Goal: Task Accomplishment & Management: Manage account settings

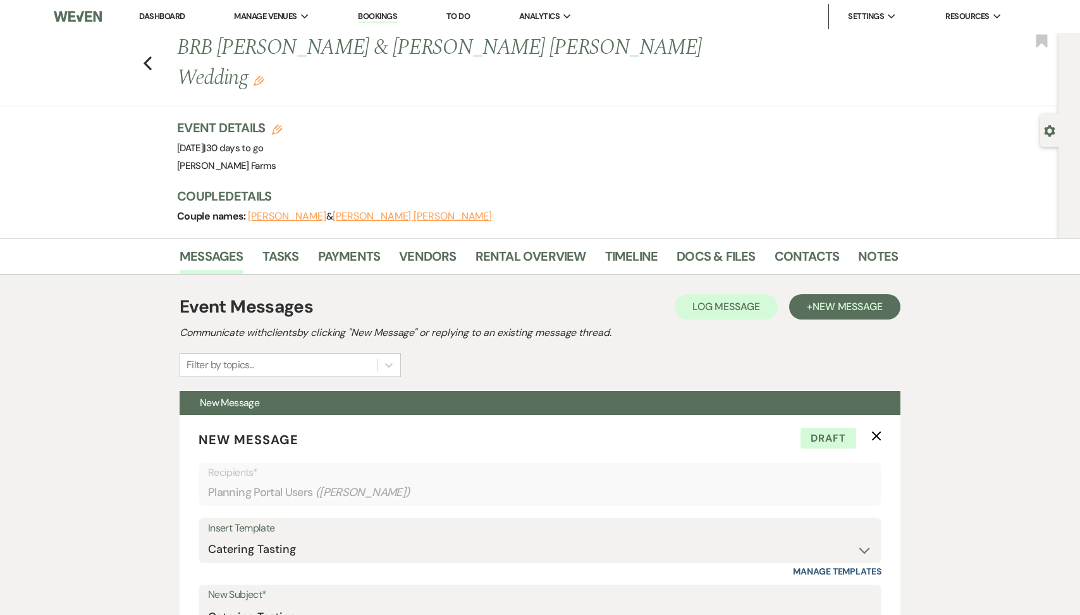
select select "2893"
click at [169, 15] on link "Dashboard" at bounding box center [162, 16] width 46 height 11
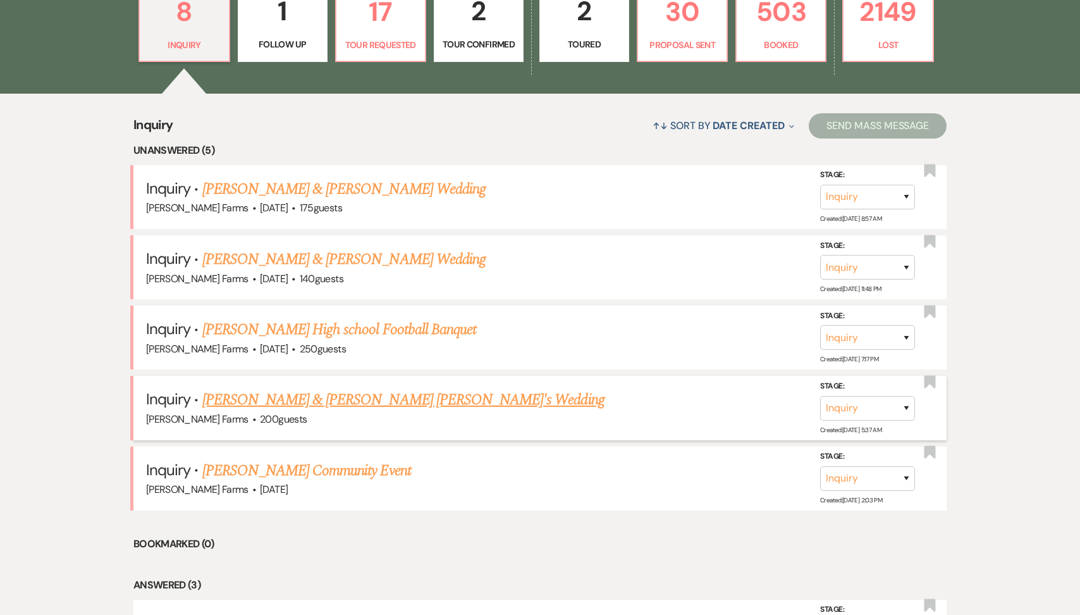
scroll to position [462, 0]
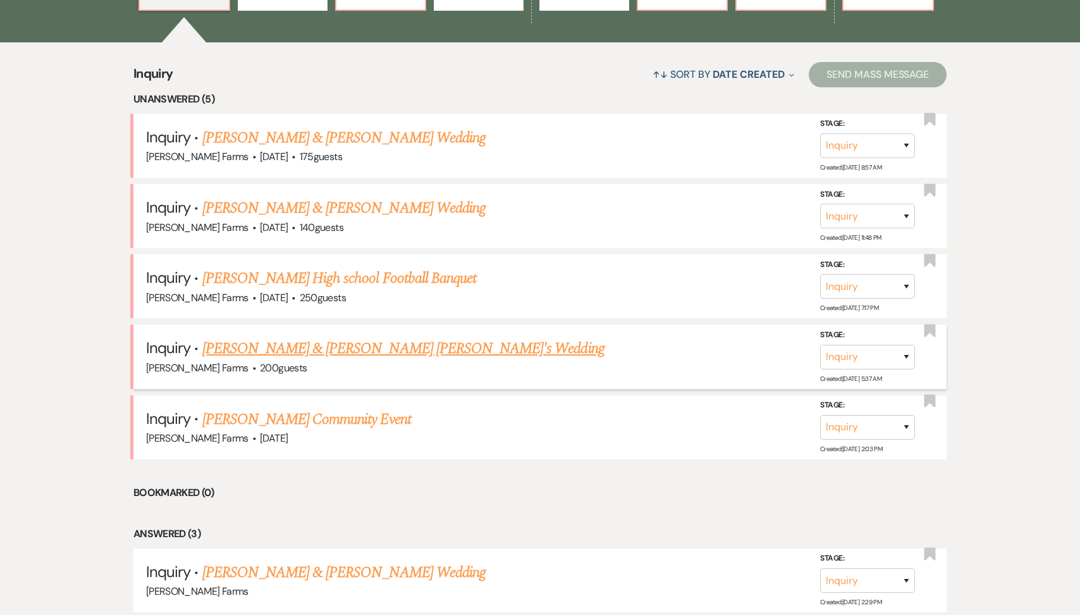
click at [357, 349] on link "[PERSON_NAME] & [PERSON_NAME] [PERSON_NAME]'s Wedding" at bounding box center [403, 348] width 402 height 23
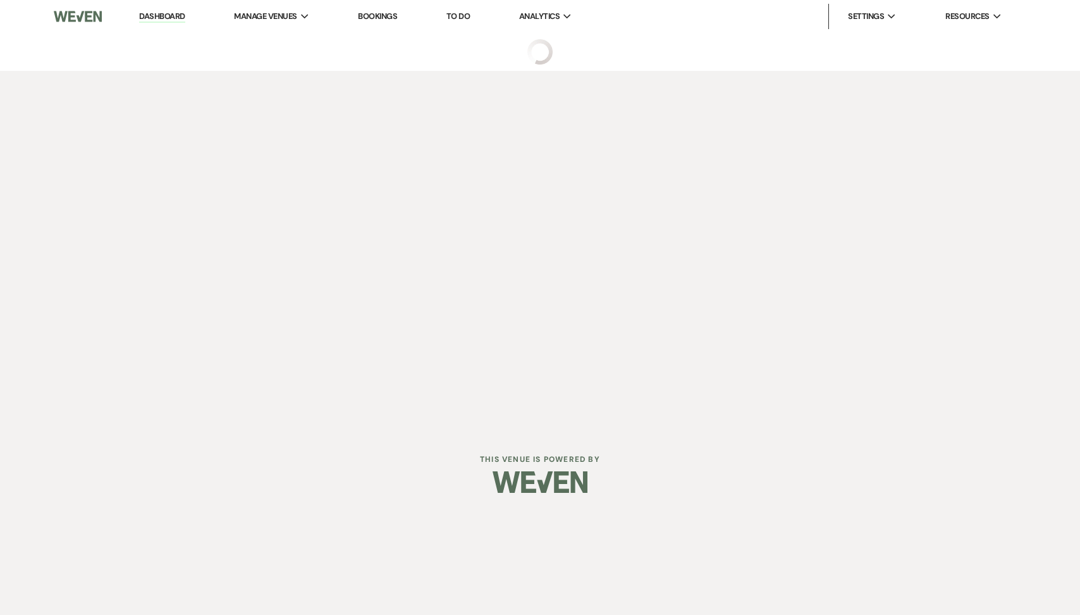
select select "5"
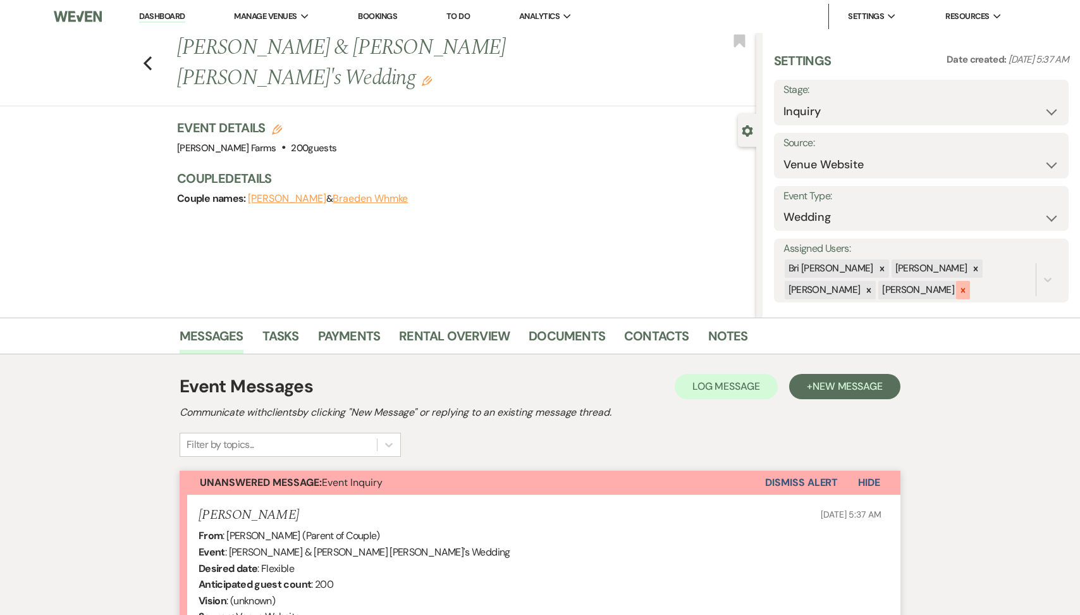
click at [961, 292] on icon at bounding box center [963, 290] width 4 height 4
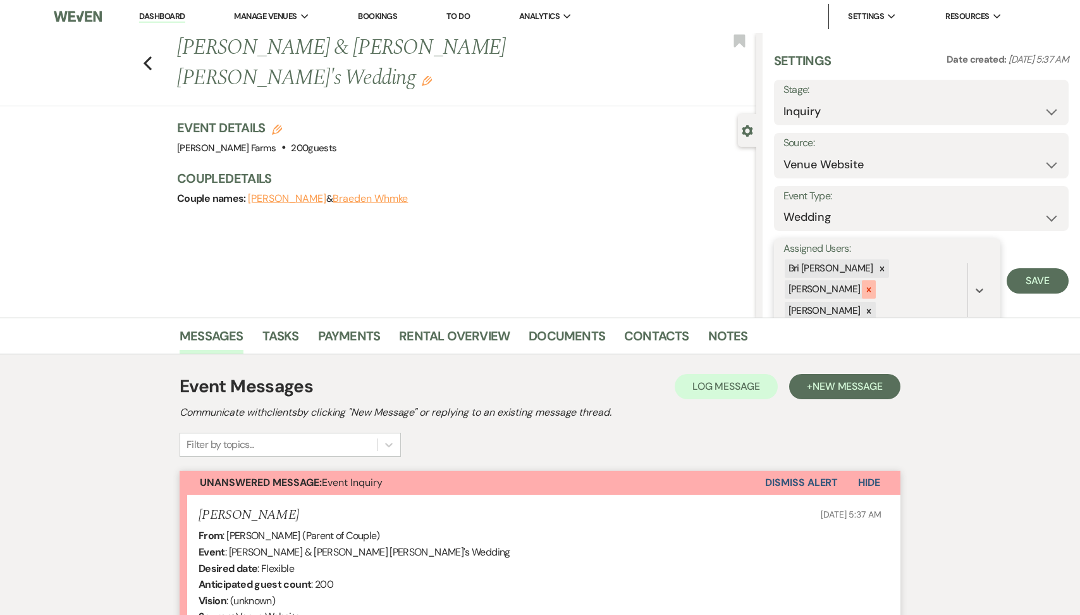
click at [873, 285] on icon at bounding box center [869, 289] width 9 height 9
click at [876, 281] on div at bounding box center [869, 290] width 14 height 18
click at [1001, 271] on form "Assigned Users: option Ashley Kohl, deselected. 0 results available. Select is …" at bounding box center [921, 269] width 295 height 63
click at [1021, 271] on button "Save" at bounding box center [1038, 269] width 62 height 25
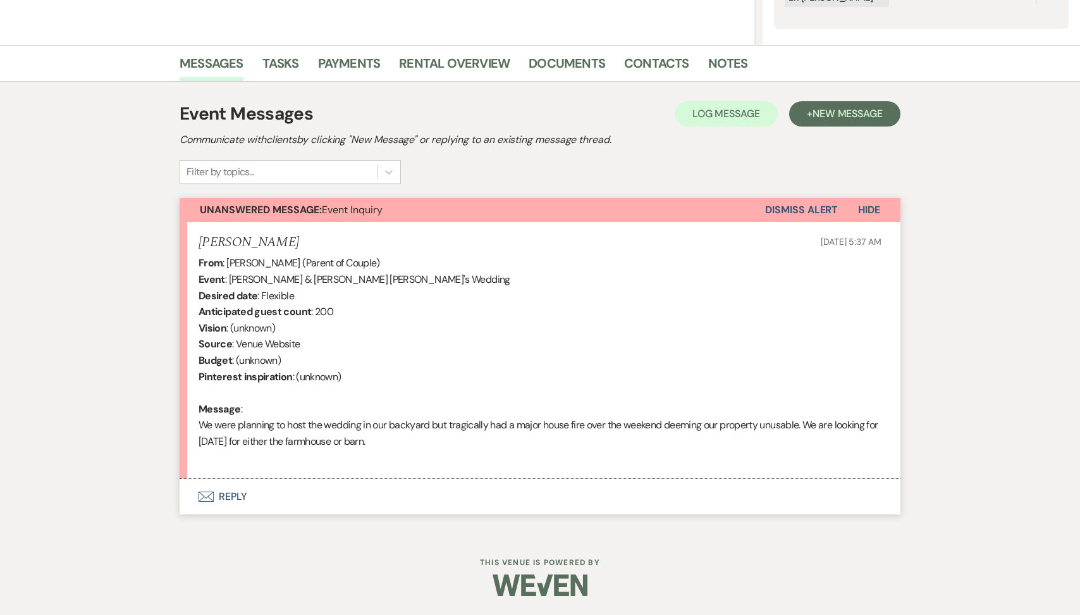
click at [366, 489] on button "Envelope Reply" at bounding box center [540, 496] width 721 height 35
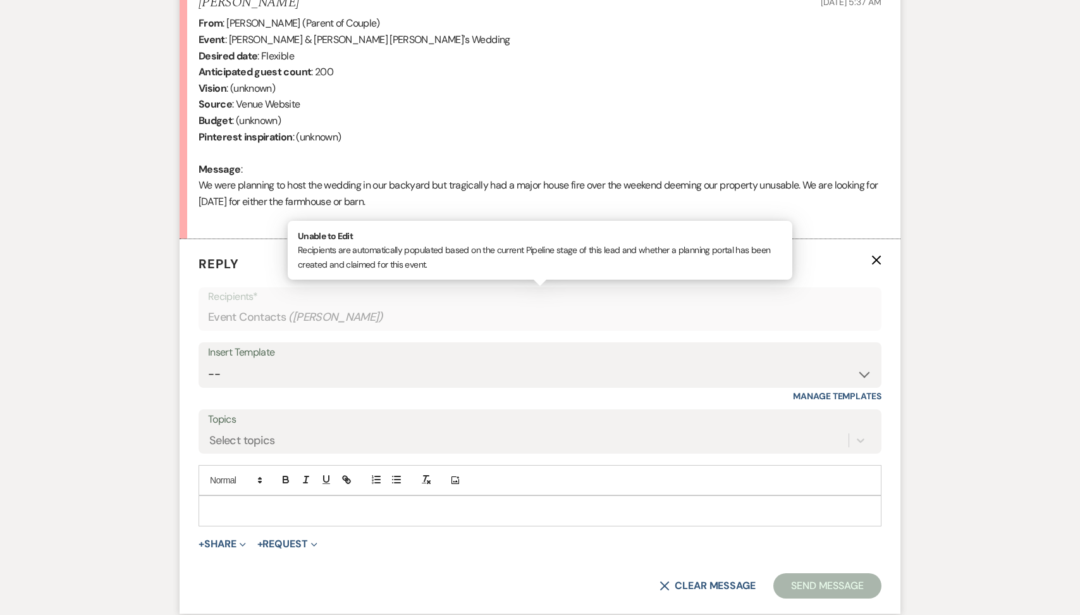
scroll to position [532, 0]
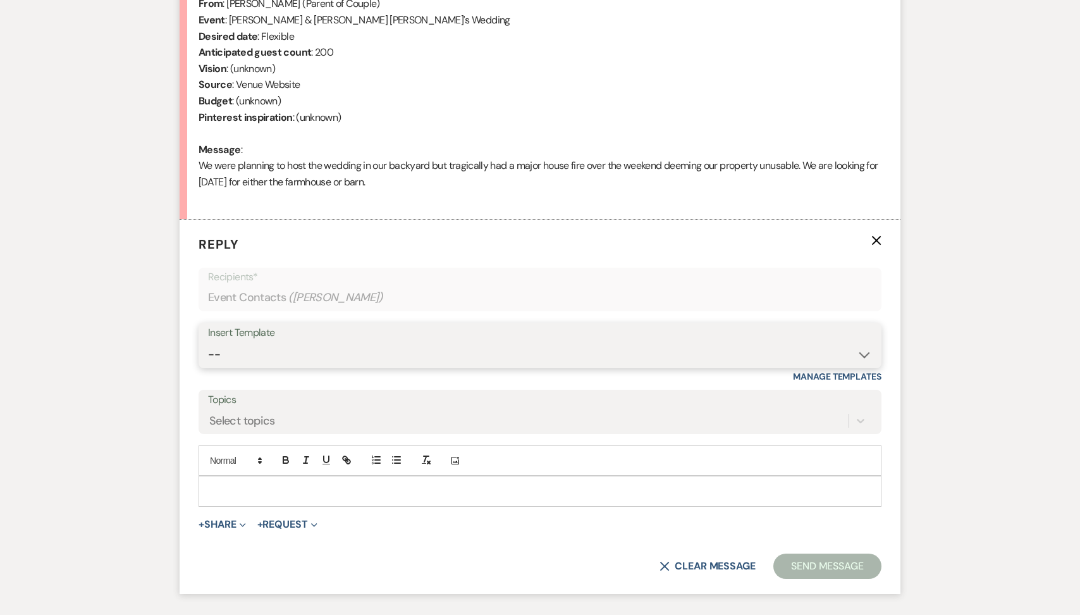
click at [335, 349] on select "-- Tour Request Response Follow Up Contract (Pre-Booked Leads) Weven Planning P…" at bounding box center [540, 354] width 664 height 25
select select "2135"
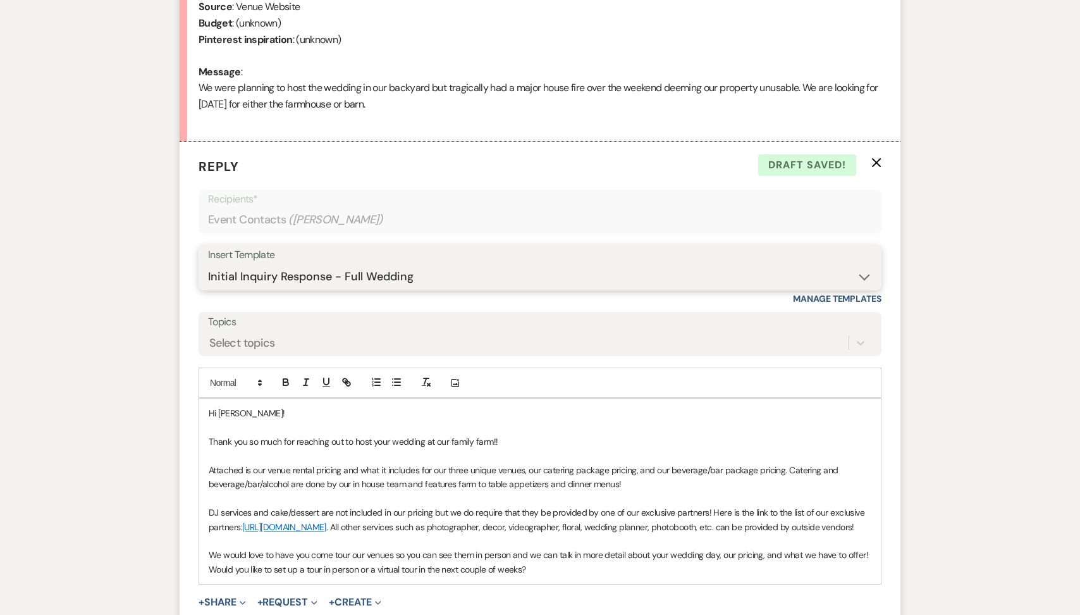
scroll to position [625, 0]
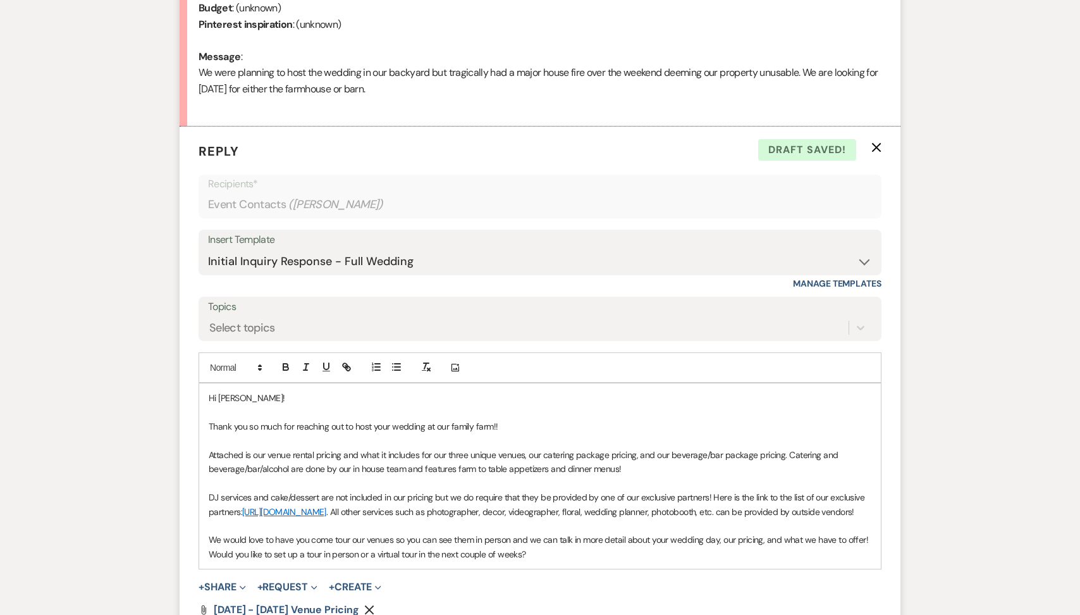
click at [500, 425] on p "Thank you so much for reaching out to host your wedding at our family farm!!" at bounding box center [540, 426] width 663 height 14
drag, startPoint x: 500, startPoint y: 425, endPoint x: 183, endPoint y: 428, distance: 317.5
click at [183, 428] on form "Reply X Draft saved! Recipients* Event Contacts ( Kortney Manning ) Insert Temp…" at bounding box center [540, 421] width 721 height 591
click at [257, 398] on p "Hi Kortney!" at bounding box center [540, 398] width 663 height 14
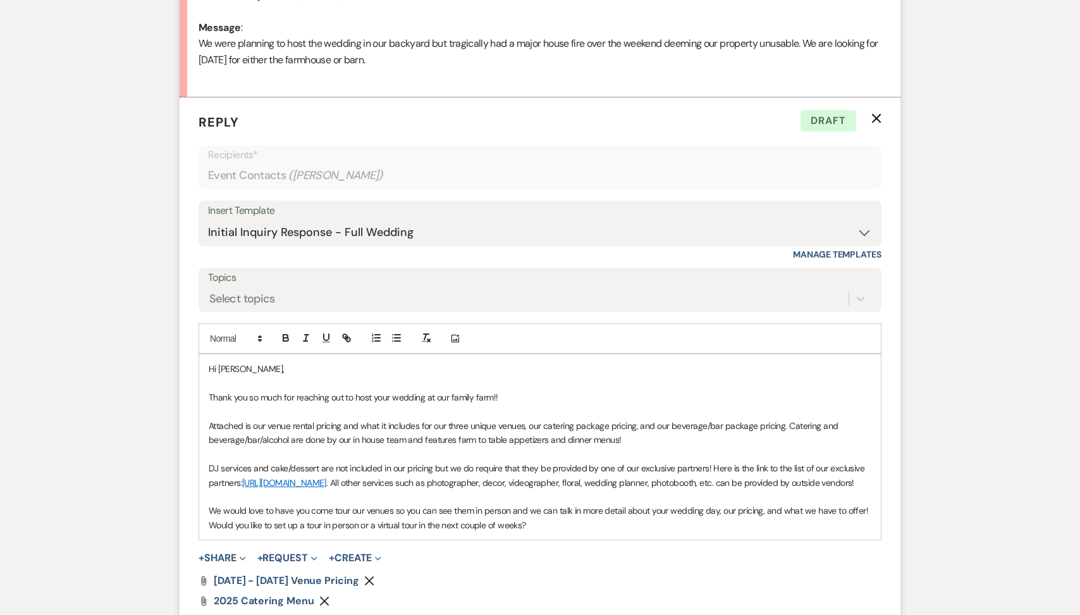
scroll to position [729, 0]
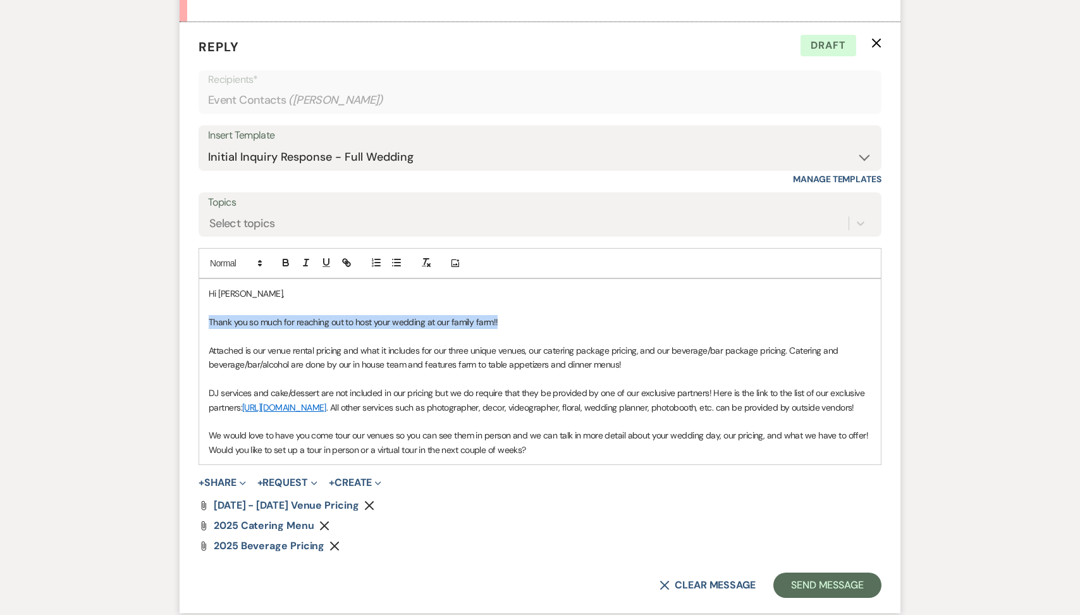
drag, startPoint x: 522, startPoint y: 323, endPoint x: 151, endPoint y: 327, distance: 371.9
click at [151, 327] on div "Messages Tasks Payments Rental Overview Documents Contacts Notes Event Messages…" at bounding box center [540, 117] width 1080 height 1059
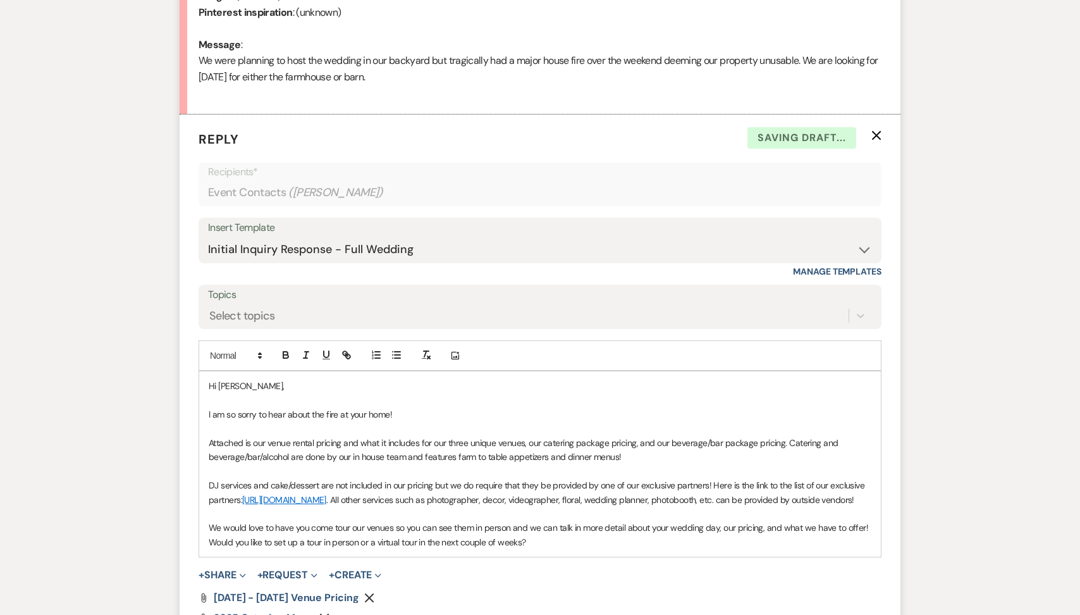
scroll to position [632, 0]
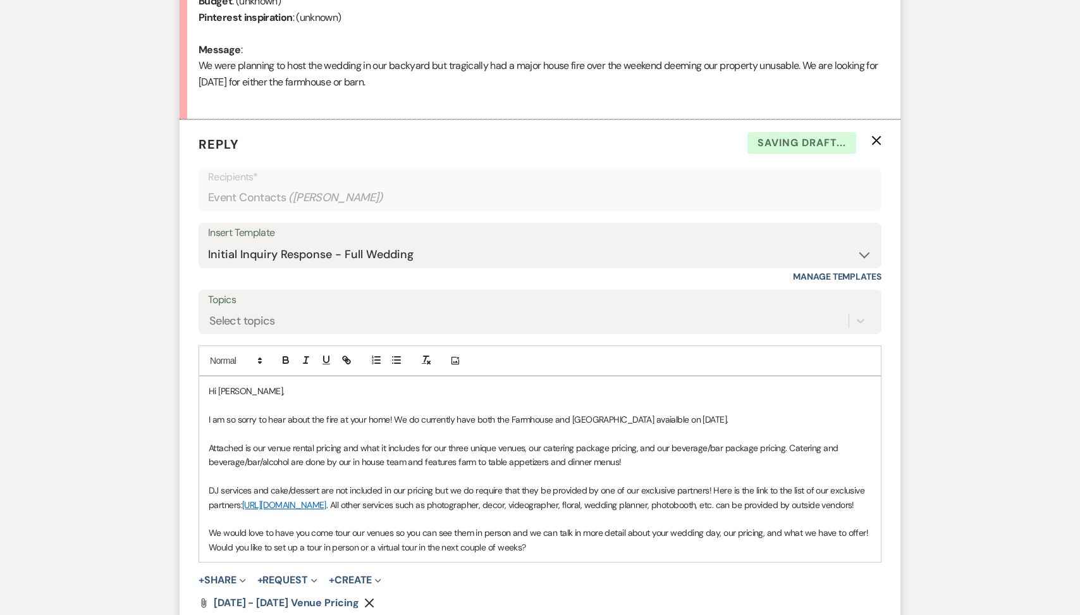
click at [643, 422] on p "I am so sorry to hear about the fire at your home! We do currently have both th…" at bounding box center [540, 419] width 663 height 14
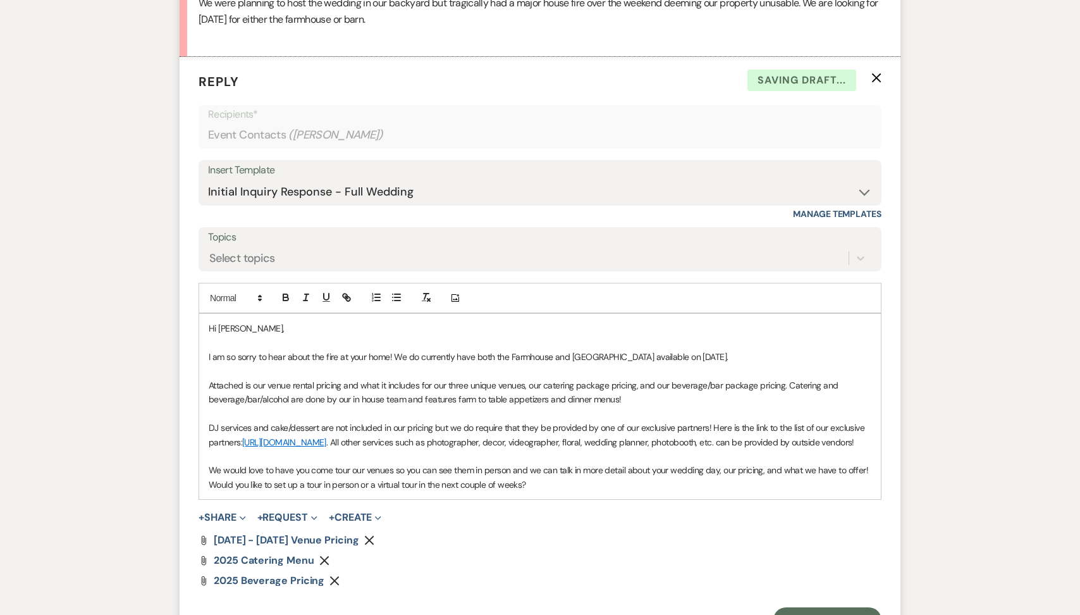
scroll to position [702, 0]
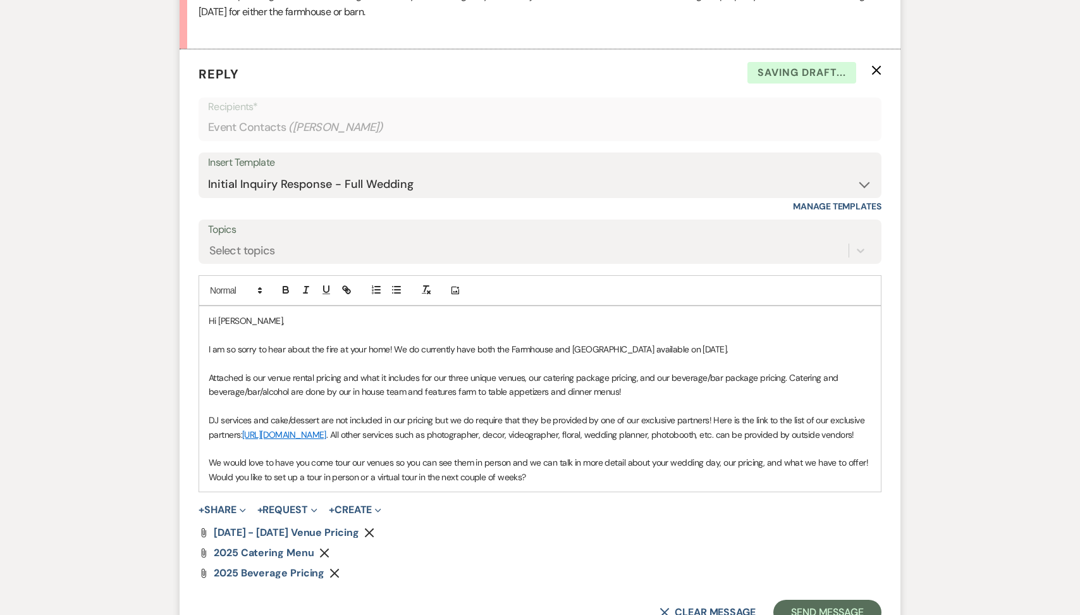
click at [787, 377] on p "Attached is our venue rental pricing and what it includes for our three unique …" at bounding box center [540, 385] width 663 height 28
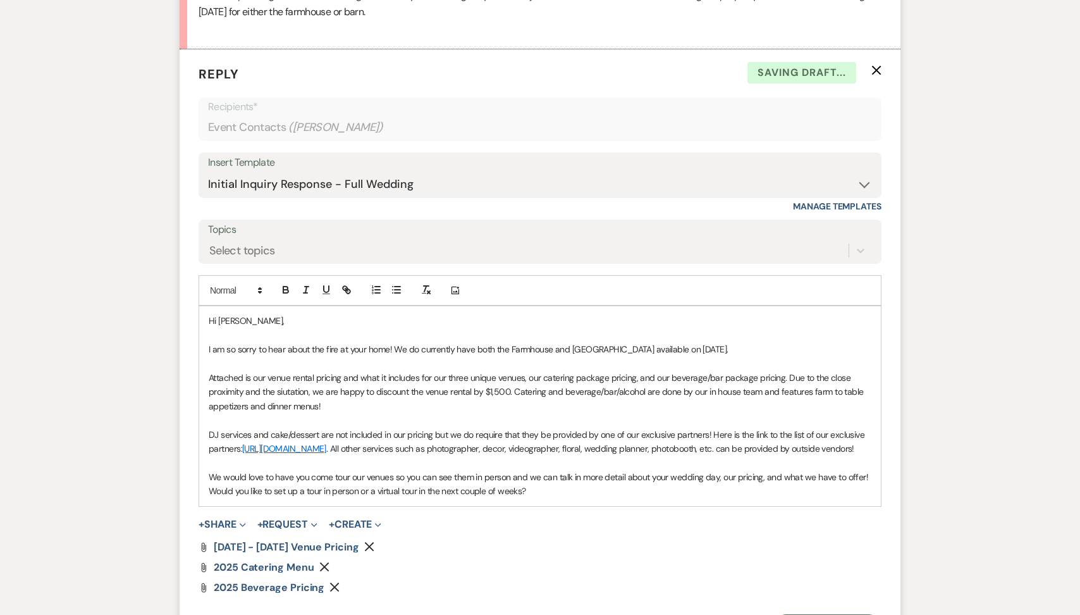
click at [293, 386] on p "Attached is our venue rental pricing and what it includes for our three unique …" at bounding box center [540, 392] width 663 height 42
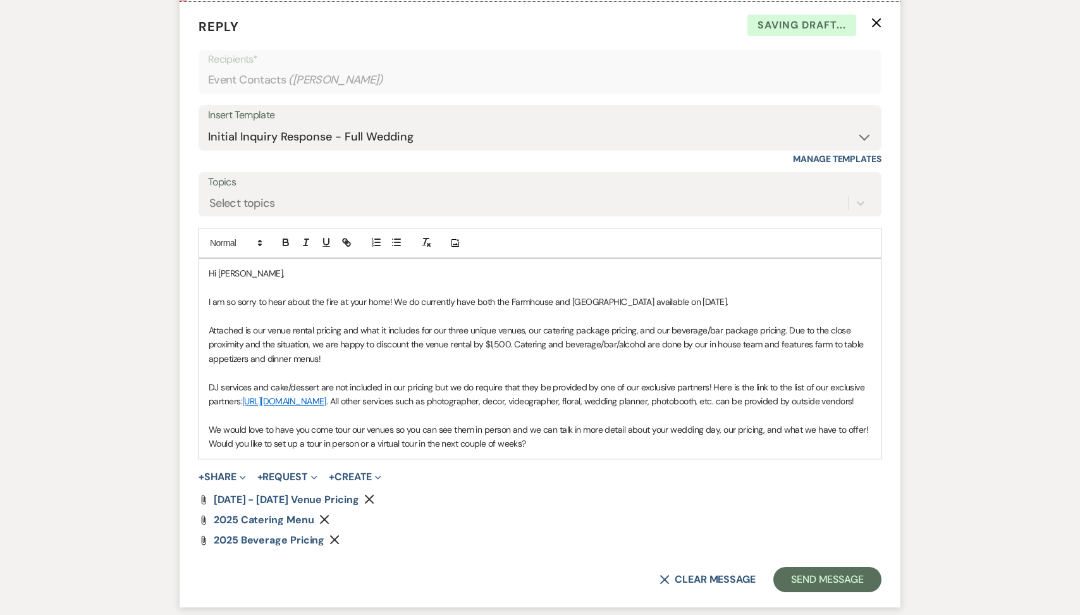
scroll to position [779, 0]
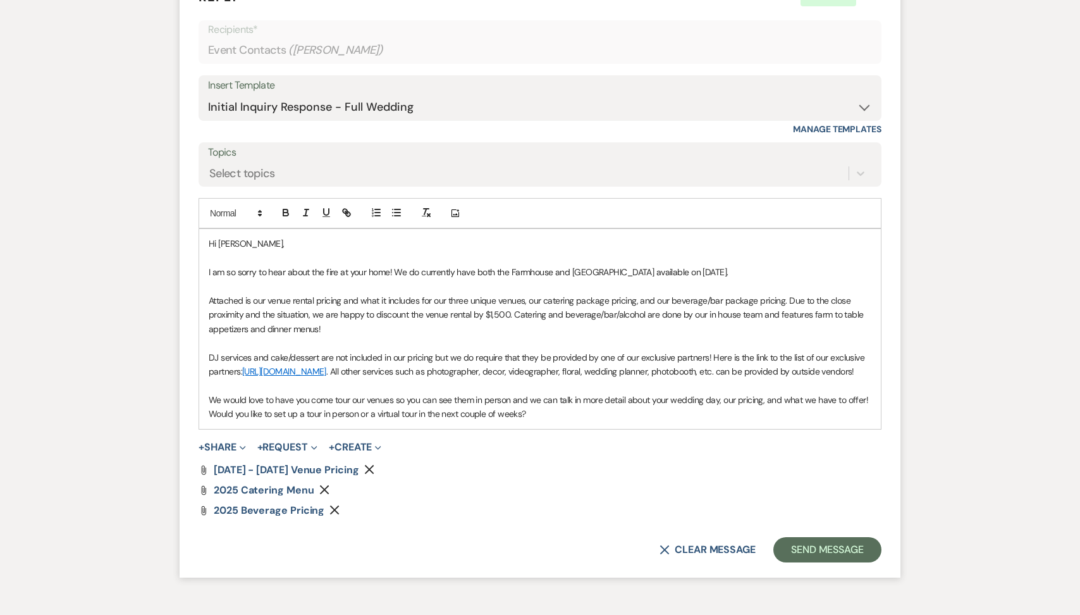
click at [708, 356] on p "DJ services and cake/dessert are not included in our pricing but we do require …" at bounding box center [540, 364] width 663 height 28
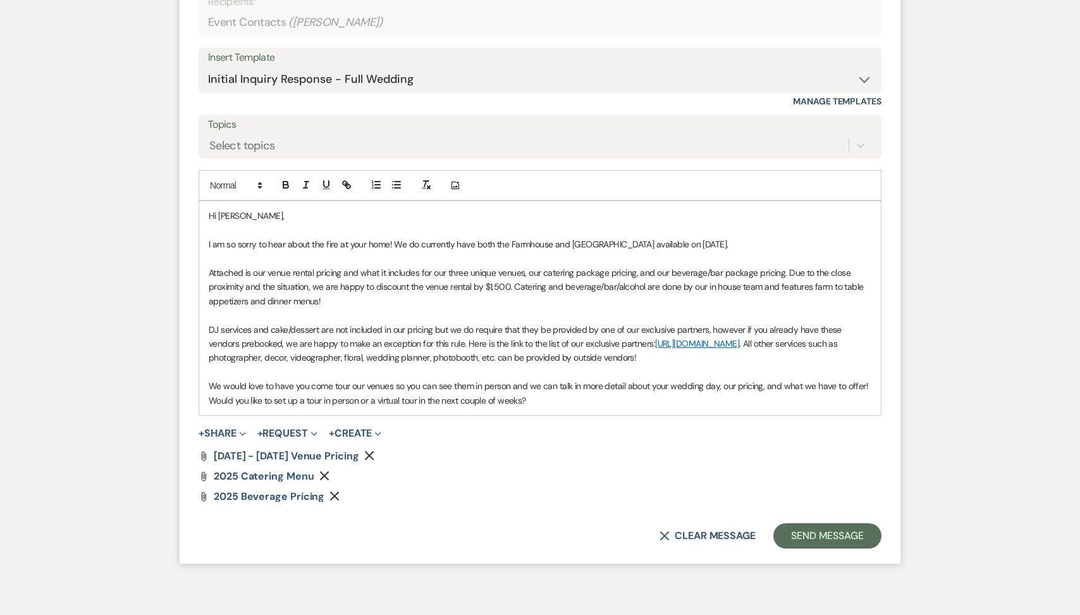
scroll to position [816, 0]
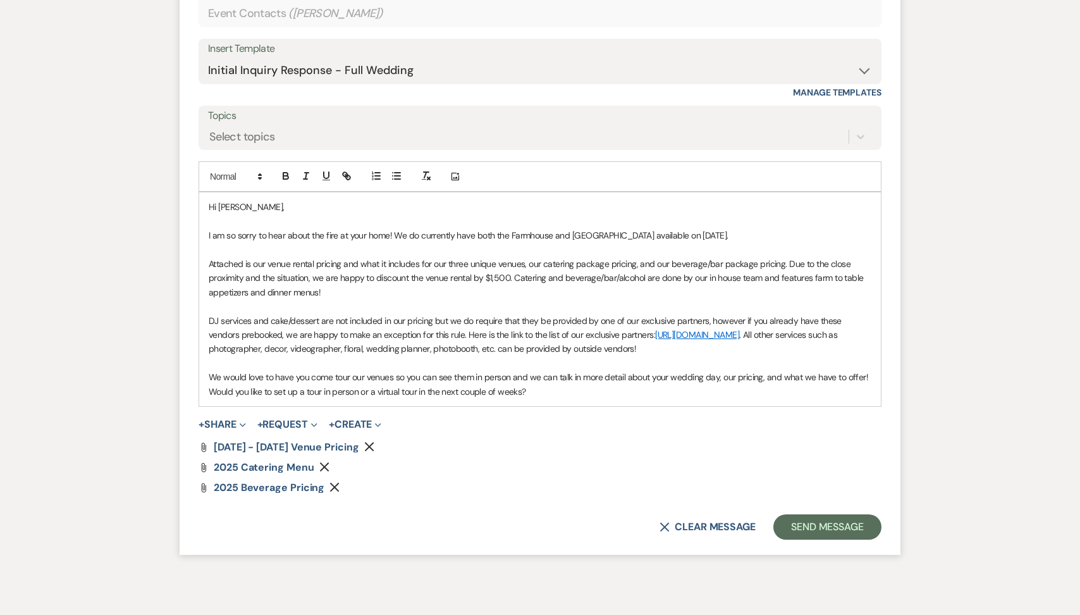
click at [873, 372] on div "Hi Kortney, I am so sorry to hear about the fire at your home! We do currently …" at bounding box center [540, 298] width 682 height 213
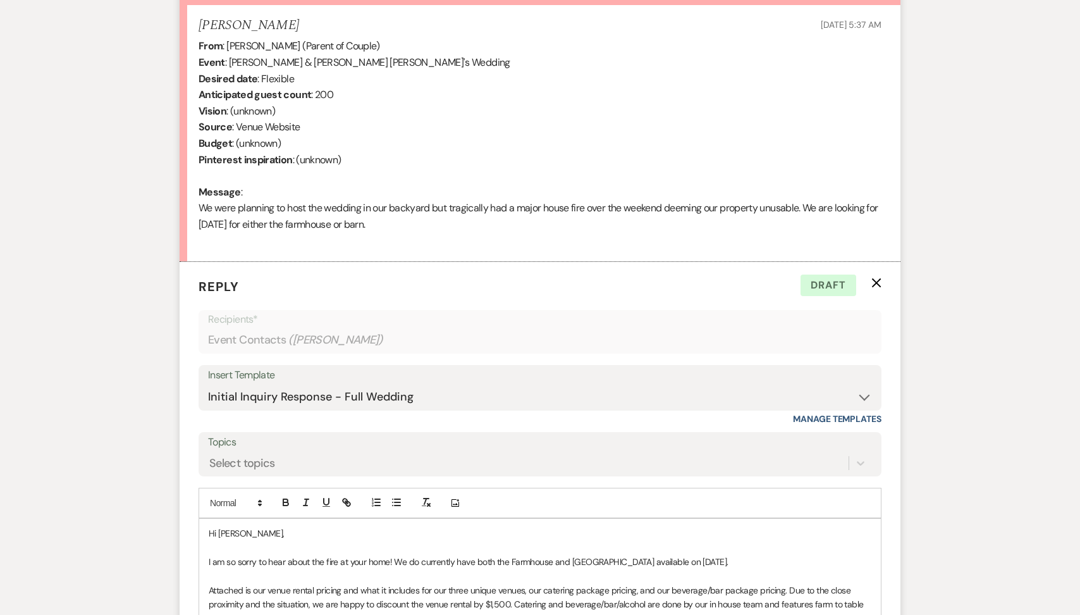
scroll to position [409, 0]
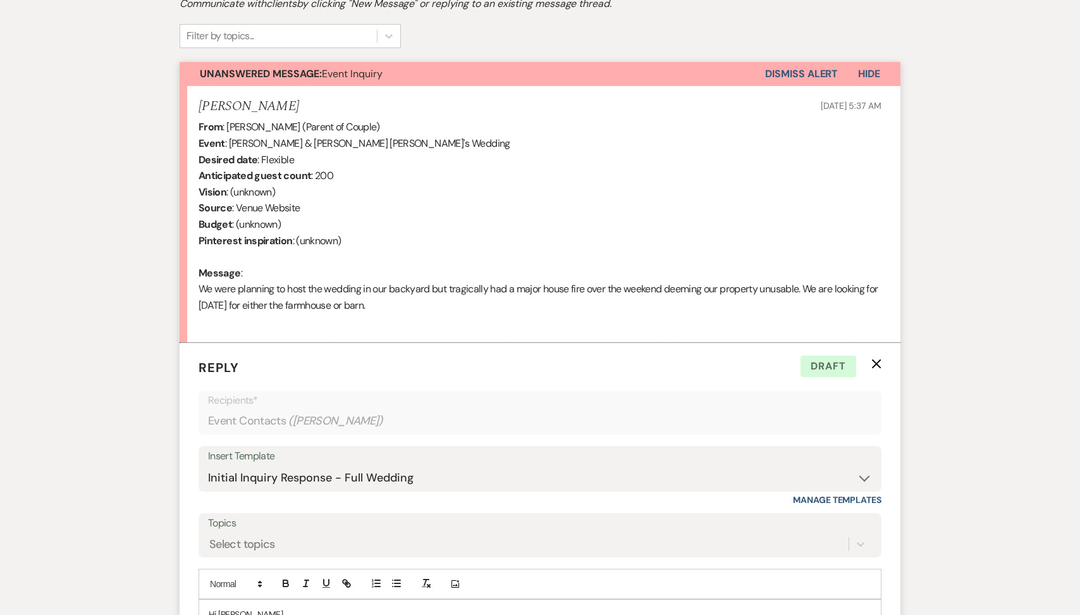
click at [875, 362] on icon "X" at bounding box center [876, 364] width 10 height 10
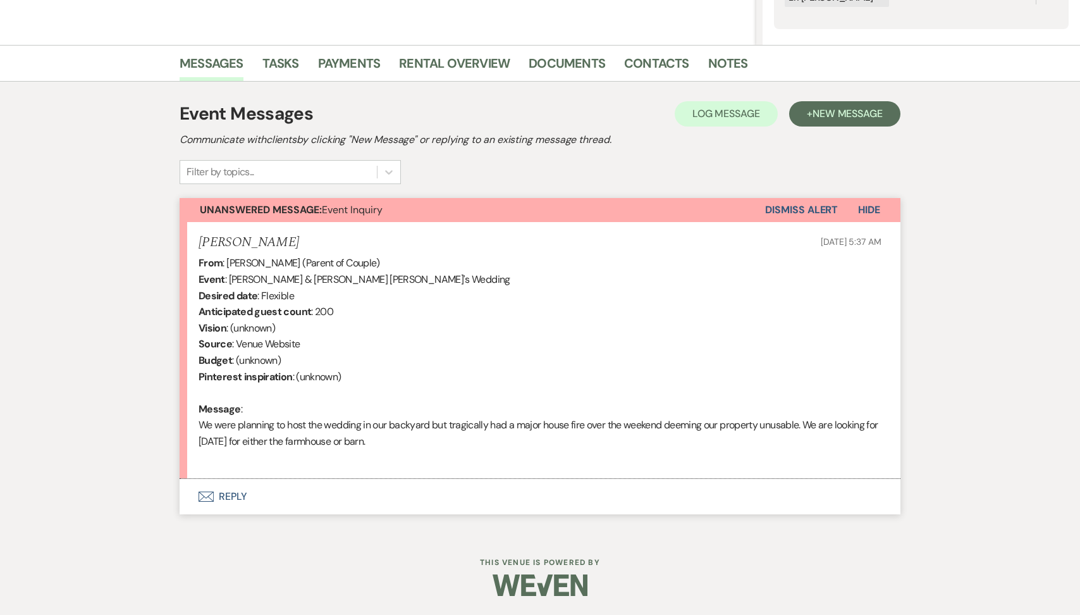
click at [797, 210] on button "Dismiss Alert" at bounding box center [801, 210] width 73 height 24
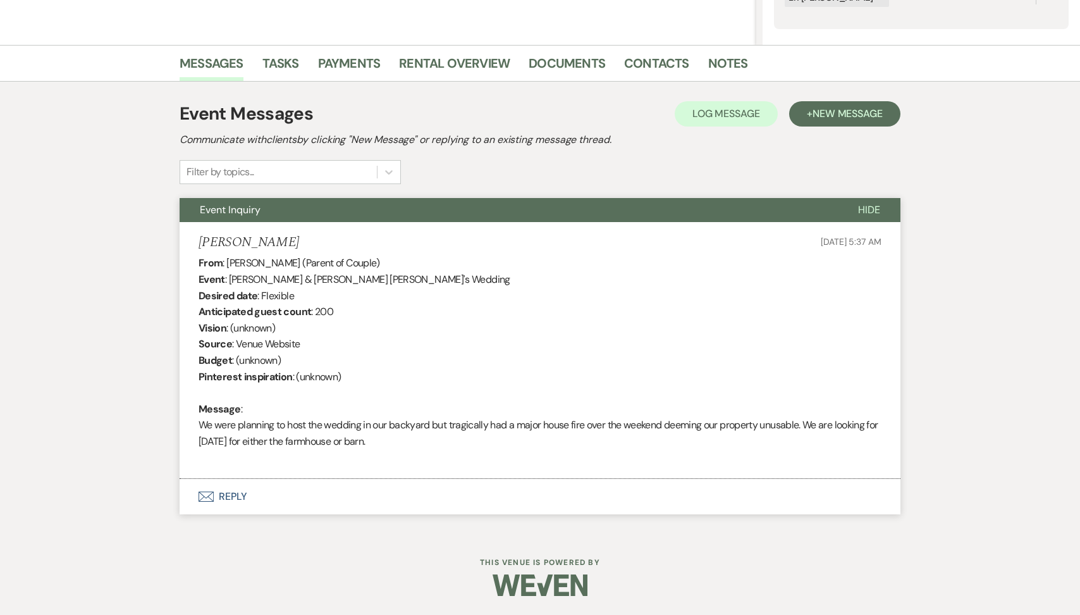
scroll to position [0, 0]
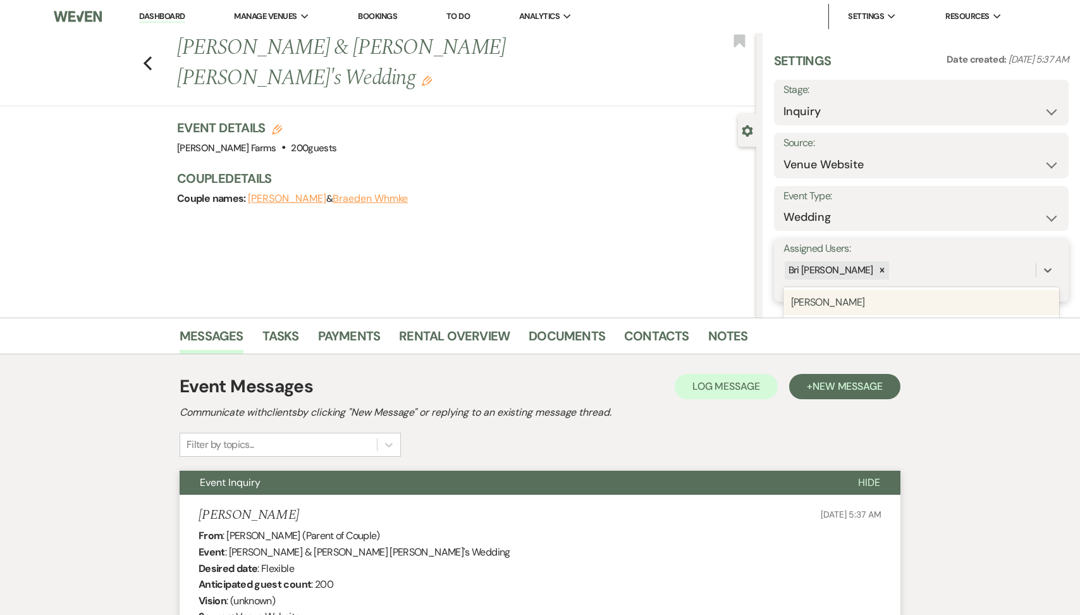
click at [876, 271] on div "Bri [PERSON_NAME]" at bounding box center [910, 270] width 252 height 22
type input "kyl"
click at [885, 309] on div "[PERSON_NAME]" at bounding box center [922, 302] width 276 height 25
click at [1032, 277] on button "Save" at bounding box center [1038, 270] width 62 height 25
click at [860, 114] on select "Inquiry Follow Up Tour Requested Tour Confirmed Toured Proposal Sent Booked Lost" at bounding box center [922, 111] width 276 height 25
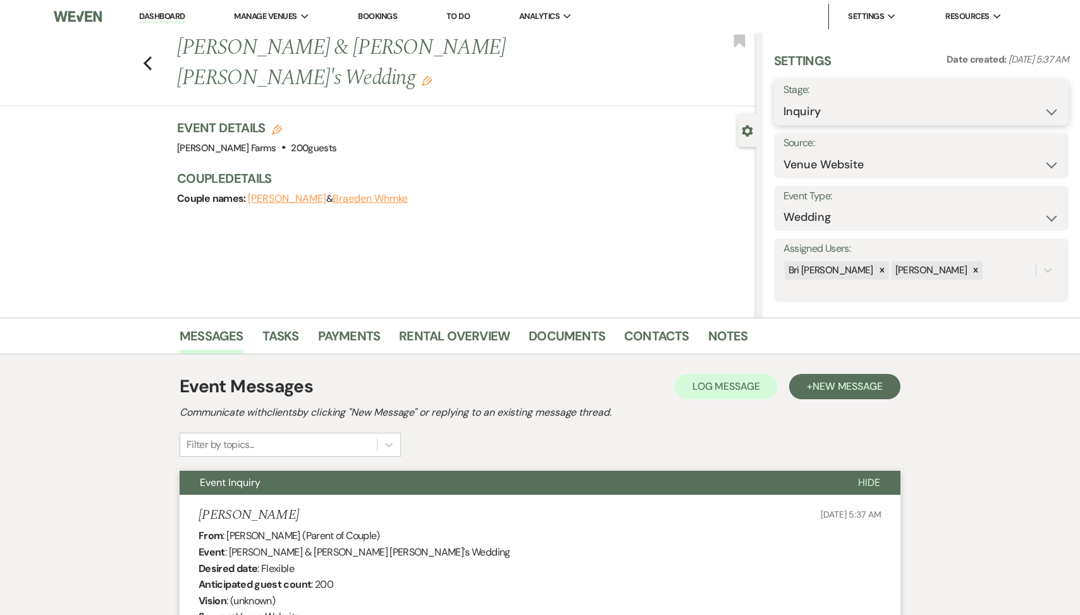
select select "5"
click at [1043, 111] on button "Save" at bounding box center [1037, 102] width 63 height 25
click at [147, 56] on use "button" at bounding box center [148, 63] width 8 height 14
select select "5"
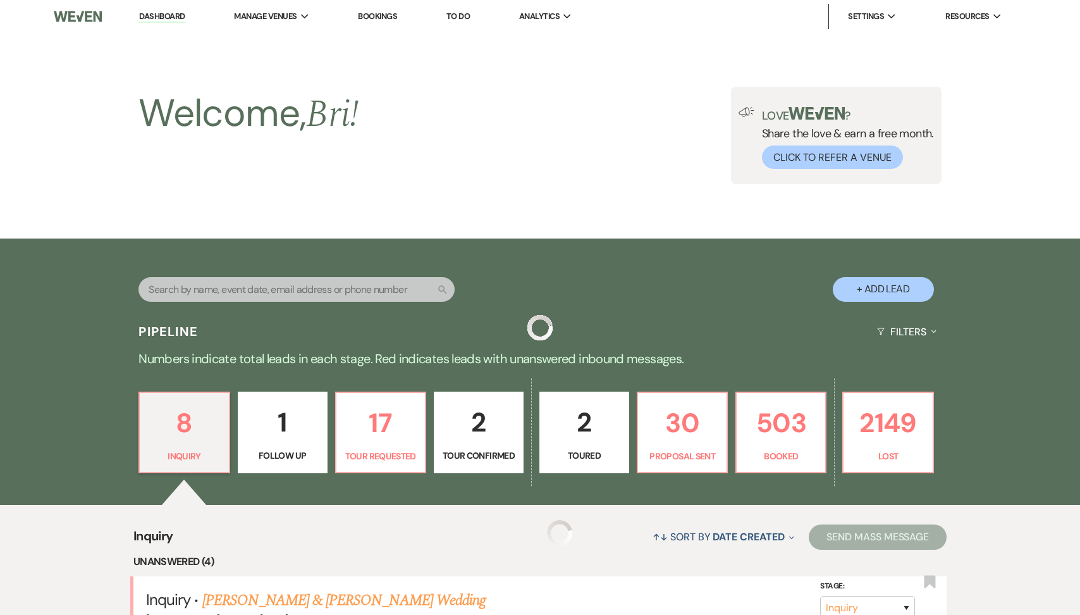
scroll to position [462, 0]
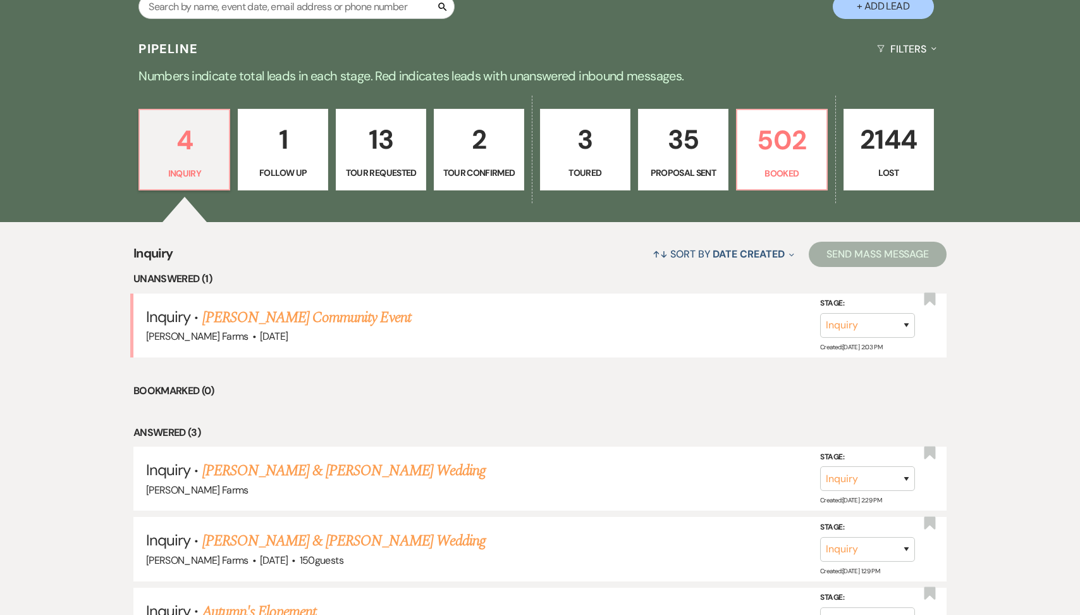
scroll to position [359, 0]
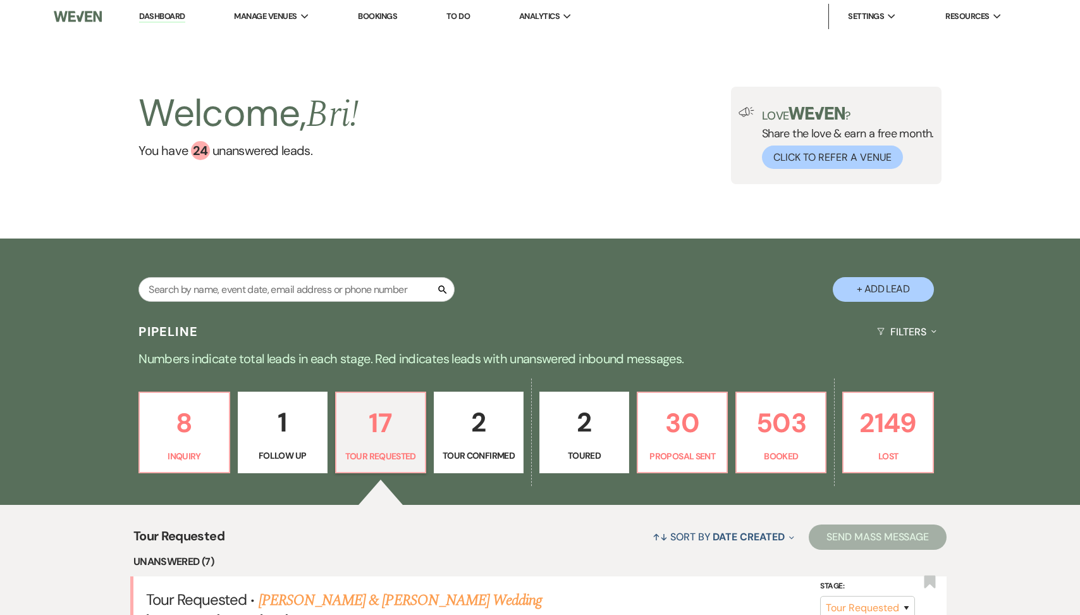
select select "2"
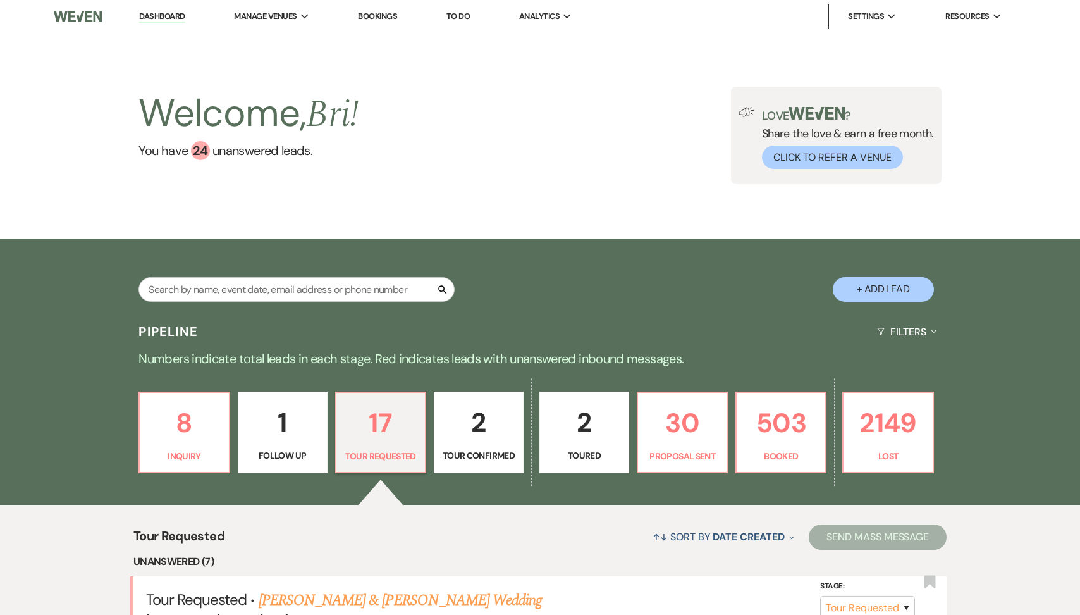
select select "2"
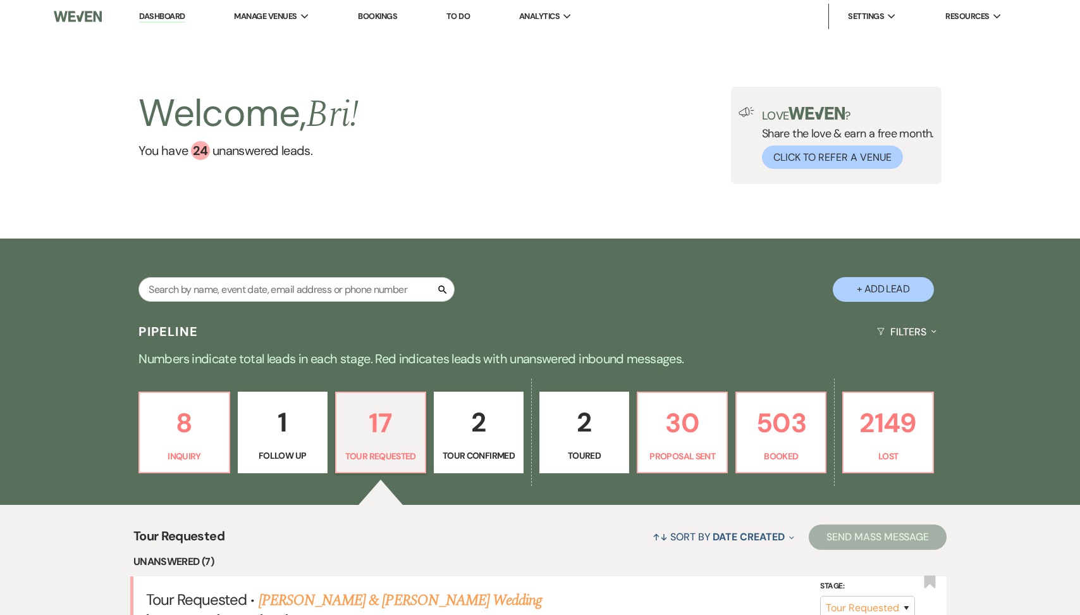
select select "2"
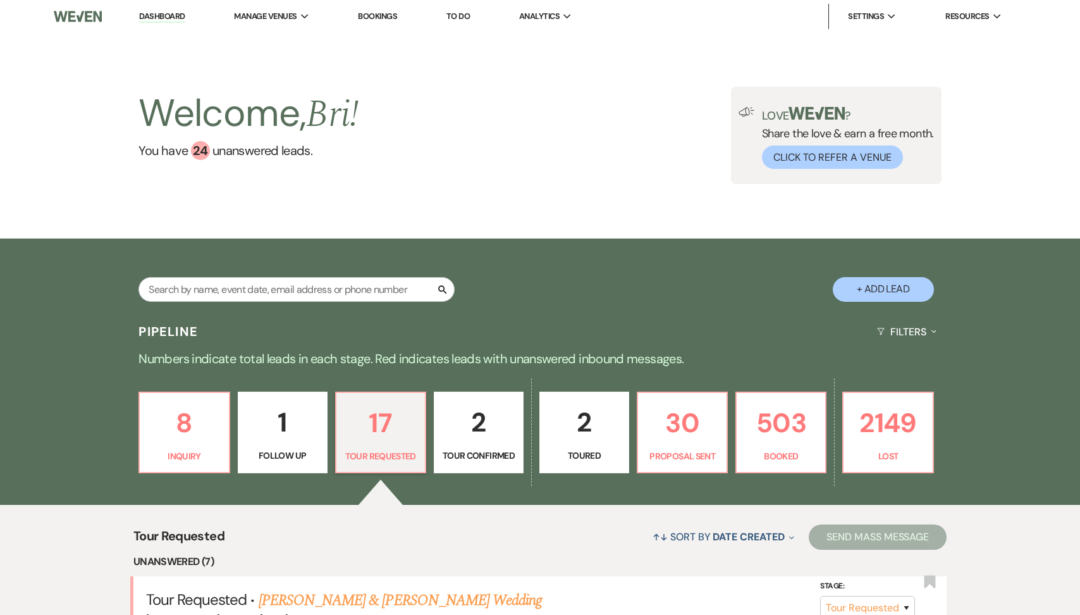
select select "2"
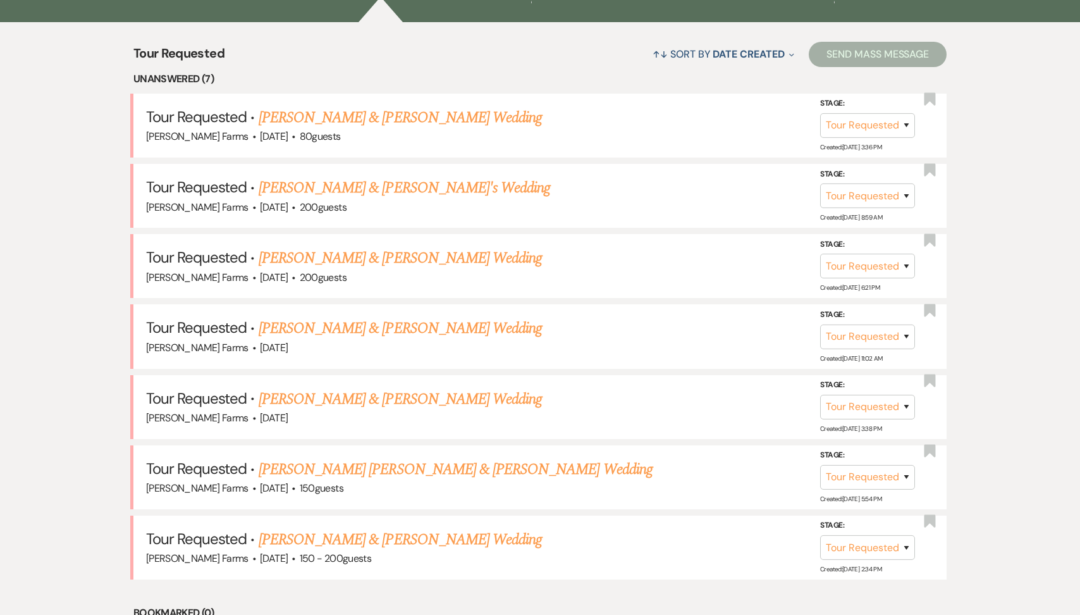
scroll to position [572, 0]
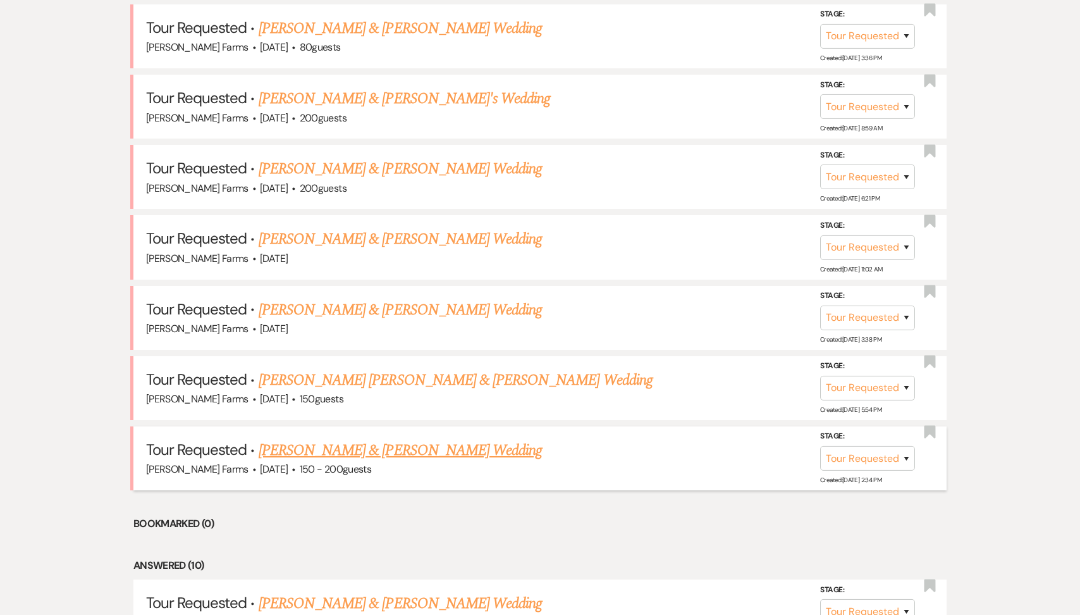
click at [370, 450] on link "[PERSON_NAME] & [PERSON_NAME] Wedding" at bounding box center [400, 450] width 283 height 23
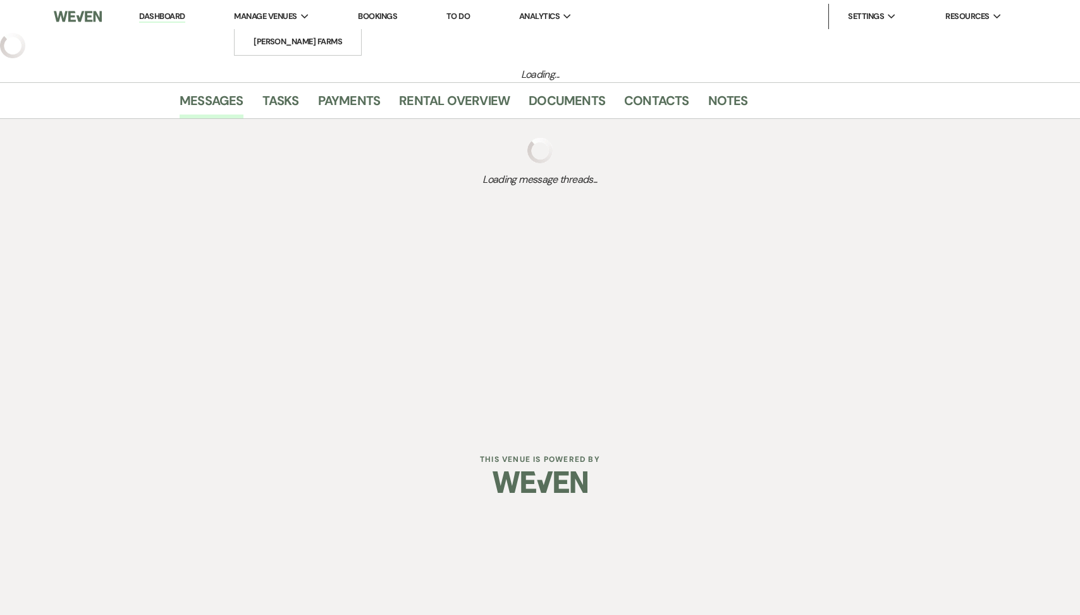
select select "2"
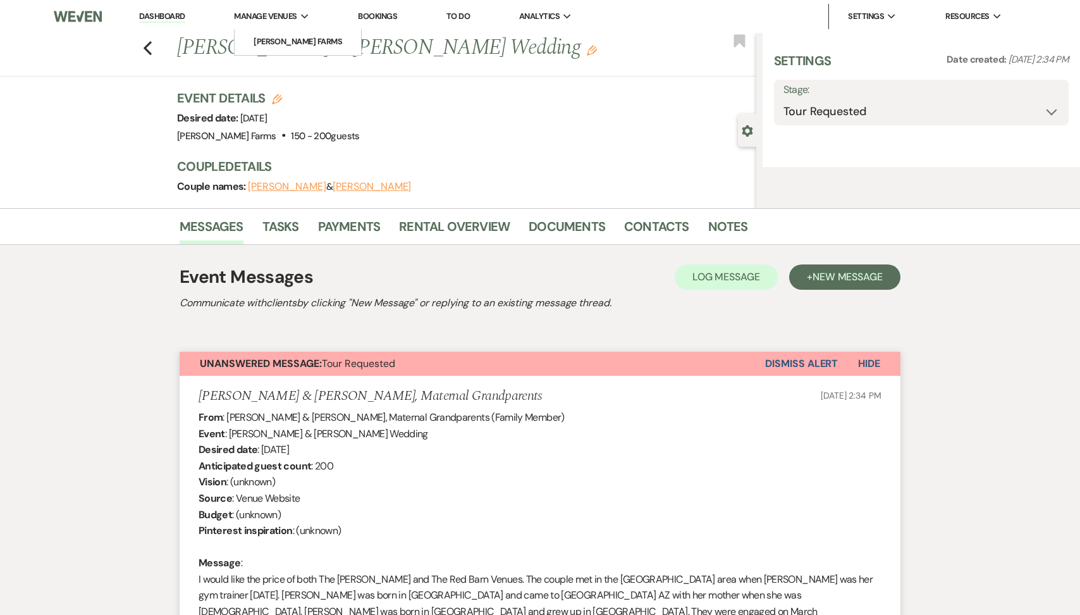
select select "5"
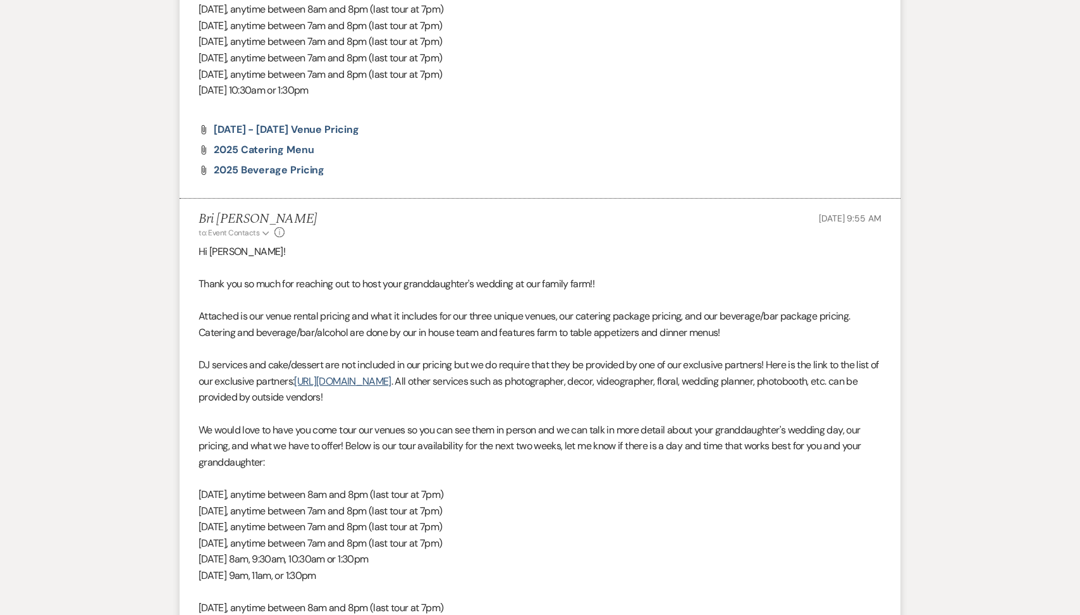
scroll to position [1718, 0]
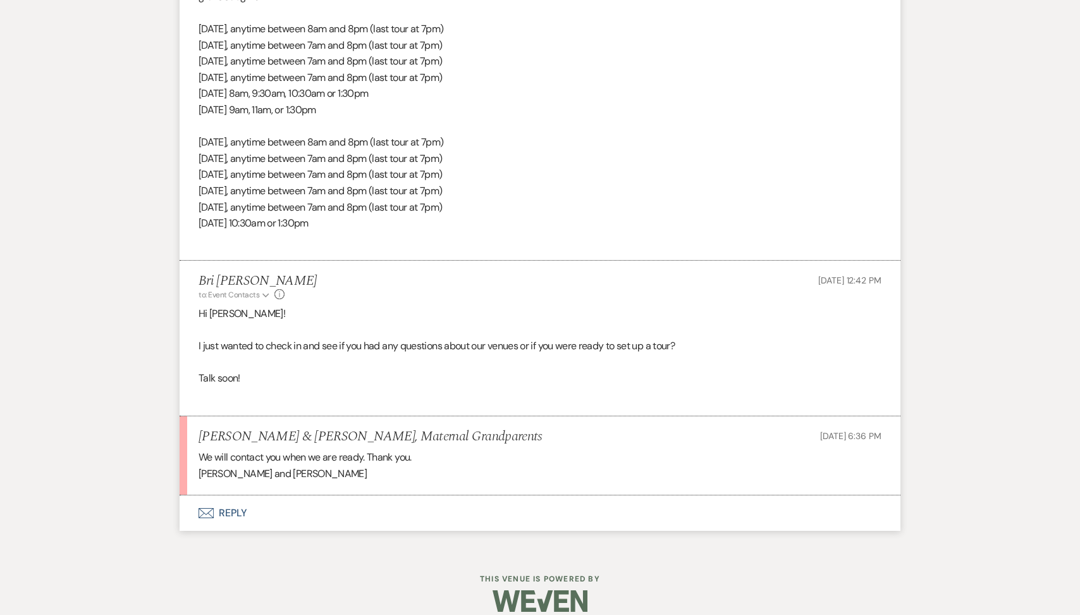
click at [294, 498] on button "Envelope Reply" at bounding box center [540, 512] width 721 height 35
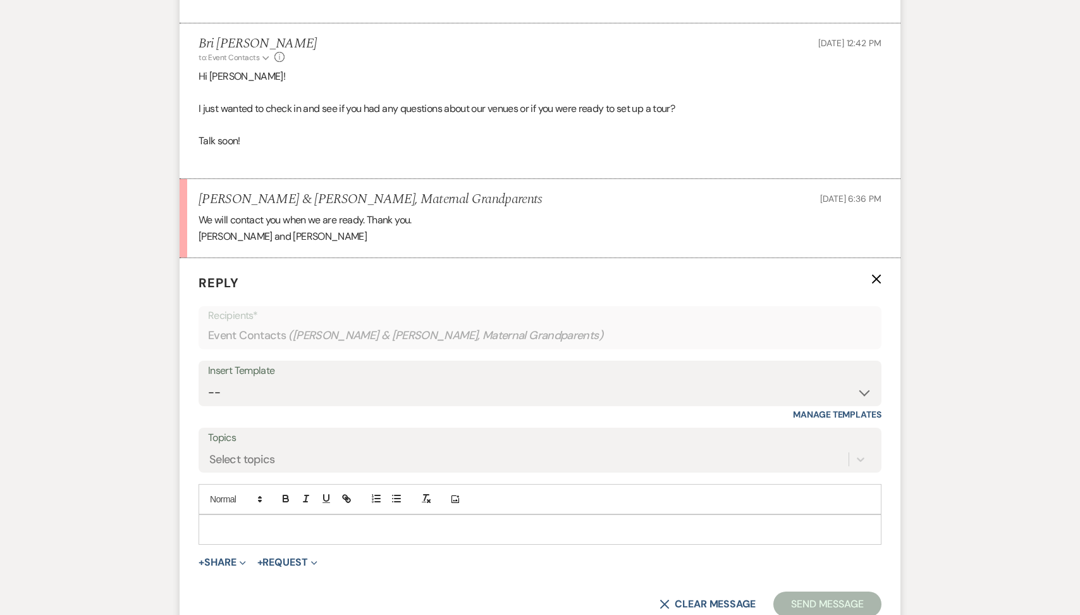
scroll to position [1959, 0]
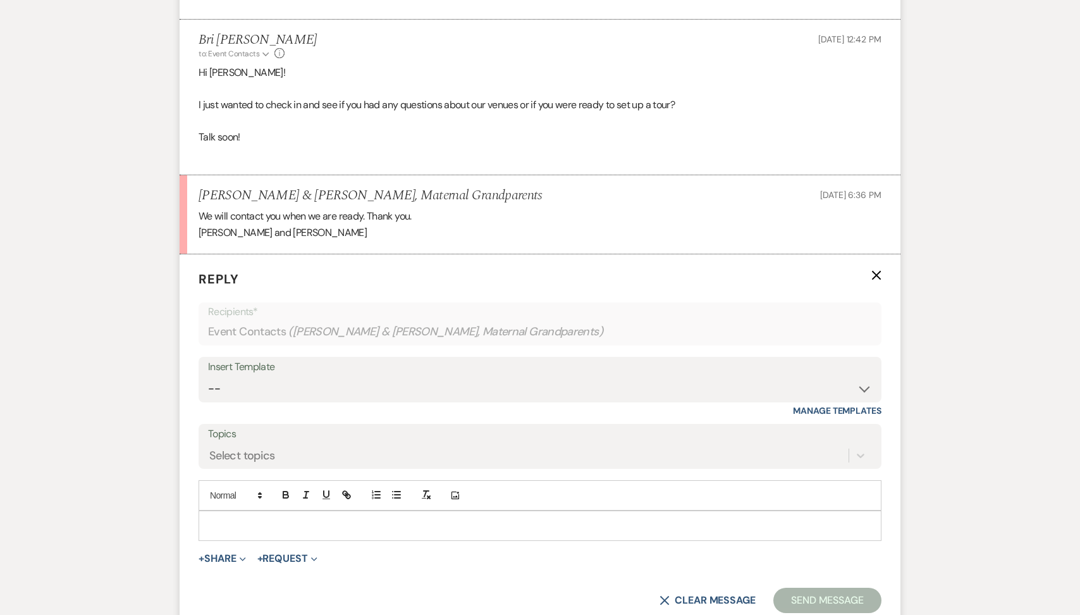
click at [277, 516] on div at bounding box center [540, 525] width 682 height 29
click at [832, 588] on button "Send Message" at bounding box center [827, 600] width 108 height 25
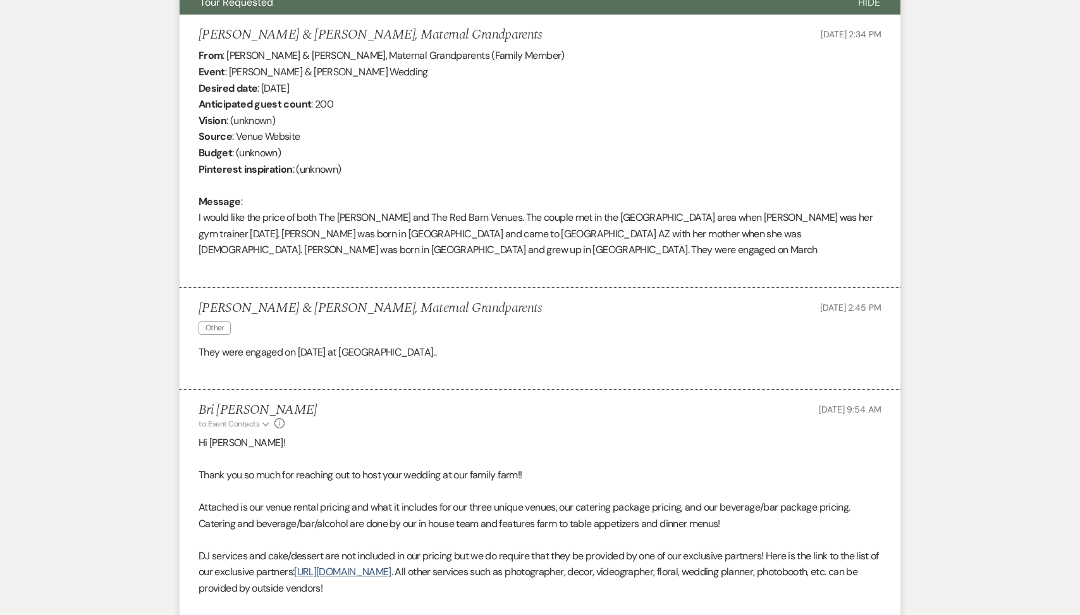
scroll to position [0, 0]
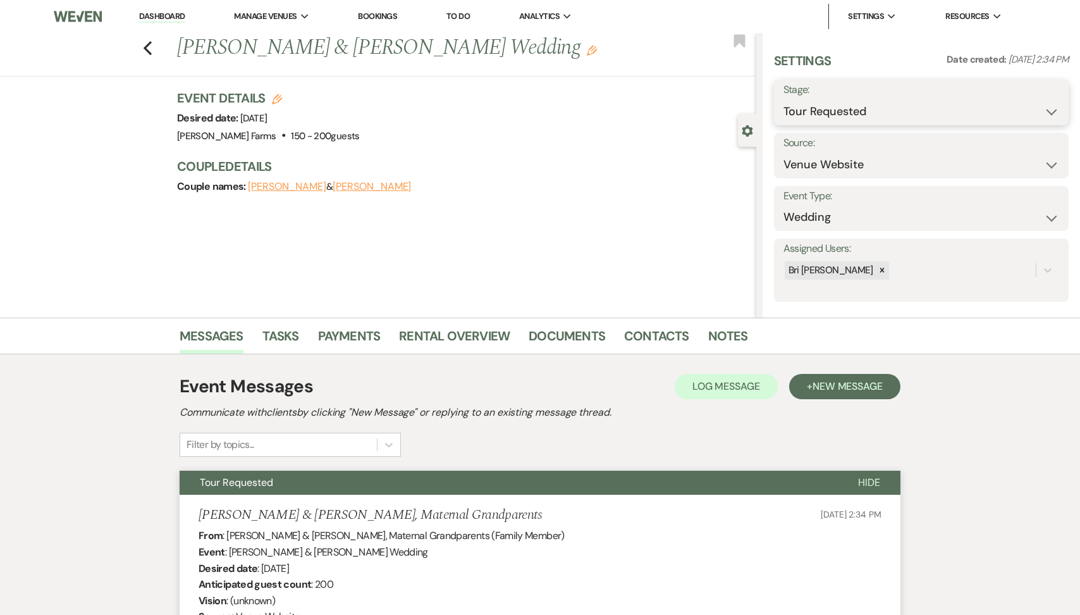
click at [818, 114] on select "Inquiry Follow Up Tour Requested Tour Confirmed Toured Proposal Sent Booked Lost" at bounding box center [922, 111] width 276 height 25
click at [865, 106] on select "Inquiry Follow Up Tour Requested Tour Confirmed Toured Proposal Sent Booked Lost" at bounding box center [922, 111] width 276 height 25
select select "8"
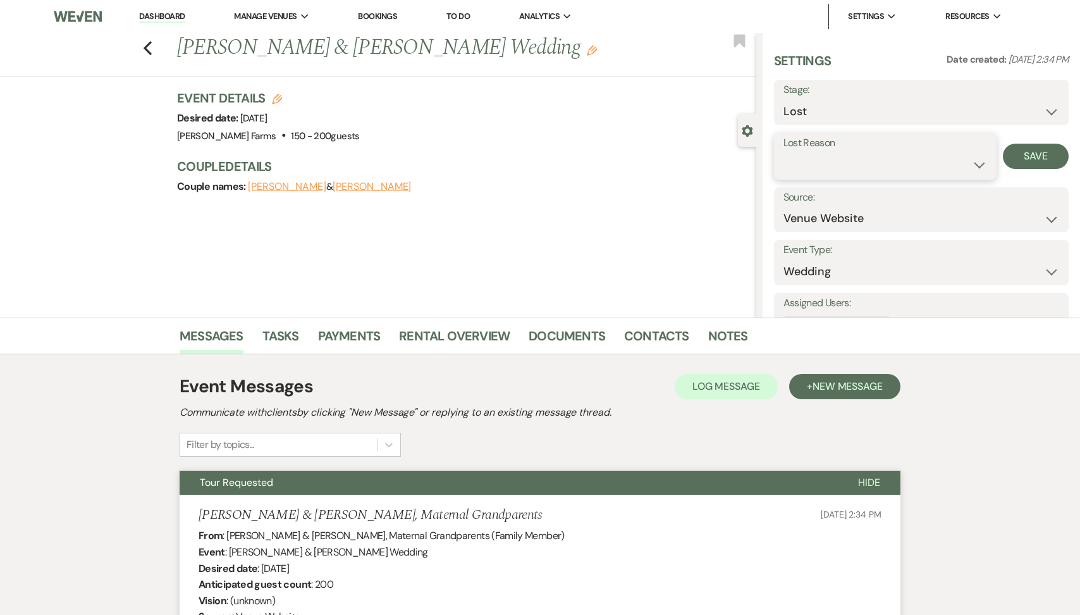
click at [815, 168] on select "Booked Elsewhere Budget Date Unavailable No Response Not a Good Match Capacity …" at bounding box center [886, 164] width 204 height 25
select select "5"
click at [1031, 156] on button "Save" at bounding box center [1036, 156] width 66 height 25
click at [149, 51] on use "button" at bounding box center [148, 48] width 8 height 14
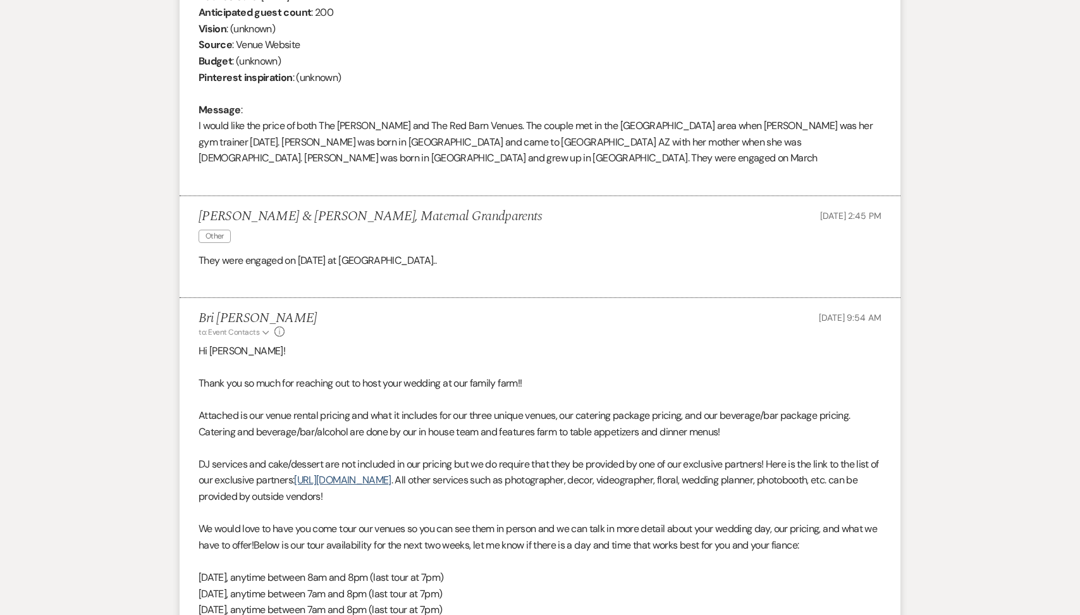
select select "2"
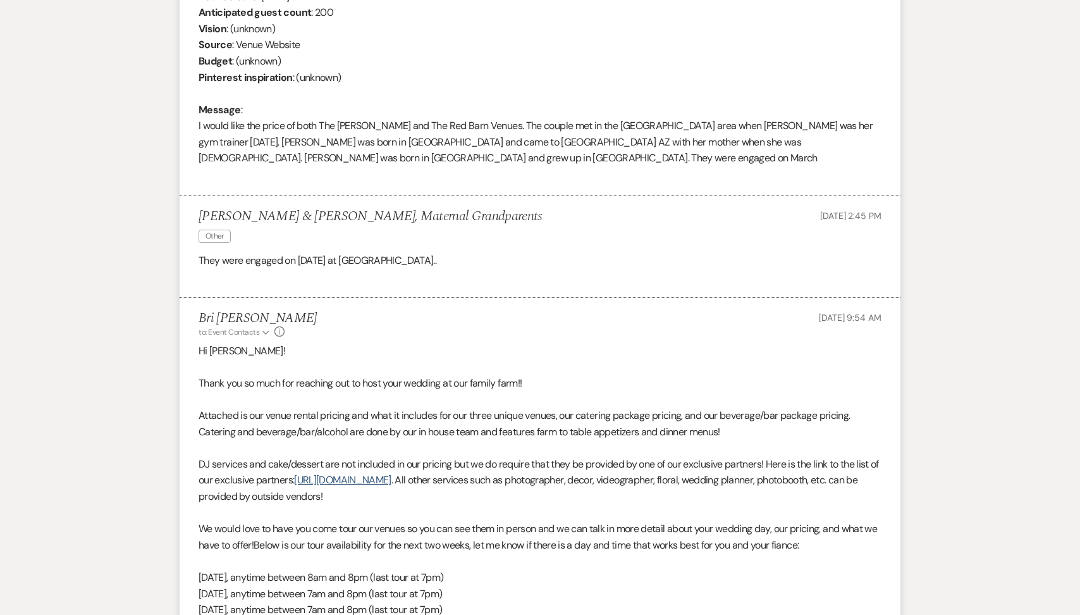
select select "2"
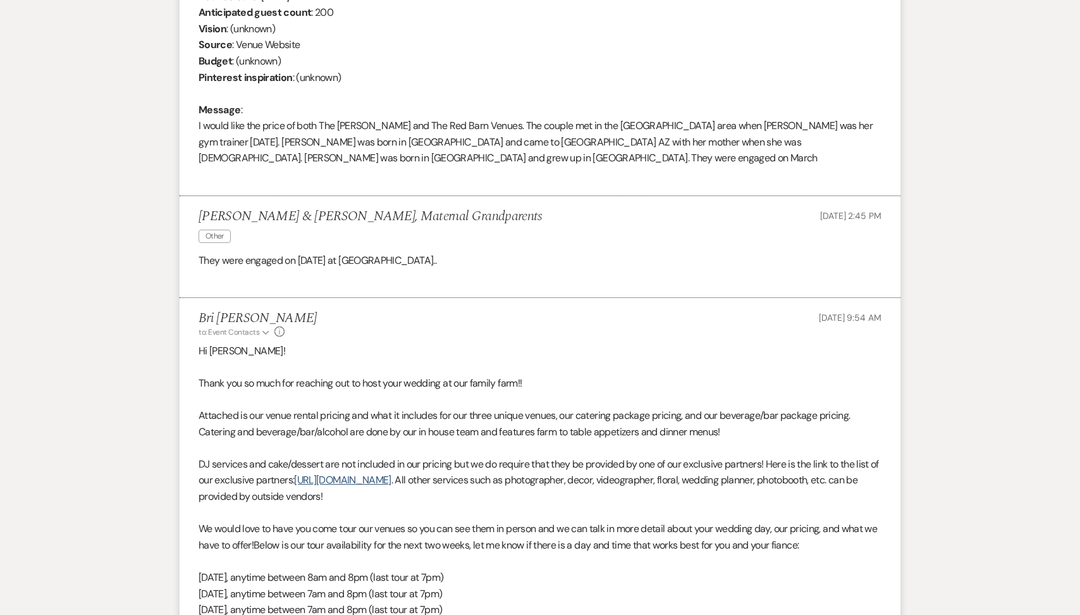
select select "2"
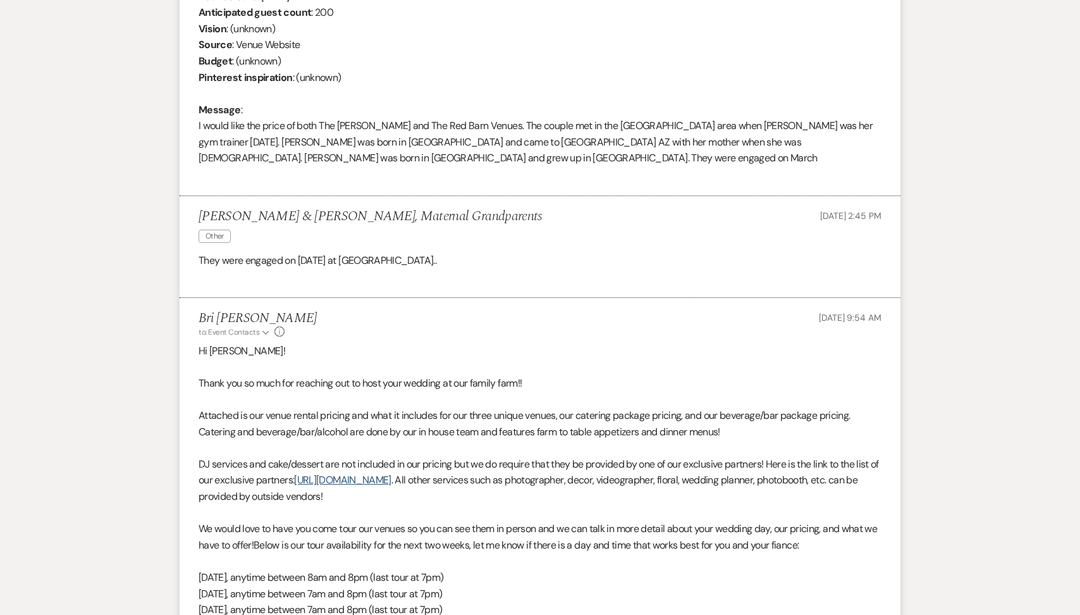
select select "2"
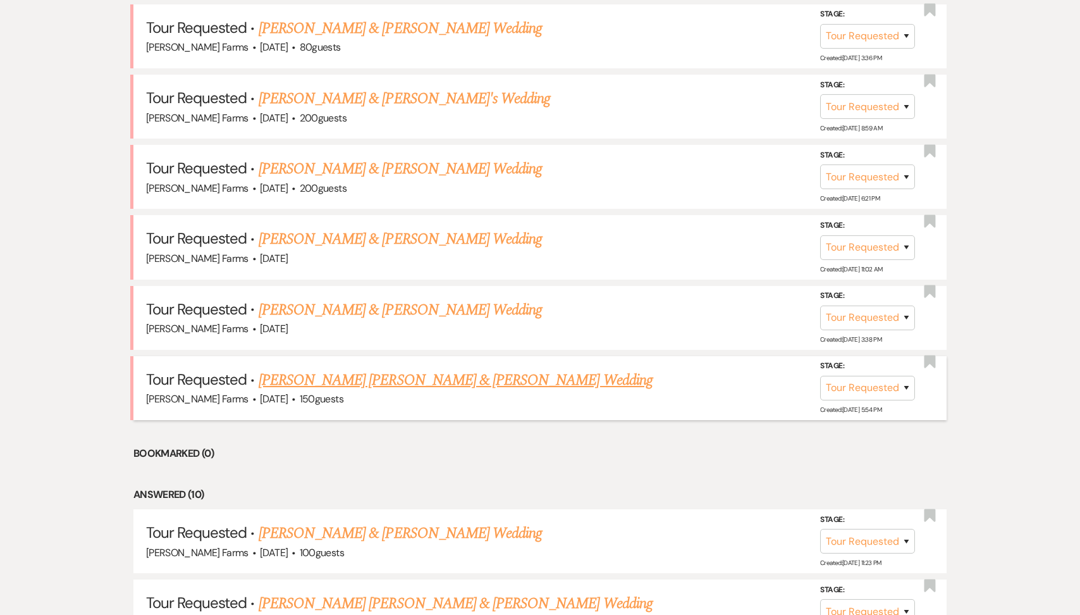
click at [326, 379] on link "[PERSON_NAME] [PERSON_NAME] & [PERSON_NAME] Wedding" at bounding box center [456, 380] width 394 height 23
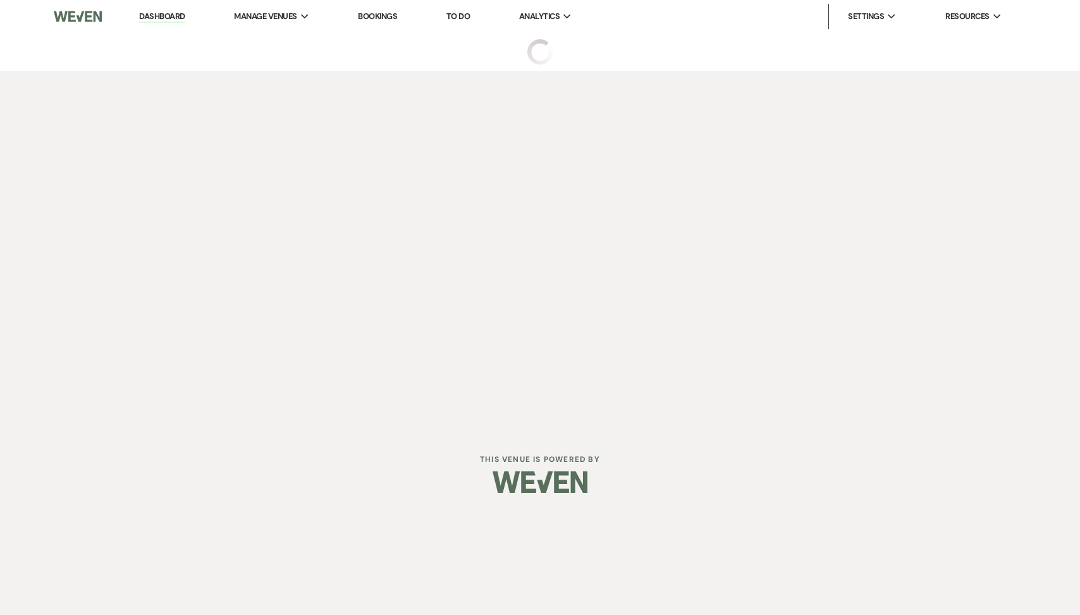
select select "2"
select select "5"
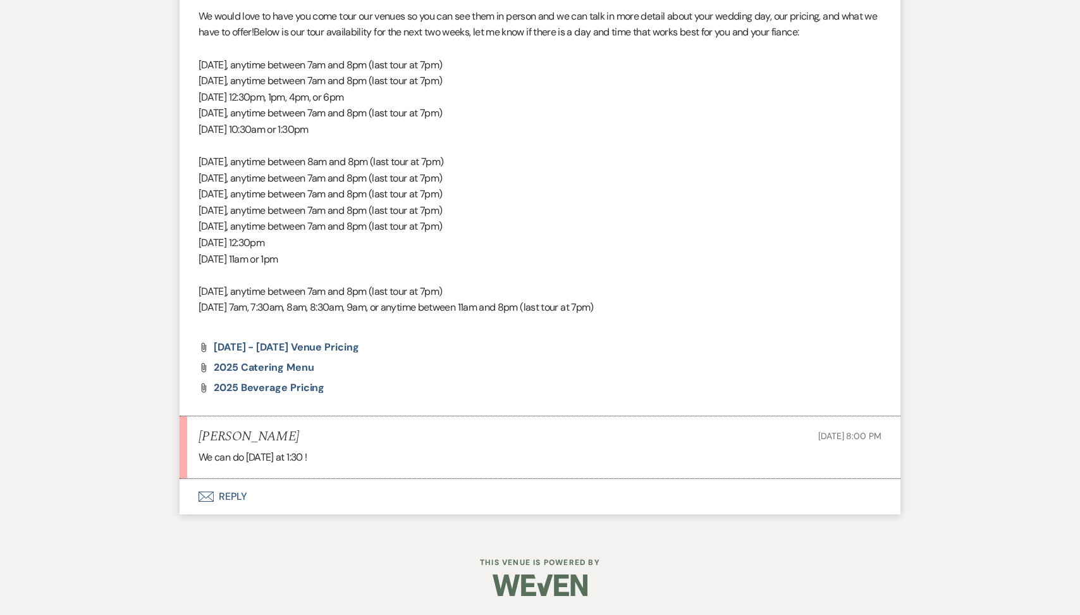
click at [298, 485] on button "Envelope Reply" at bounding box center [540, 496] width 721 height 35
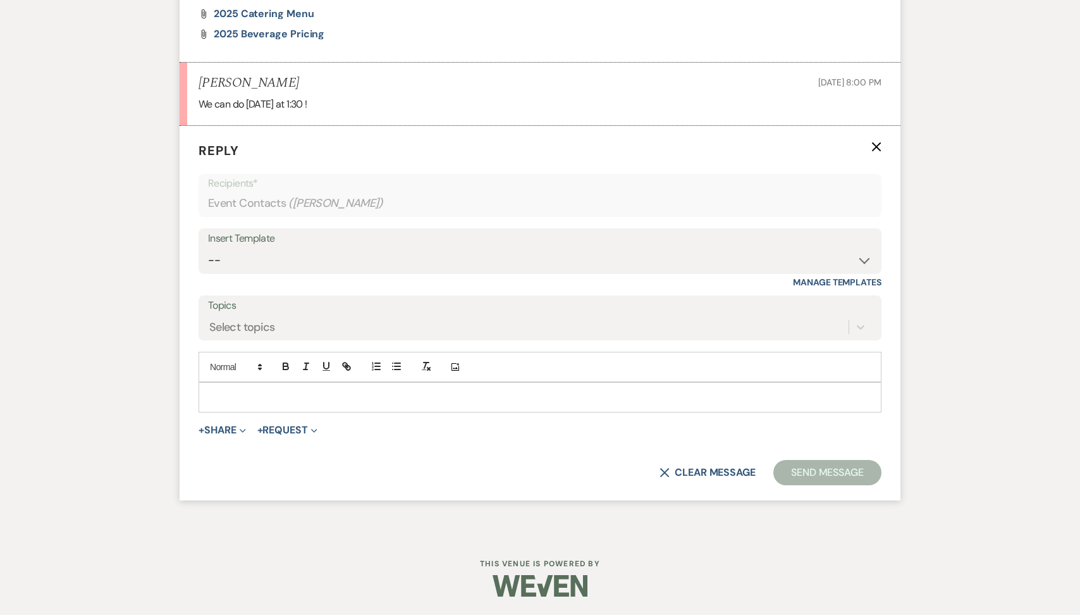
scroll to position [1304, 0]
click at [271, 412] on form "Reply X Recipients* Event Contacts ( [PERSON_NAME] ) Insert Template -- Tour Re…" at bounding box center [540, 312] width 721 height 374
click at [261, 396] on p at bounding box center [540, 397] width 663 height 14
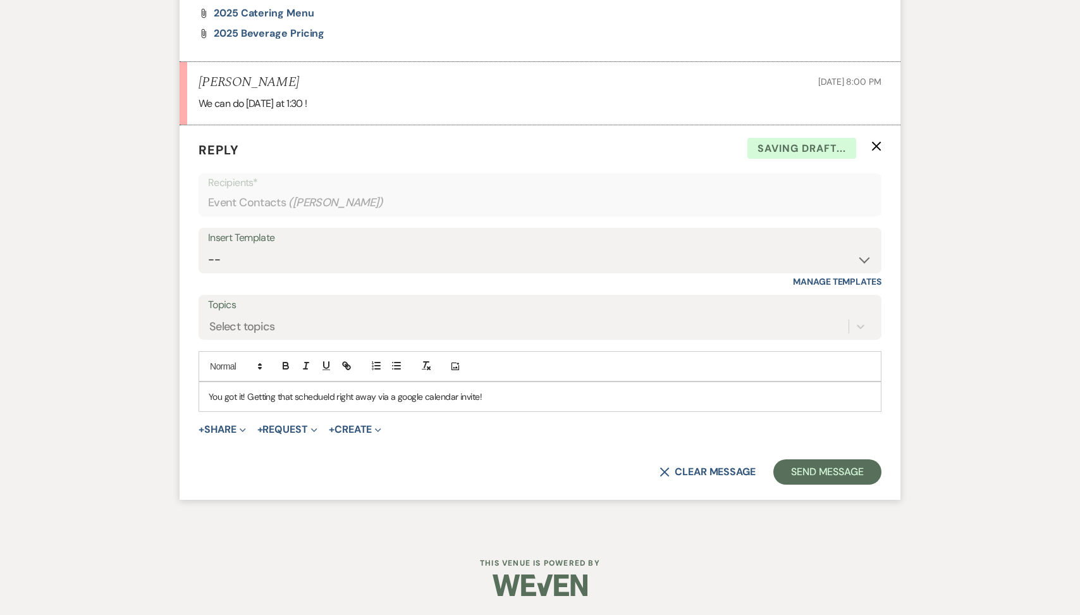
click at [316, 395] on p "You got it! Getting that schedueld right away via a google calendar invite!" at bounding box center [540, 397] width 663 height 14
drag, startPoint x: 281, startPoint y: 83, endPoint x: 200, endPoint y: 85, distance: 81.0
click at [200, 85] on div "[PERSON_NAME] [DATE] 8:00 PM" at bounding box center [540, 83] width 683 height 16
copy h5 "[PERSON_NAME]"
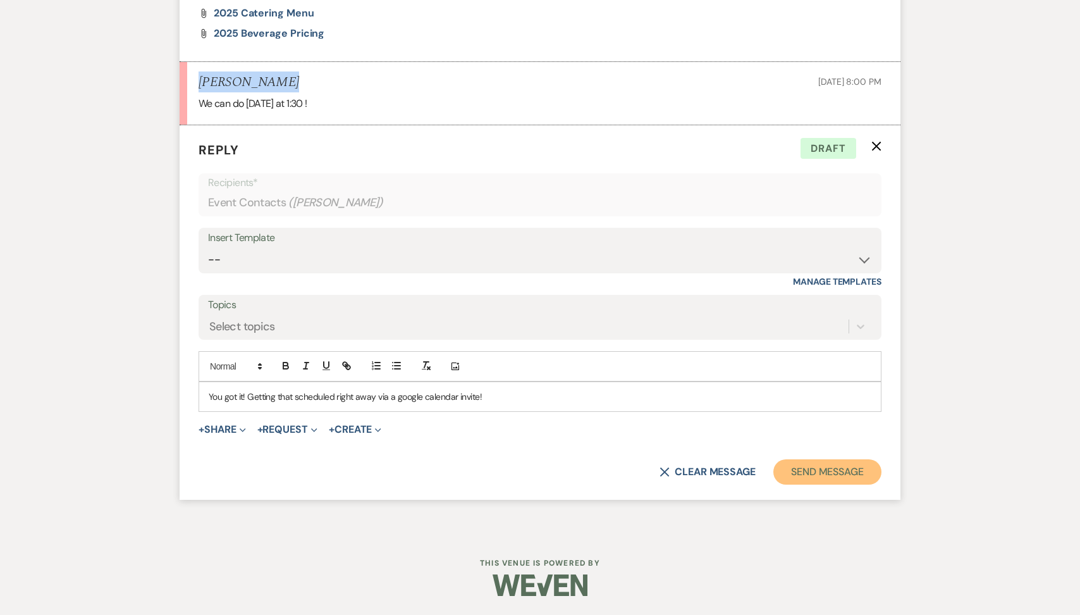
click at [814, 476] on button "Send Message" at bounding box center [827, 471] width 108 height 25
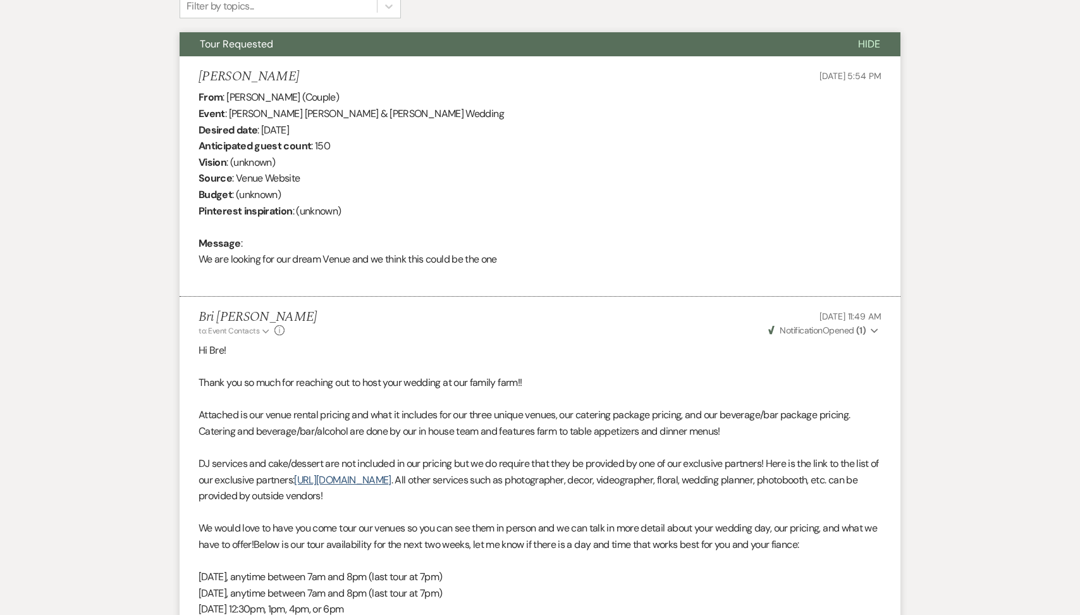
scroll to position [0, 0]
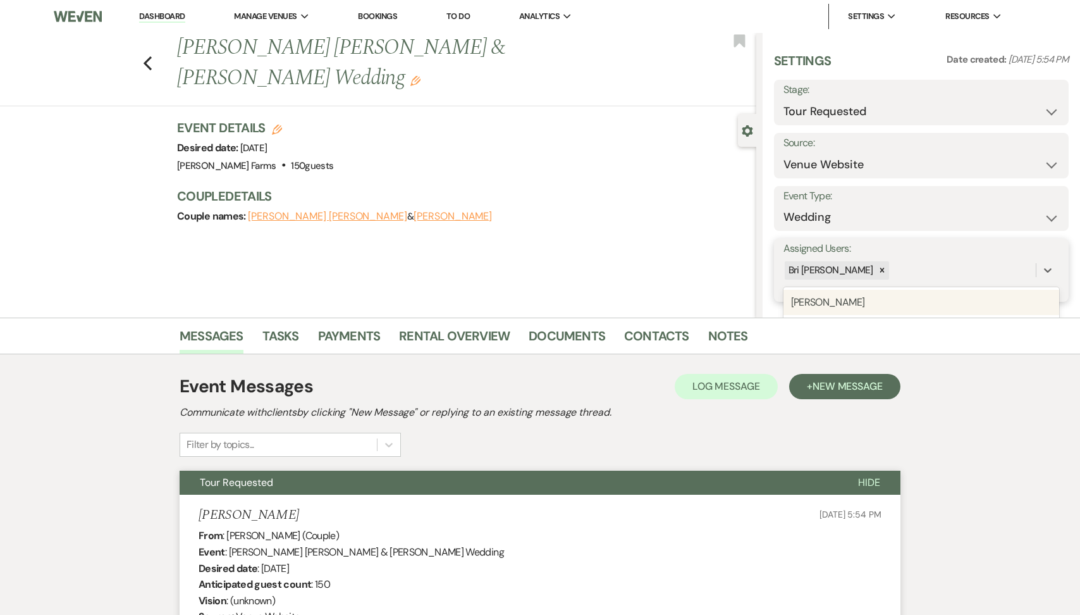
click at [869, 279] on div "Bri [PERSON_NAME]" at bounding box center [910, 270] width 252 height 22
type input "ky"
click at [870, 302] on div "[PERSON_NAME]" at bounding box center [922, 302] width 276 height 25
click at [1029, 287] on form "Assigned Users: option [PERSON_NAME], selected. 0 results available. Select is …" at bounding box center [921, 270] width 295 height 64
click at [1027, 280] on button "Save" at bounding box center [1038, 270] width 62 height 25
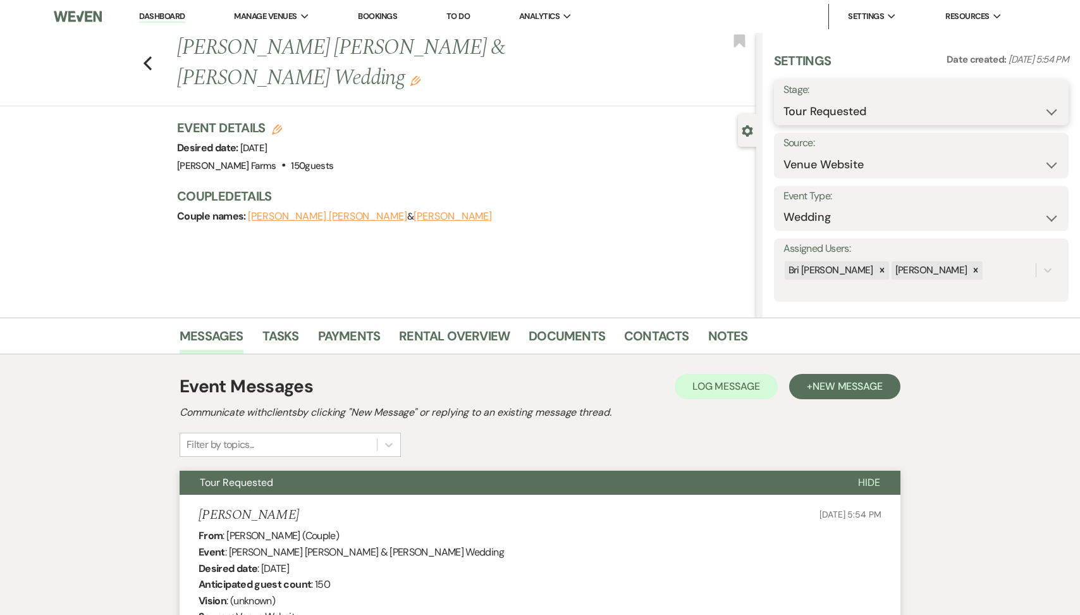
click at [830, 115] on select "Inquiry Follow Up Tour Requested Tour Confirmed Toured Proposal Sent Booked Lost" at bounding box center [922, 111] width 276 height 25
select select "4"
click at [1062, 86] on div "Save" at bounding box center [1034, 103] width 69 height 46
click at [1054, 104] on button "Save" at bounding box center [1037, 102] width 63 height 25
click at [663, 335] on link "Contacts" at bounding box center [656, 340] width 65 height 28
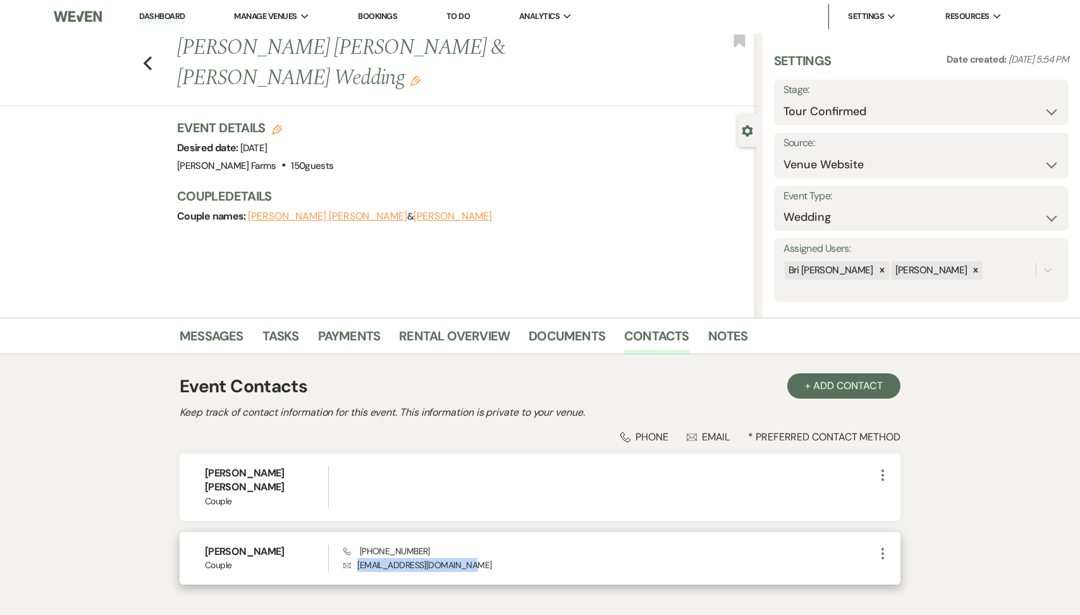
drag, startPoint x: 471, startPoint y: 553, endPoint x: 342, endPoint y: 553, distance: 128.4
click at [342, 553] on div "[PERSON_NAME] Phone [PHONE_NUMBER] Envelope [EMAIL_ADDRESS][DOMAIN_NAME] More" at bounding box center [540, 558] width 721 height 52
copy div "Phone [PHONE_NUMBER] Envelope [EMAIL_ADDRESS][DOMAIN_NAME]"
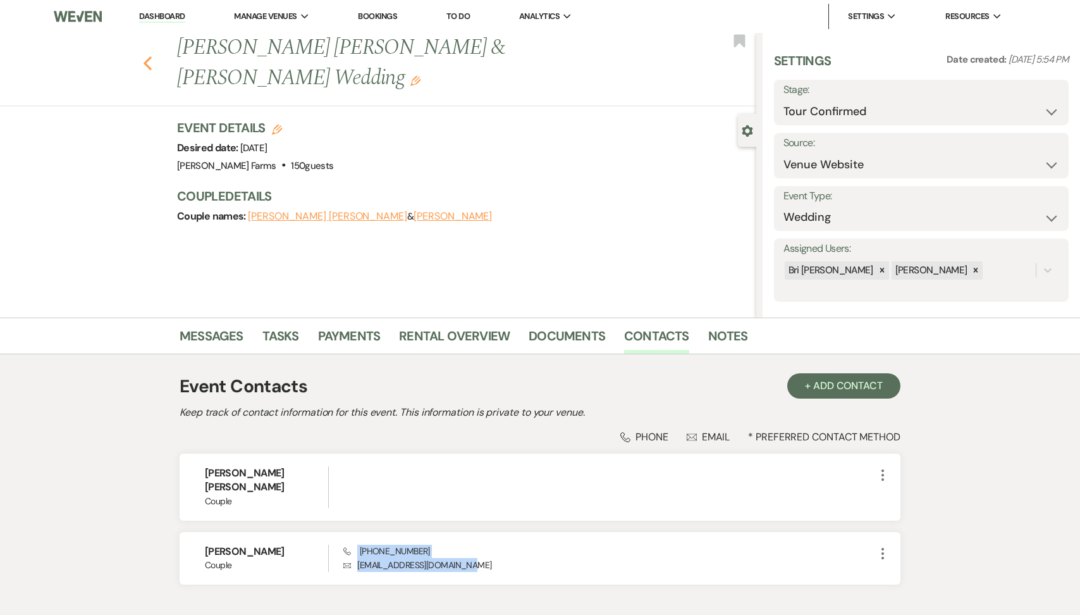
click at [146, 56] on use "button" at bounding box center [148, 63] width 8 height 14
select select "2"
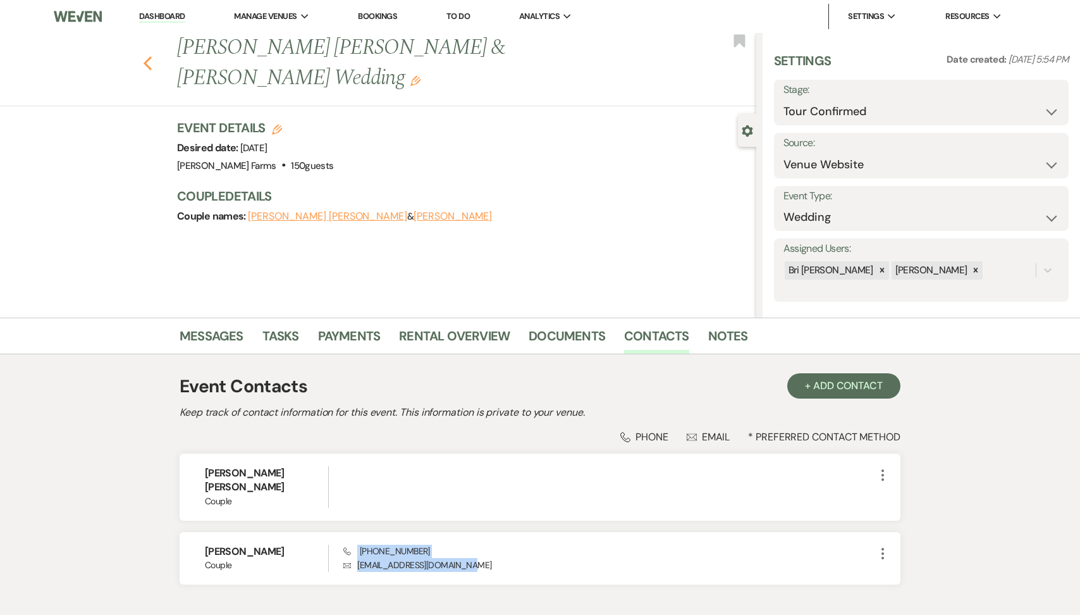
select select "2"
select select "4"
select select "2"
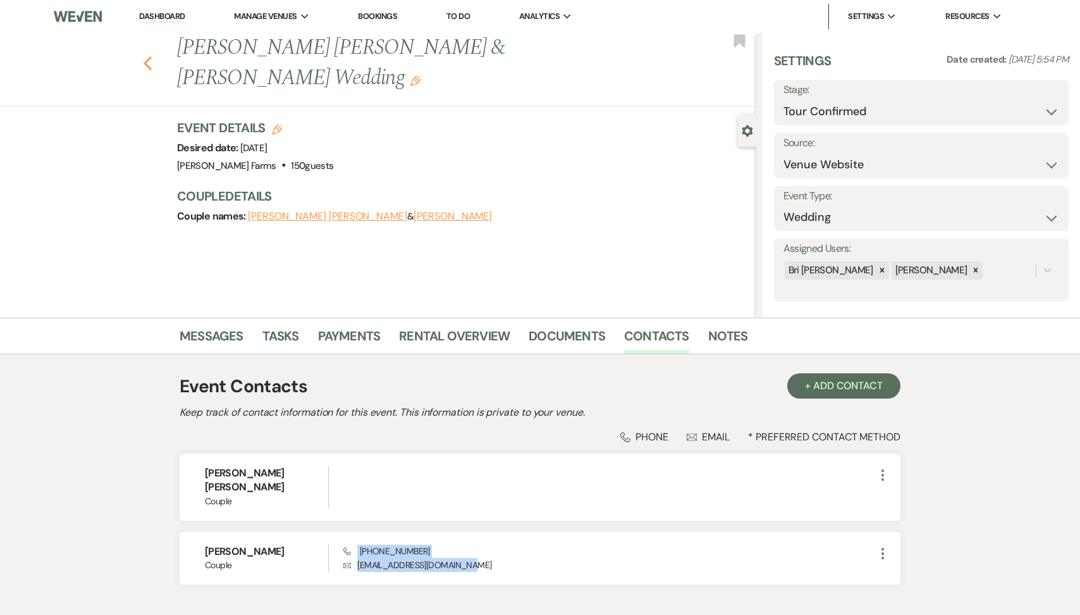
select select "2"
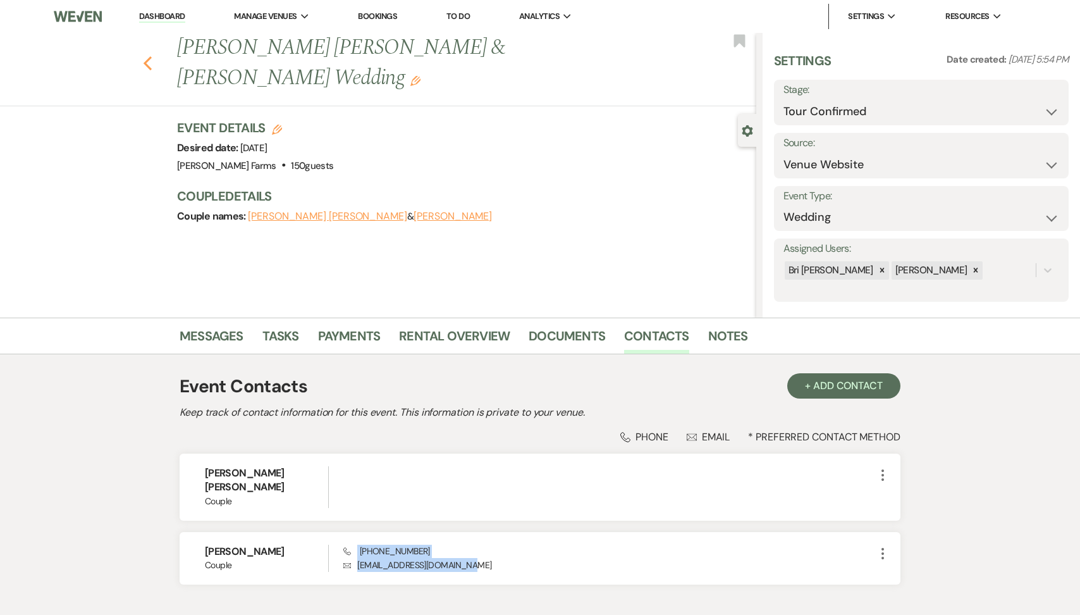
select select "2"
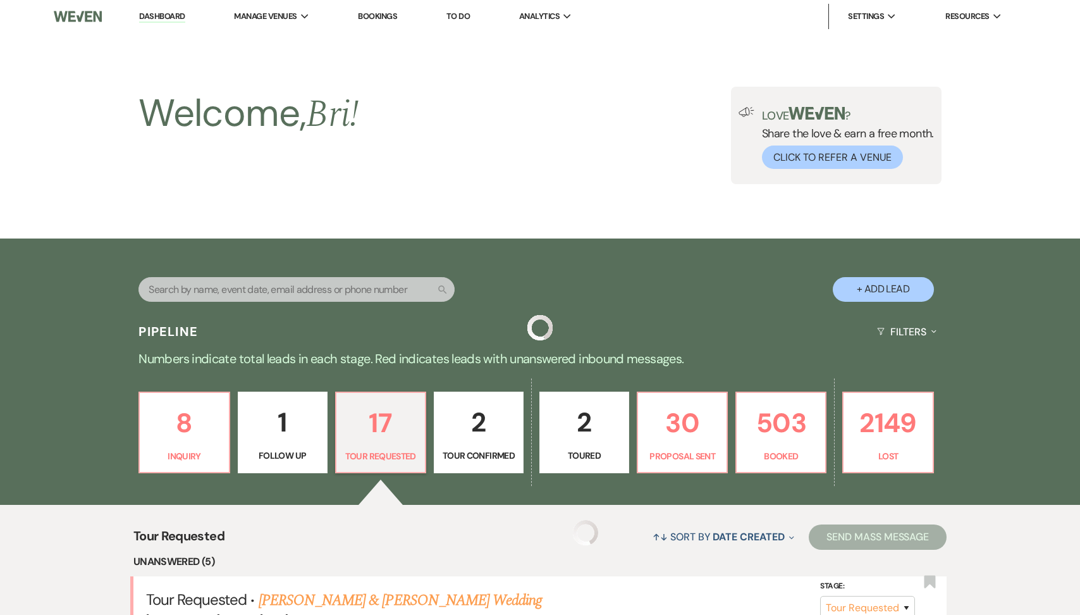
scroll to position [572, 0]
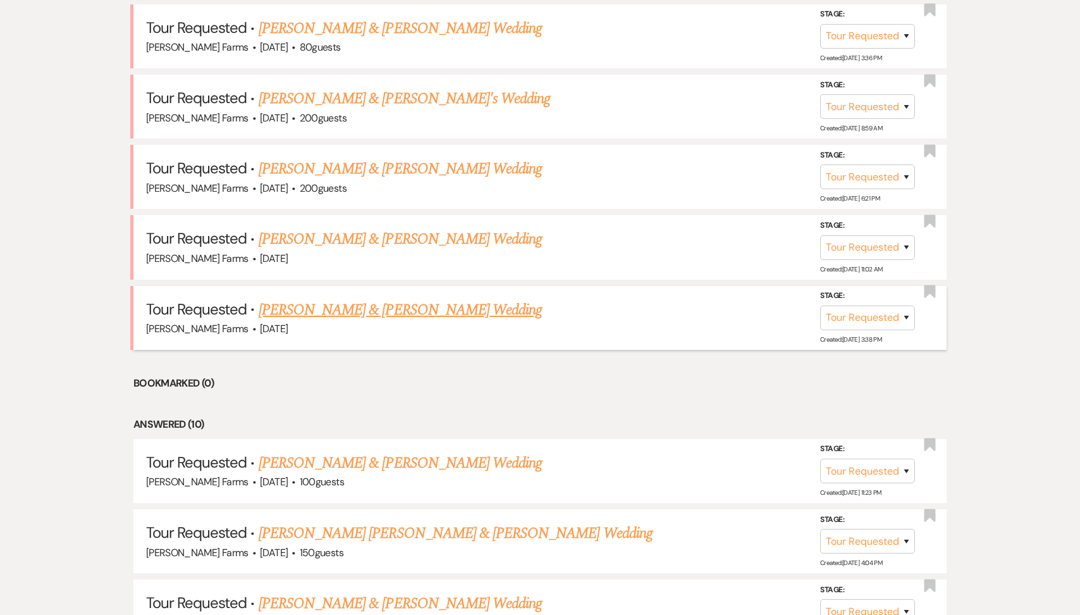
click at [362, 303] on link "[PERSON_NAME] & [PERSON_NAME] Wedding" at bounding box center [400, 309] width 283 height 23
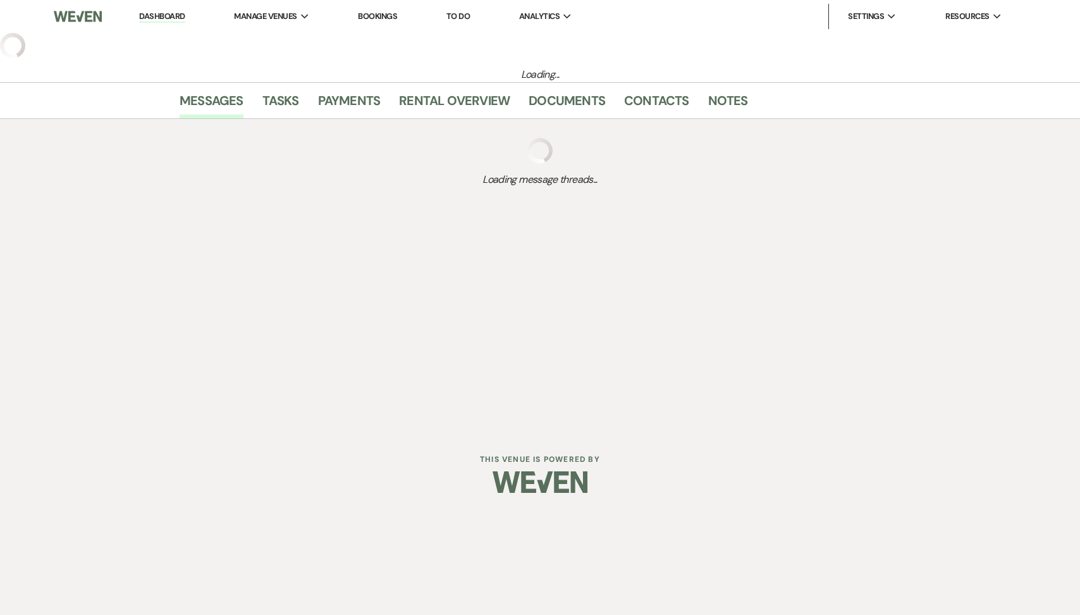
select select "2"
select select "5"
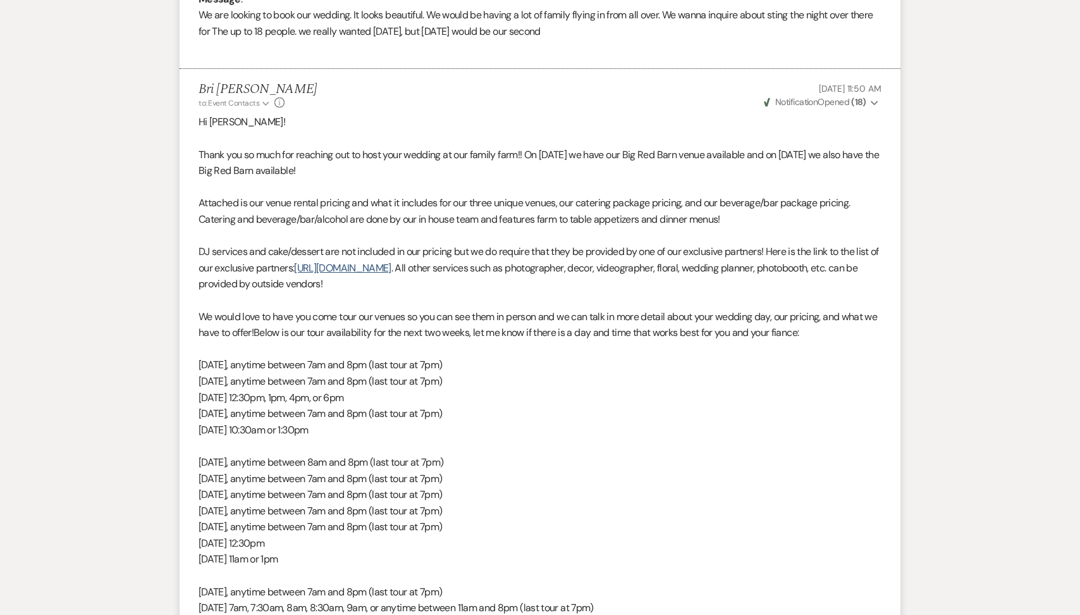
scroll to position [999, 0]
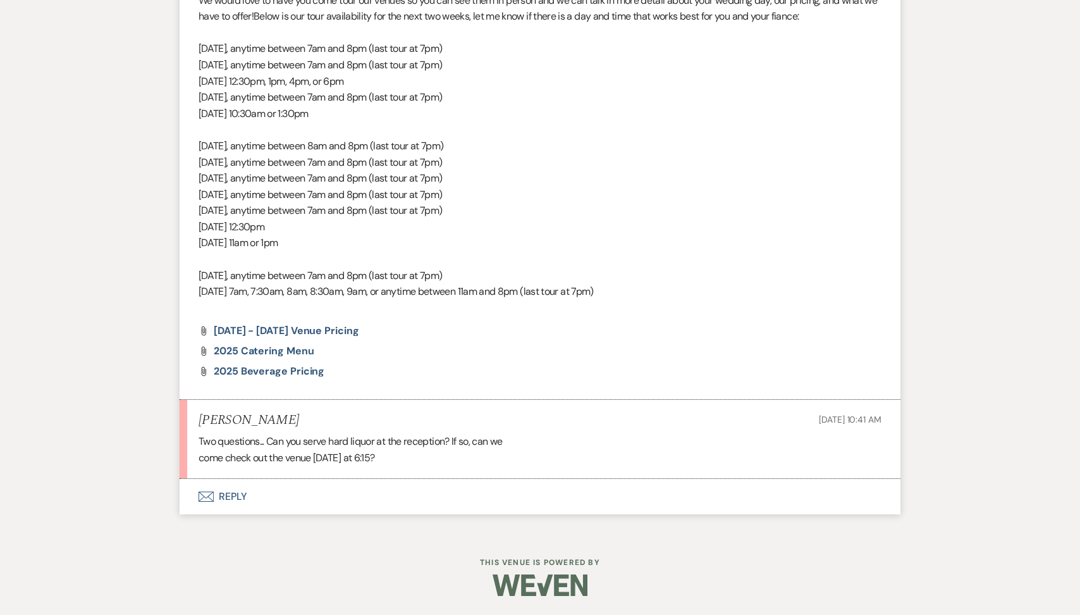
click at [305, 504] on button "Envelope Reply" at bounding box center [540, 496] width 721 height 35
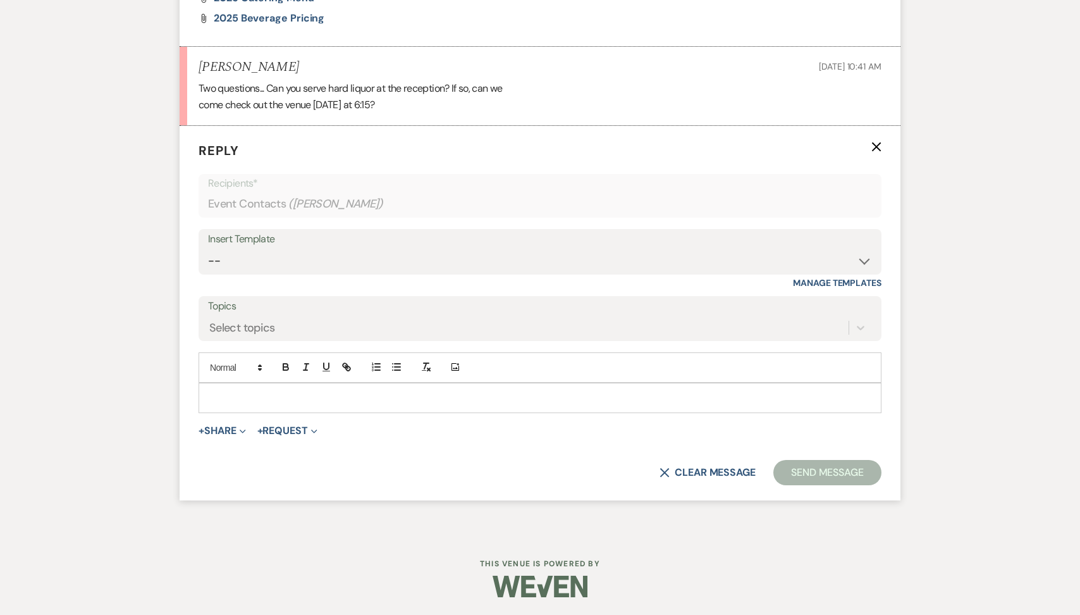
scroll to position [1352, 0]
click at [284, 402] on p at bounding box center [540, 397] width 663 height 14
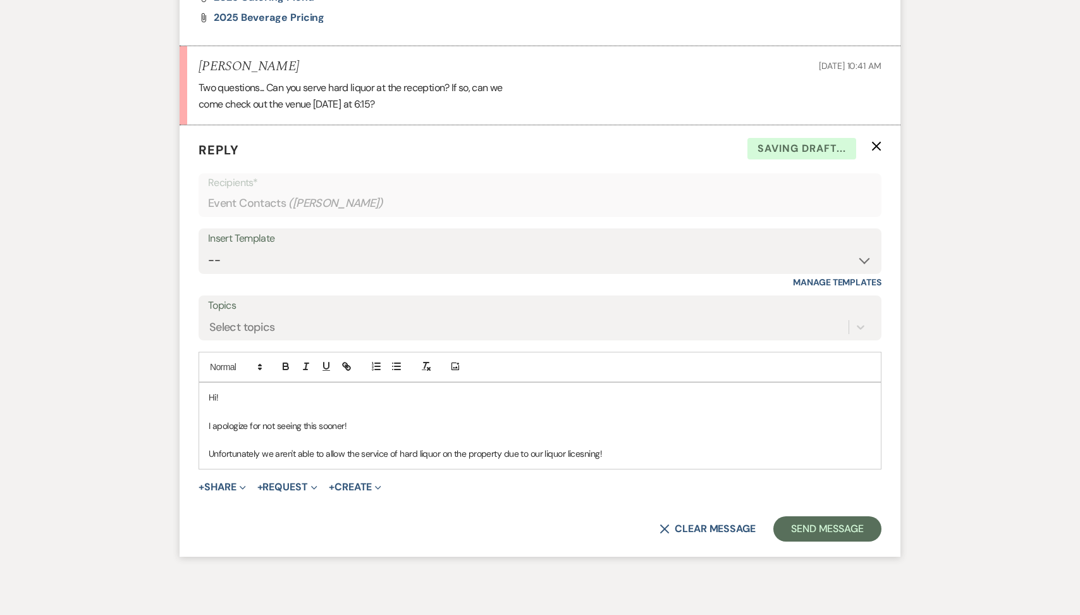
click at [589, 457] on p "Unfortunately we aren't able to allow the service of hard liquor on the propert…" at bounding box center [540, 453] width 663 height 14
click at [618, 451] on p "Unfortunately we aren't able to allow the service of hard liquor on the propert…" at bounding box center [540, 453] width 663 height 14
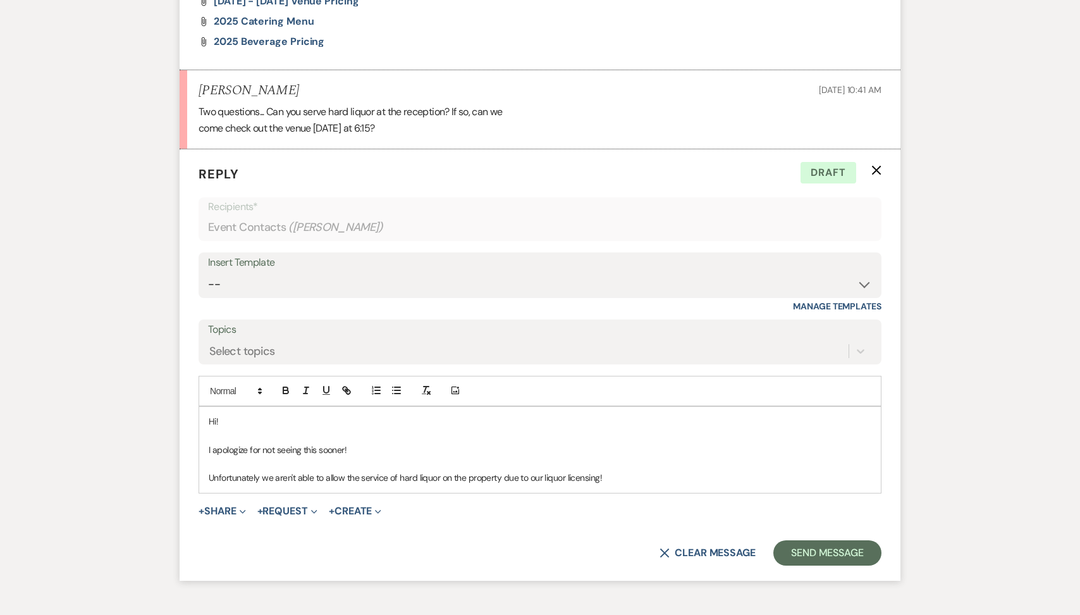
scroll to position [1409, 0]
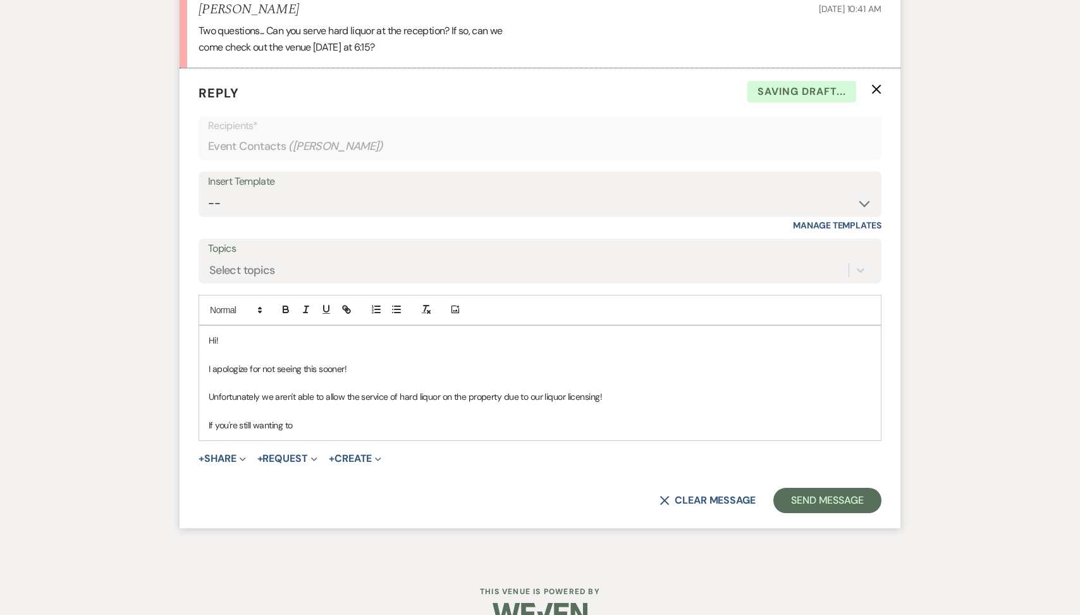
drag, startPoint x: 317, startPoint y: 436, endPoint x: 168, endPoint y: 424, distance: 149.7
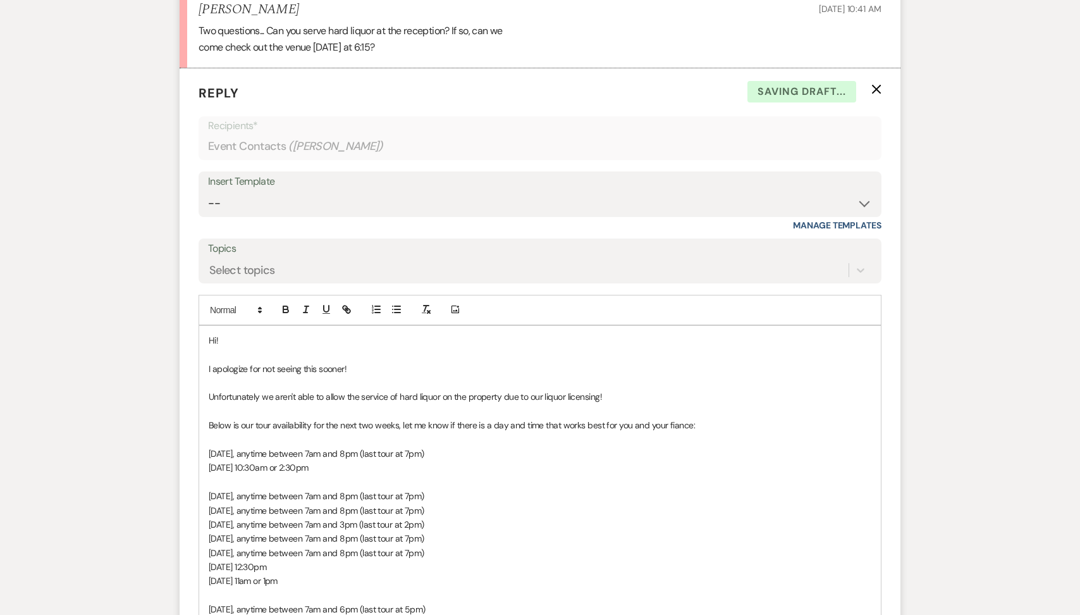
click at [256, 424] on p "Below is our tour availability for the next two weeks, let me know if there is …" at bounding box center [540, 425] width 663 height 14
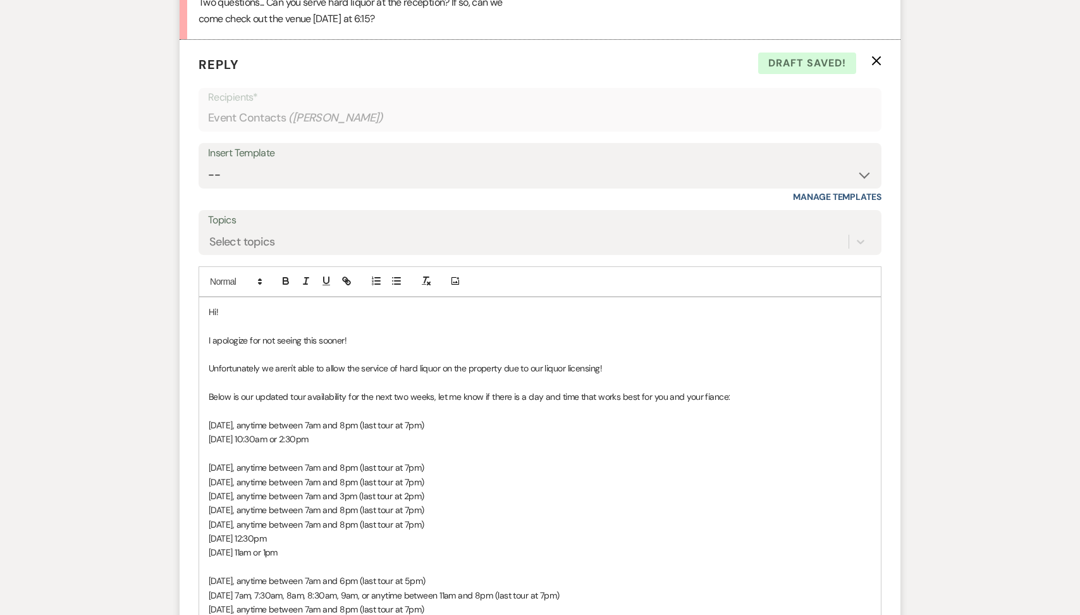
scroll to position [1455, 0]
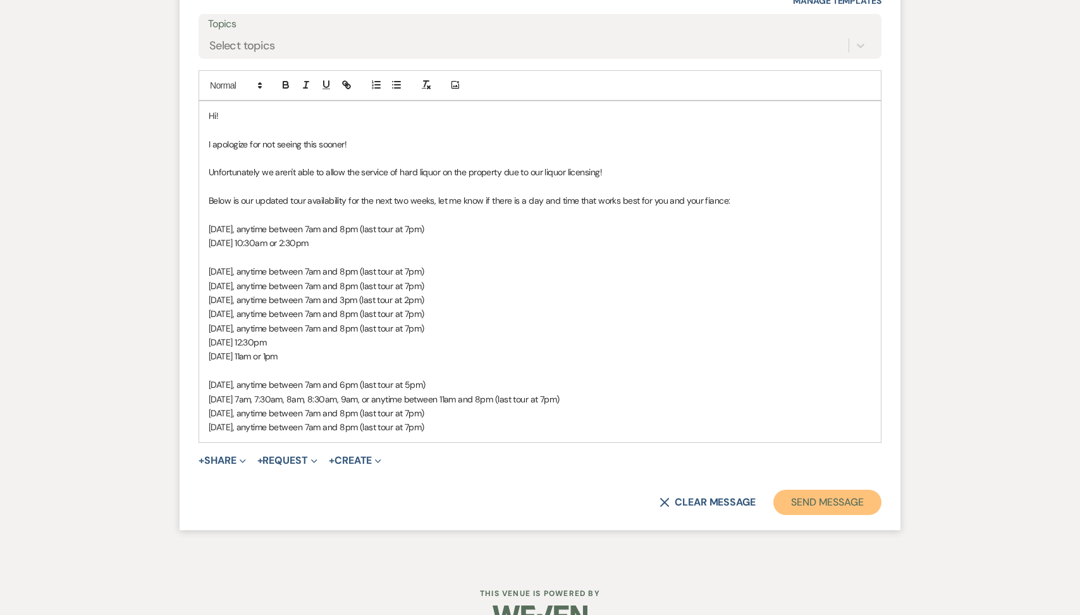
click at [806, 500] on button "Send Message" at bounding box center [827, 501] width 108 height 25
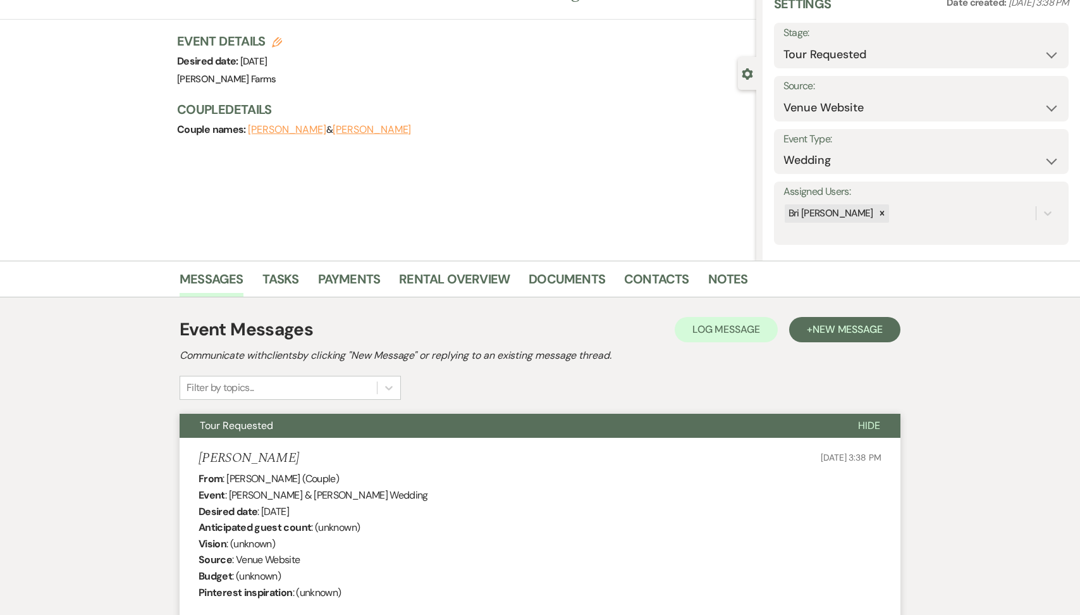
scroll to position [0, 0]
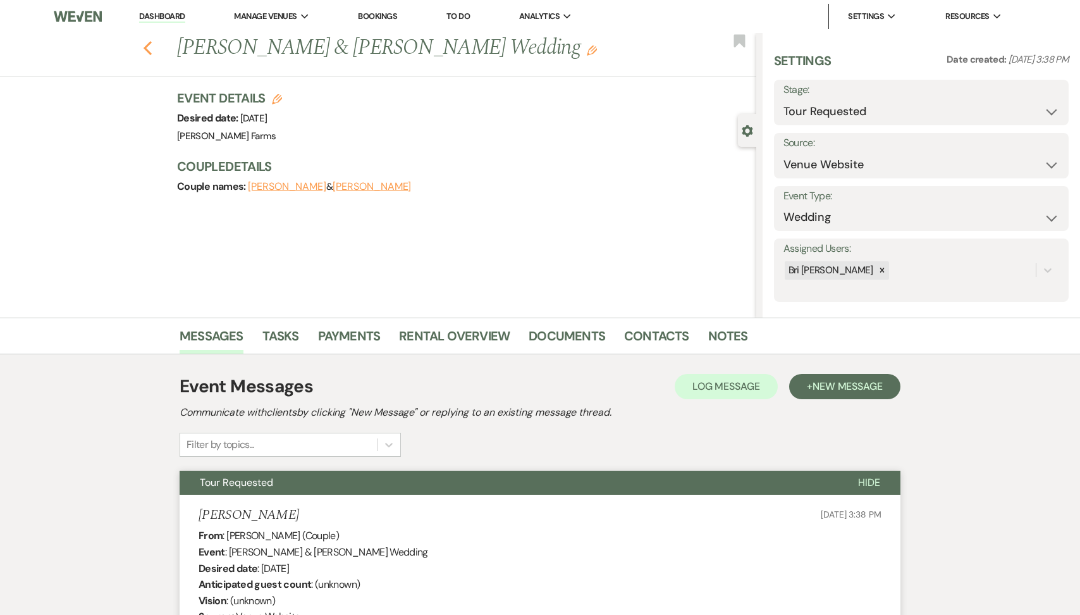
click at [147, 42] on icon "Previous" at bounding box center [147, 47] width 9 height 15
select select "2"
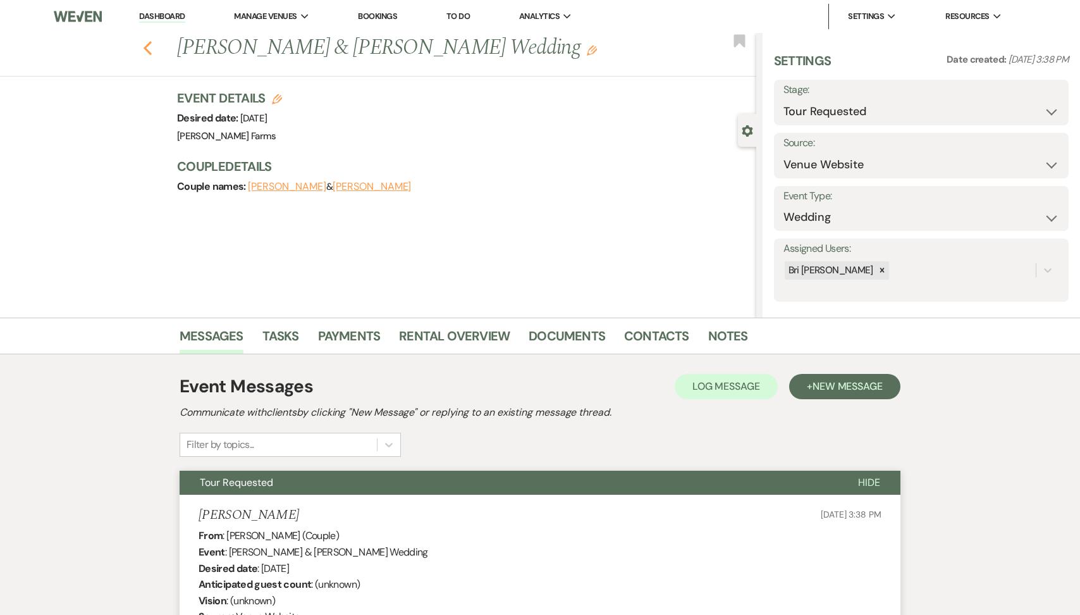
select select "2"
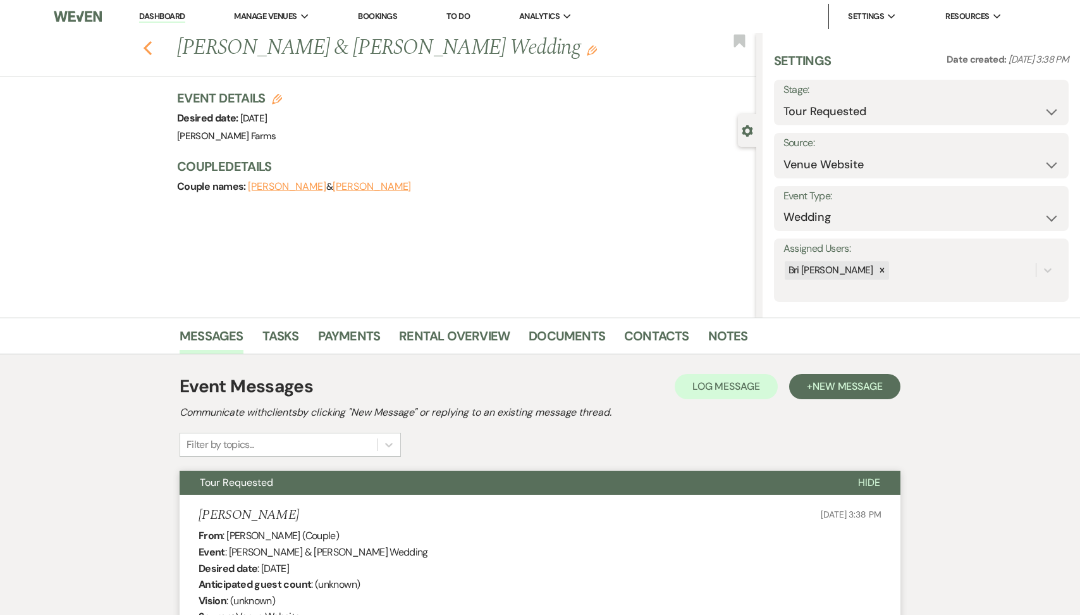
select select "2"
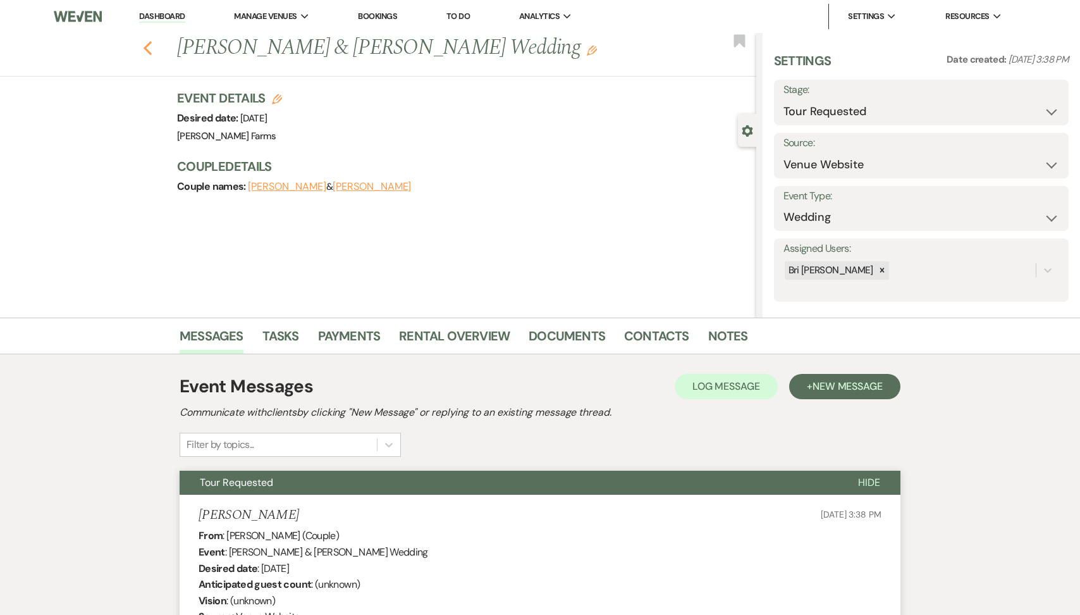
select select "2"
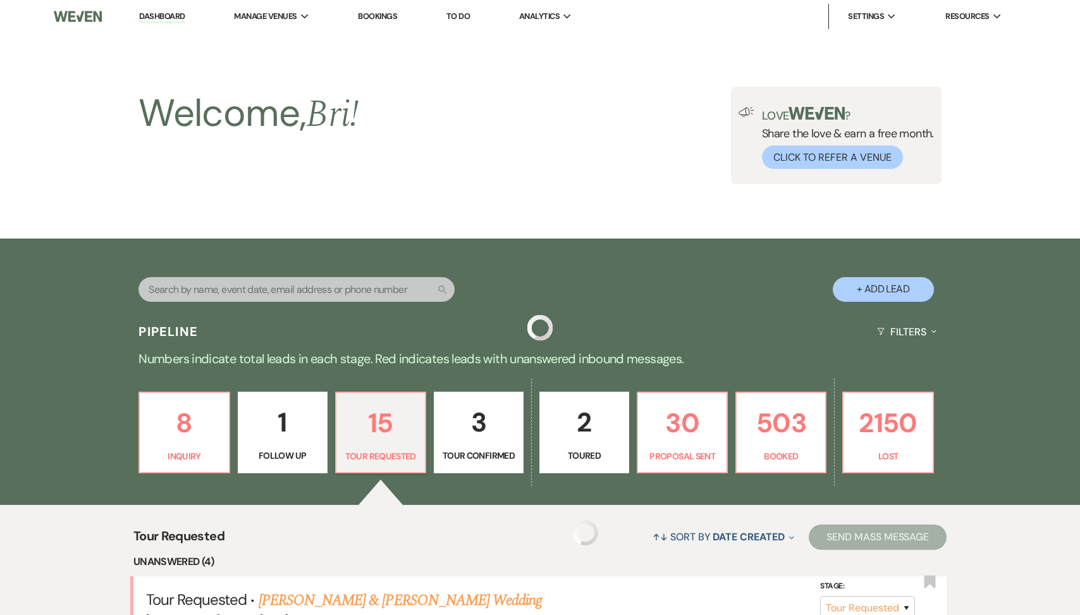
scroll to position [572, 0]
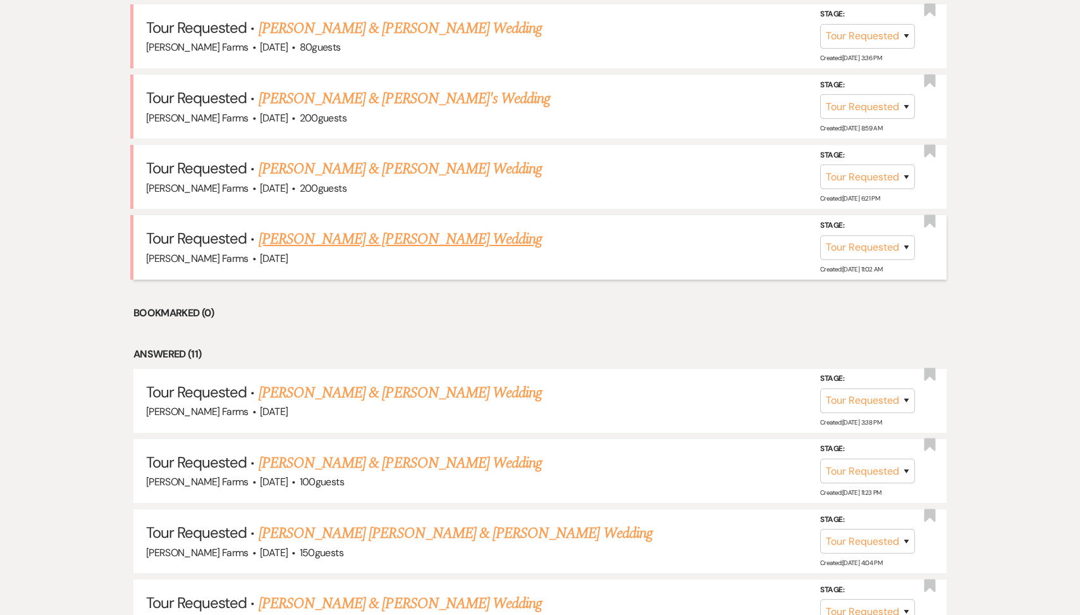
click at [362, 240] on link "[PERSON_NAME] & [PERSON_NAME] Wedding" at bounding box center [400, 239] width 283 height 23
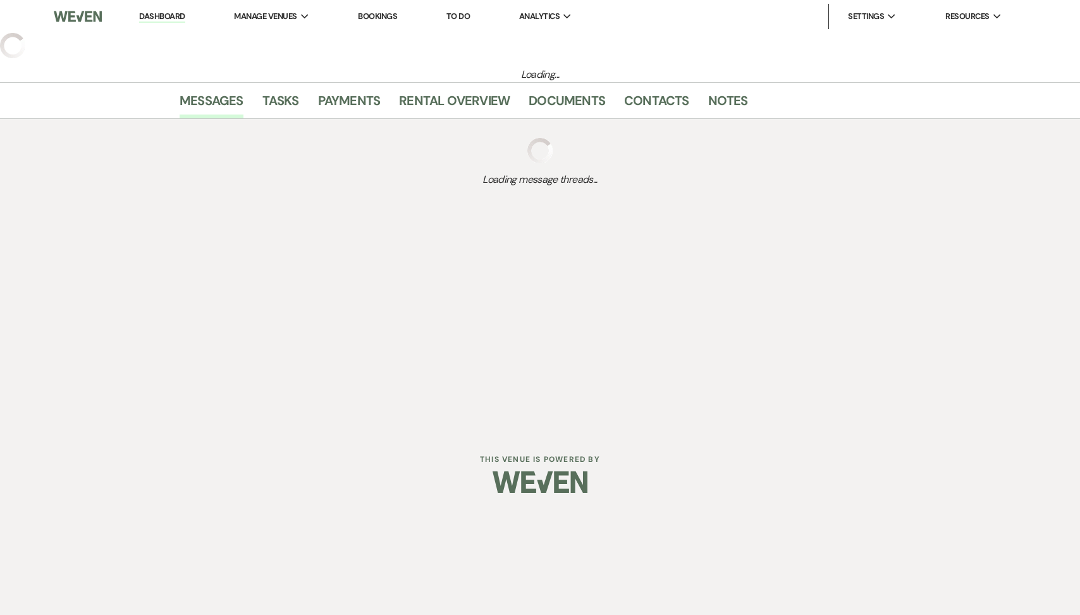
select select "2"
select select "5"
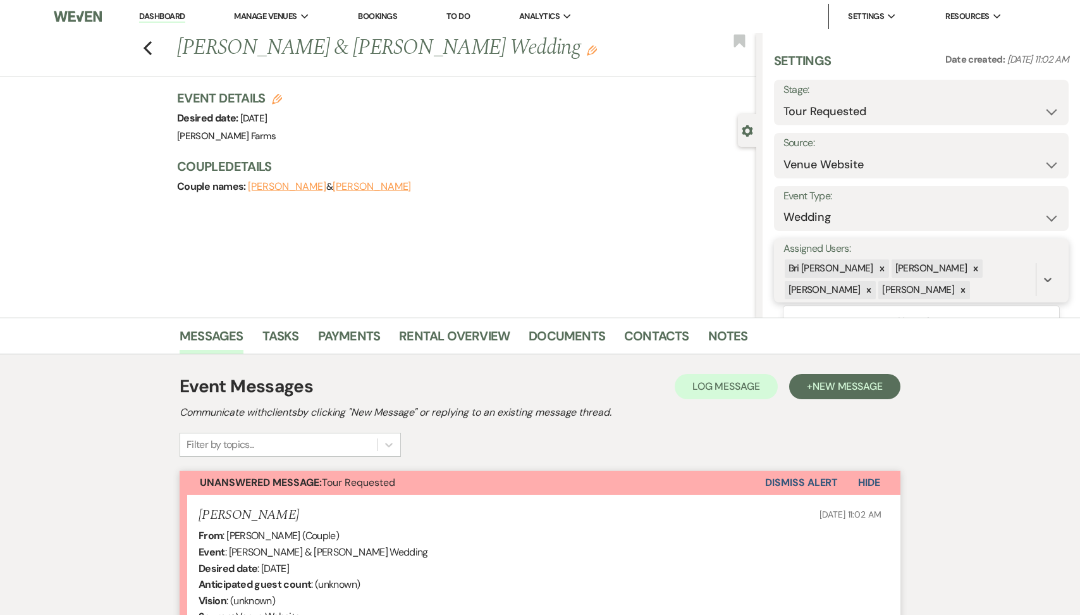
click at [844, 289] on div "Bri [PERSON_NAME] [PERSON_NAME] [PERSON_NAME] [PERSON_NAME]" at bounding box center [910, 279] width 252 height 43
click at [959, 287] on icon at bounding box center [963, 290] width 9 height 9
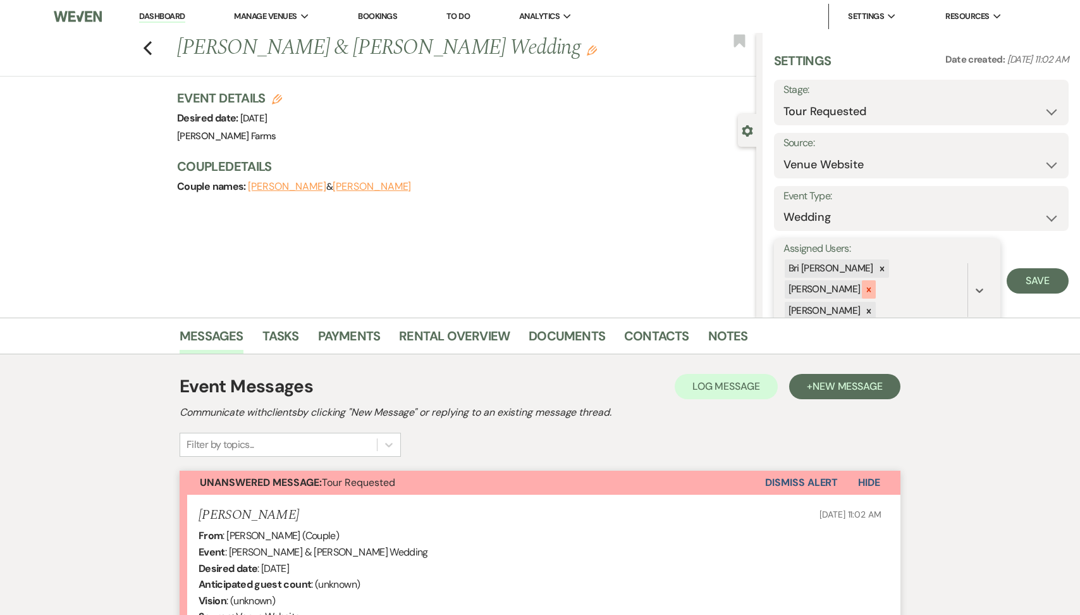
click at [876, 280] on div at bounding box center [869, 289] width 14 height 18
click at [871, 288] on icon at bounding box center [869, 290] width 4 height 4
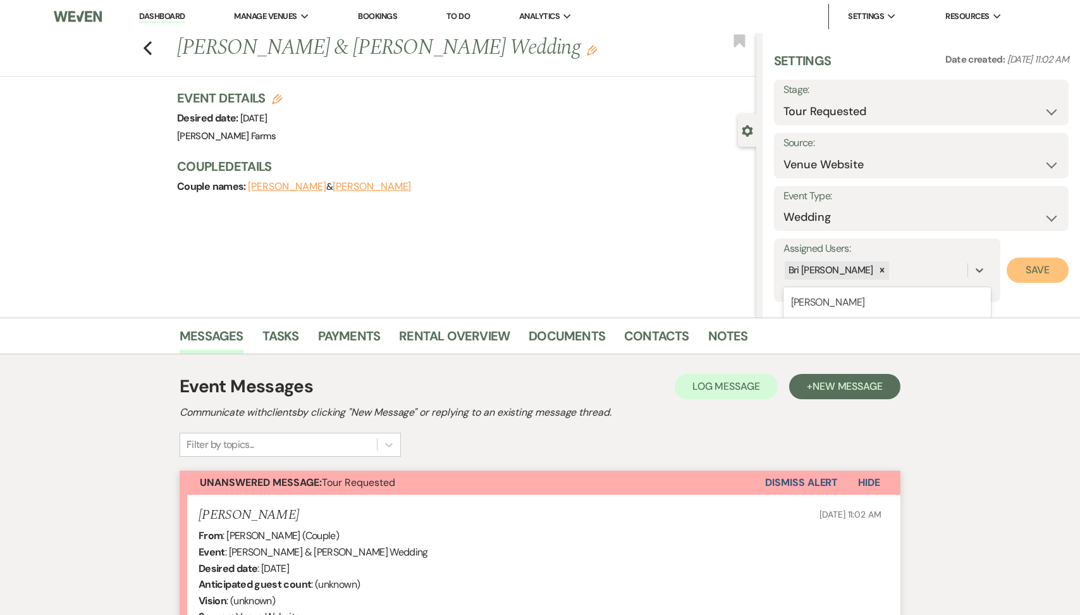
click at [1040, 272] on button "Save" at bounding box center [1038, 269] width 62 height 25
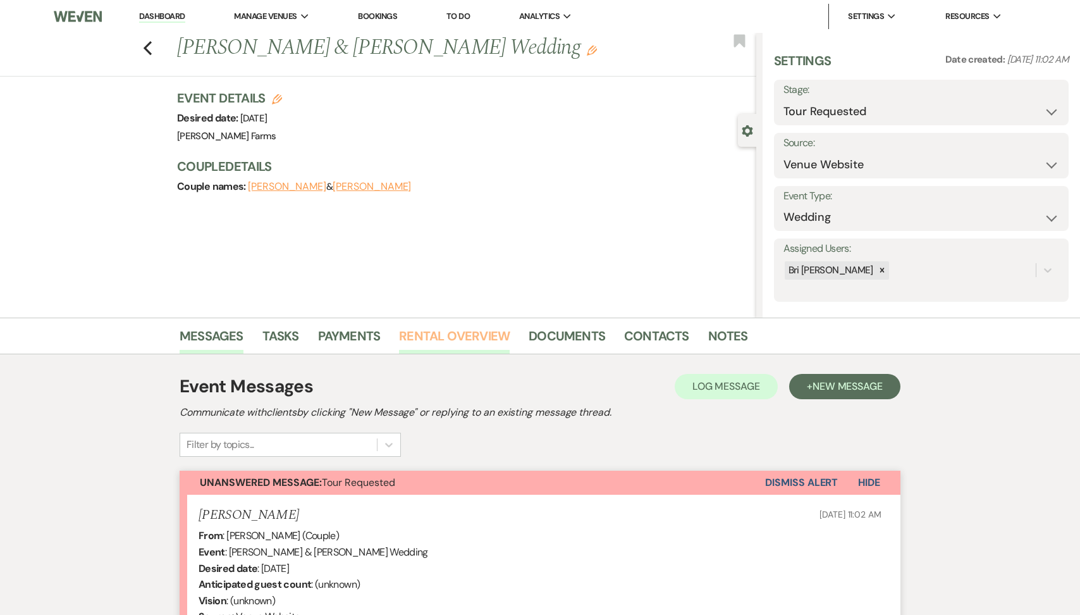
scroll to position [256, 0]
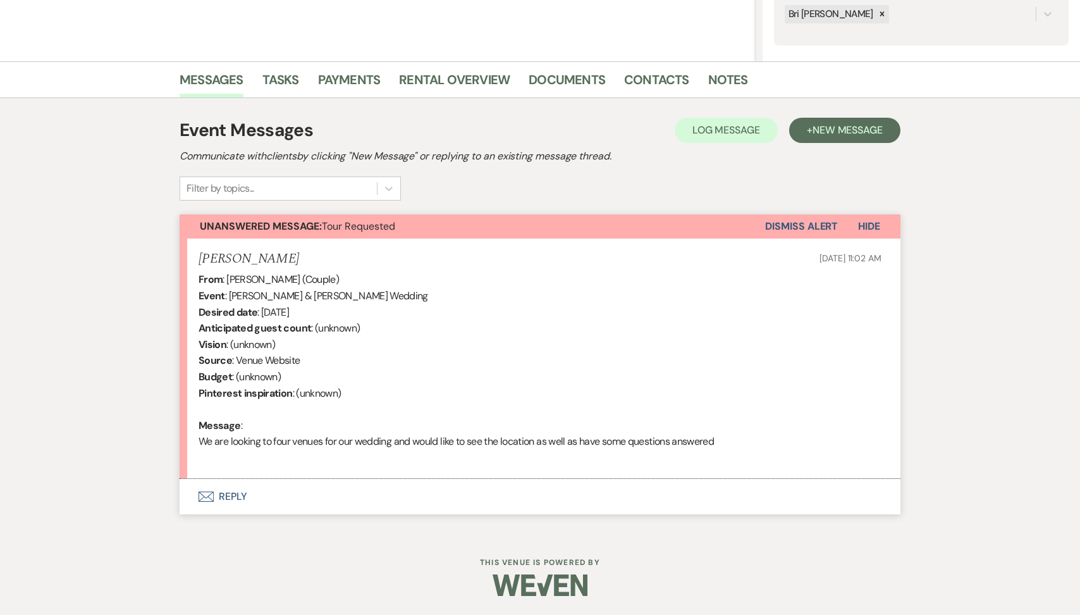
click at [355, 496] on button "Envelope Reply" at bounding box center [540, 496] width 721 height 35
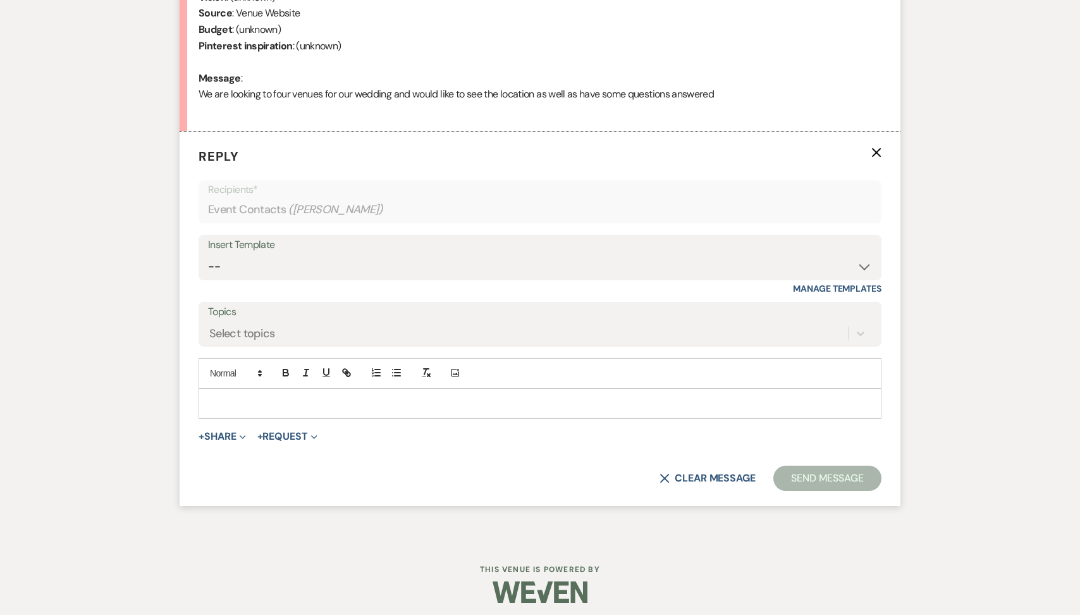
scroll to position [610, 0]
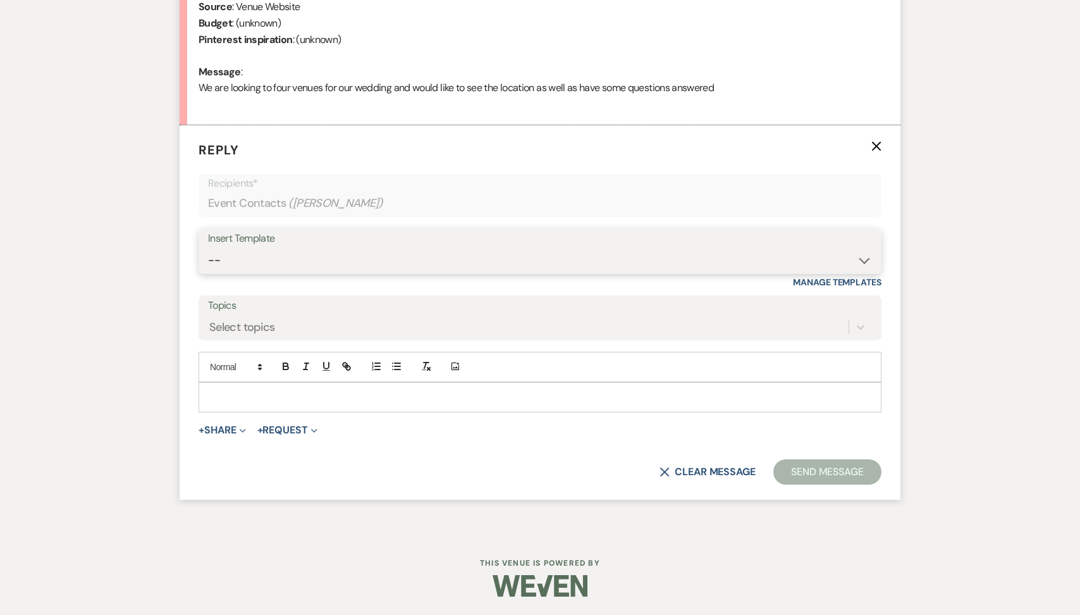
click at [388, 271] on select "-- Tour Request Response Follow Up Contract (Pre-Booked Leads) Weven Planning P…" at bounding box center [540, 260] width 664 height 25
select select "2135"
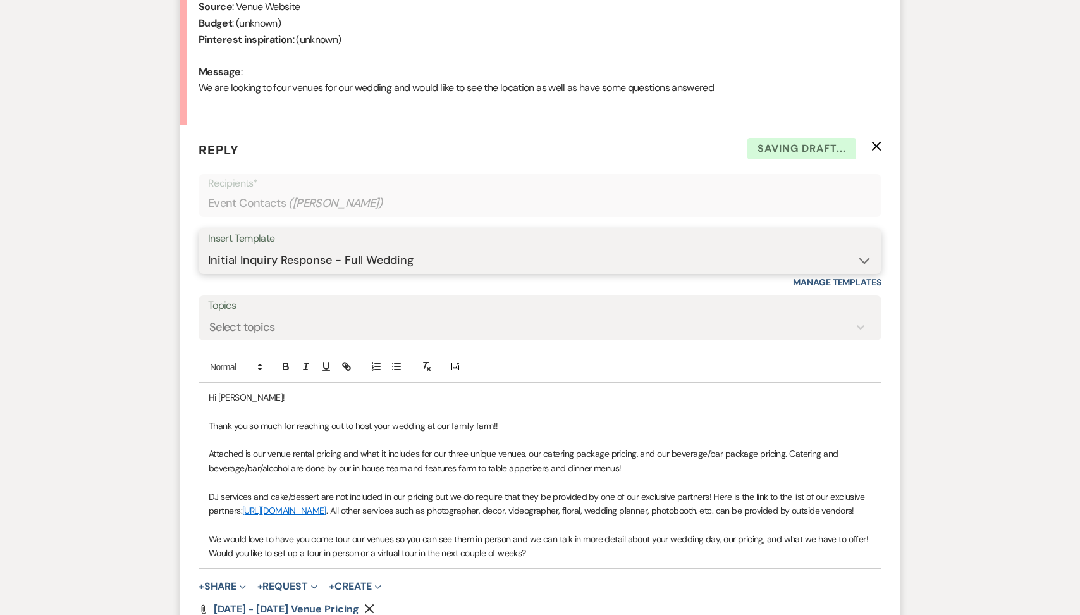
scroll to position [840, 0]
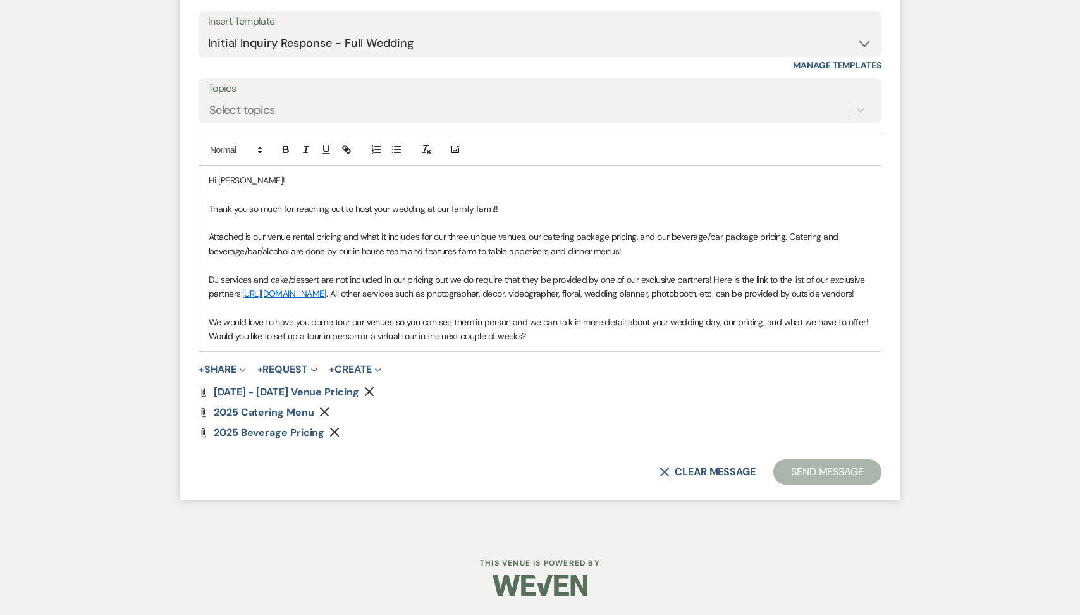
drag, startPoint x: 532, startPoint y: 333, endPoint x: 188, endPoint y: 333, distance: 343.4
click at [188, 333] on form "Reply X Saving draft... Recipients* Event Contacts ( [PERSON_NAME] ) Insert Tem…" at bounding box center [540, 203] width 721 height 591
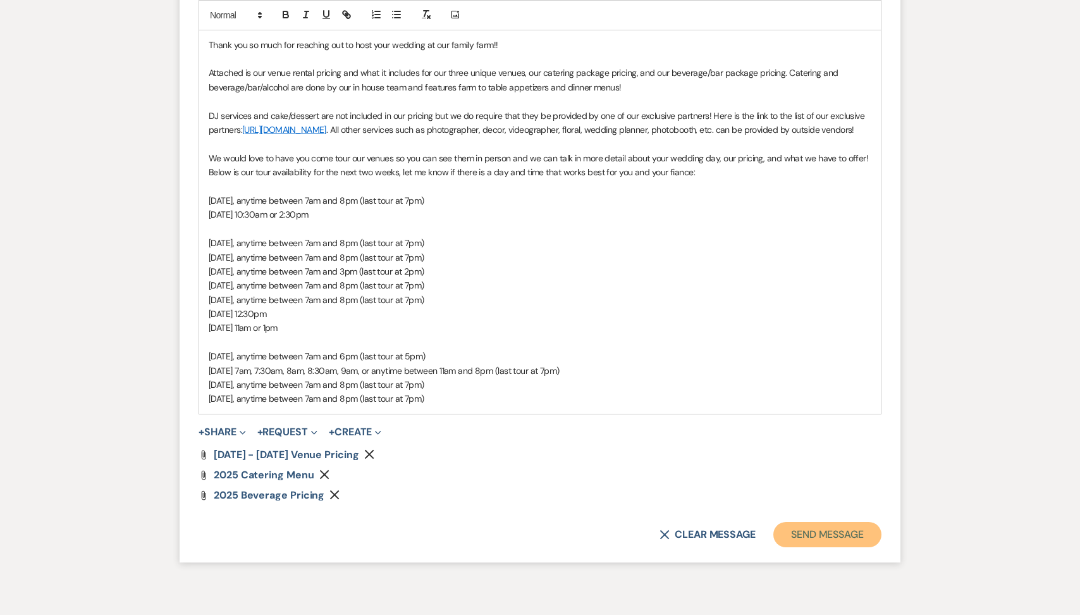
click at [810, 543] on button "Send Message" at bounding box center [827, 534] width 108 height 25
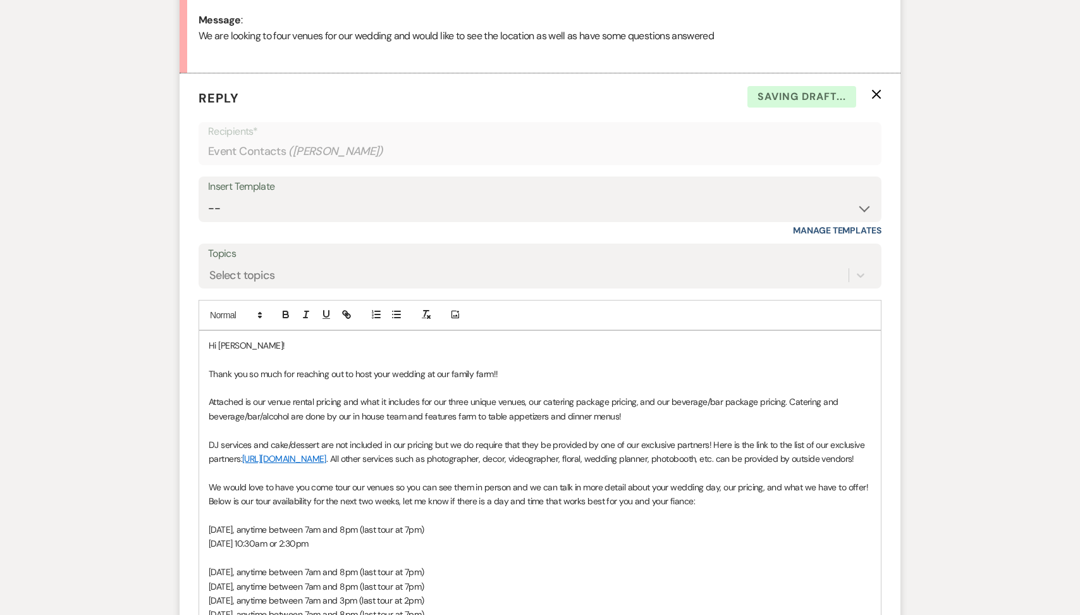
scroll to position [0, 0]
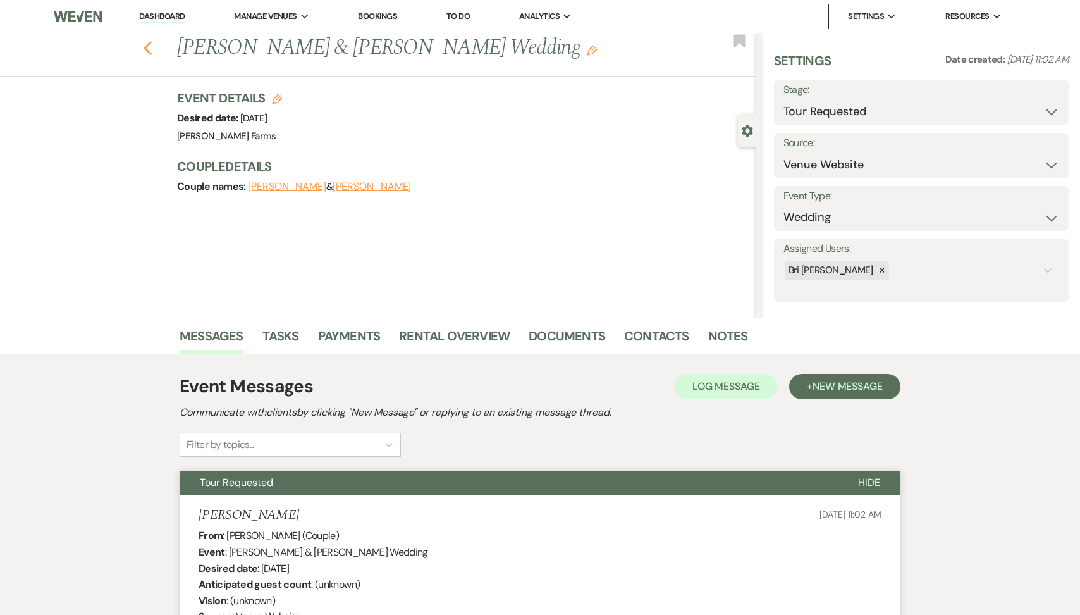
click at [149, 47] on icon "Previous" at bounding box center [147, 47] width 9 height 15
select select "2"
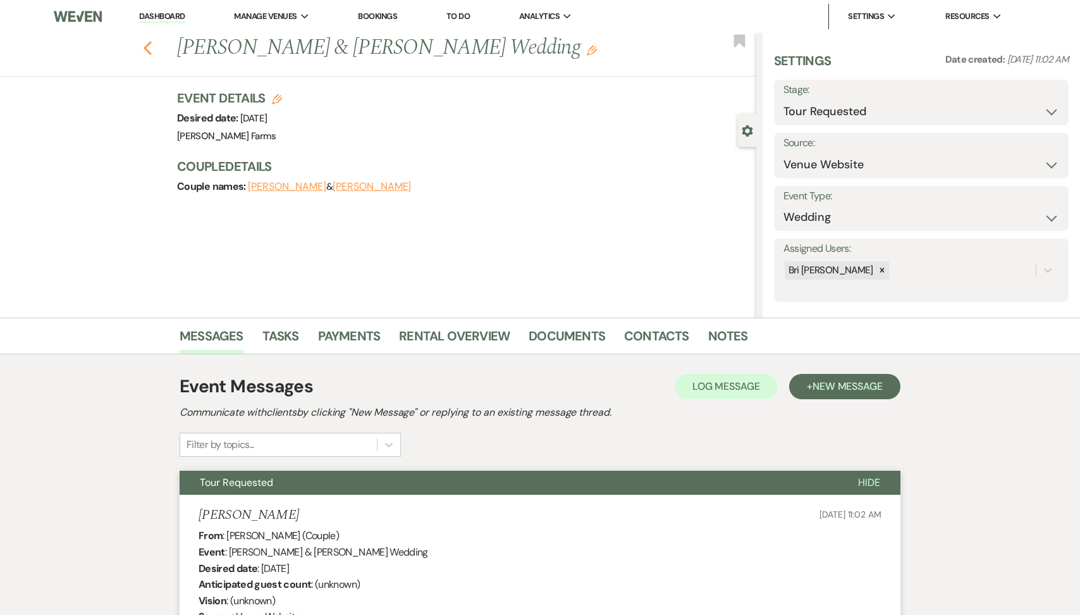
select select "2"
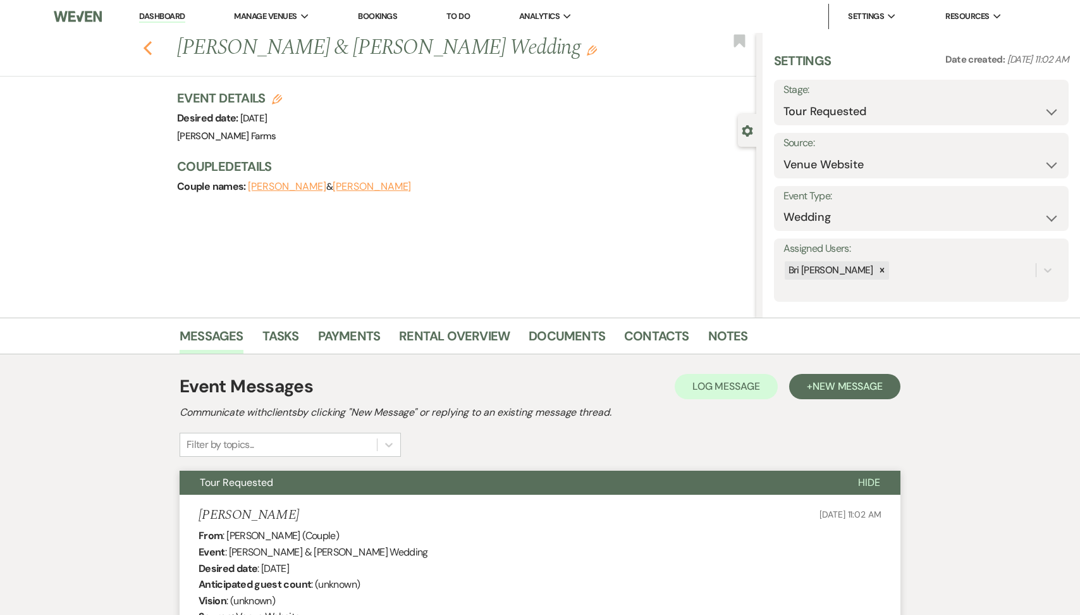
select select "2"
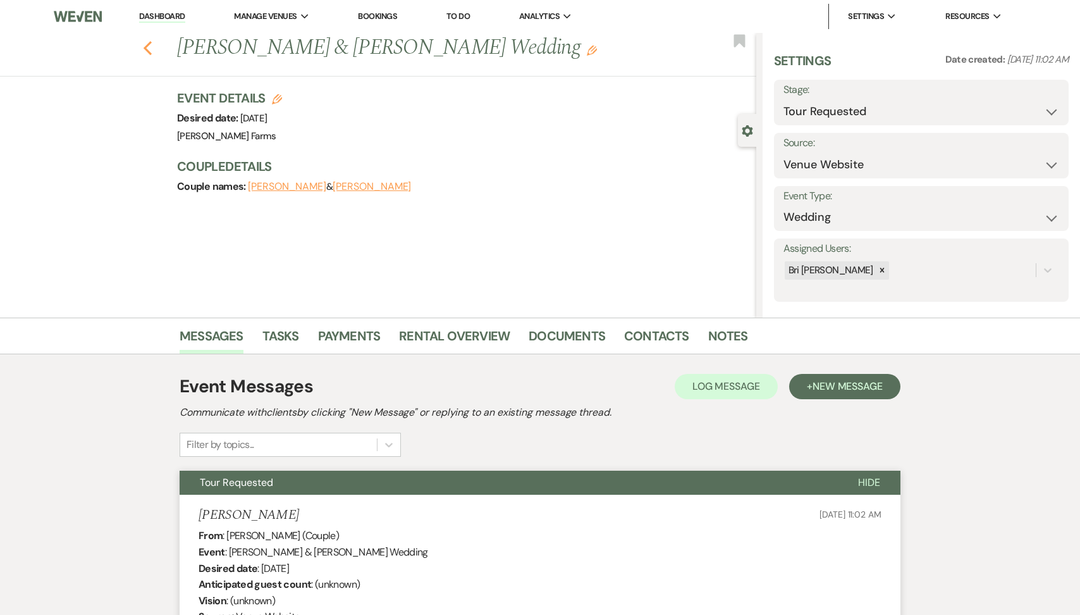
select select "2"
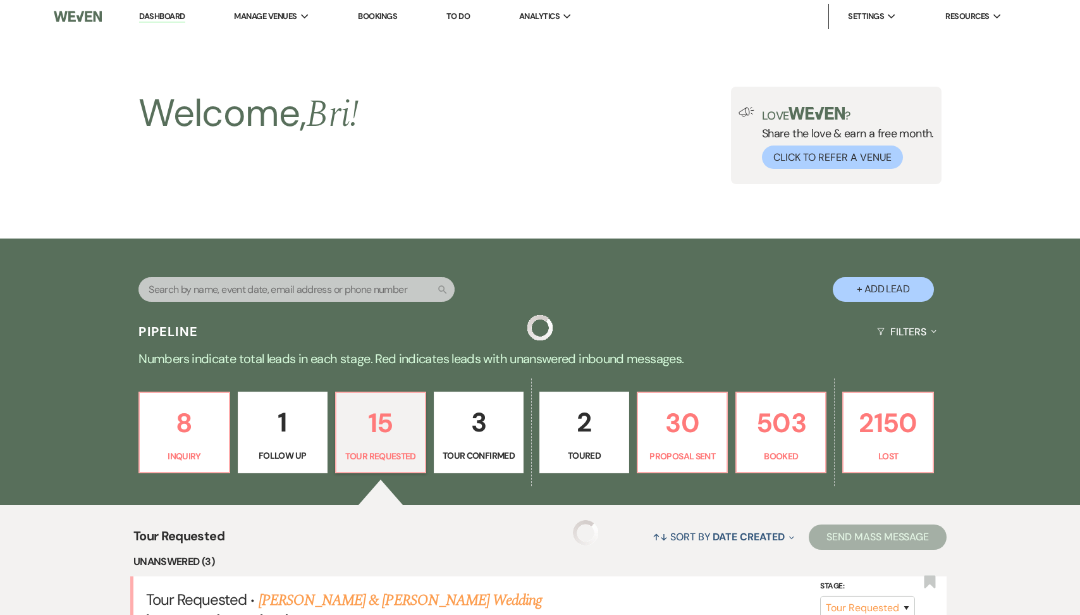
scroll to position [572, 0]
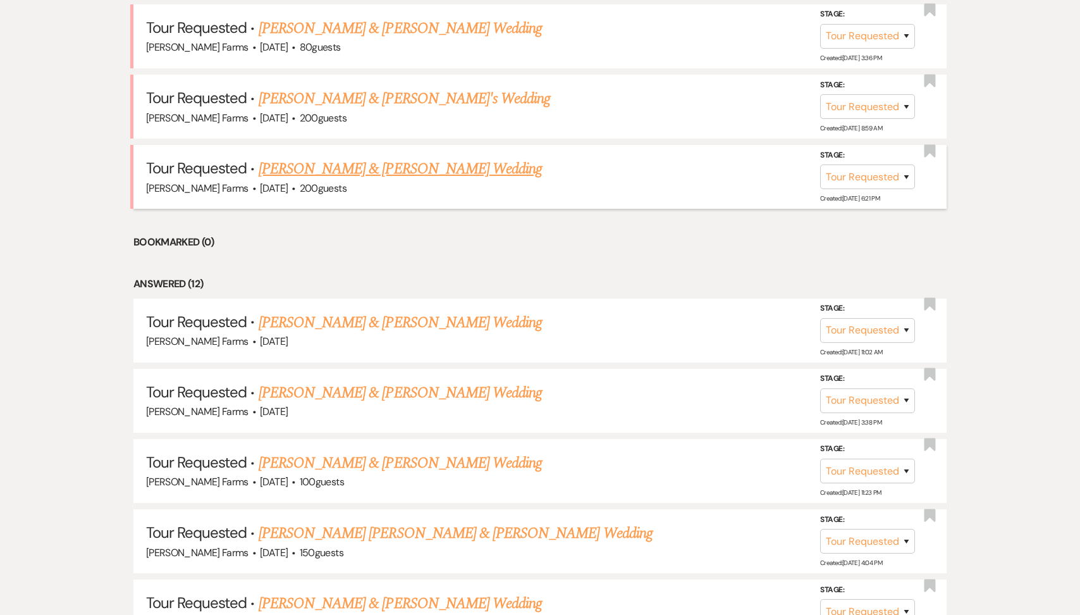
click at [379, 168] on link "[PERSON_NAME] & [PERSON_NAME] Wedding" at bounding box center [400, 168] width 283 height 23
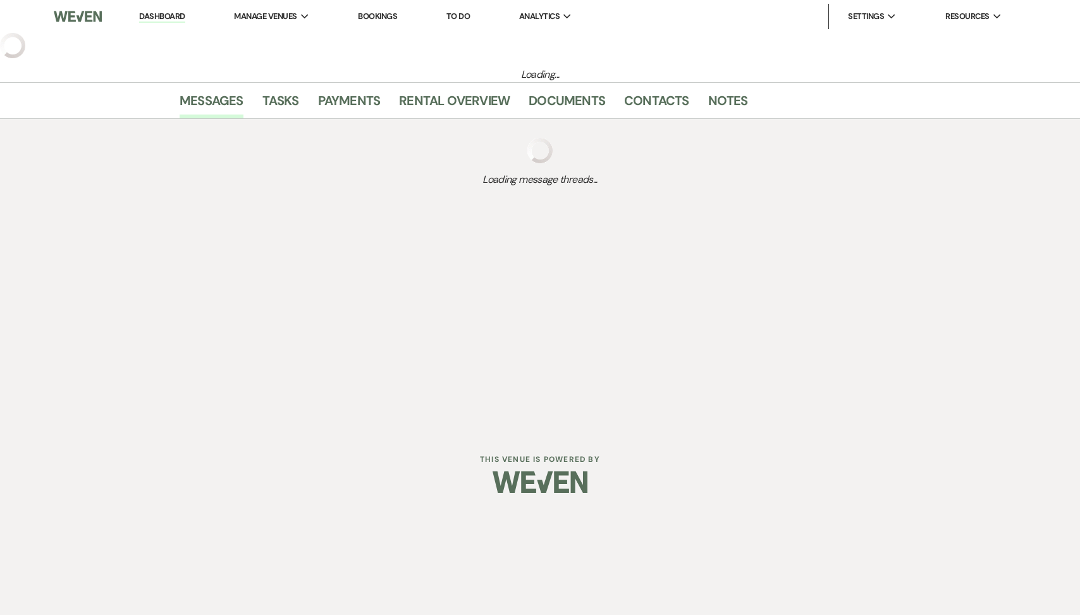
select select "2"
select select "5"
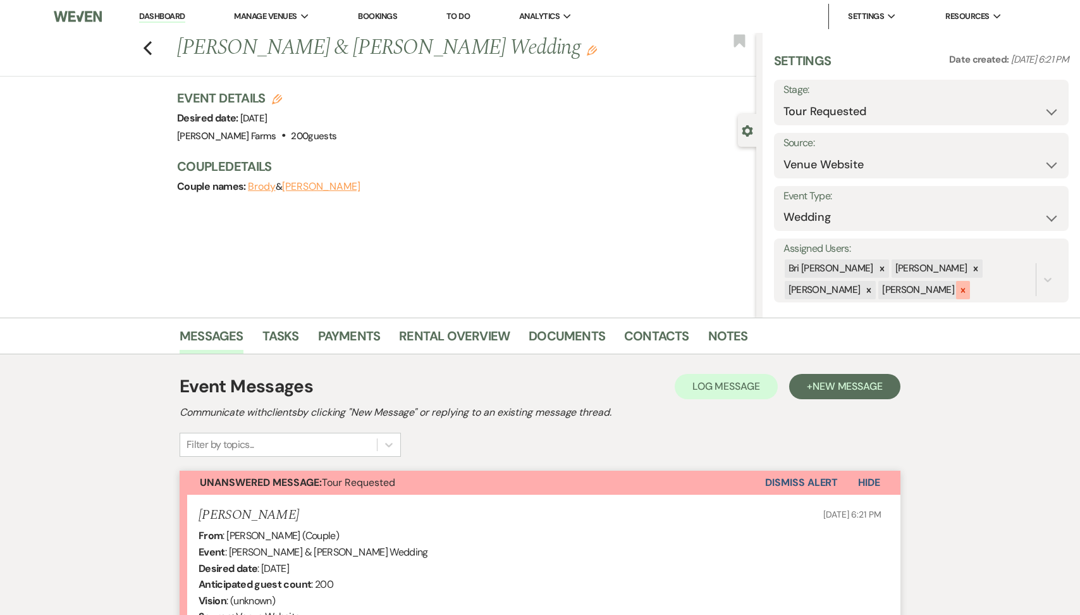
click at [961, 288] on icon at bounding box center [963, 290] width 4 height 4
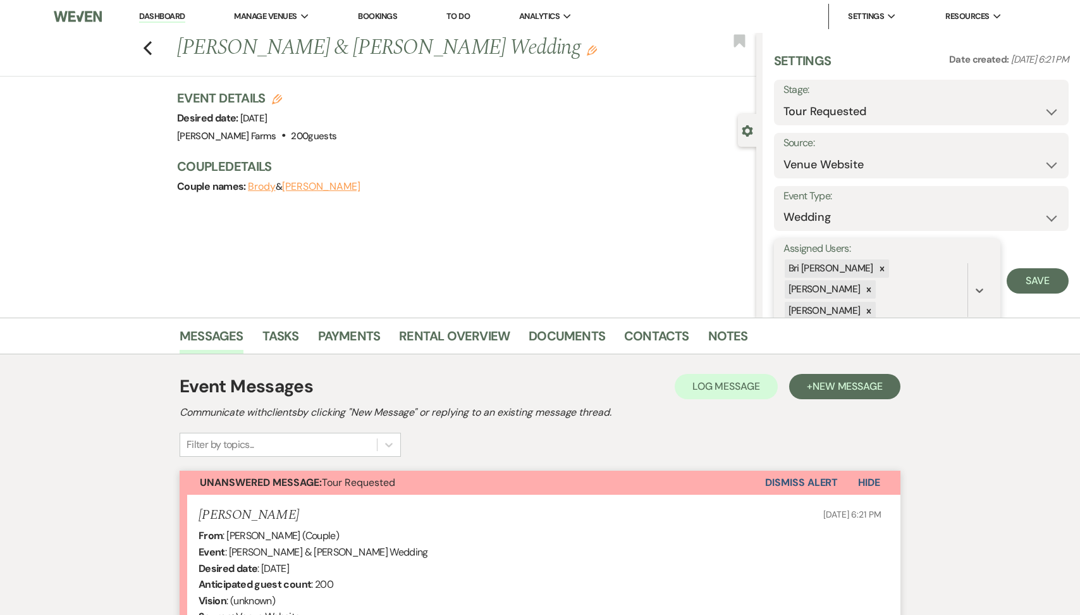
click at [956, 268] on div "Bri [PERSON_NAME] [PERSON_NAME] [PERSON_NAME]" at bounding box center [876, 290] width 184 height 64
click at [871, 287] on icon at bounding box center [869, 289] width 4 height 4
click at [876, 281] on div at bounding box center [869, 290] width 14 height 18
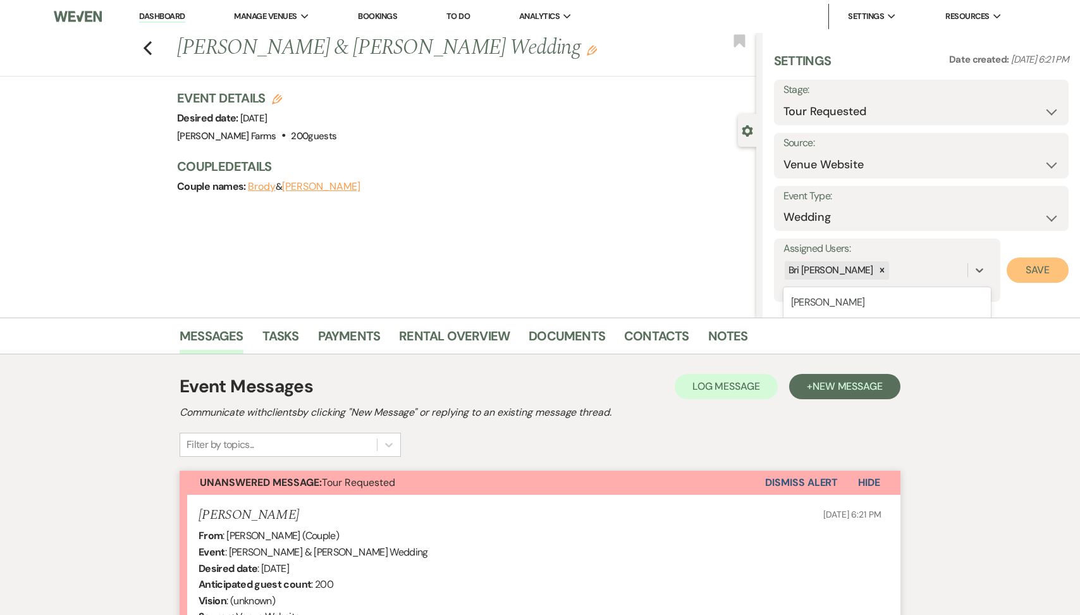
click at [1033, 268] on button "Save" at bounding box center [1038, 269] width 62 height 25
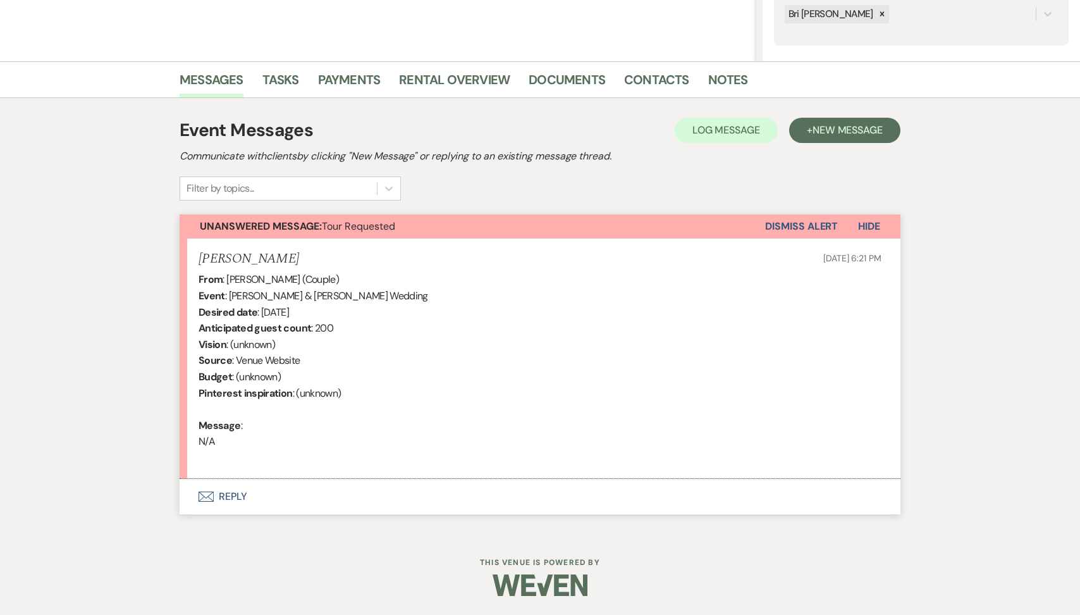
click at [305, 514] on button "Envelope Reply" at bounding box center [540, 496] width 721 height 35
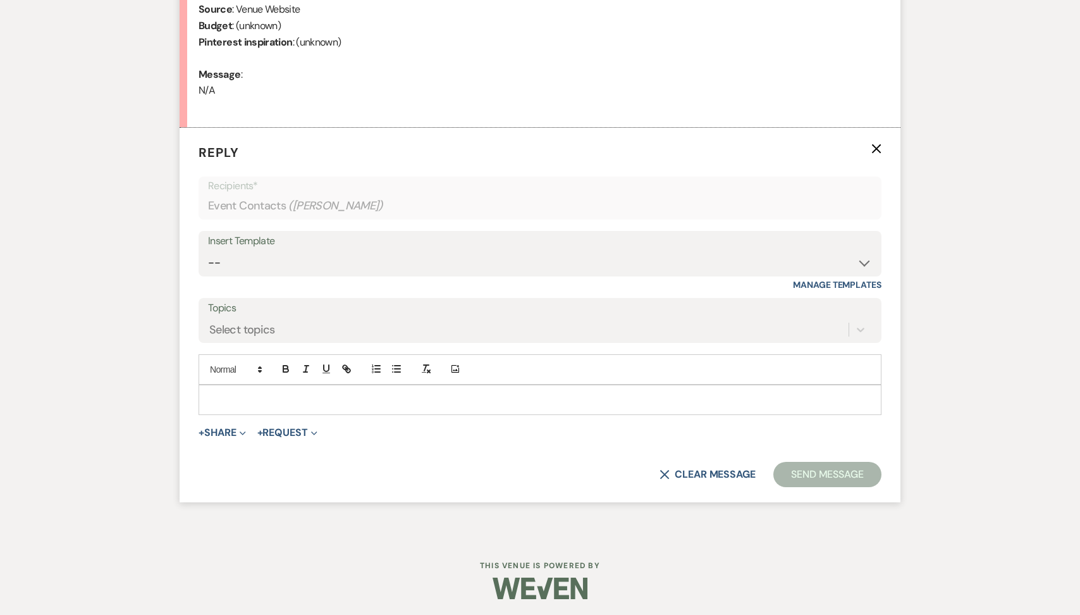
scroll to position [610, 0]
click at [328, 271] on select "-- Tour Request Response Follow Up Contract (Pre-Booked Leads) Weven Planning P…" at bounding box center [540, 260] width 664 height 25
select select "2135"
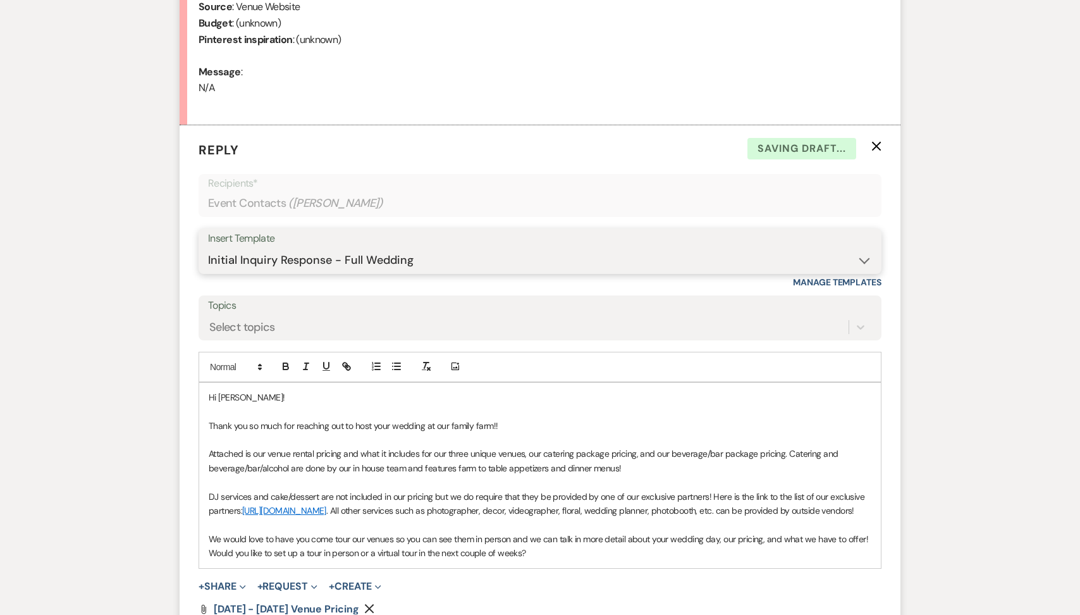
scroll to position [840, 0]
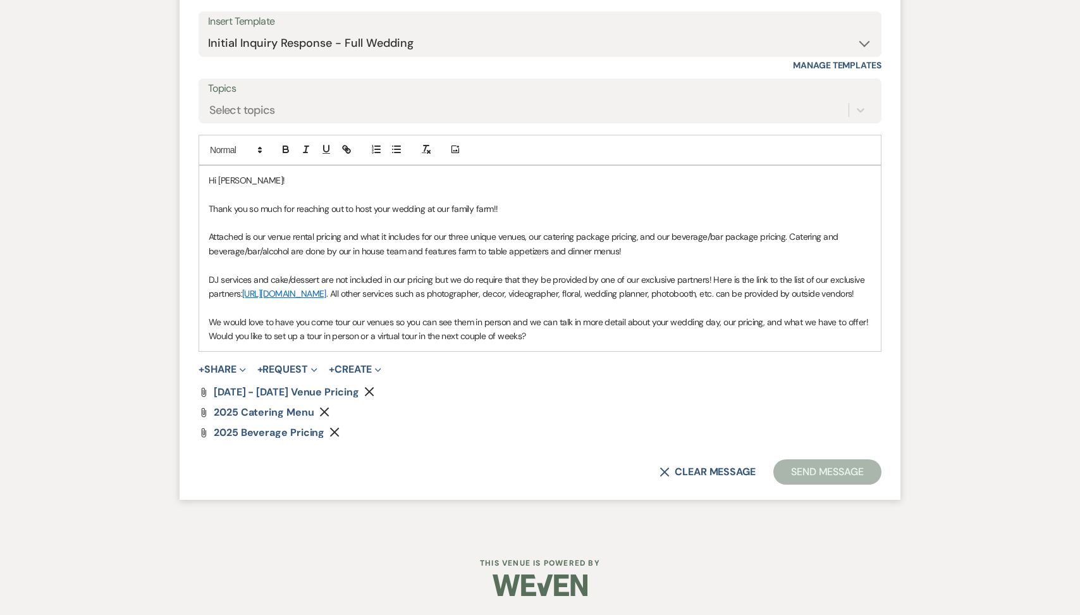
click at [809, 459] on button "Send Message" at bounding box center [827, 471] width 108 height 25
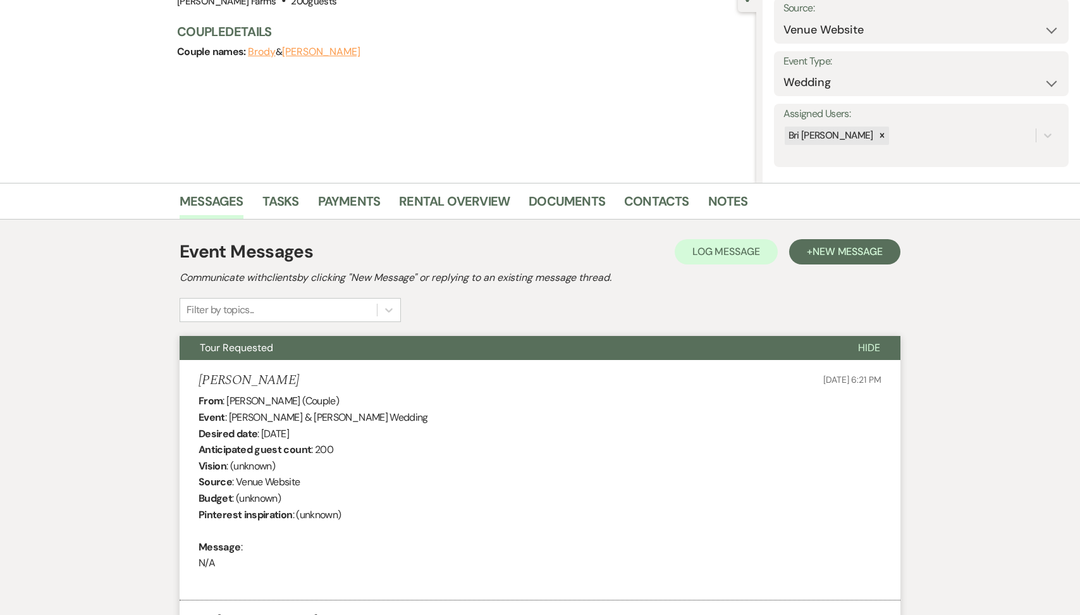
scroll to position [0, 0]
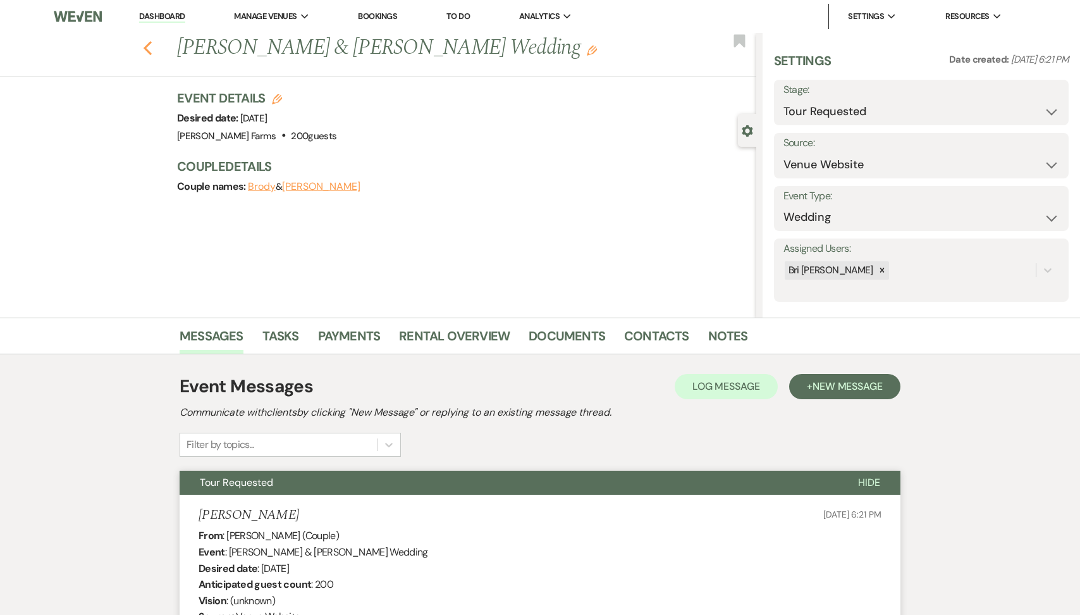
click at [145, 47] on use "button" at bounding box center [148, 48] width 8 height 14
select select "2"
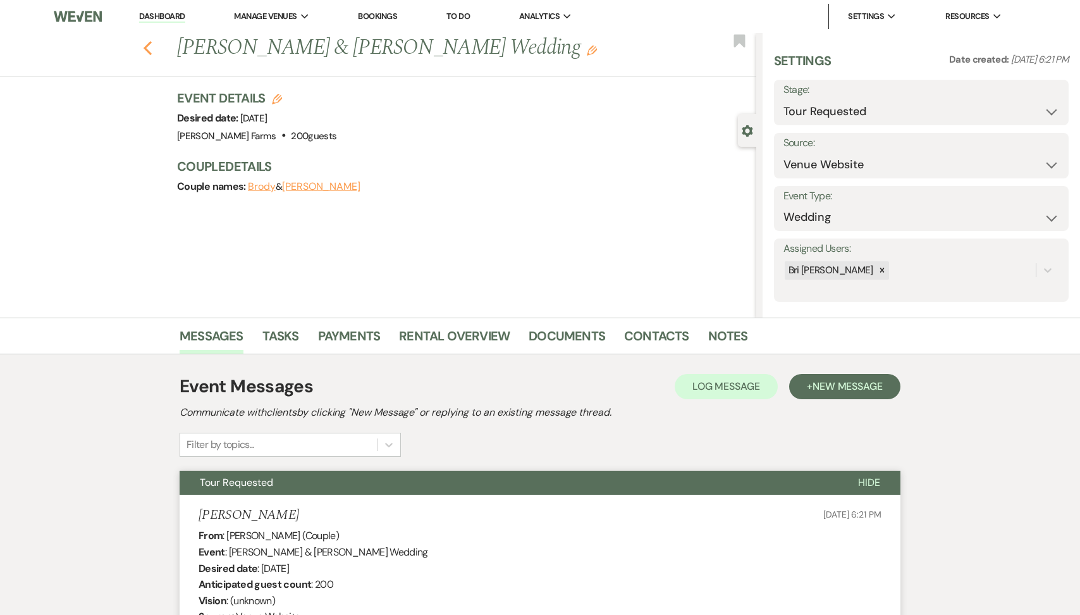
select select "2"
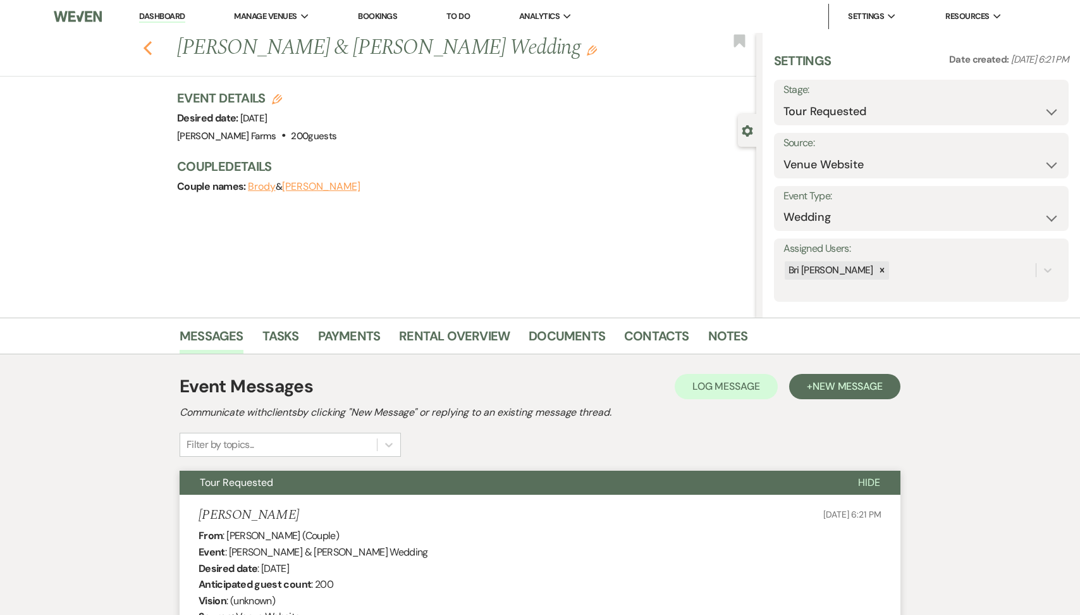
select select "2"
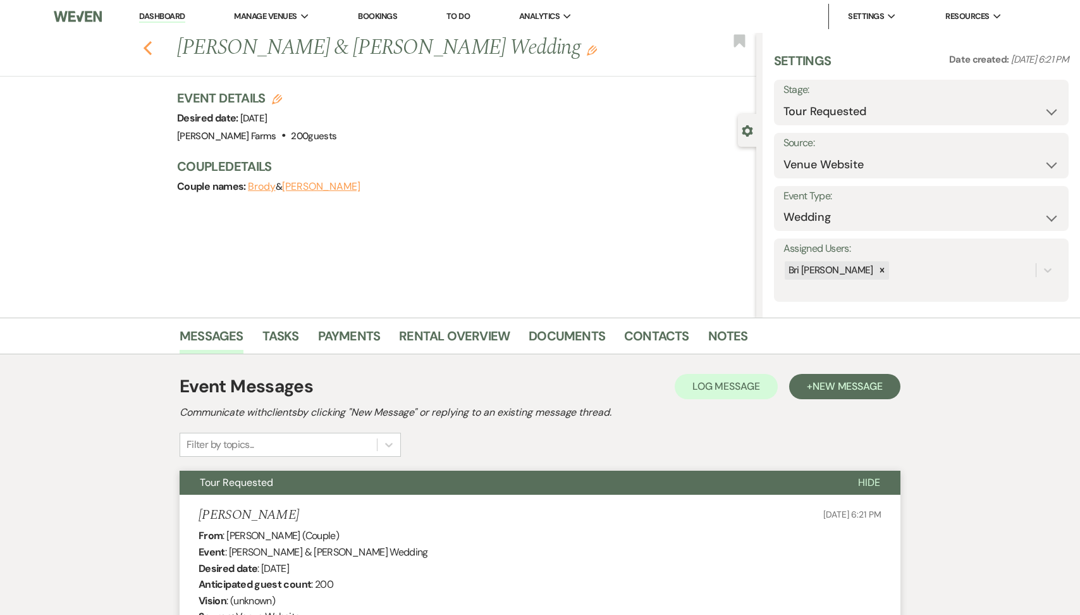
select select "2"
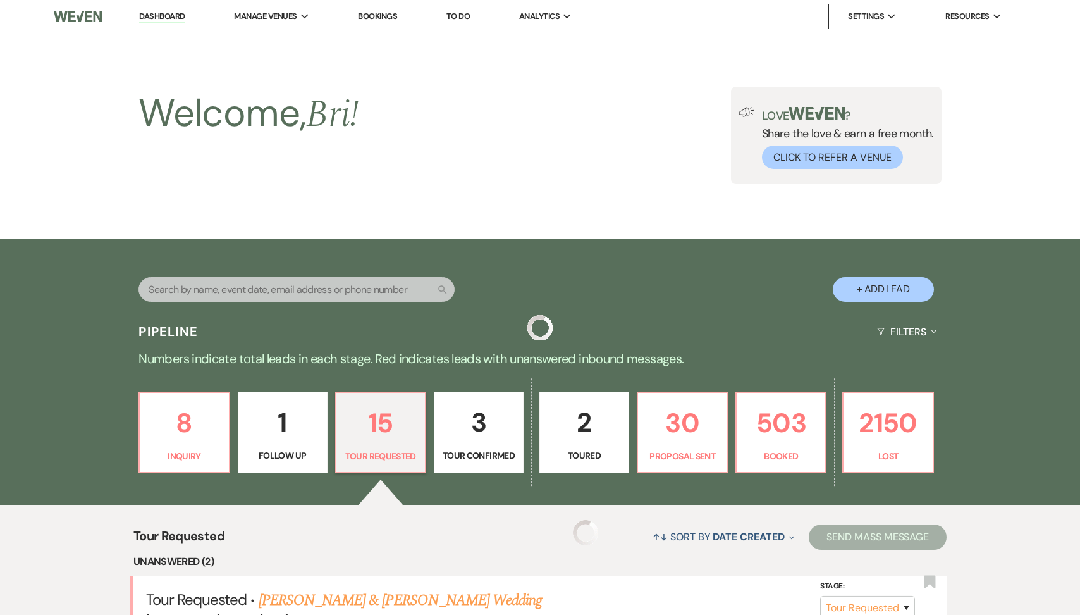
scroll to position [572, 0]
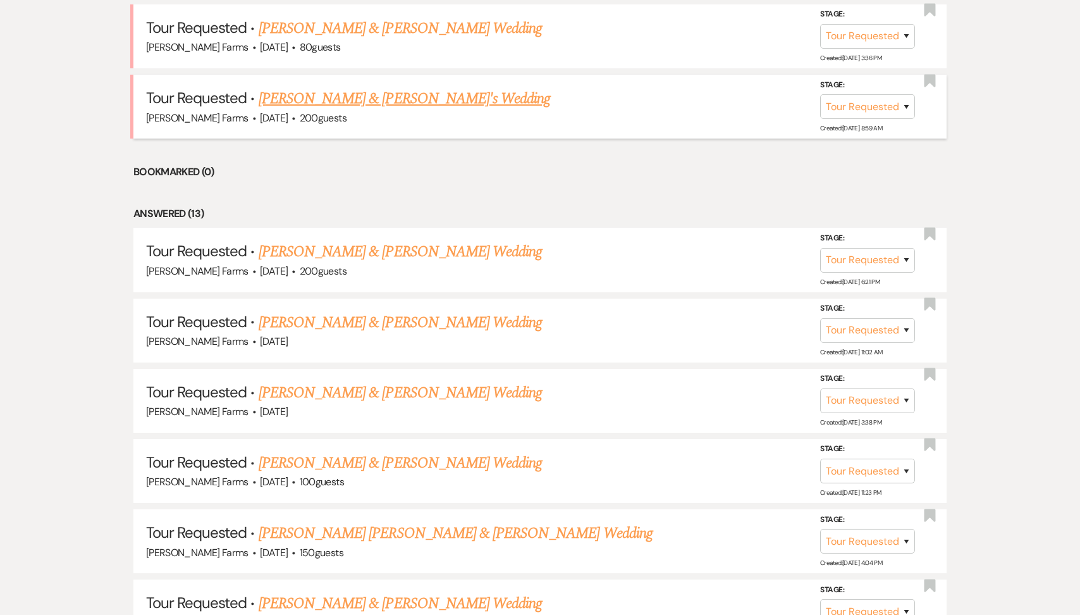
click at [386, 87] on link "[PERSON_NAME] & [PERSON_NAME]'s Wedding" at bounding box center [405, 98] width 292 height 23
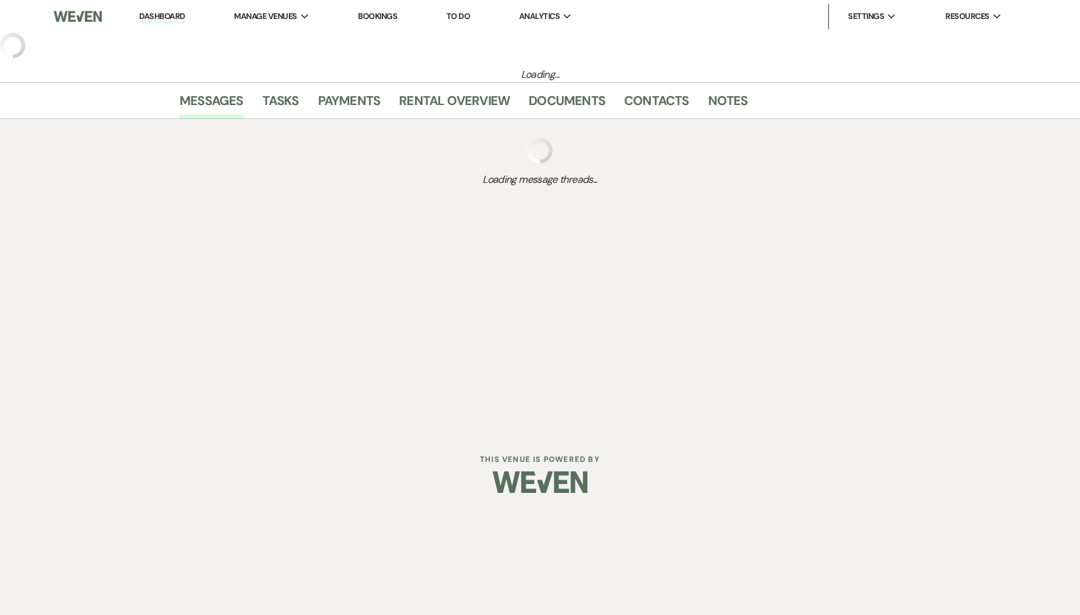
select select "2"
select select "5"
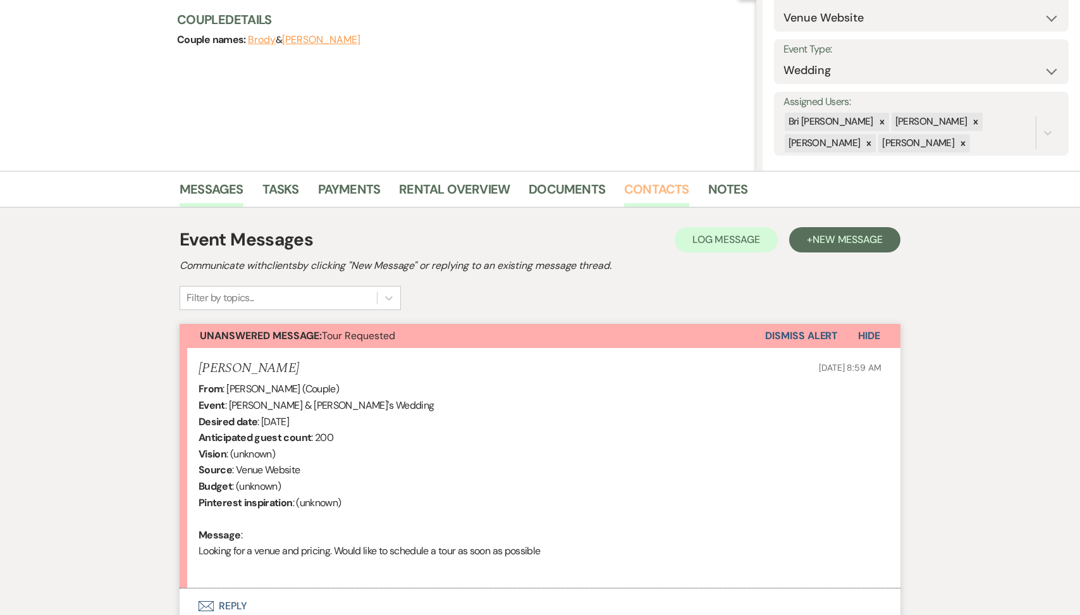
scroll to position [256, 0]
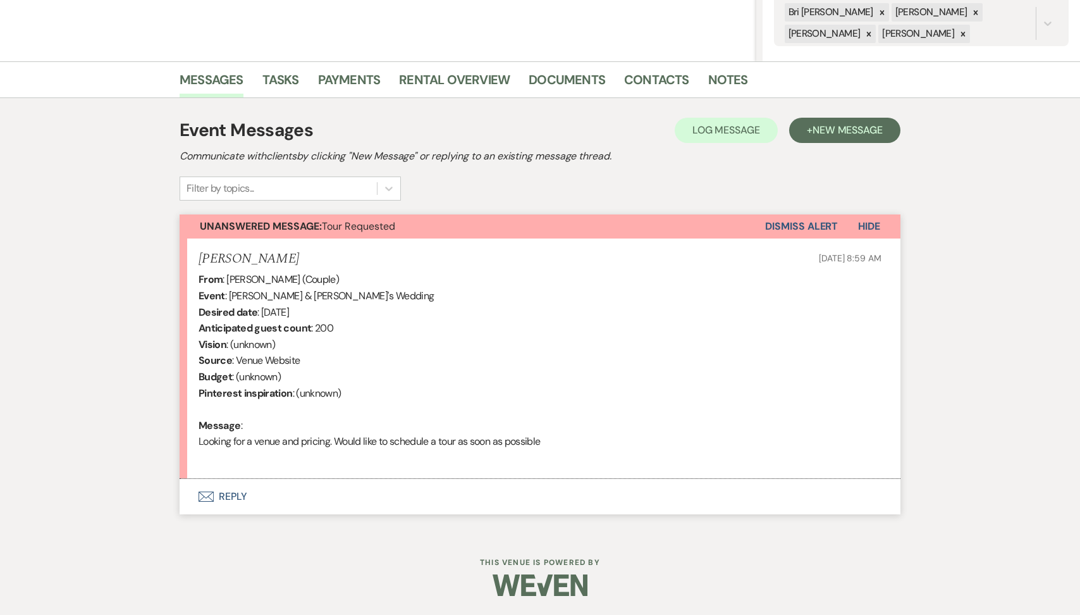
click at [385, 488] on button "Envelope Reply" at bounding box center [540, 496] width 721 height 35
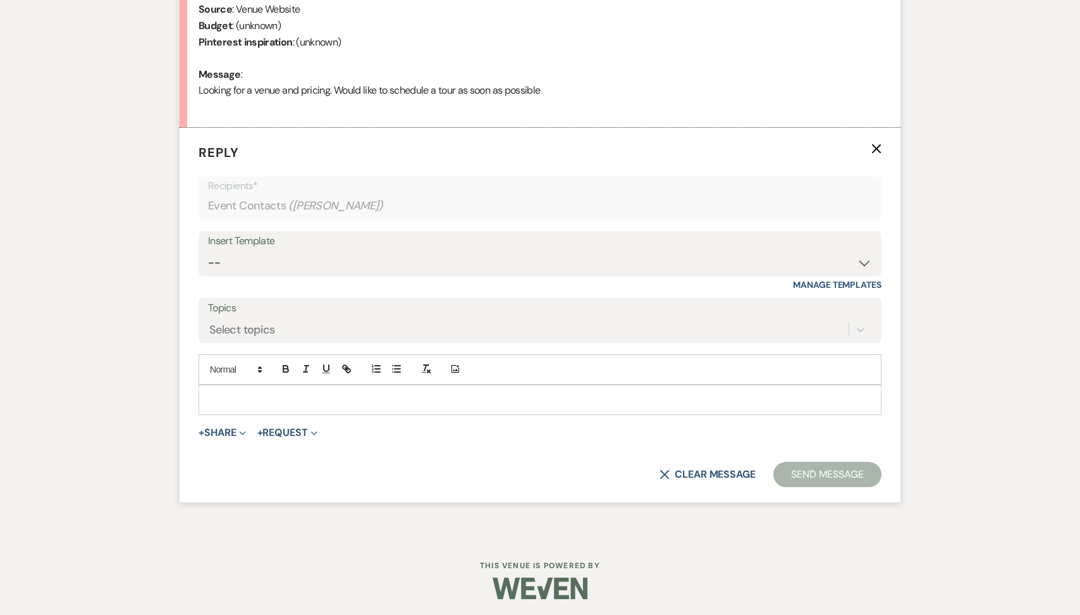
scroll to position [610, 0]
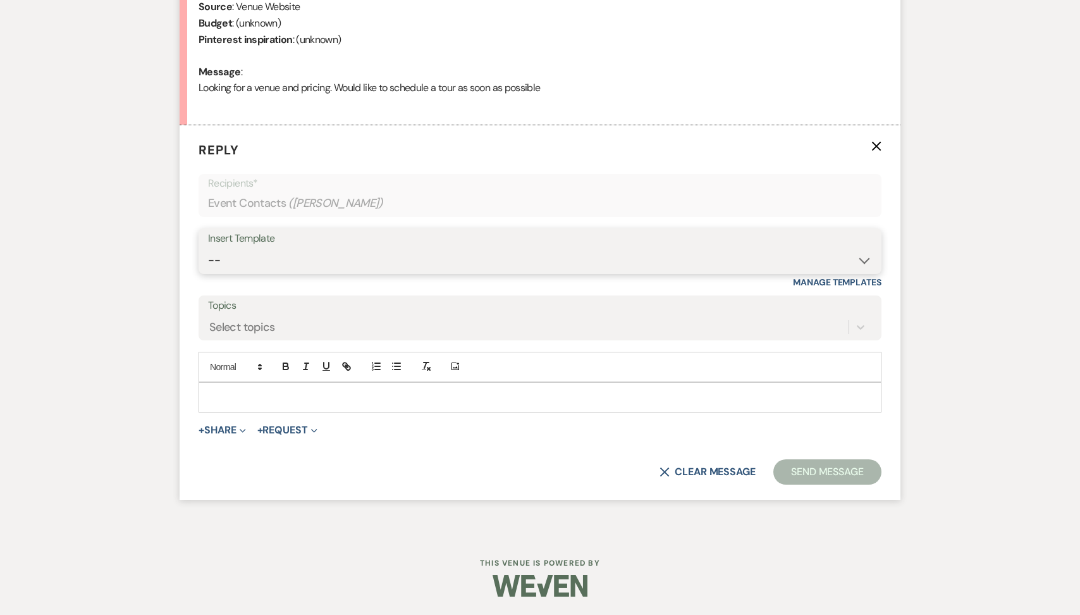
click at [376, 263] on select "-- Tour Request Response Follow Up Contract (Pre-Booked Leads) Weven Planning P…" at bounding box center [540, 260] width 664 height 25
select select "2135"
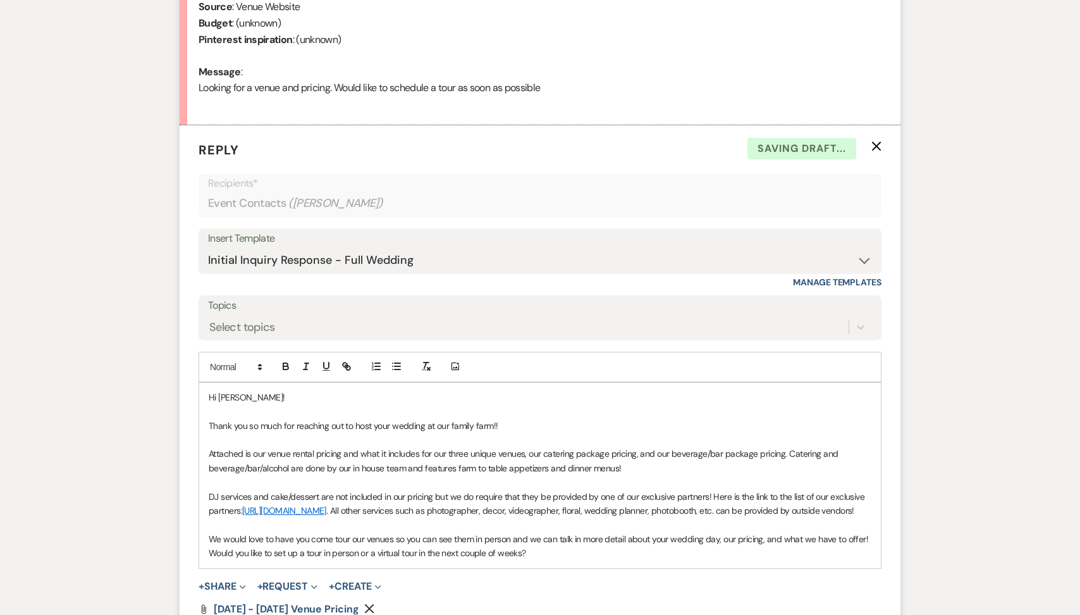
drag, startPoint x: 550, startPoint y: 569, endPoint x: 202, endPoint y: 564, distance: 347.9
click at [202, 564] on div "Hi [PERSON_NAME]! Thank you so much for reaching out to host your wedding at ou…" at bounding box center [540, 475] width 682 height 185
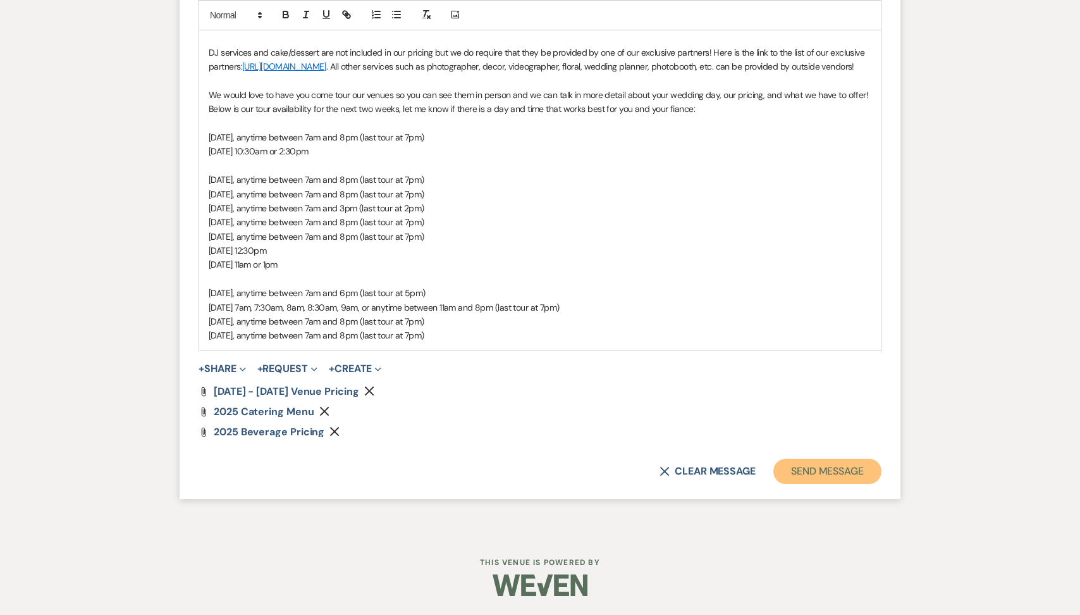
click at [828, 471] on button "Send Message" at bounding box center [827, 470] width 108 height 25
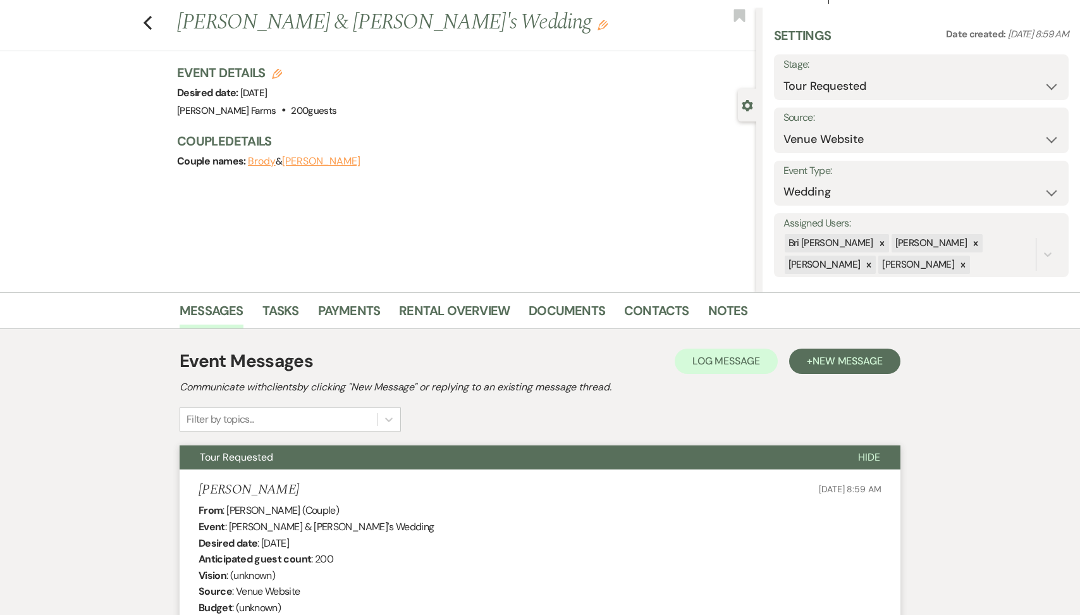
scroll to position [0, 0]
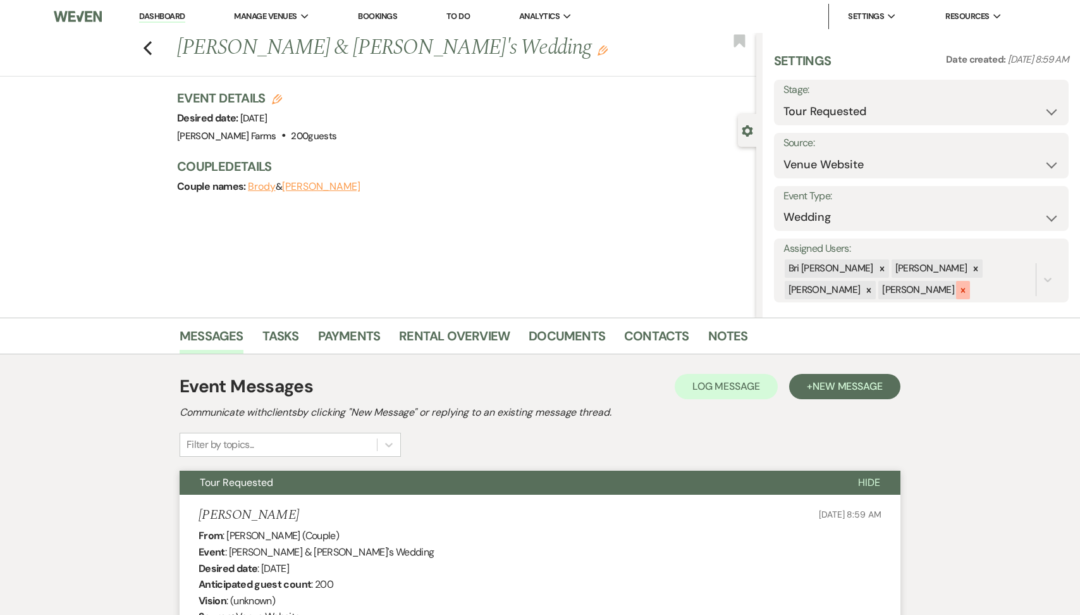
click at [959, 292] on icon at bounding box center [963, 290] width 9 height 9
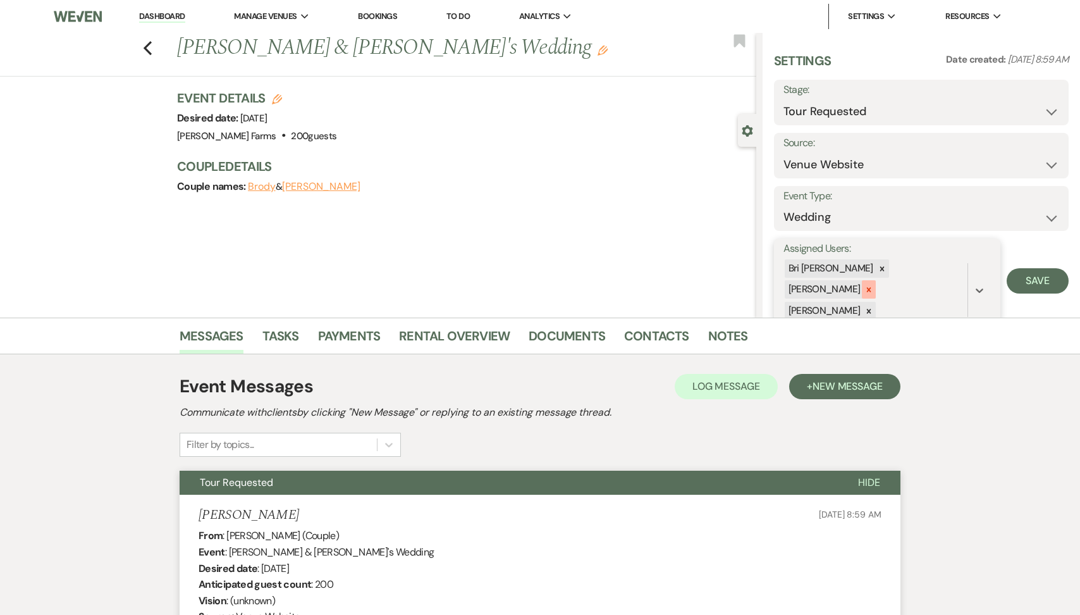
click at [873, 285] on icon at bounding box center [869, 289] width 9 height 9
click at [873, 286] on icon at bounding box center [869, 290] width 9 height 9
click at [1043, 260] on button "Save" at bounding box center [1038, 269] width 62 height 25
click at [151, 46] on icon "Previous" at bounding box center [147, 47] width 9 height 15
select select "2"
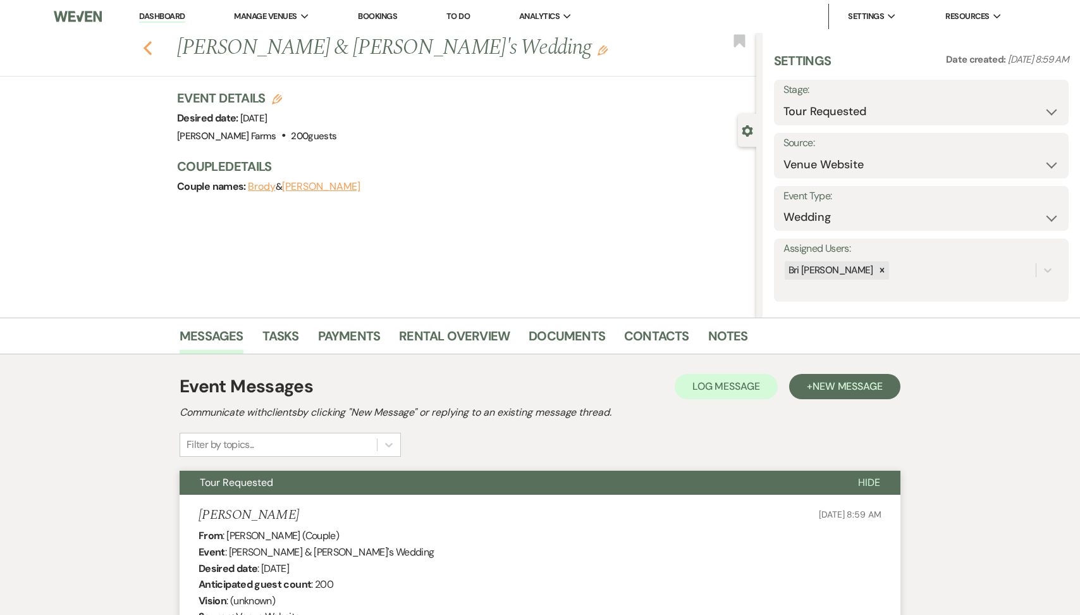
select select "2"
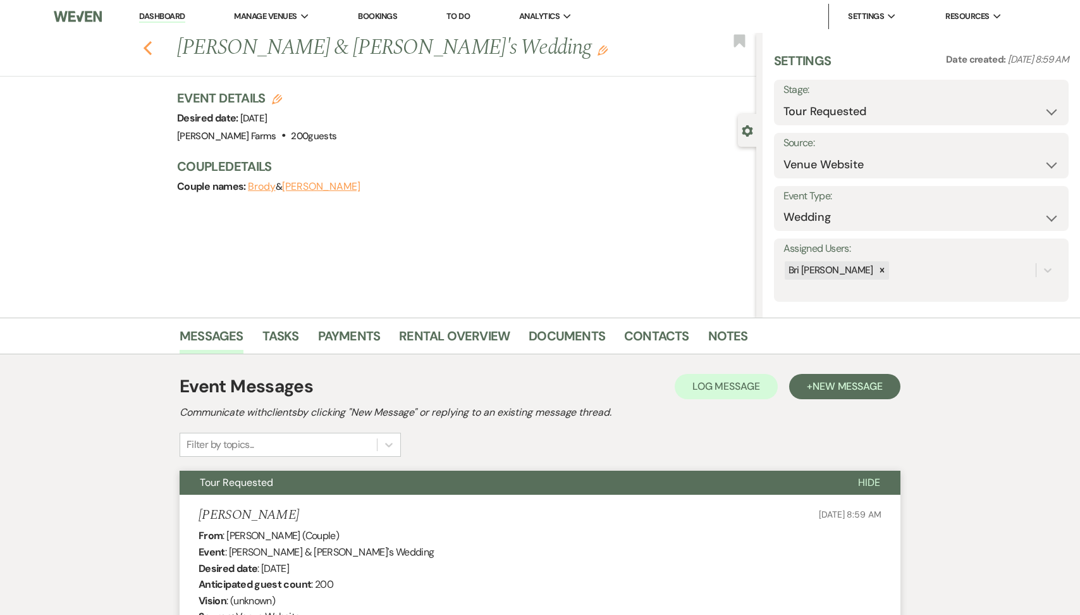
select select "2"
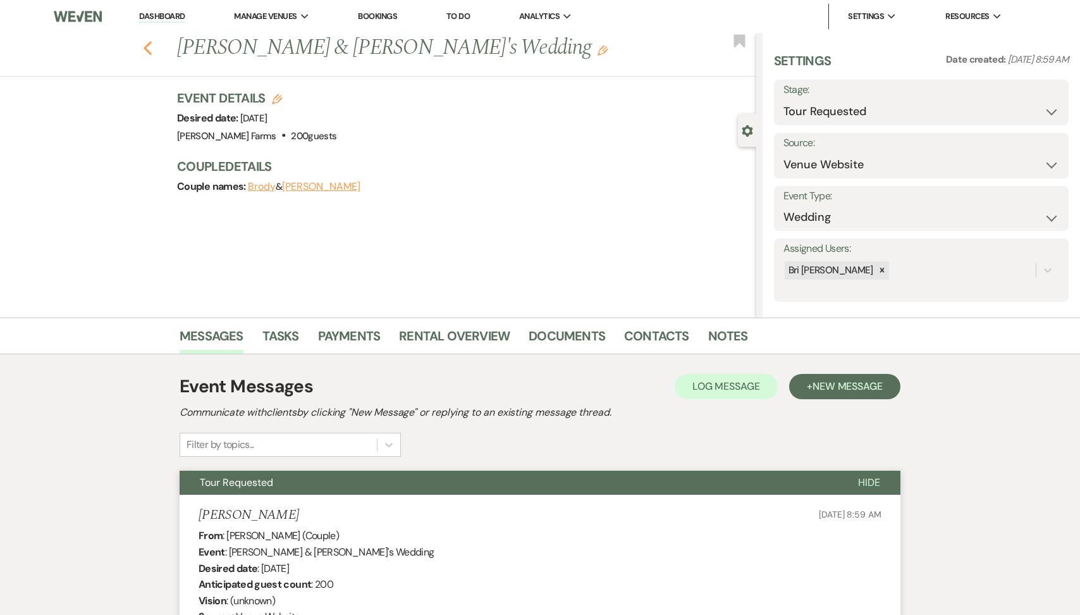
select select "2"
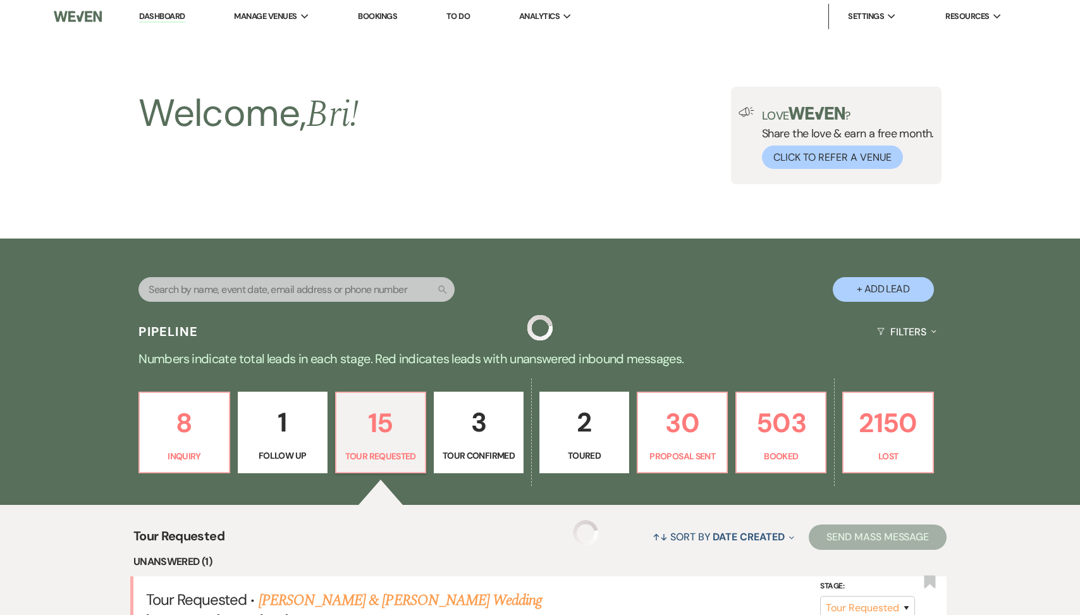
scroll to position [572, 0]
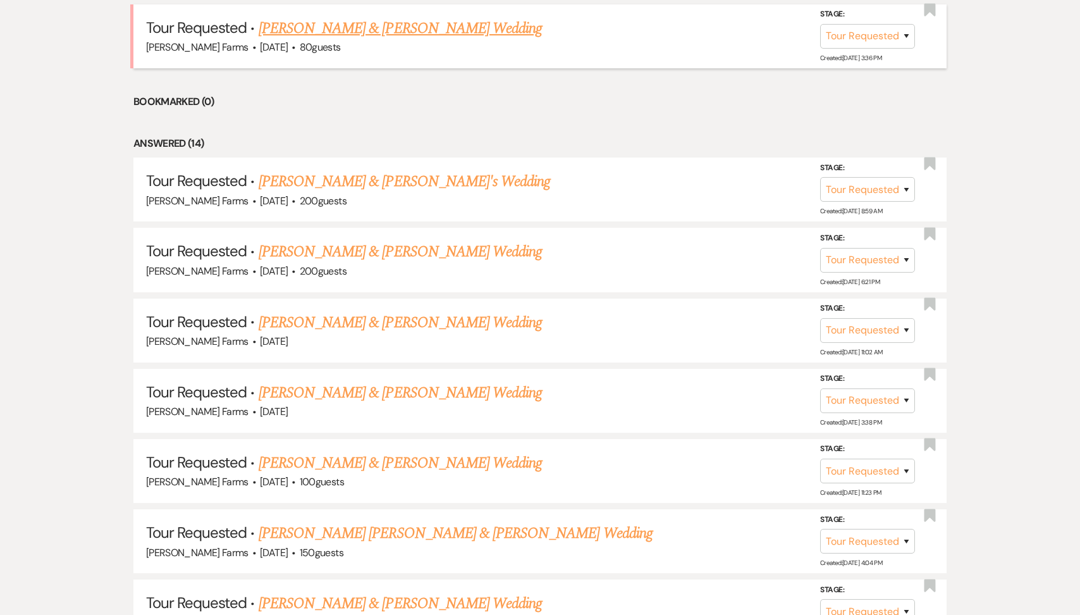
click at [421, 32] on link "[PERSON_NAME] & [PERSON_NAME] Wedding" at bounding box center [400, 28] width 283 height 23
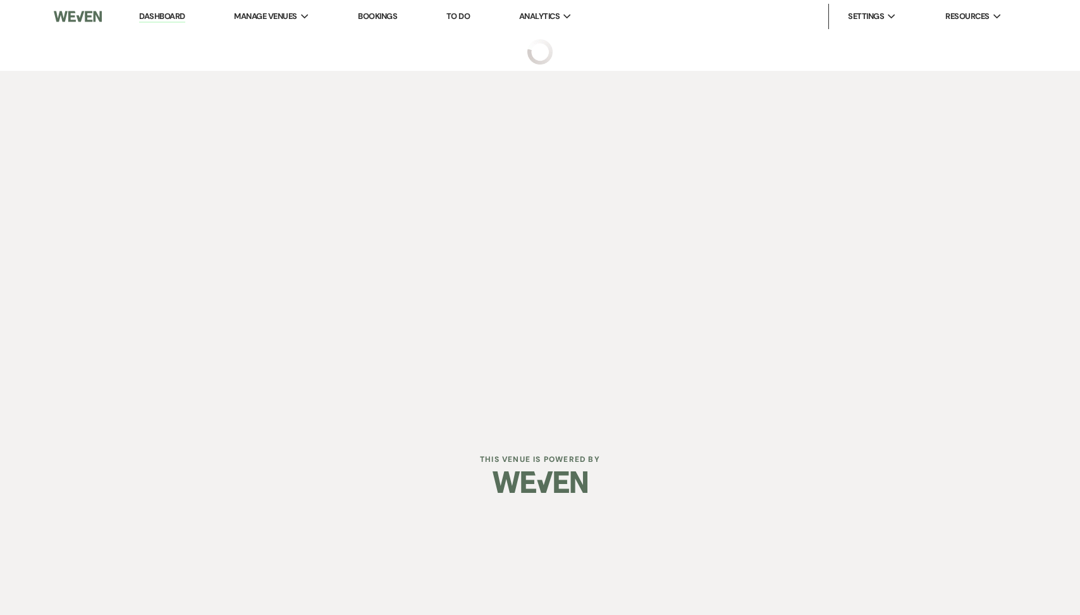
select select "2"
select select "5"
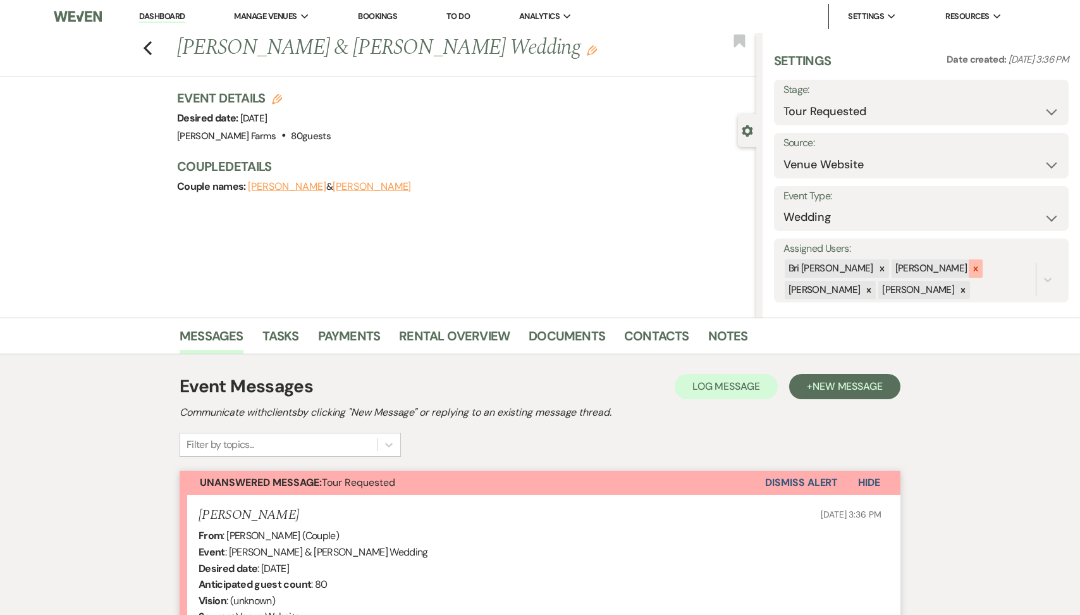
click at [971, 266] on icon at bounding box center [975, 268] width 9 height 9
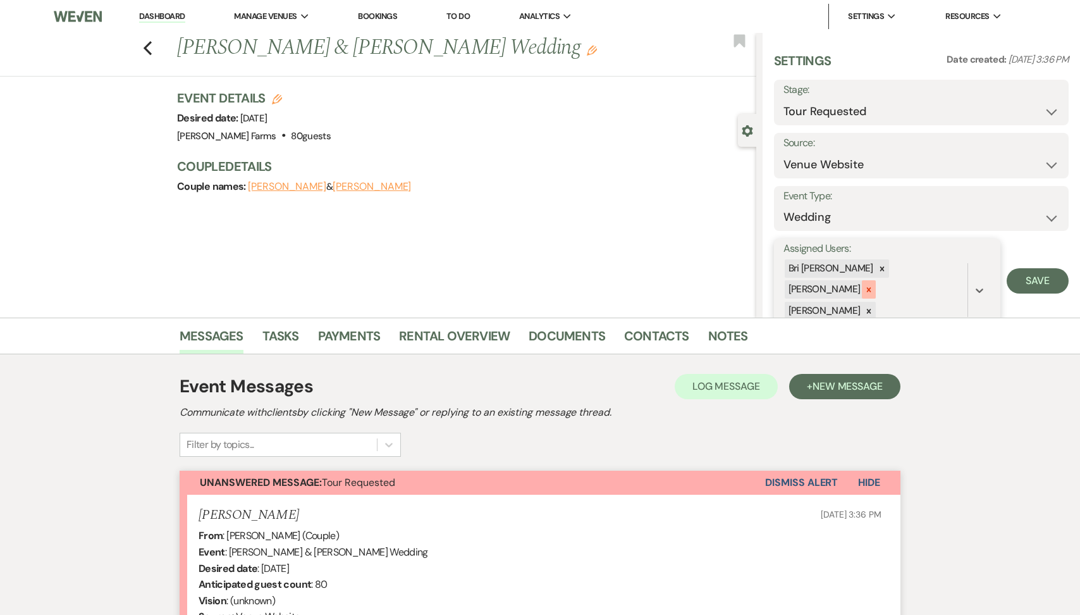
click at [876, 280] on div at bounding box center [869, 289] width 14 height 18
click at [871, 288] on icon at bounding box center [869, 290] width 4 height 4
click at [1025, 278] on button "Save" at bounding box center [1038, 269] width 62 height 25
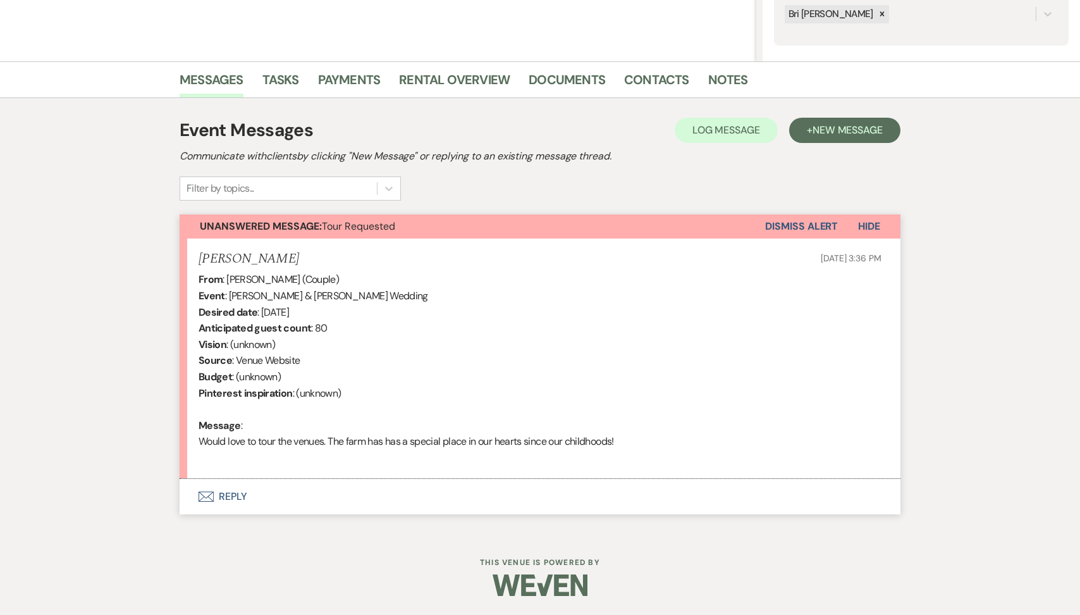
click at [322, 483] on button "Envelope Reply" at bounding box center [540, 496] width 721 height 35
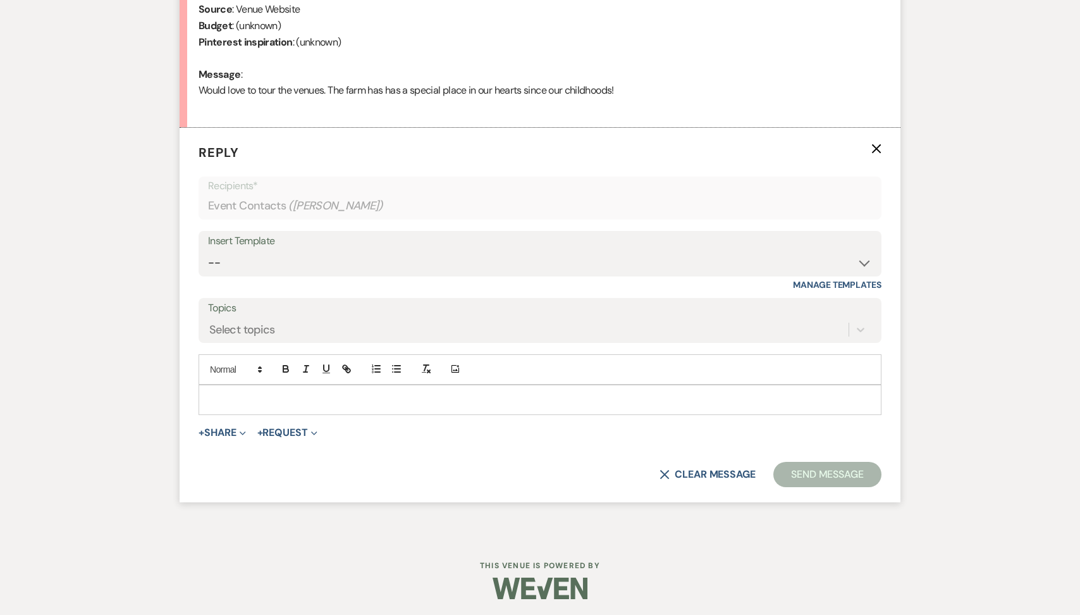
scroll to position [610, 0]
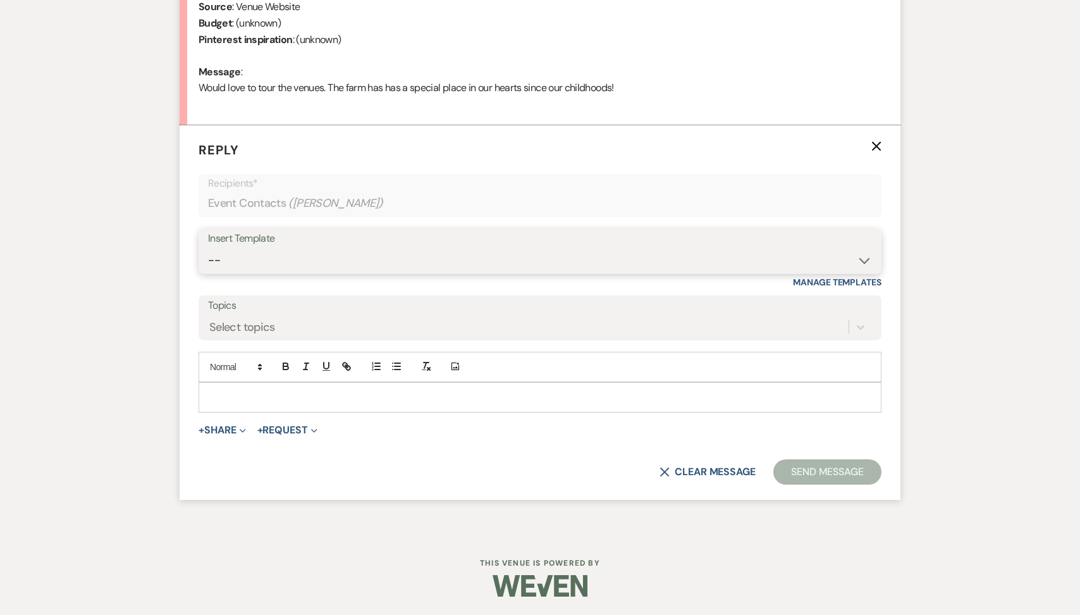
click at [362, 264] on select "-- Tour Request Response Follow Up Contract (Pre-Booked Leads) Weven Planning P…" at bounding box center [540, 260] width 664 height 25
select select "2135"
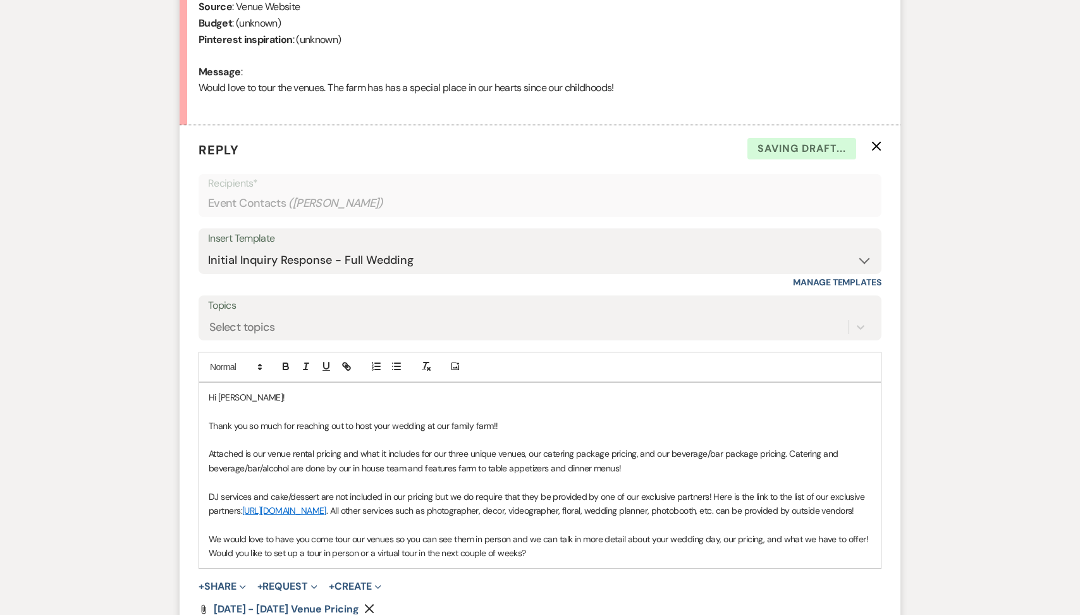
drag, startPoint x: 534, startPoint y: 567, endPoint x: 167, endPoint y: 565, distance: 367.4
click at [167, 565] on div "Messages Tasks Payments Rental Overview Documents Contacts Notes Event Messages…" at bounding box center [540, 229] width 1080 height 1043
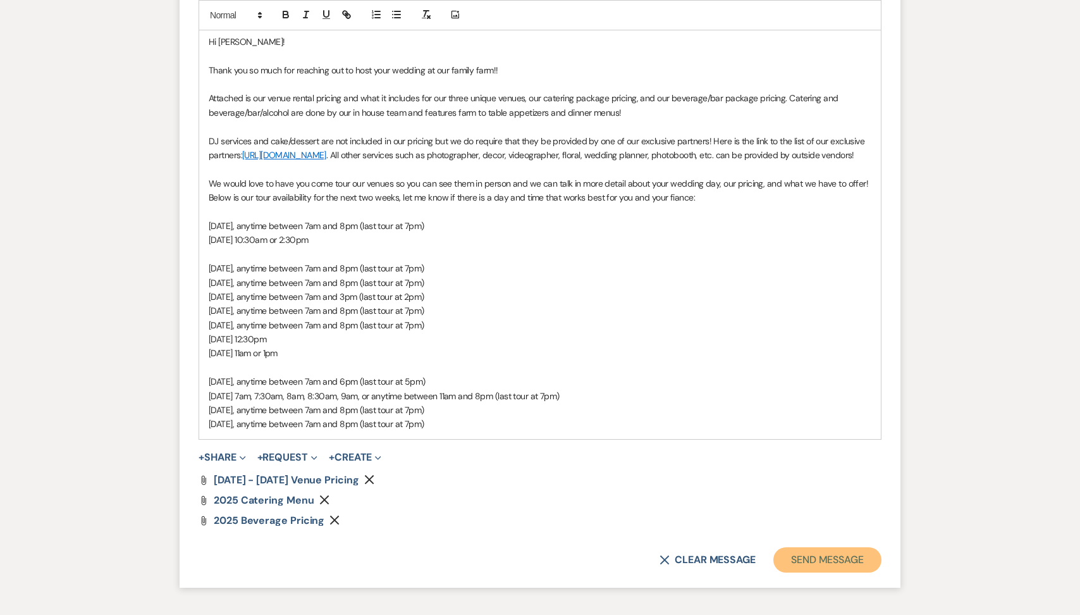
click at [804, 572] on button "Send Message" at bounding box center [827, 559] width 108 height 25
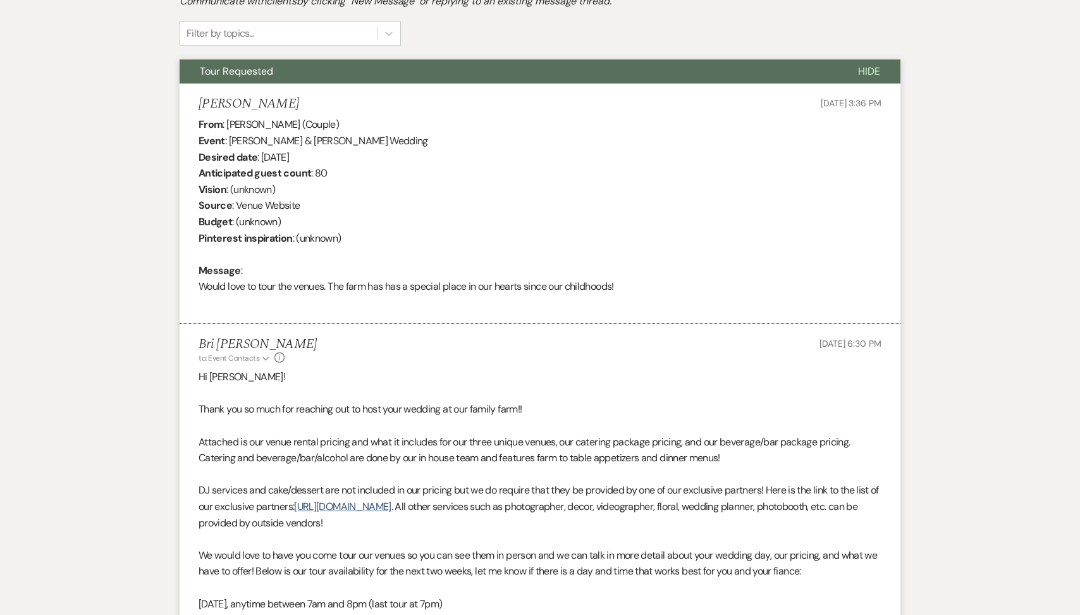
scroll to position [0, 0]
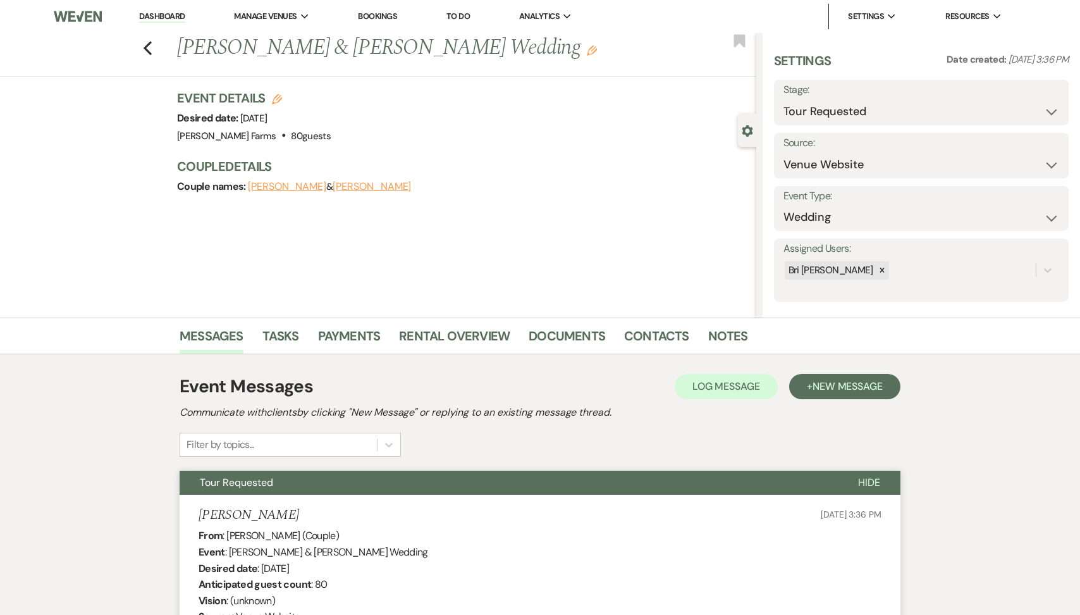
click at [162, 17] on link "Dashboard" at bounding box center [162, 17] width 46 height 12
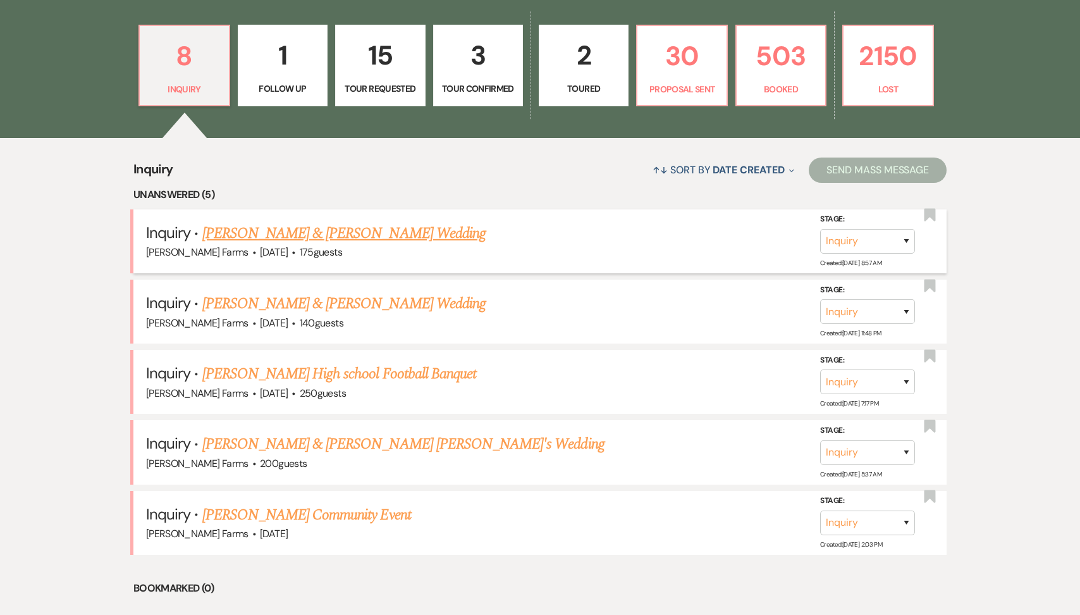
scroll to position [458, 0]
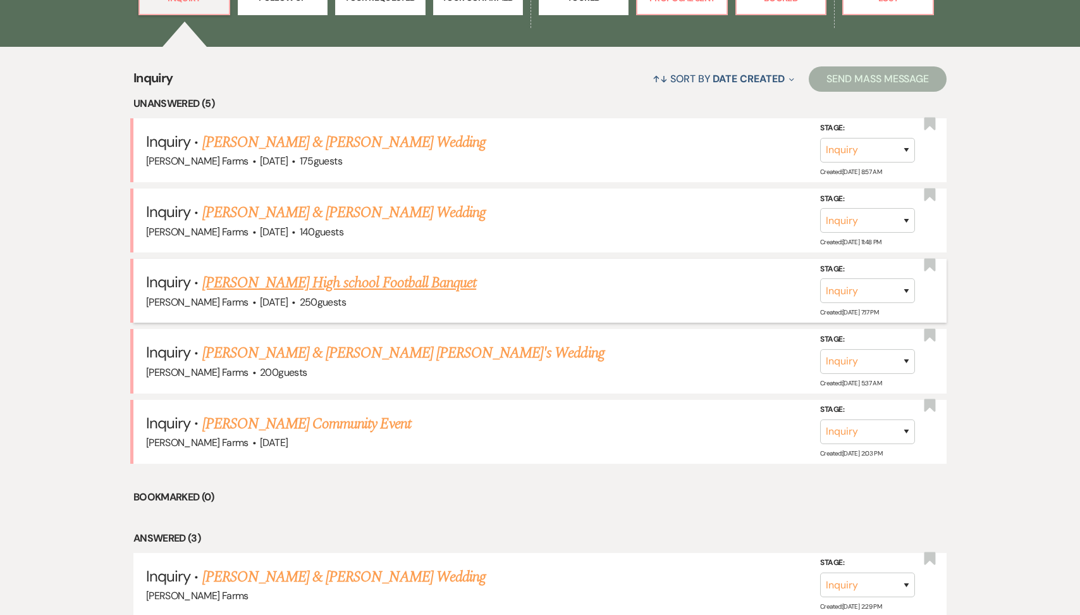
click at [369, 286] on link "[PERSON_NAME] High school Football Banquet" at bounding box center [339, 282] width 274 height 23
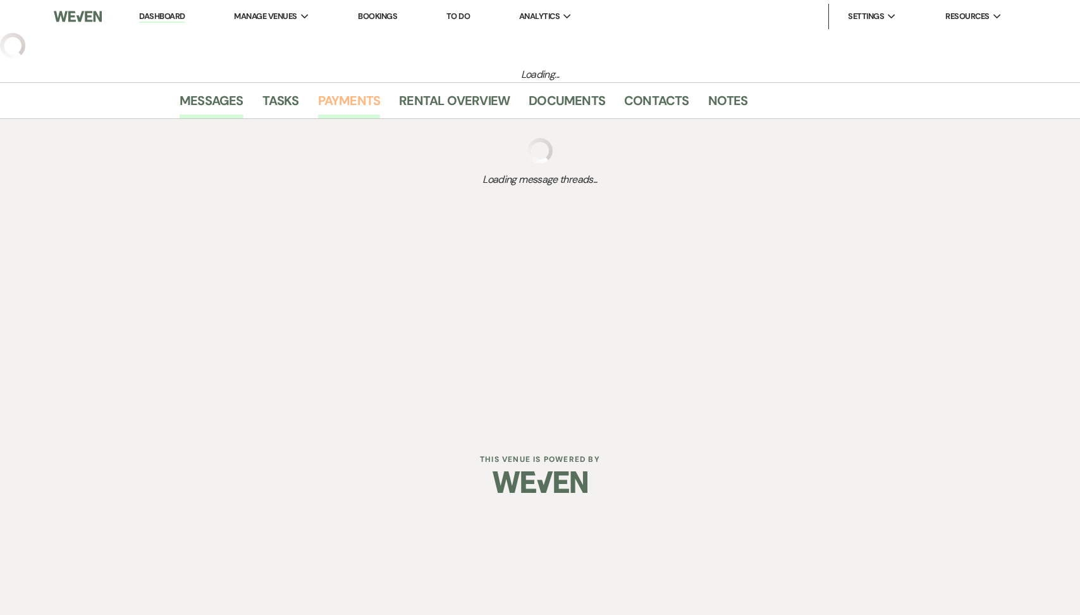
select select "5"
select select "13"
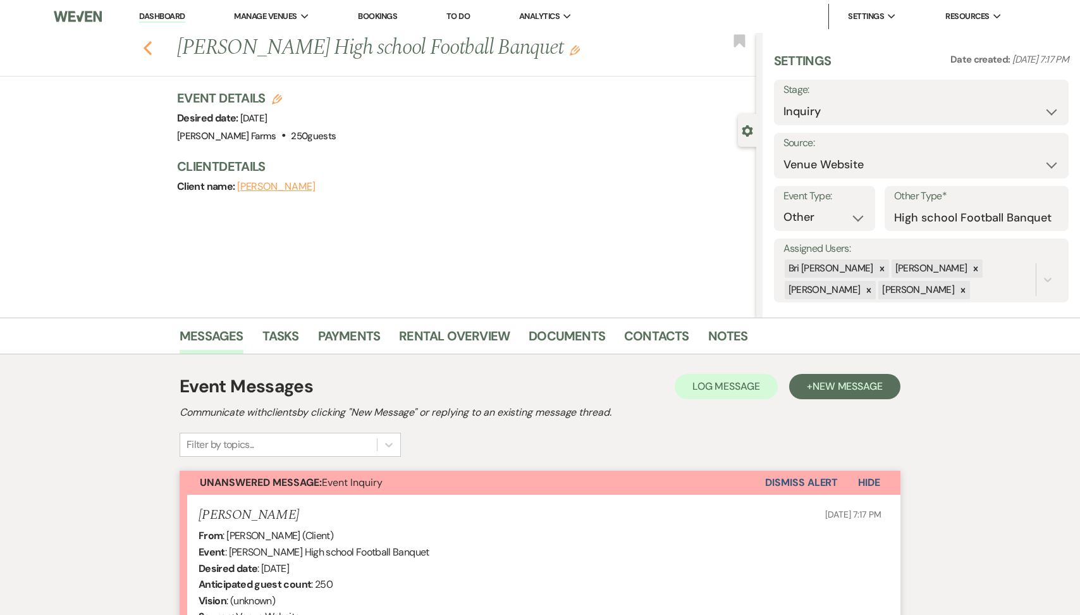
click at [147, 47] on icon "Previous" at bounding box center [147, 47] width 9 height 15
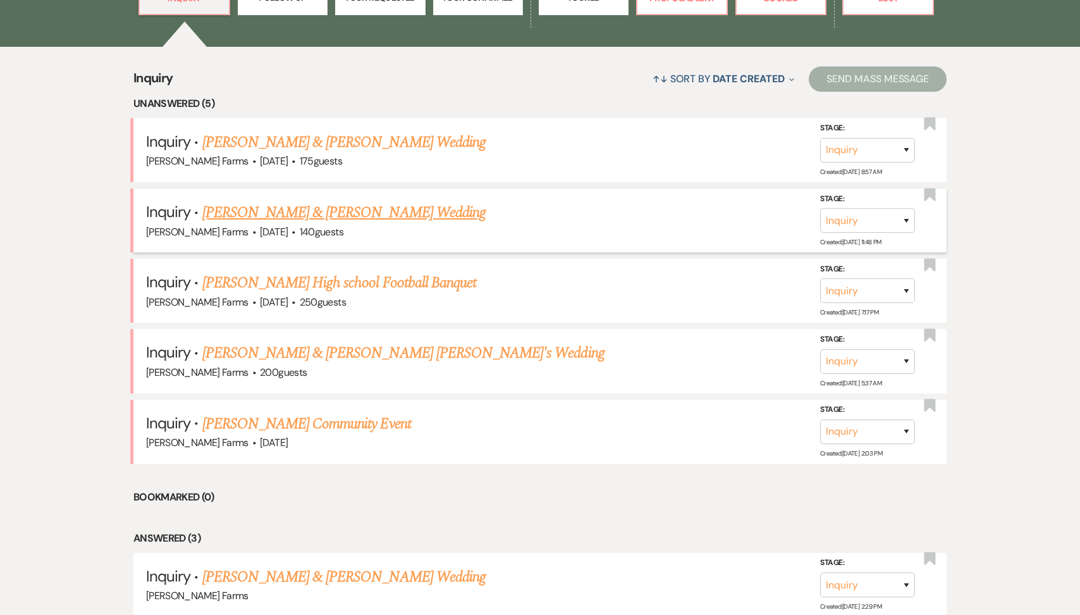
click at [345, 214] on link "[PERSON_NAME] & [PERSON_NAME] Wedding" at bounding box center [343, 212] width 283 height 23
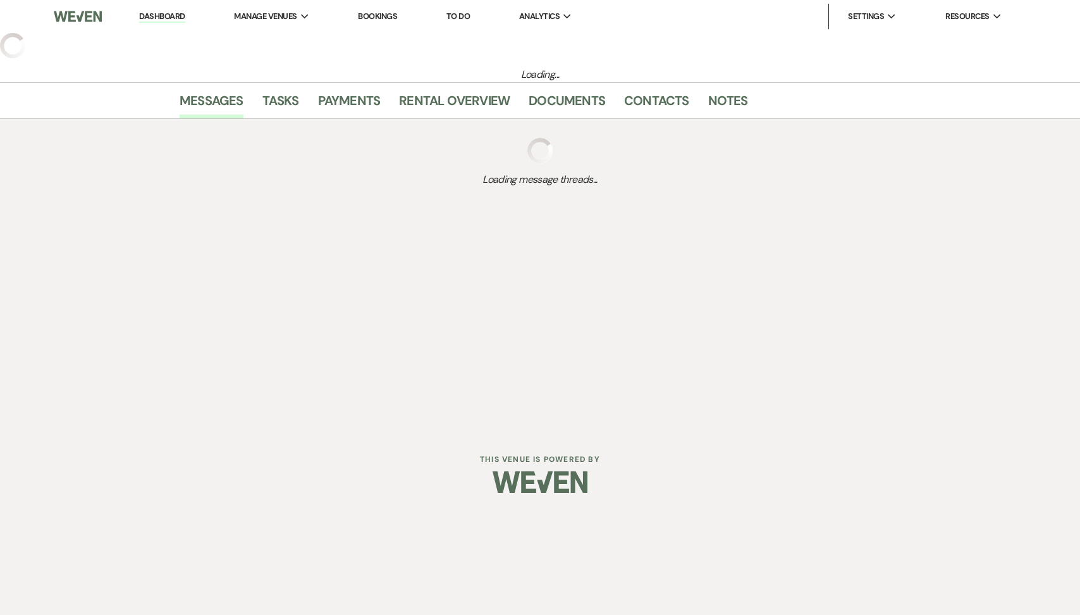
select select "5"
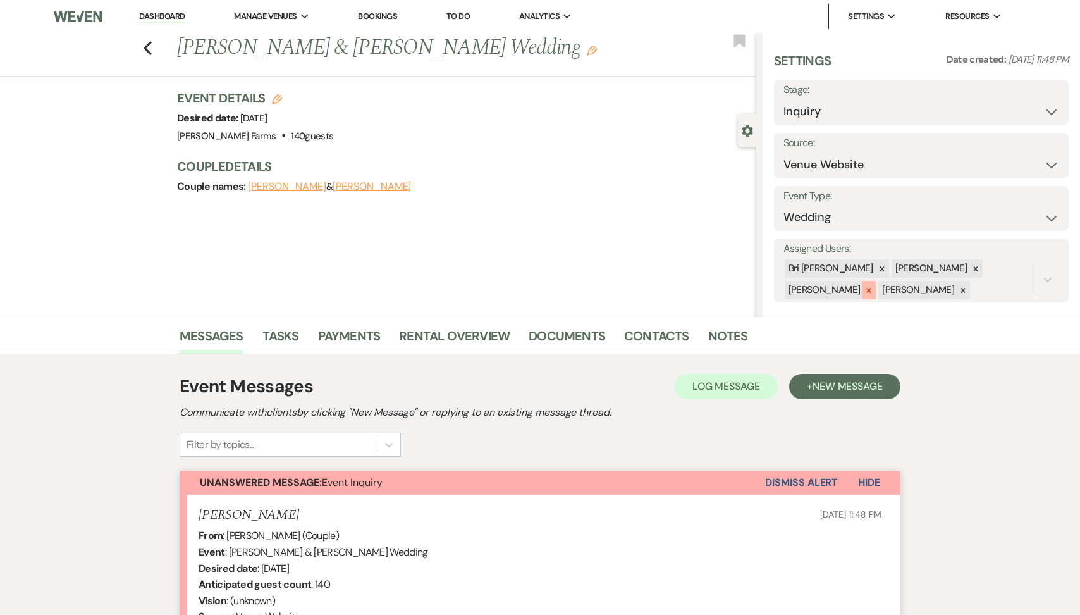
click at [871, 288] on icon at bounding box center [869, 290] width 4 height 4
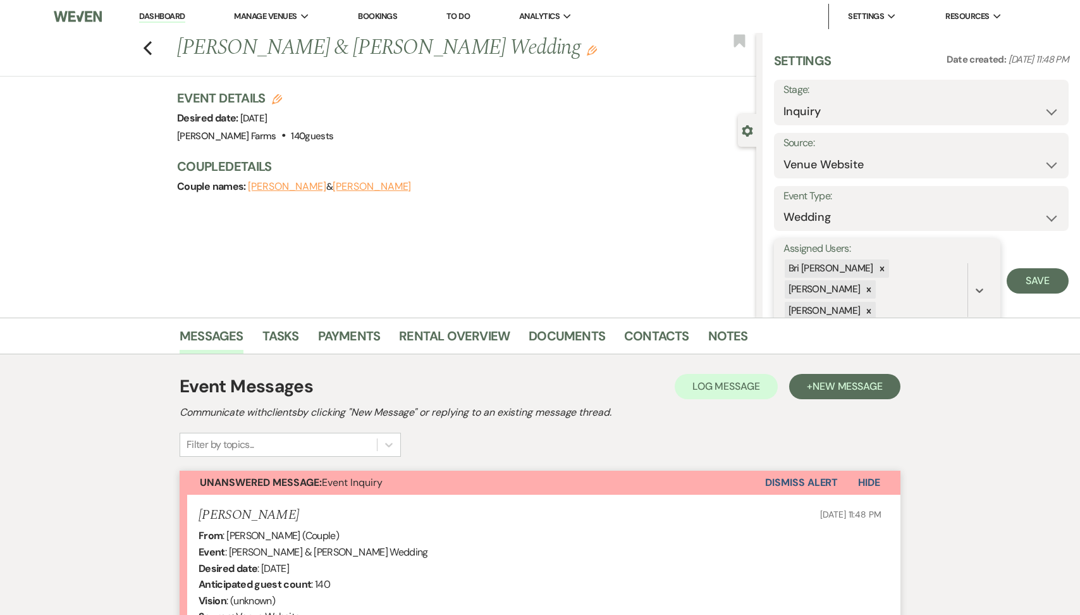
click at [863, 280] on div "[PERSON_NAME]" at bounding box center [824, 289] width 78 height 18
click at [873, 285] on icon at bounding box center [869, 289] width 9 height 9
click at [876, 281] on div at bounding box center [869, 290] width 14 height 18
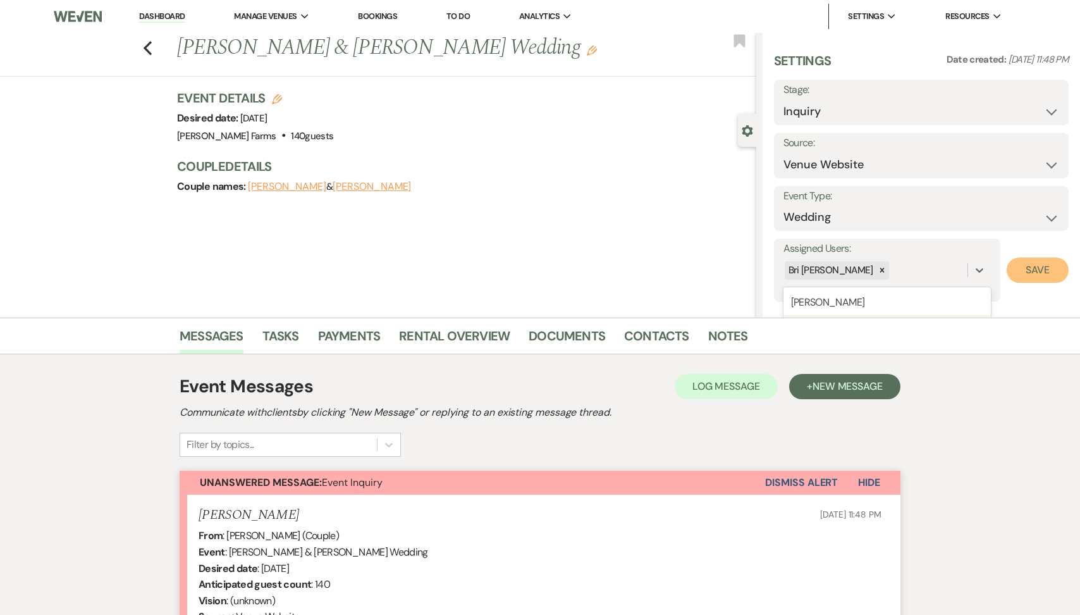
click at [1045, 268] on button "Save" at bounding box center [1038, 269] width 62 height 25
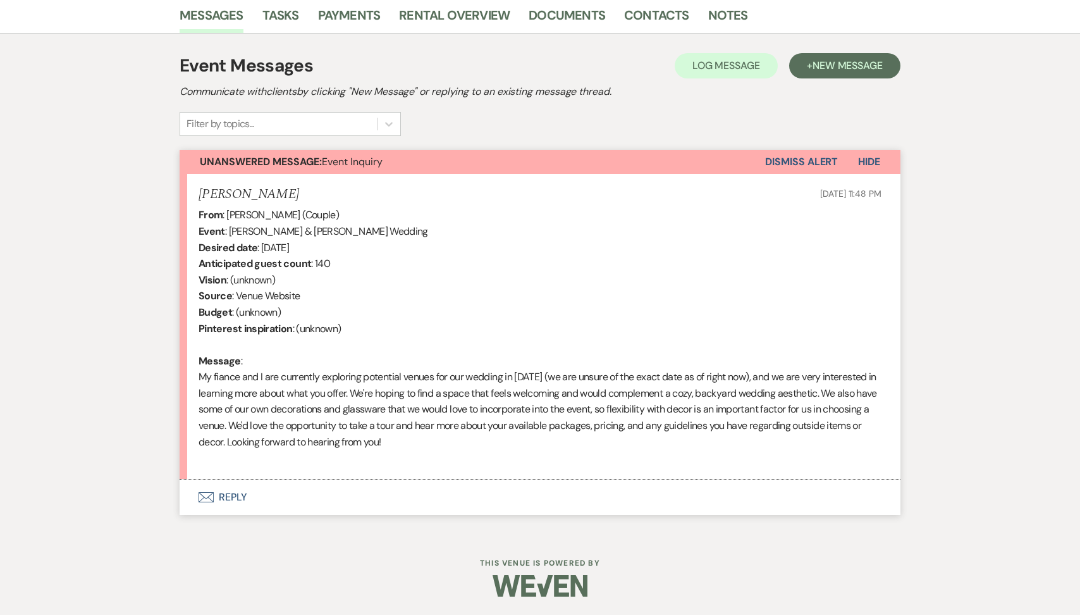
click at [368, 481] on button "Envelope Reply" at bounding box center [540, 496] width 721 height 35
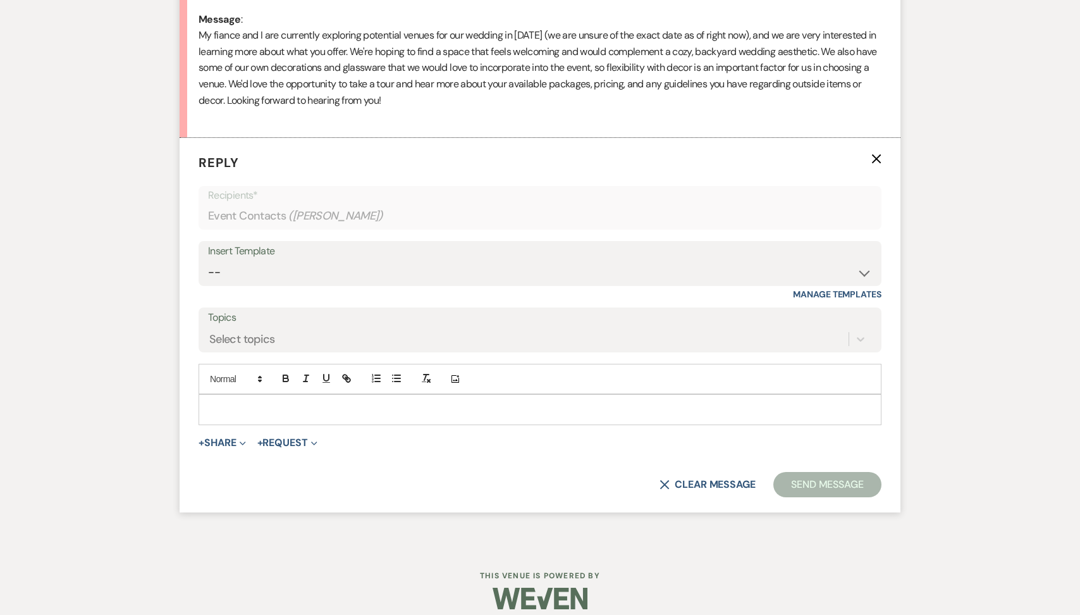
scroll to position [675, 0]
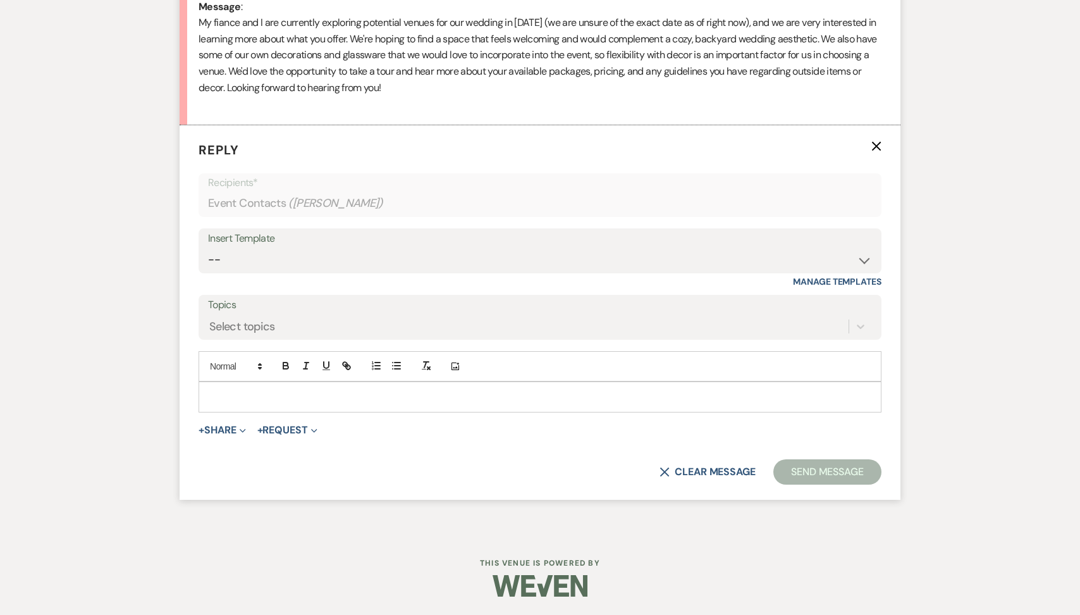
click at [340, 281] on div "Insert Template -- Tour Request Response Follow Up Contract (Pre-Booked Leads) …" at bounding box center [540, 257] width 683 height 59
click at [339, 268] on select "-- Tour Request Response Follow Up Contract (Pre-Booked Leads) Weven Planning P…" at bounding box center [540, 259] width 664 height 25
select select "2135"
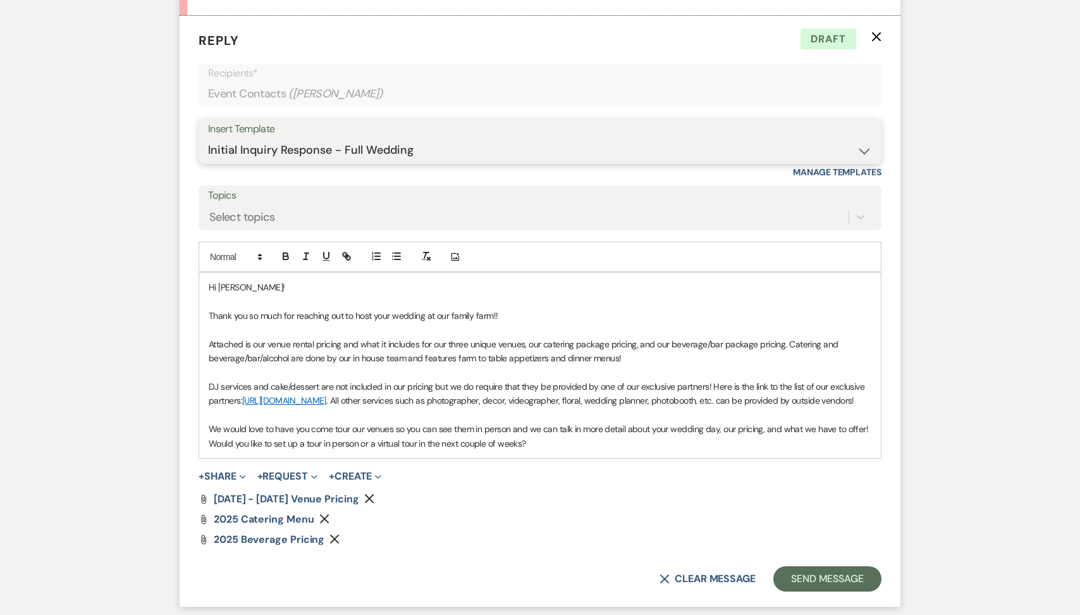
scroll to position [773, 0]
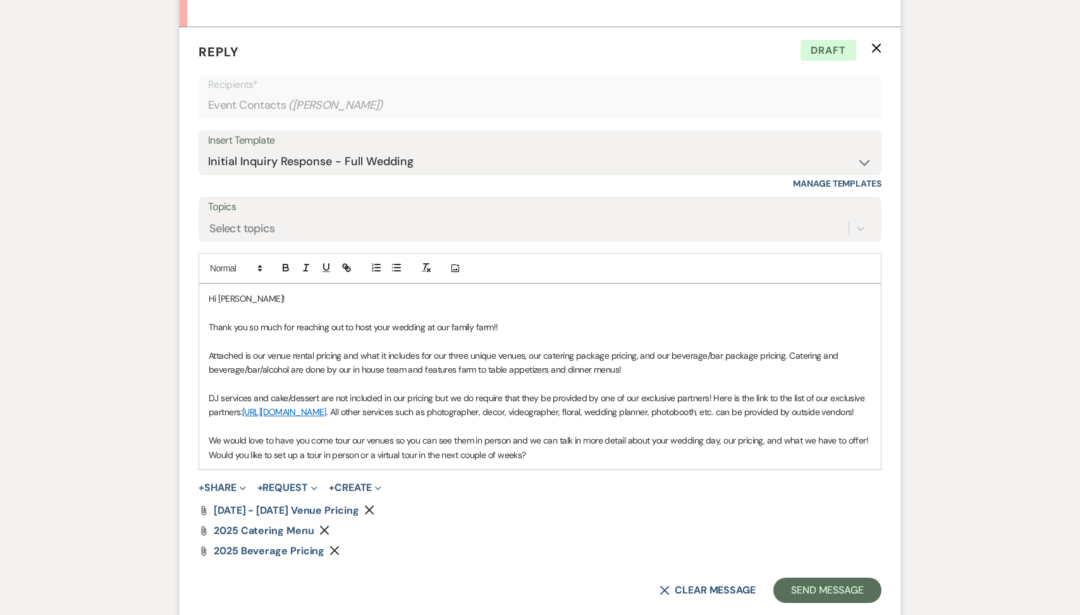
click at [608, 414] on p "DJ services and cake/dessert are not included in our pricing but we do require …" at bounding box center [540, 405] width 663 height 28
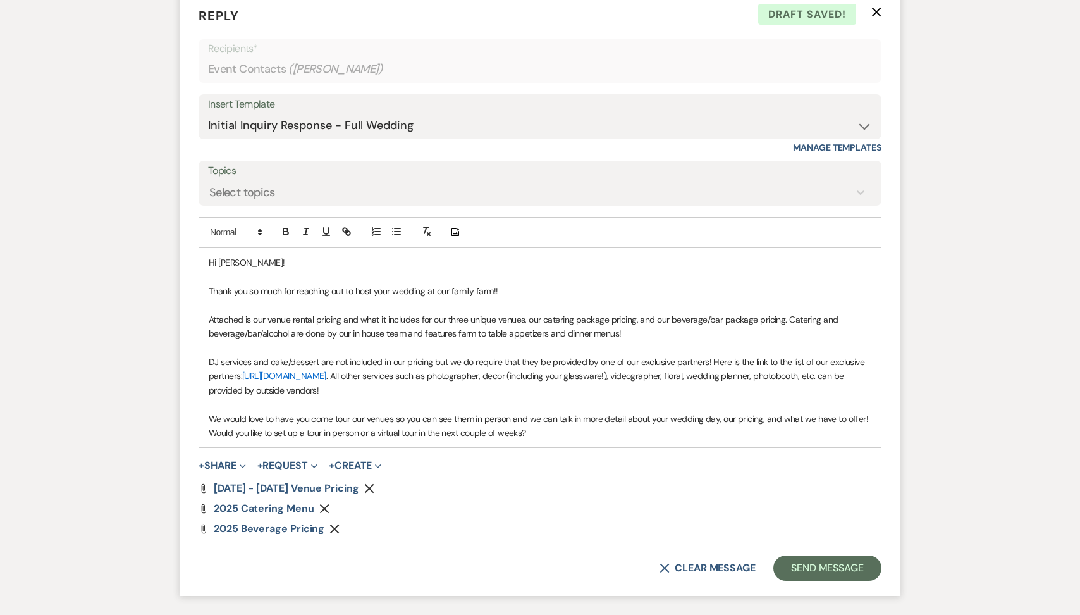
scroll to position [906, 0]
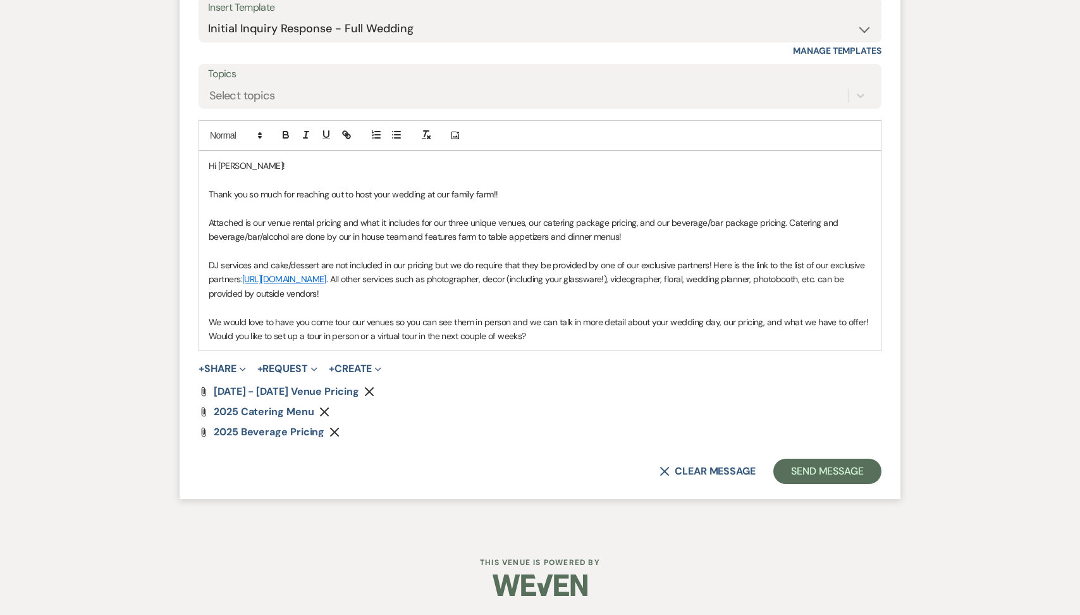
drag, startPoint x: 535, startPoint y: 339, endPoint x: 209, endPoint y: 333, distance: 326.4
click at [209, 334] on p "We would love to have you come tour our venues so you can see them in person an…" at bounding box center [540, 329] width 663 height 28
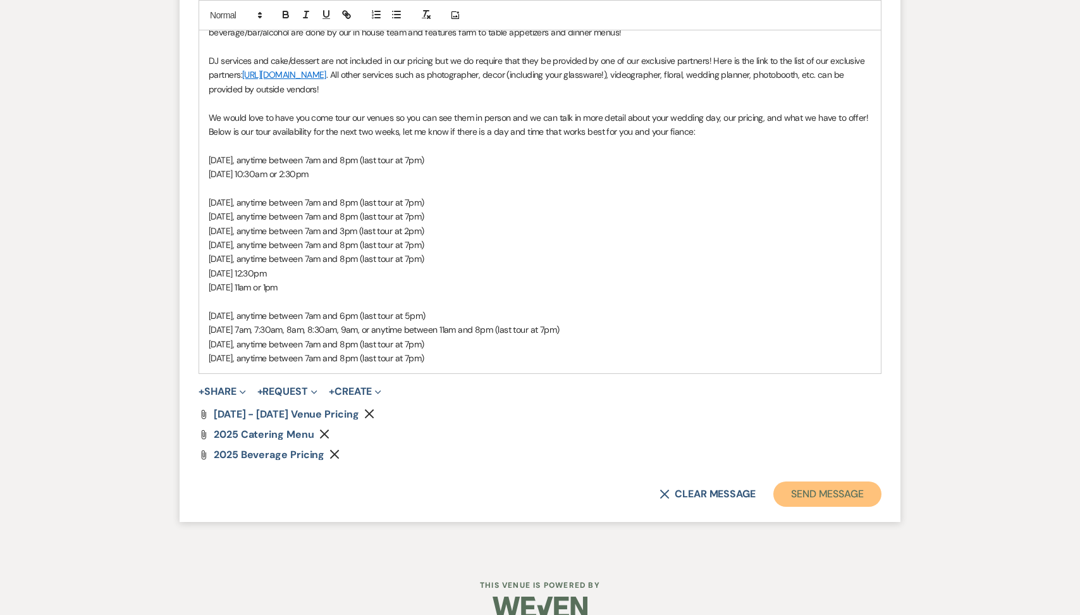
click at [838, 498] on button "Send Message" at bounding box center [827, 493] width 108 height 25
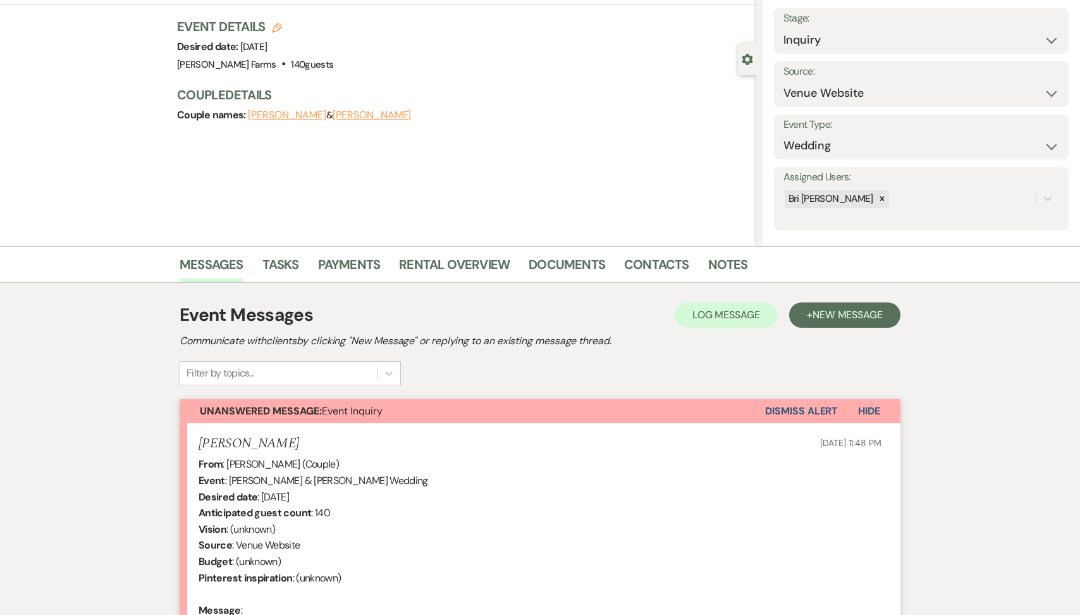
scroll to position [0, 0]
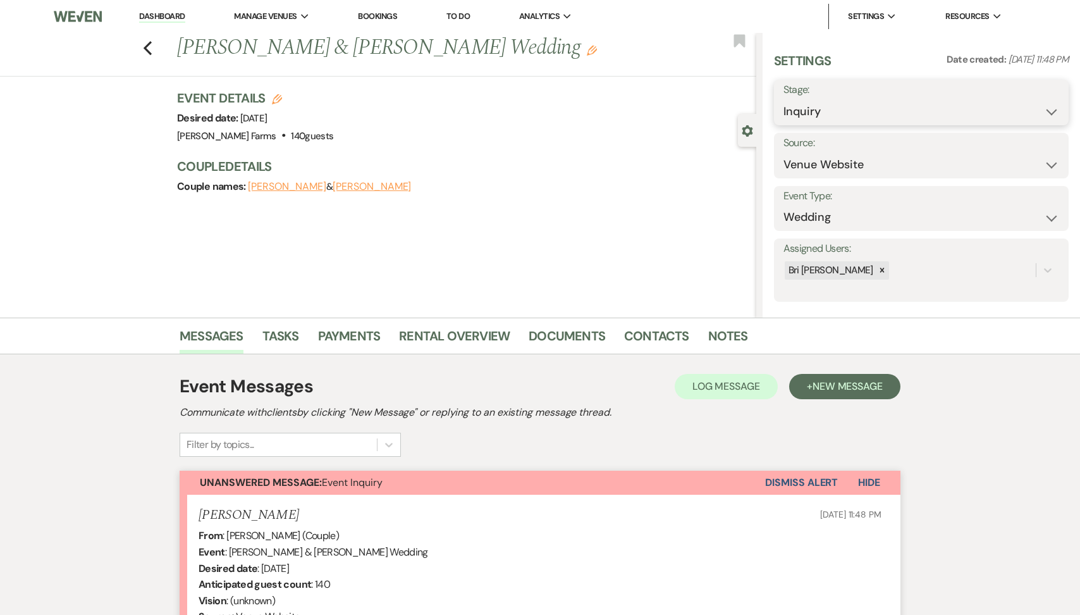
click at [823, 114] on select "Inquiry Follow Up Tour Requested Tour Confirmed Toured Proposal Sent Booked Lost" at bounding box center [922, 111] width 276 height 25
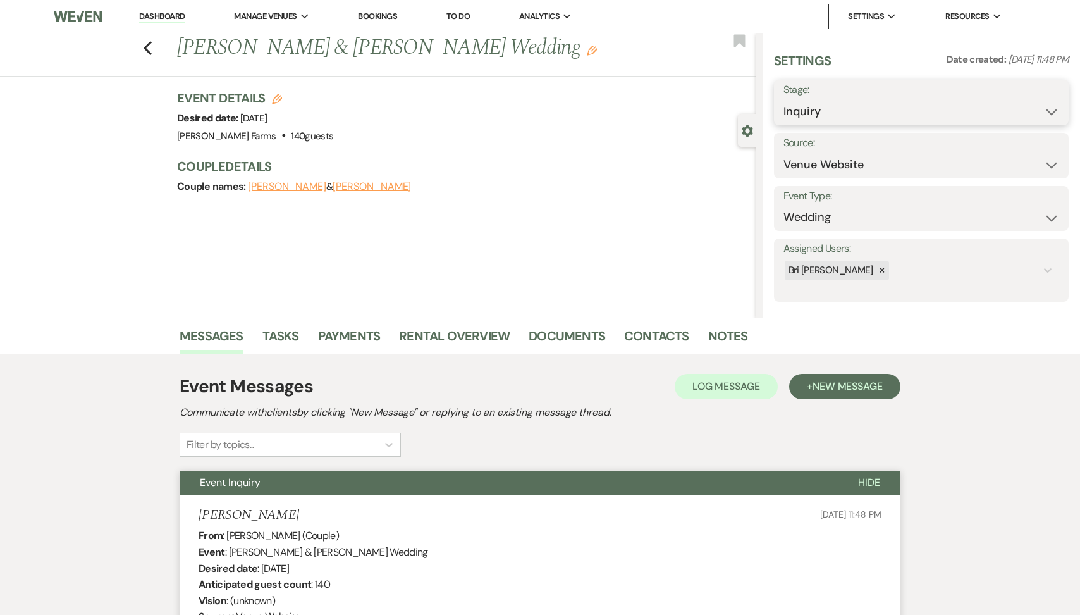
select select "2"
click at [1031, 109] on button "Save" at bounding box center [1037, 102] width 63 height 25
click at [147, 44] on use "button" at bounding box center [148, 48] width 8 height 14
select select "2"
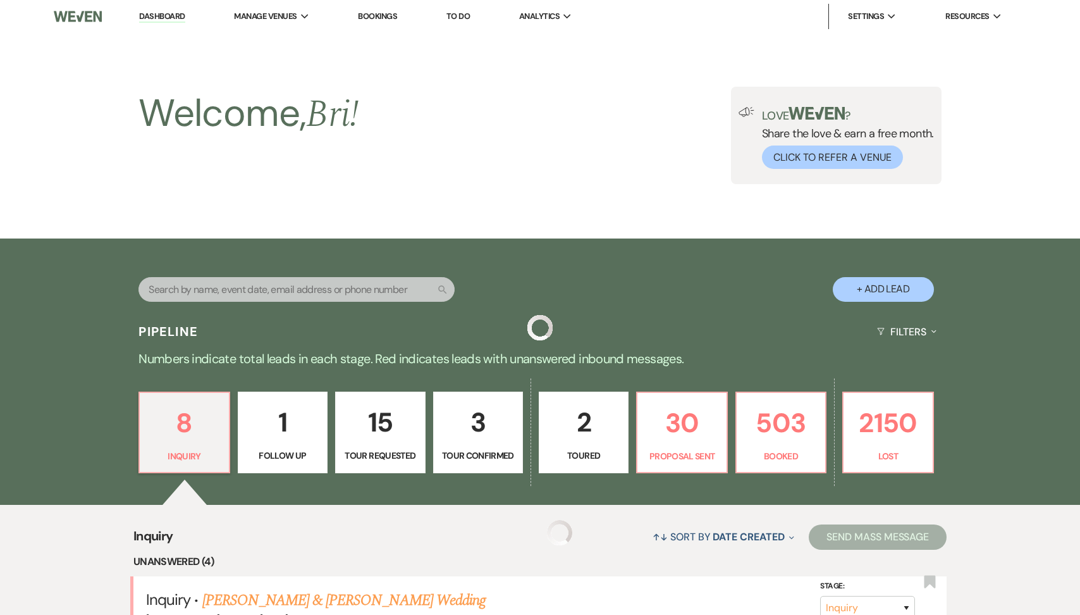
scroll to position [458, 0]
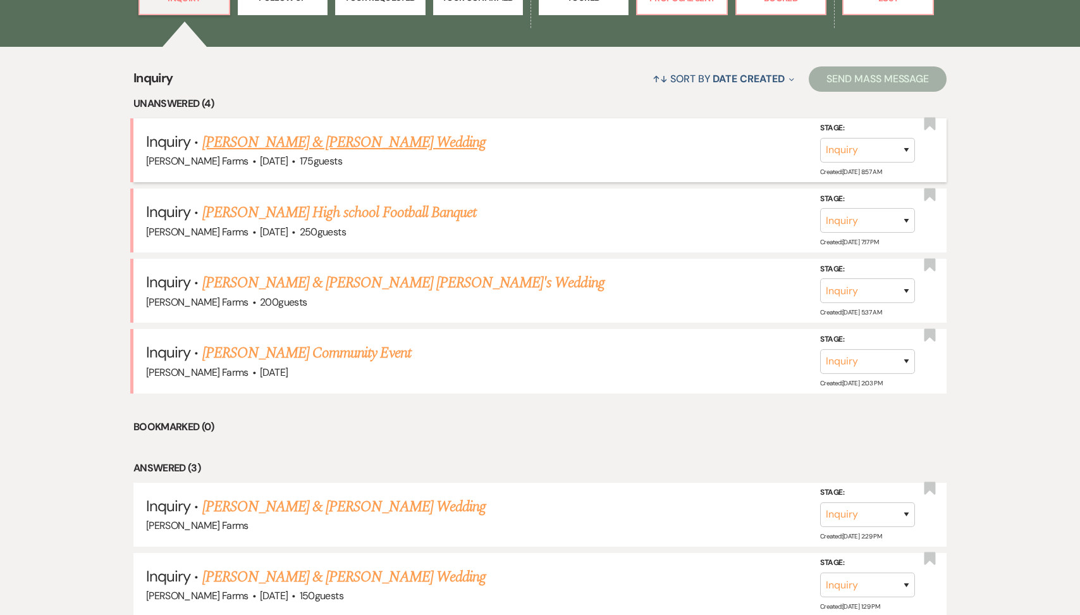
click at [363, 148] on link "[PERSON_NAME] & [PERSON_NAME] Wedding" at bounding box center [343, 142] width 283 height 23
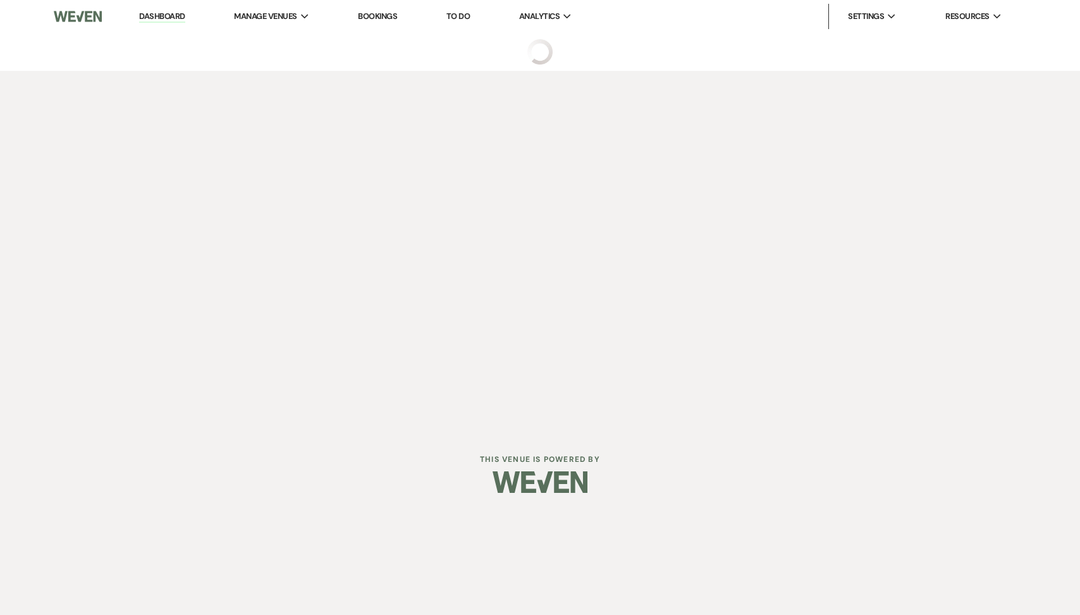
select select "5"
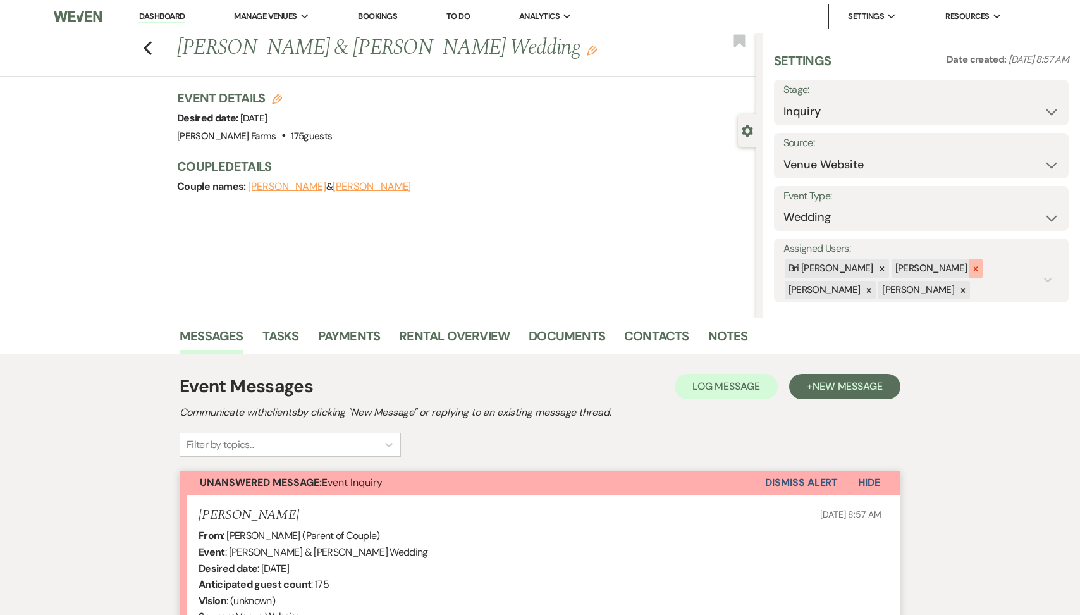
click at [969, 271] on div at bounding box center [976, 268] width 14 height 18
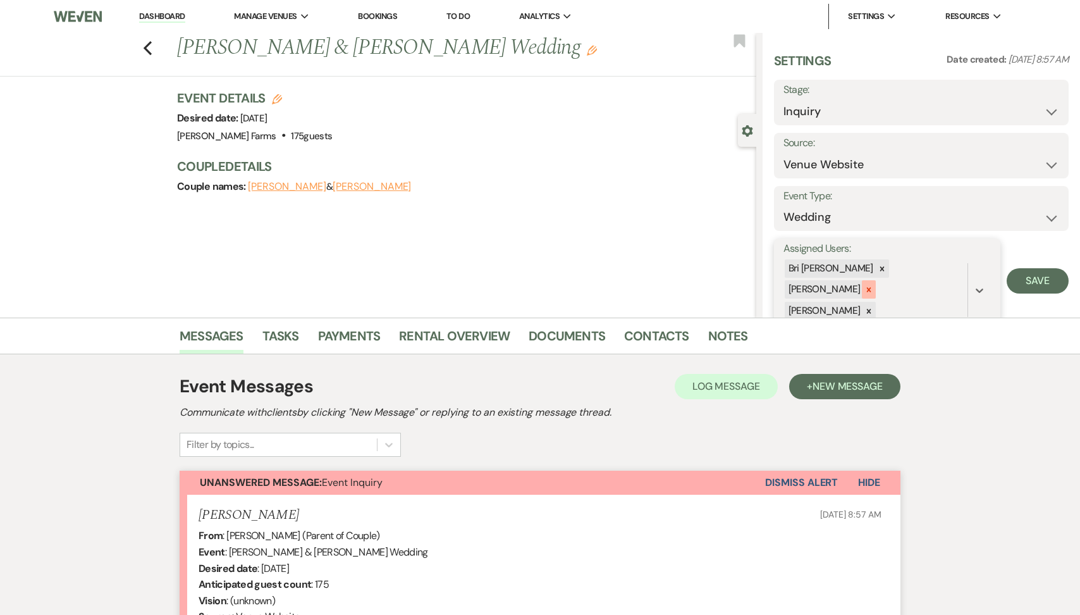
click at [873, 285] on icon at bounding box center [869, 289] width 9 height 9
click at [863, 281] on div "[PERSON_NAME]" at bounding box center [824, 290] width 78 height 18
click at [914, 270] on div "[PERSON_NAME] [PERSON_NAME]" at bounding box center [876, 279] width 184 height 43
click at [876, 281] on div at bounding box center [869, 290] width 14 height 18
click at [1066, 270] on button "Save" at bounding box center [1038, 269] width 62 height 25
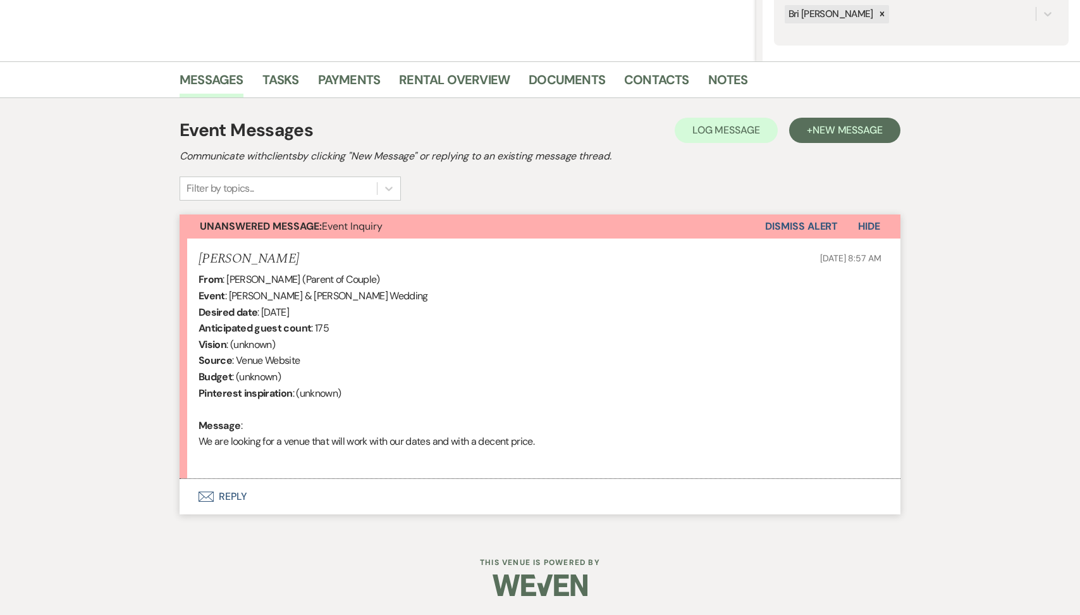
click at [387, 488] on button "Envelope Reply" at bounding box center [540, 496] width 721 height 35
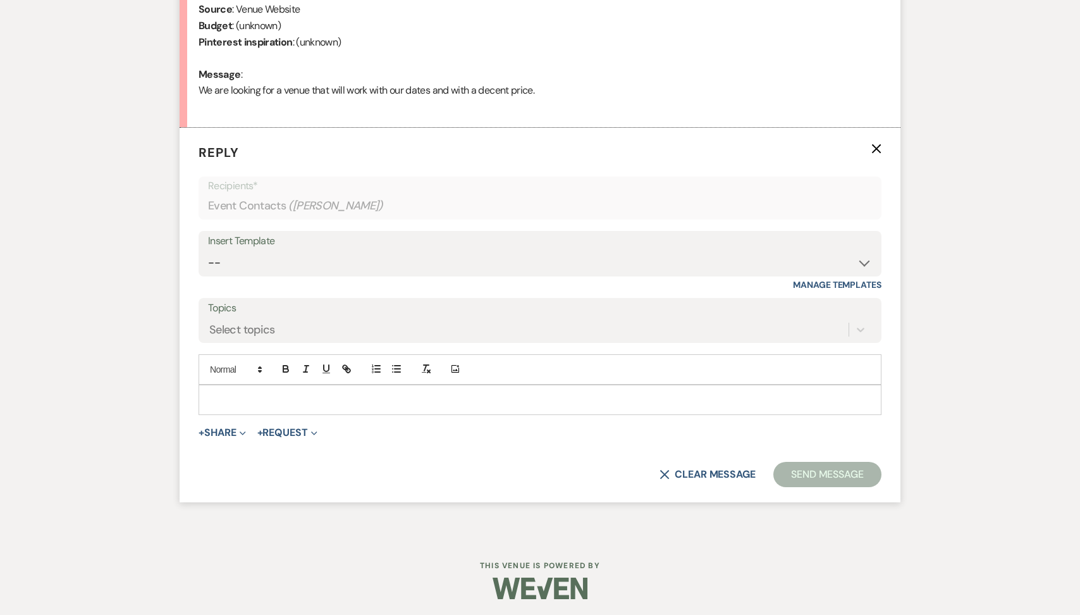
scroll to position [610, 0]
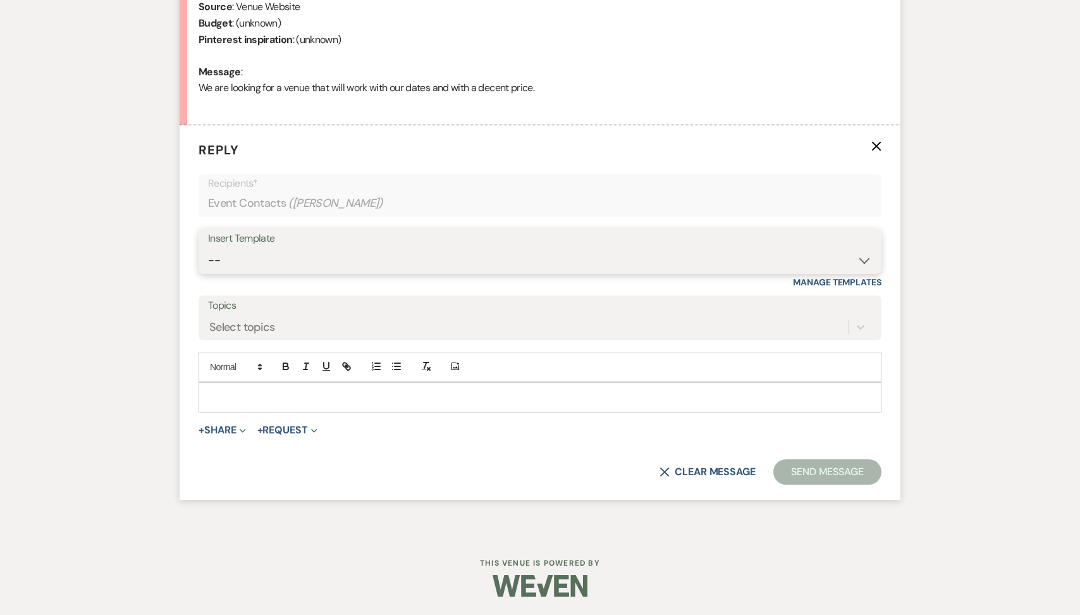
click at [344, 265] on select "-- Tour Request Response Follow Up Contract (Pre-Booked Leads) Weven Planning P…" at bounding box center [540, 260] width 664 height 25
select select "2135"
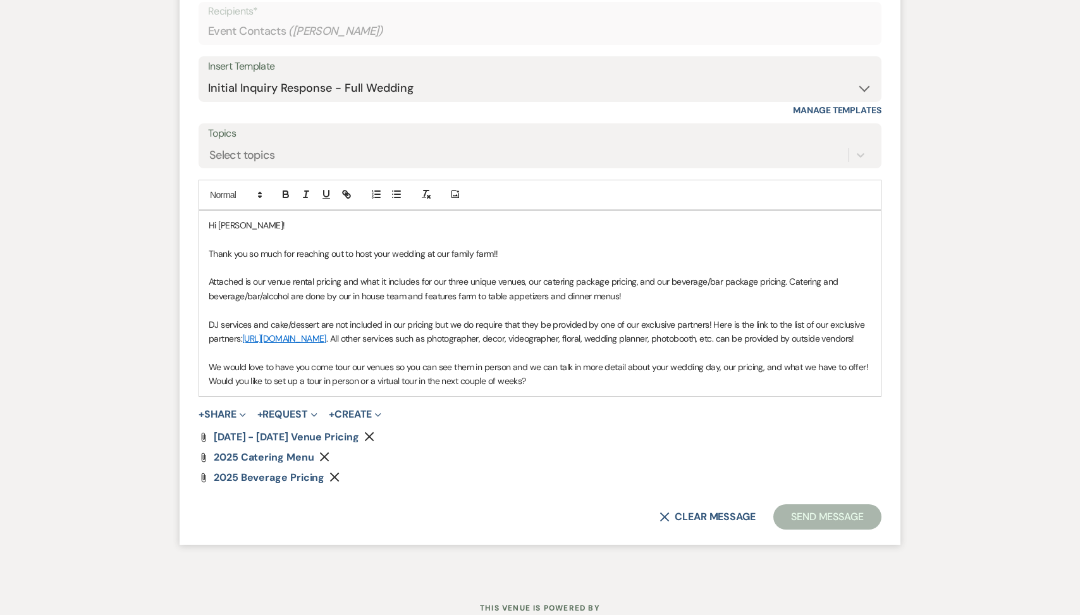
click at [811, 527] on button "Send Message" at bounding box center [827, 516] width 108 height 25
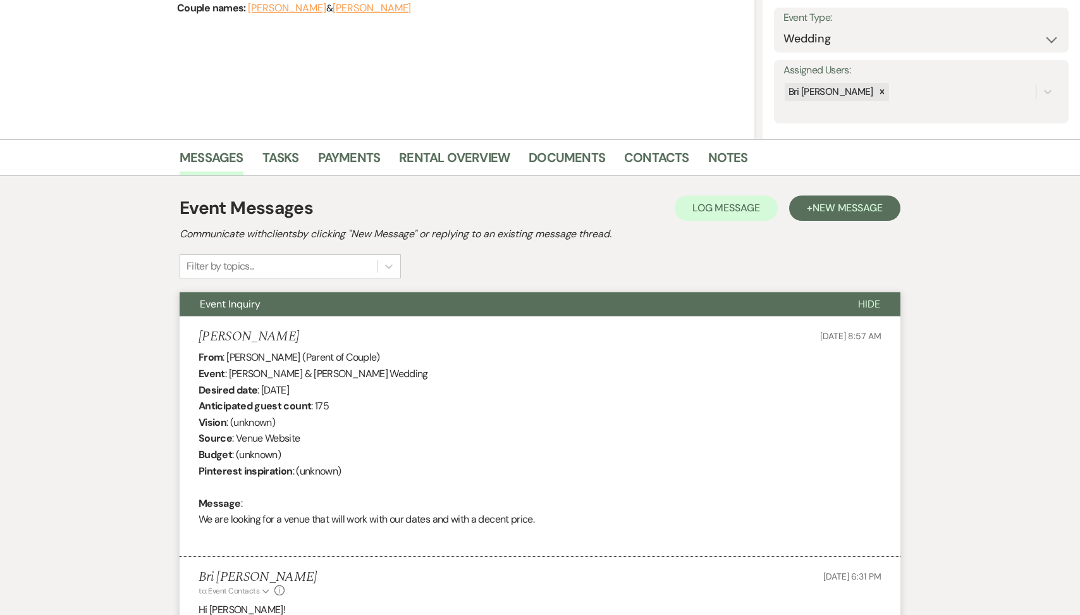
scroll to position [0, 0]
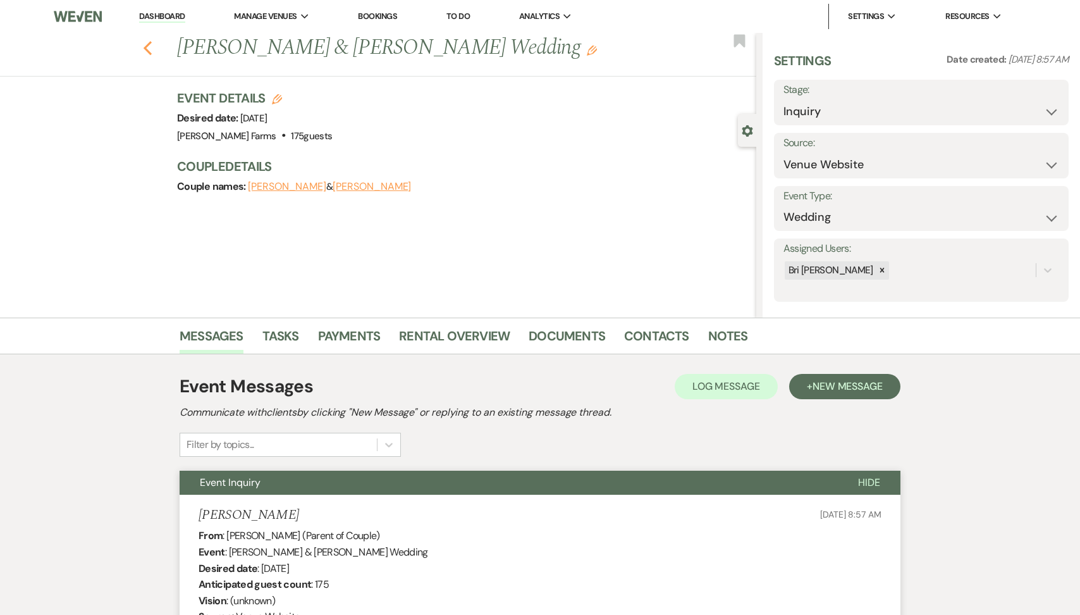
click at [150, 48] on icon "Previous" at bounding box center [147, 47] width 9 height 15
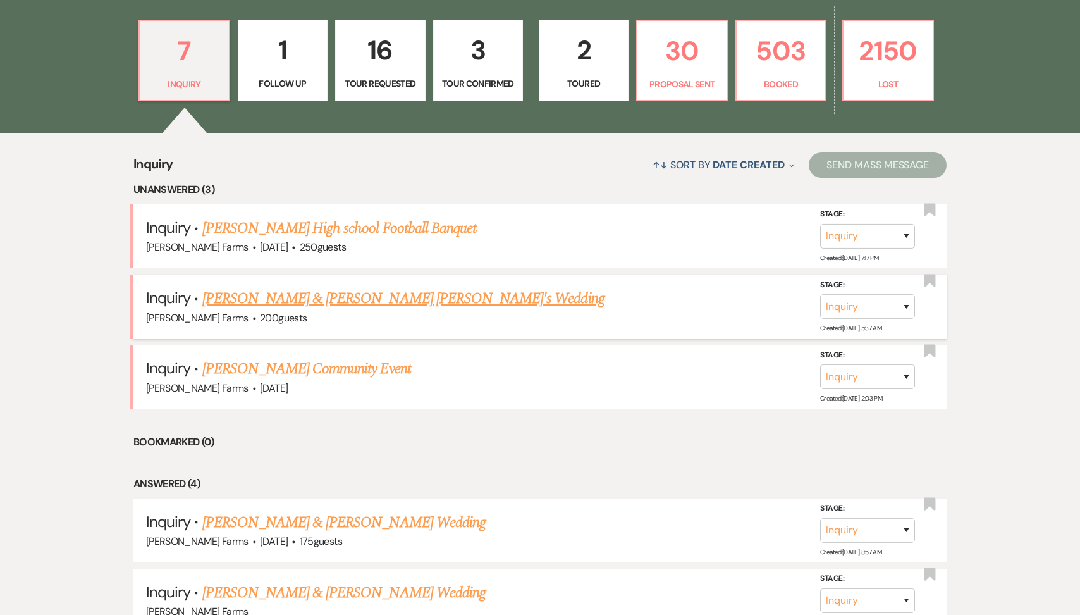
scroll to position [348, 0]
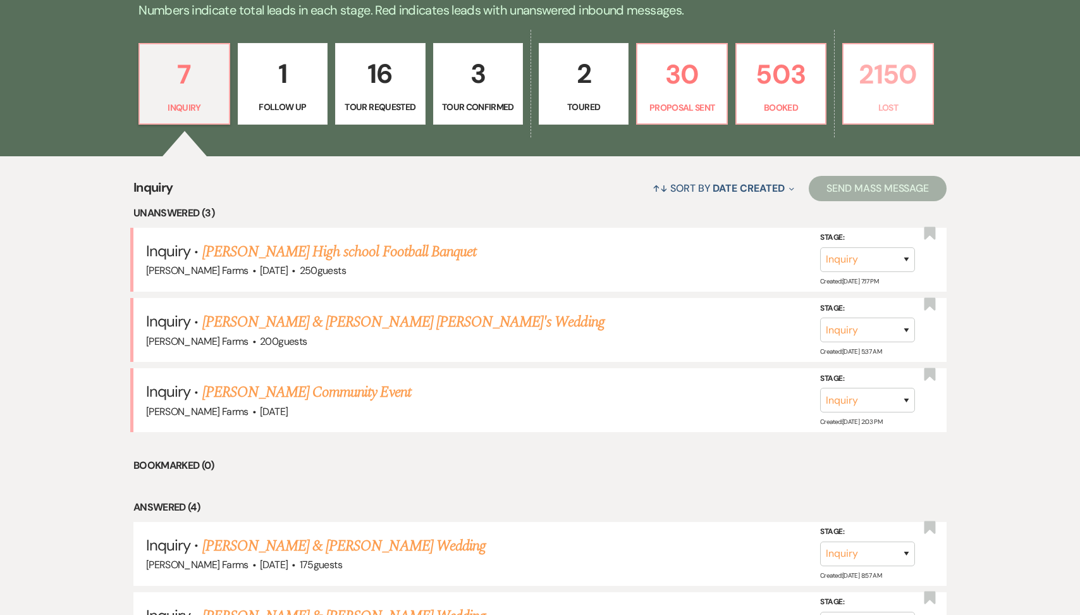
click at [897, 87] on p "2150" at bounding box center [887, 74] width 73 height 42
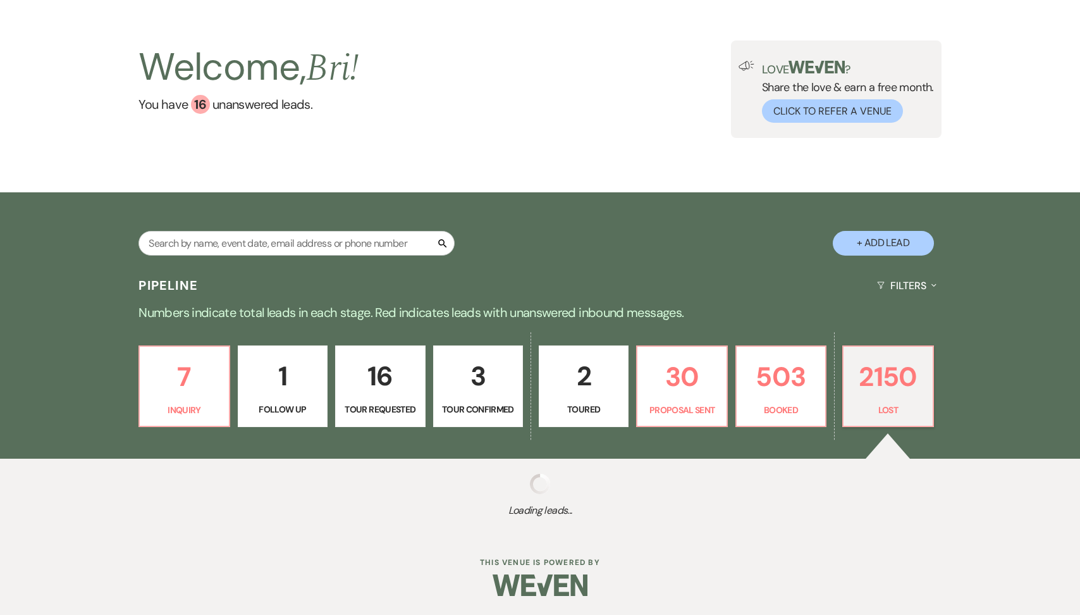
scroll to position [46, 0]
select select "8"
select select "5"
select select "8"
select select "1"
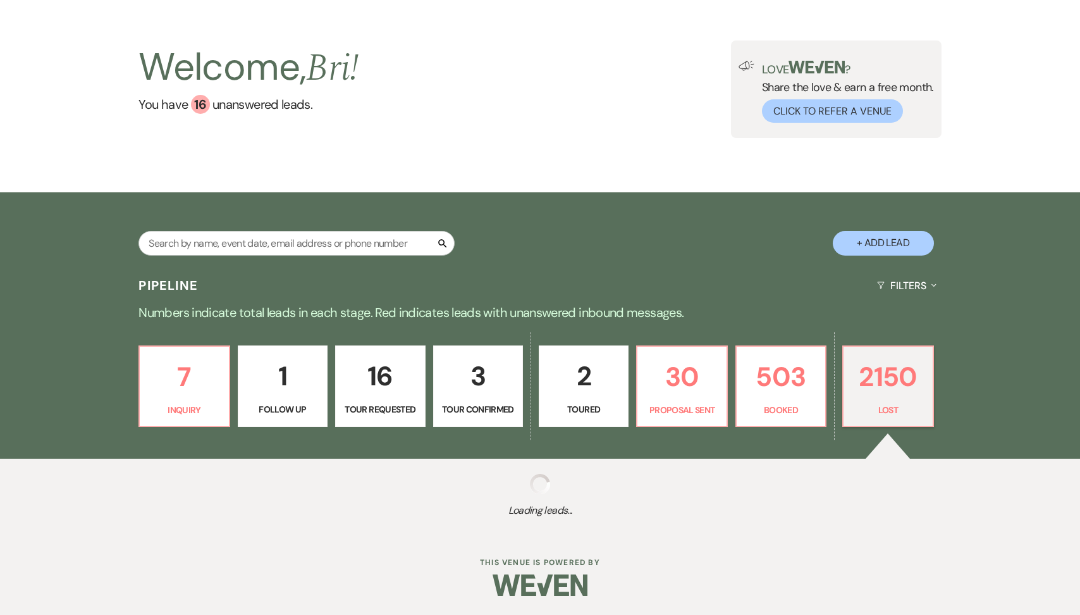
select select "8"
select select "5"
select select "8"
select select "5"
select select "8"
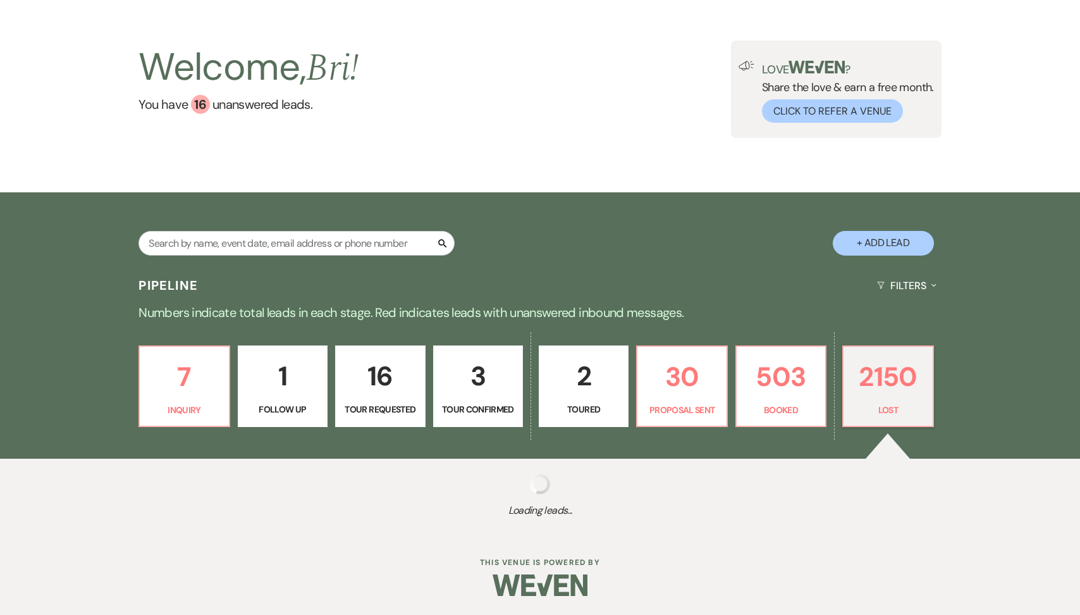
select select "6"
select select "8"
select select "5"
select select "8"
select select "5"
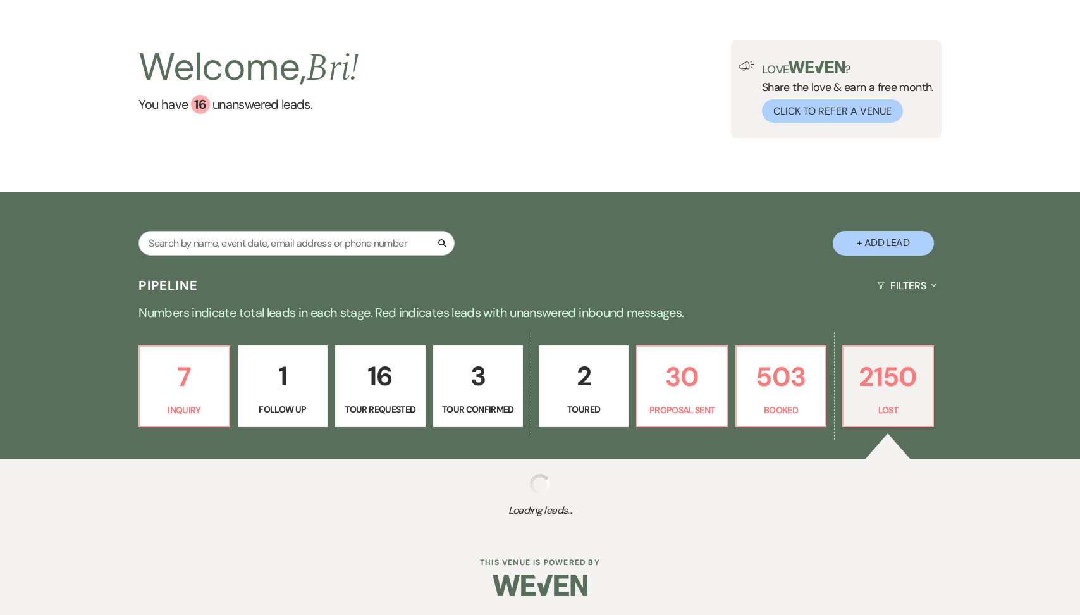
select select "8"
select select "5"
select select "8"
select select "1"
select select "8"
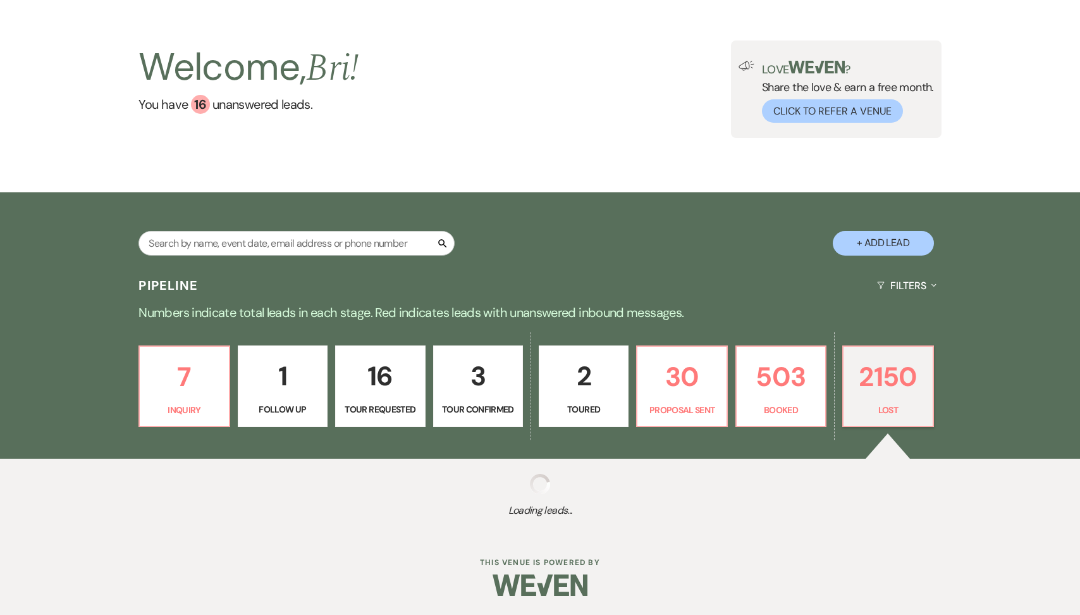
select select "5"
select select "8"
select select "6"
select select "8"
select select "5"
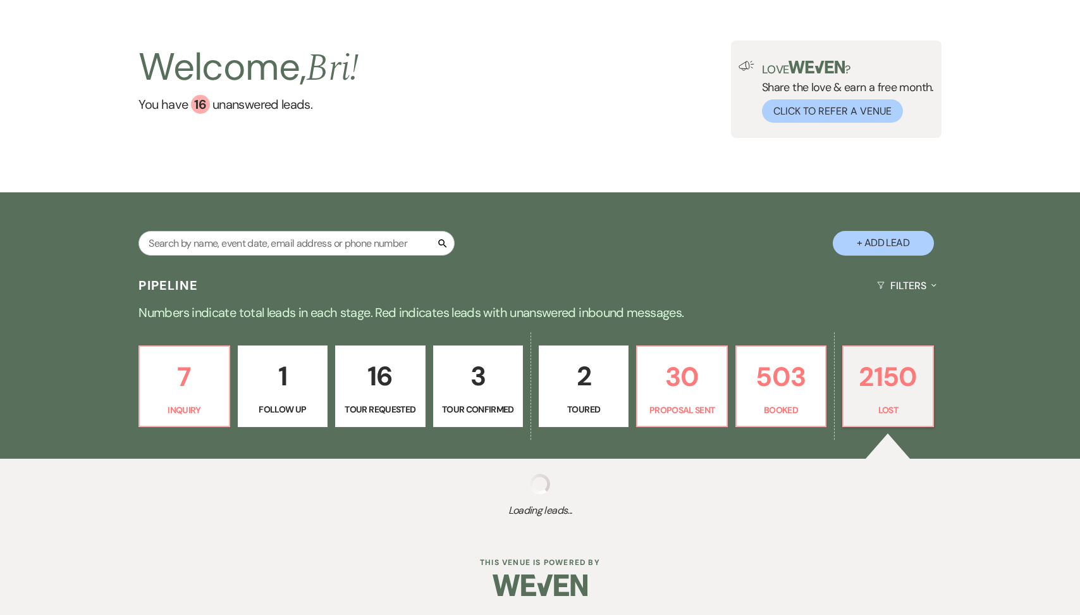
select select "8"
select select "5"
select select "8"
select select "5"
select select "8"
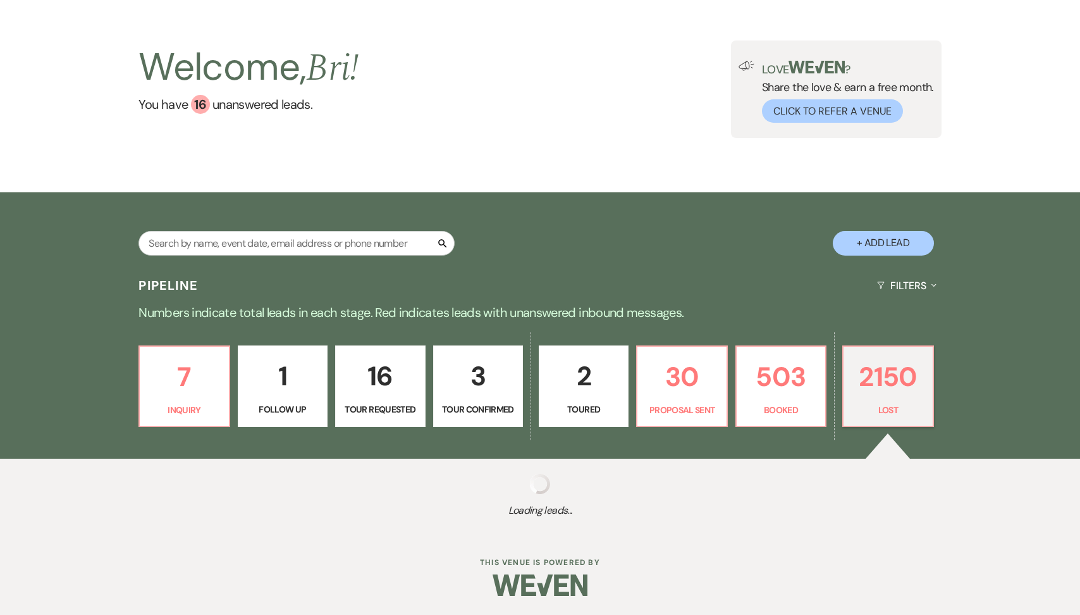
select select "5"
select select "8"
select select "6"
select select "8"
select select "1"
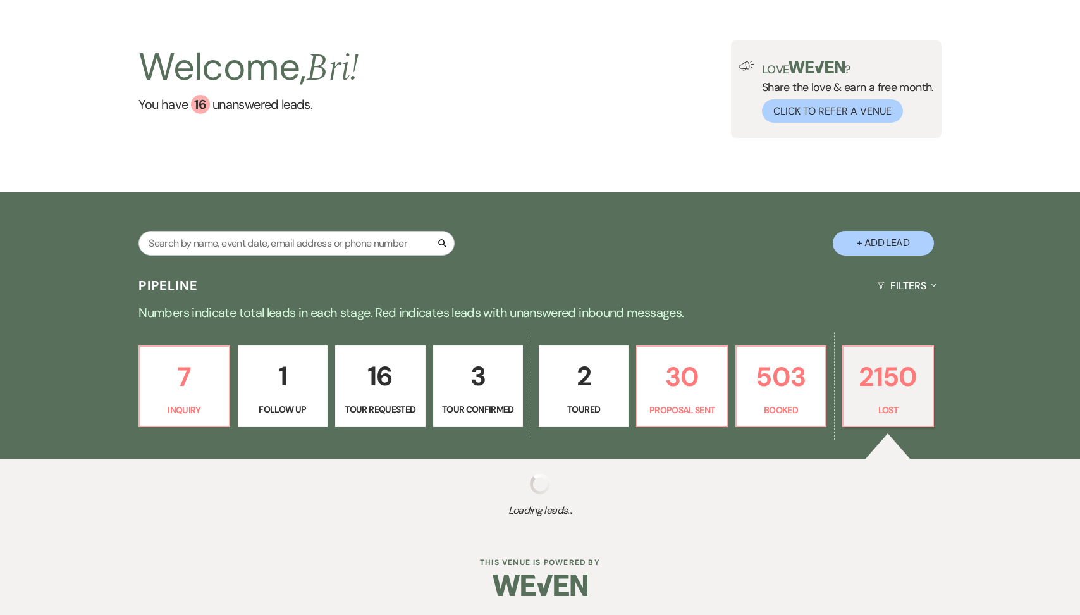
select select "8"
select select "1"
select select "8"
select select "5"
select select "8"
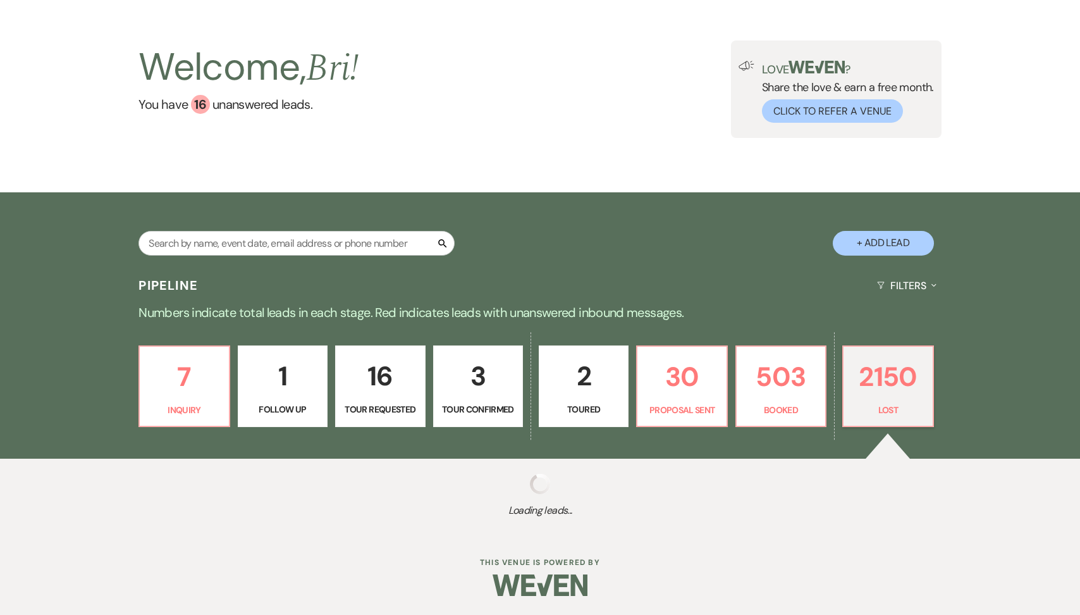
select select "5"
select select "8"
select select "5"
select select "8"
select select "6"
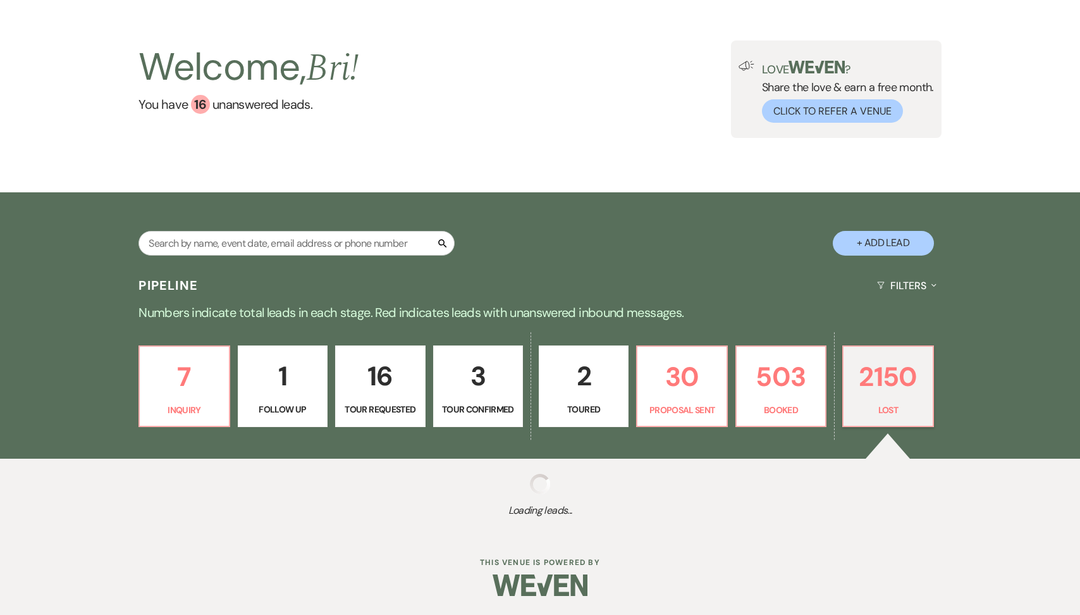
select select "8"
select select "5"
select select "8"
select select "5"
select select "8"
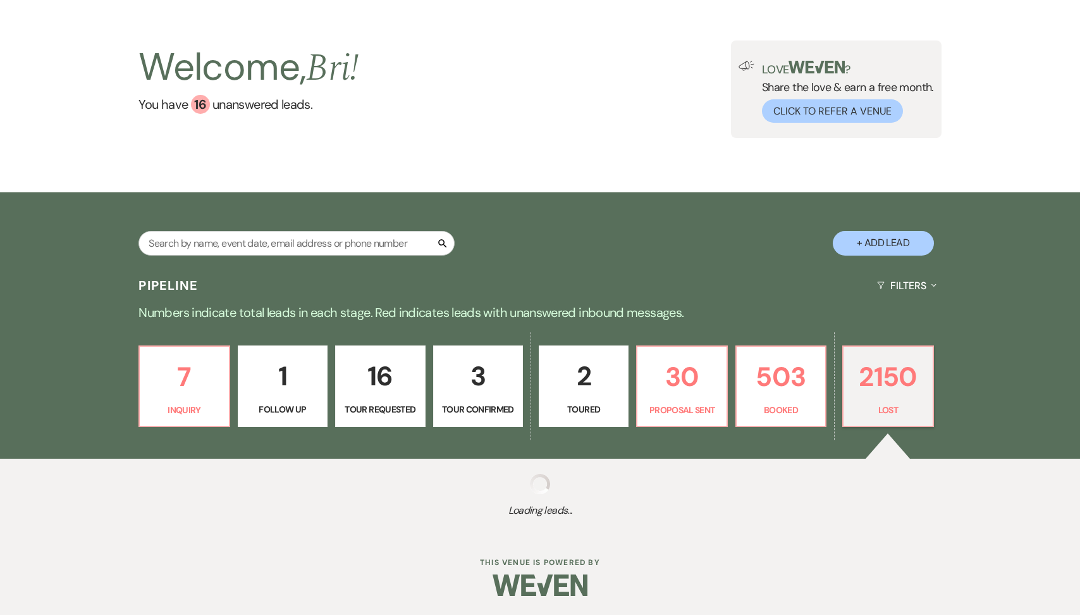
select select "5"
select select "8"
select select "5"
select select "8"
select select "1"
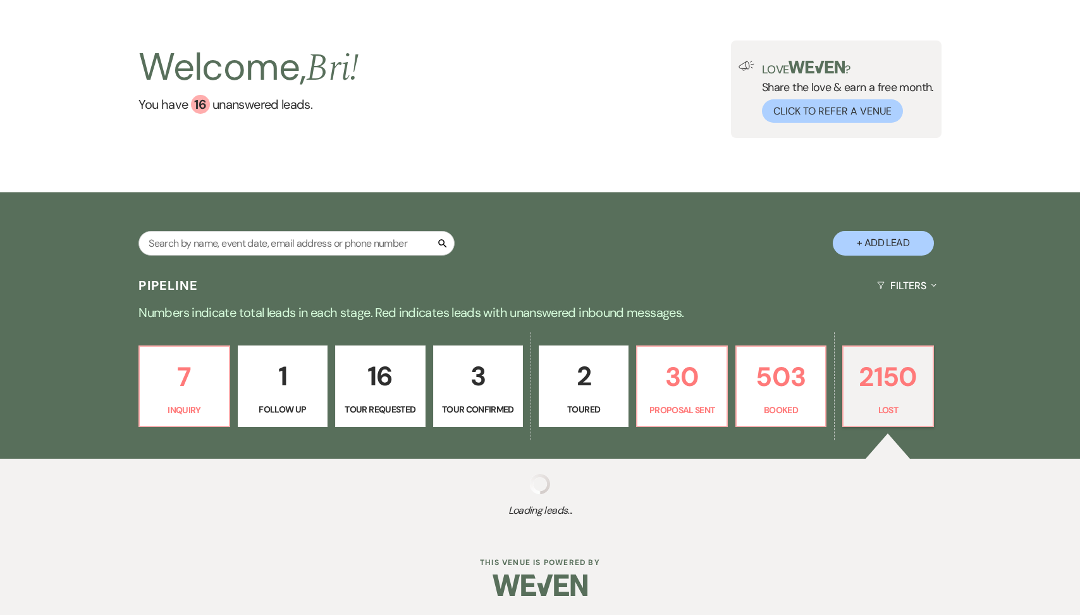
select select "8"
select select "5"
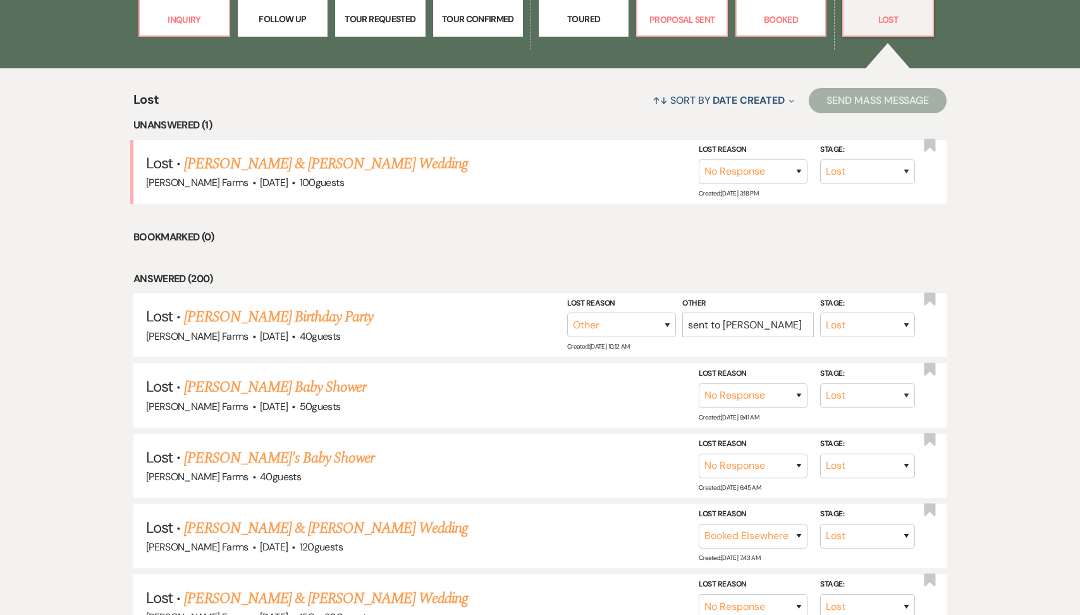
scroll to position [501, 0]
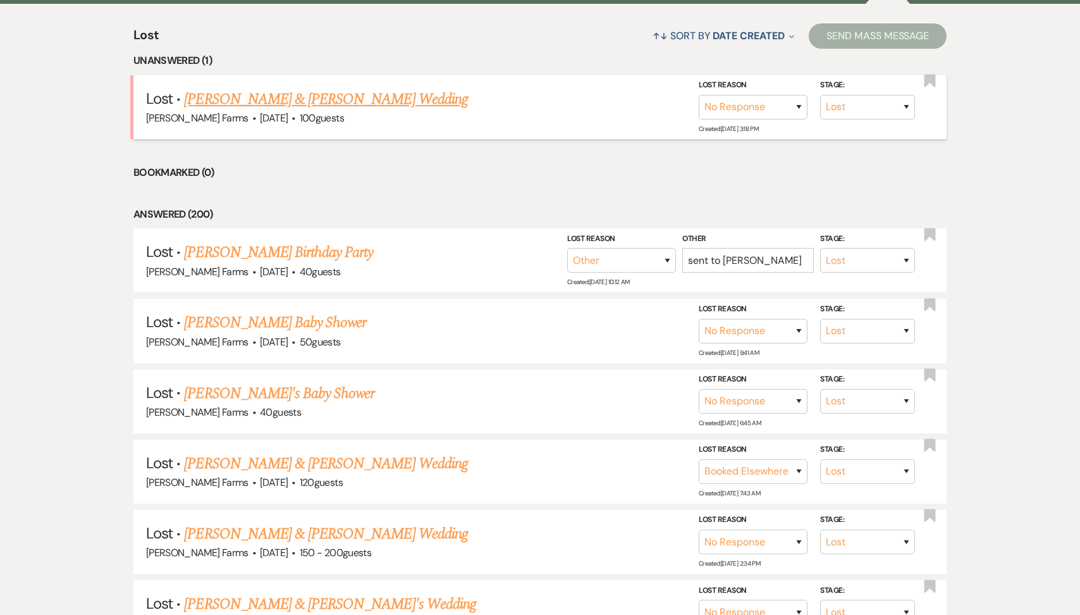
click at [401, 97] on link "[PERSON_NAME] & [PERSON_NAME] Wedding" at bounding box center [325, 99] width 283 height 23
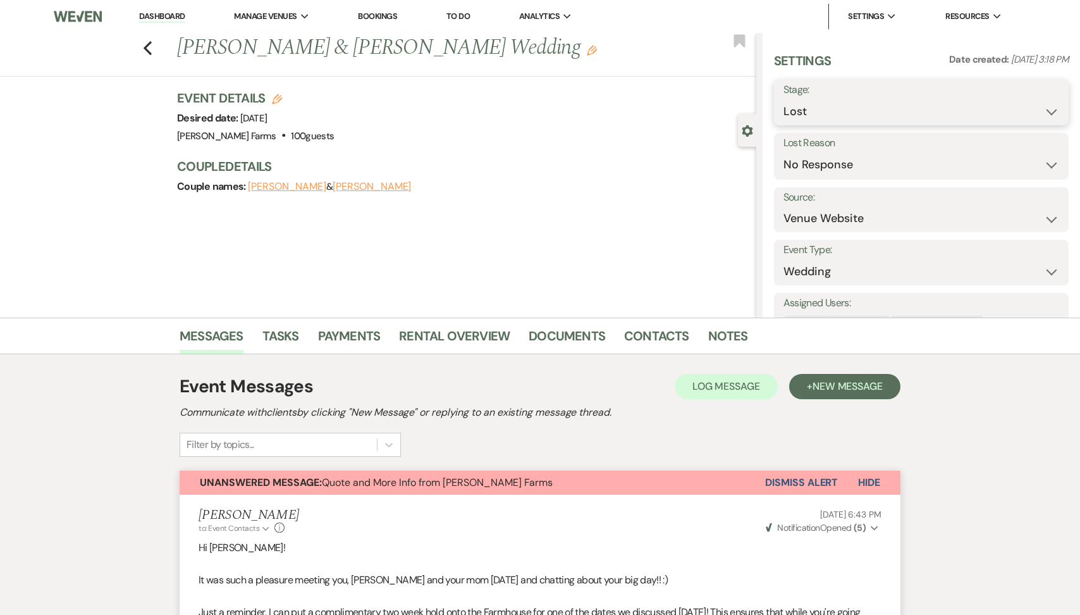
click at [832, 112] on select "Inquiry Follow Up Tour Requested Tour Confirmed Toured Proposal Sent Booked Lost" at bounding box center [922, 111] width 276 height 25
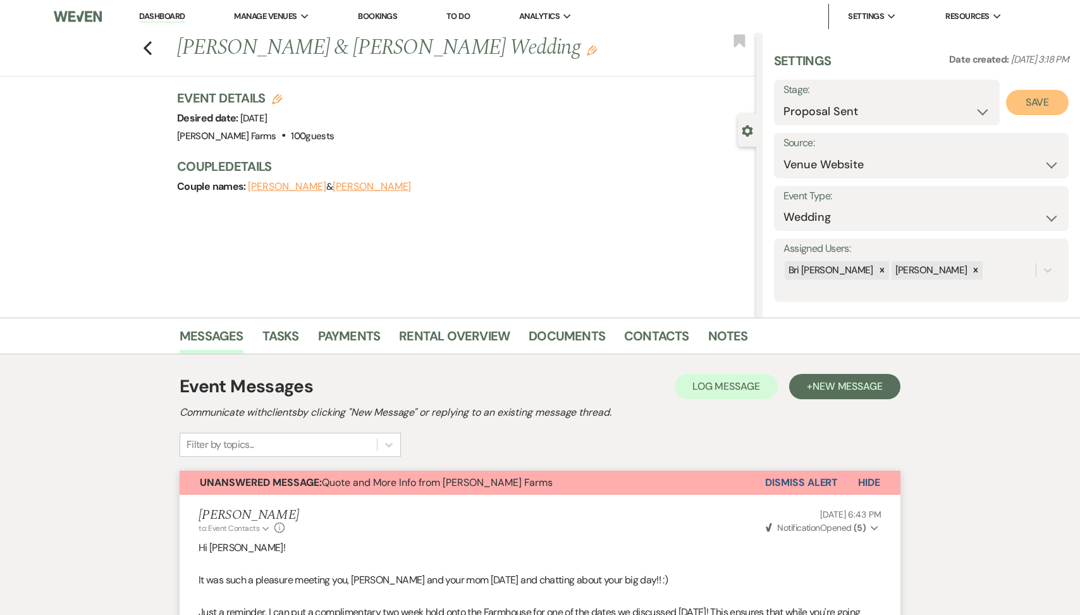
click at [1049, 102] on button "Save" at bounding box center [1037, 102] width 63 height 25
click at [150, 47] on icon "Previous" at bounding box center [147, 47] width 9 height 15
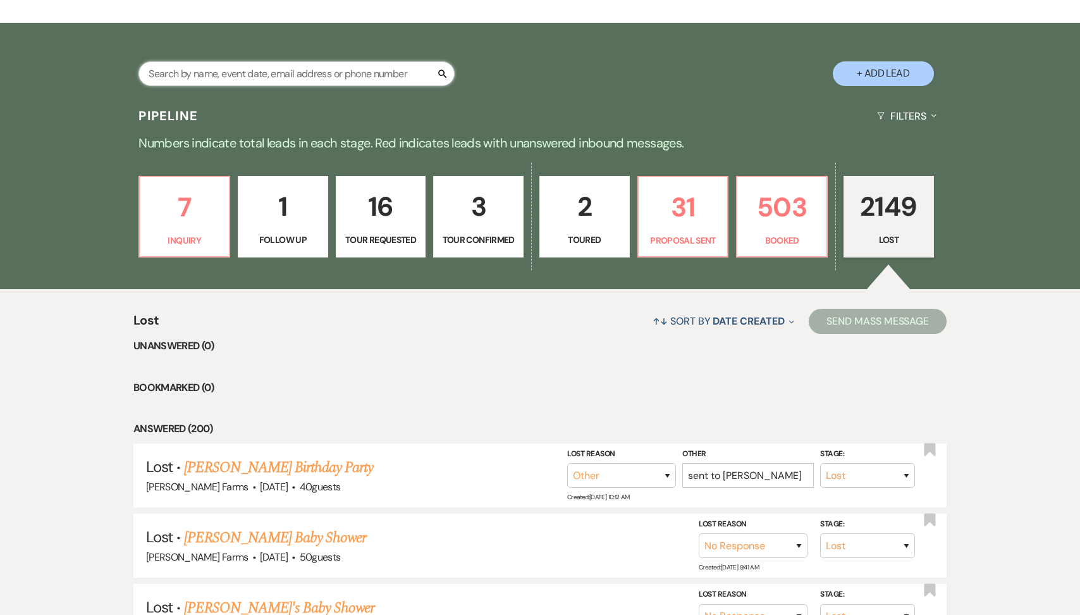
click at [251, 71] on input "text" at bounding box center [296, 73] width 316 height 25
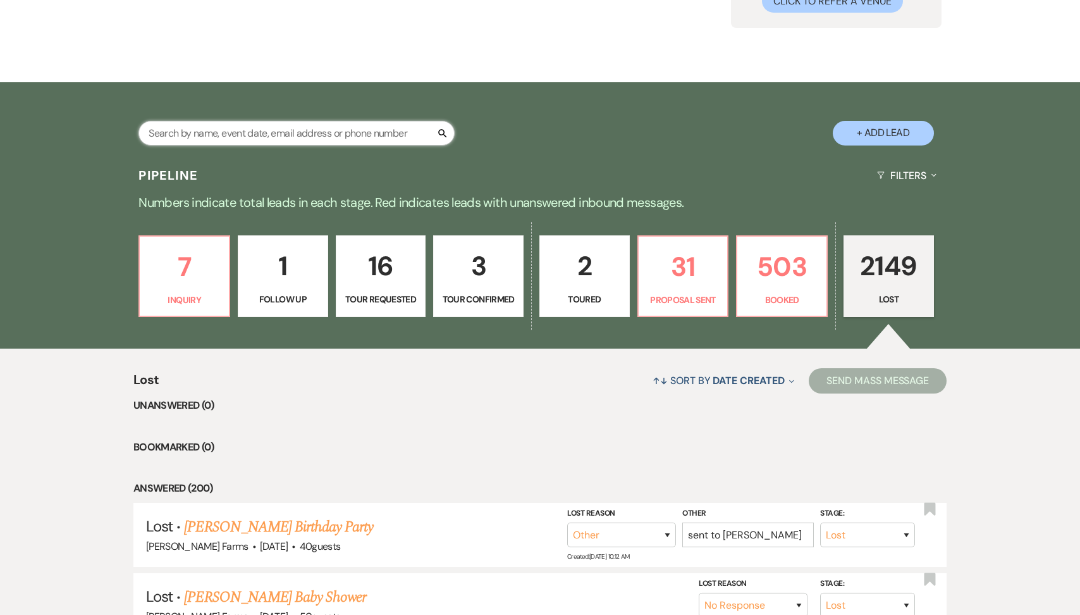
scroll to position [114, 0]
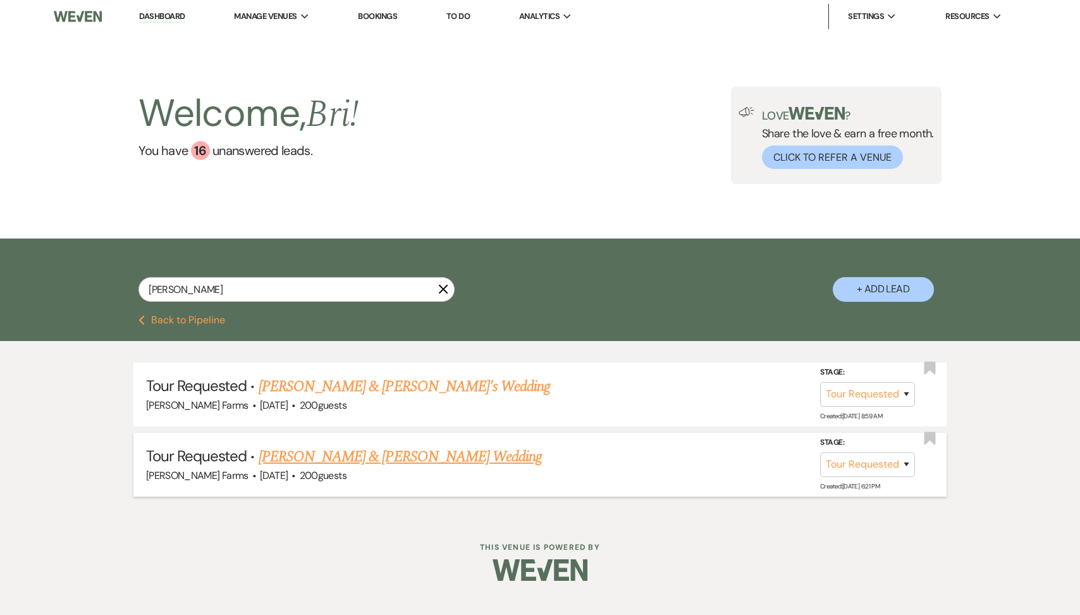
click at [316, 454] on link "[PERSON_NAME] & [PERSON_NAME] Wedding" at bounding box center [400, 456] width 283 height 23
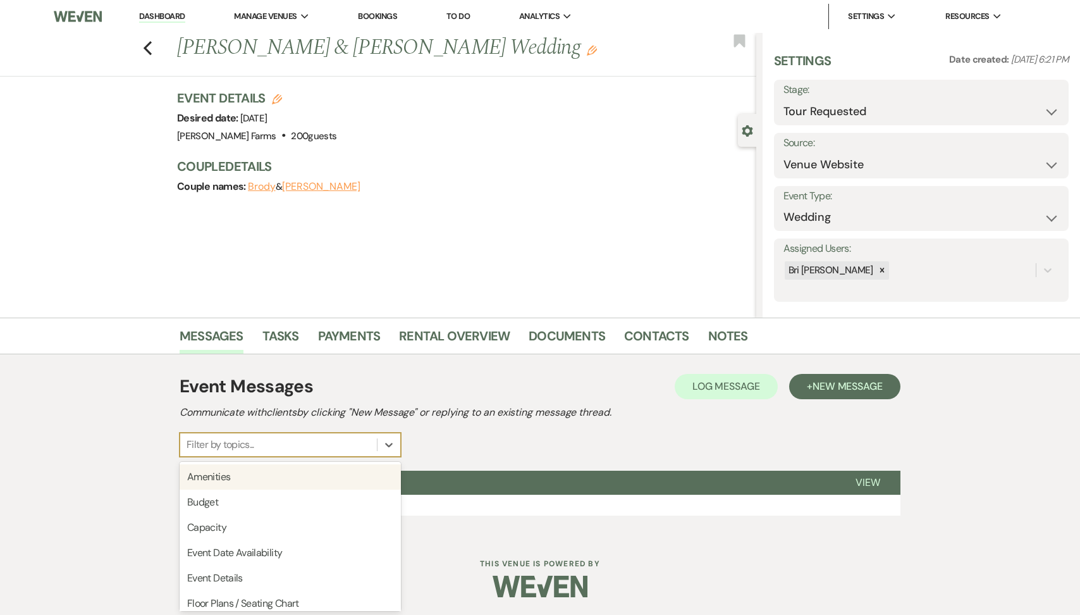
click at [357, 455] on div "Filter by topics..." at bounding box center [290, 445] width 221 height 24
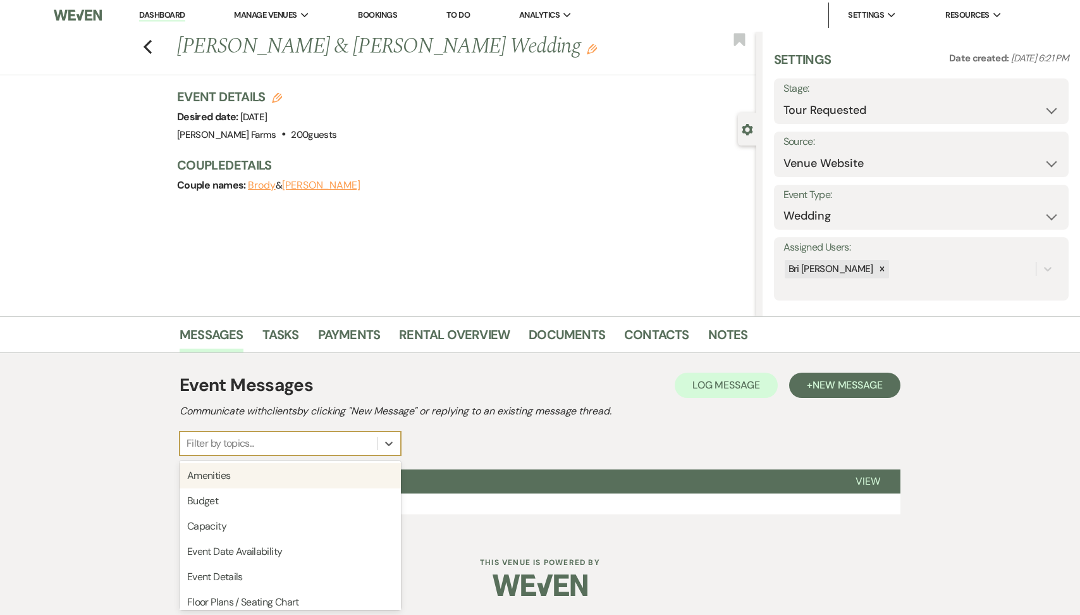
click at [488, 441] on div "Event Messages Log Log Message + New Message Communicate with clients by clicki…" at bounding box center [540, 413] width 721 height 83
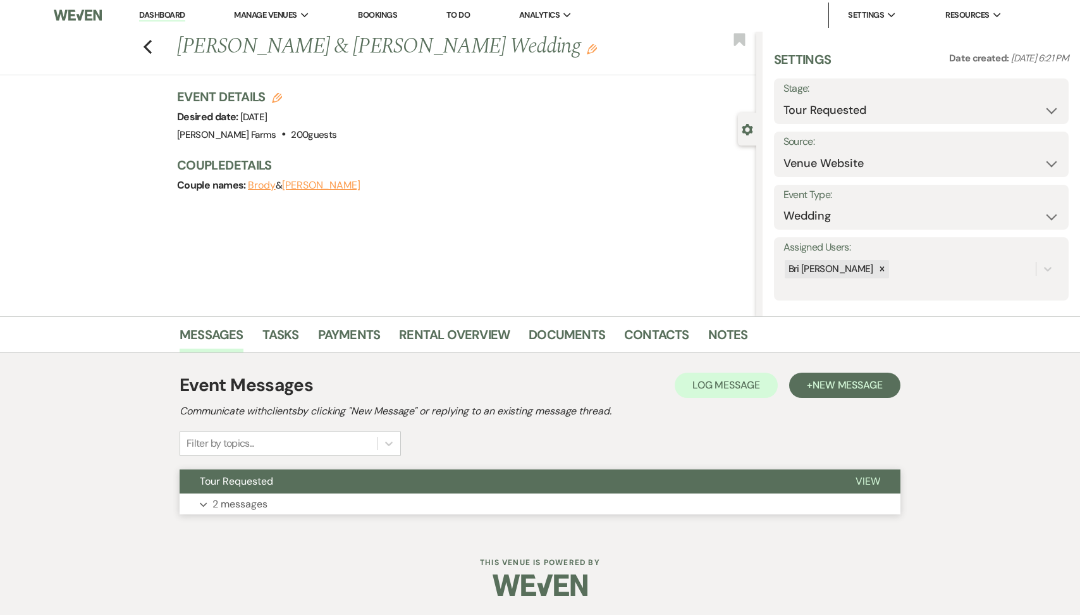
click at [250, 495] on button "Expand 2 messages" at bounding box center [540, 504] width 721 height 22
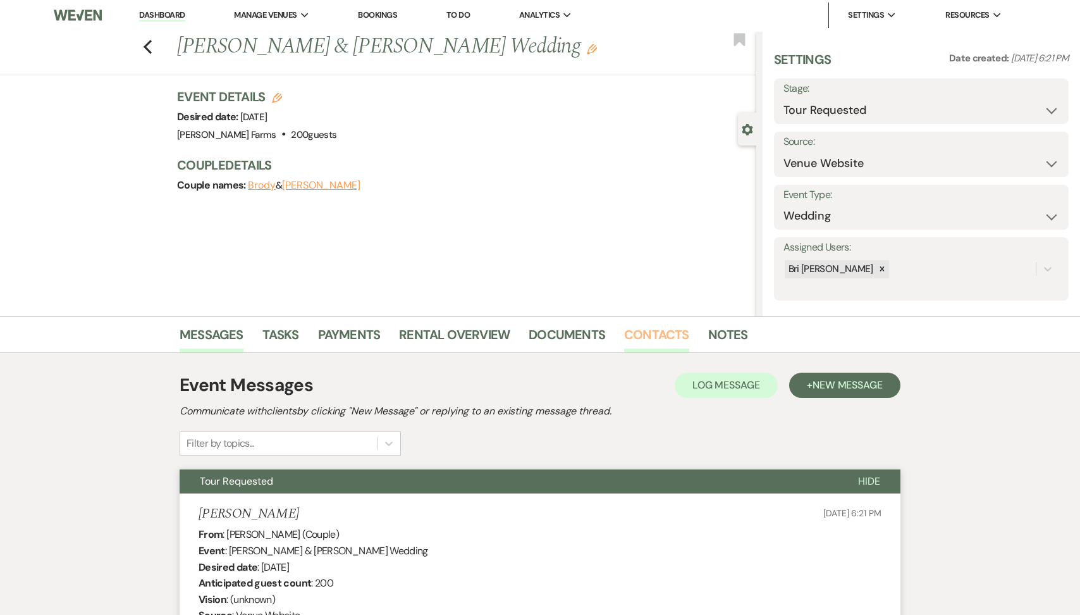
click at [642, 333] on link "Contacts" at bounding box center [656, 338] width 65 height 28
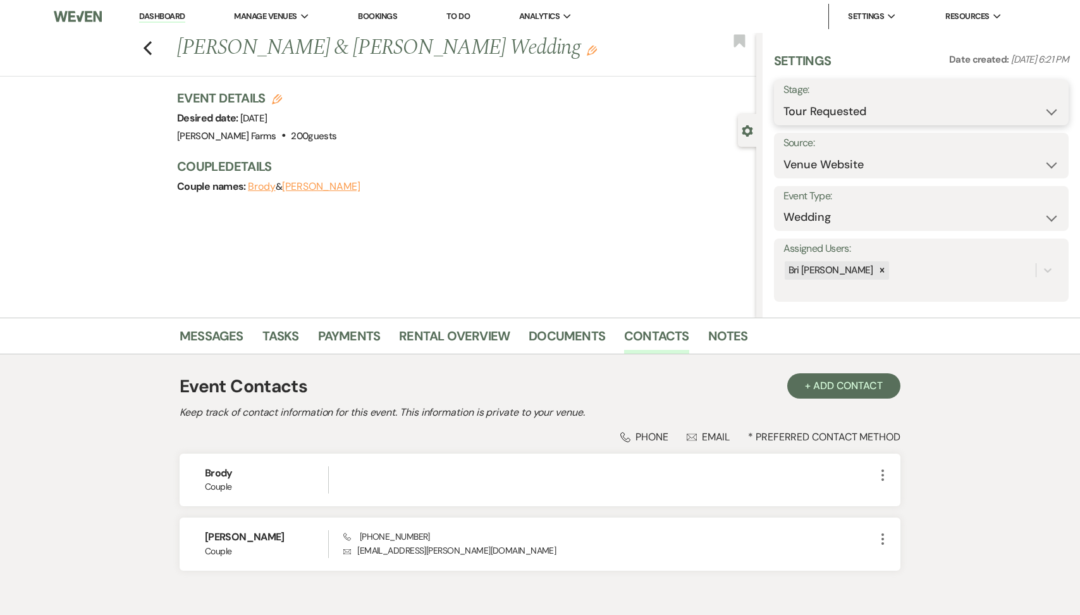
click at [883, 106] on select "Inquiry Follow Up Tour Requested Tour Confirmed Toured Proposal Sent Booked Lost" at bounding box center [922, 111] width 276 height 25
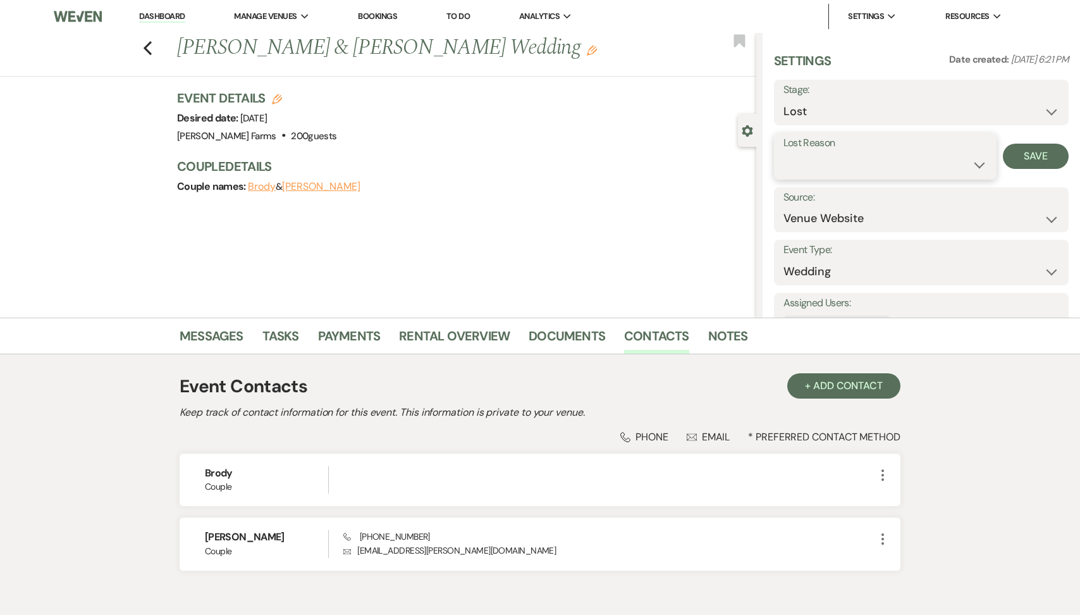
click at [826, 161] on select "Booked Elsewhere Budget Date Unavailable No Response Not a Good Match Capacity …" at bounding box center [886, 164] width 204 height 25
click at [1021, 159] on button "Save" at bounding box center [1036, 156] width 66 height 25
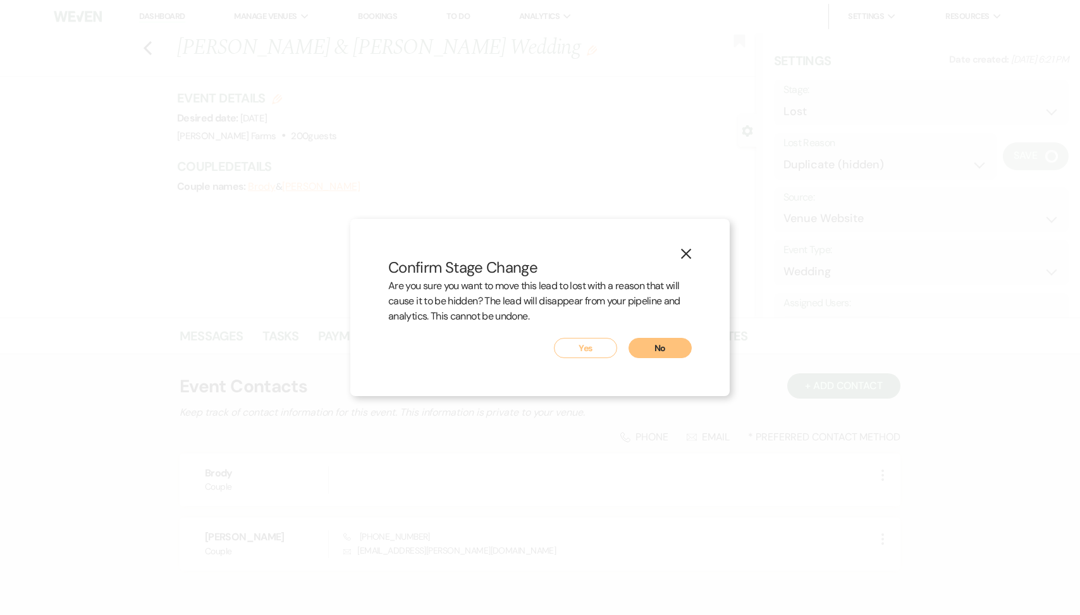
click at [593, 351] on button "Yes" at bounding box center [585, 348] width 63 height 20
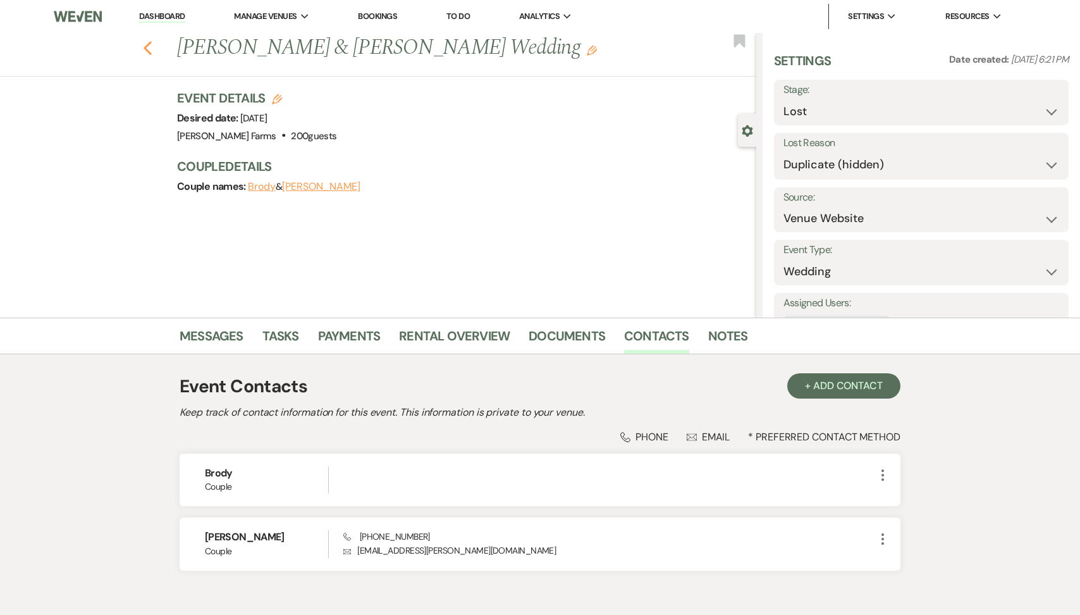
click at [145, 53] on icon "Previous" at bounding box center [147, 47] width 9 height 15
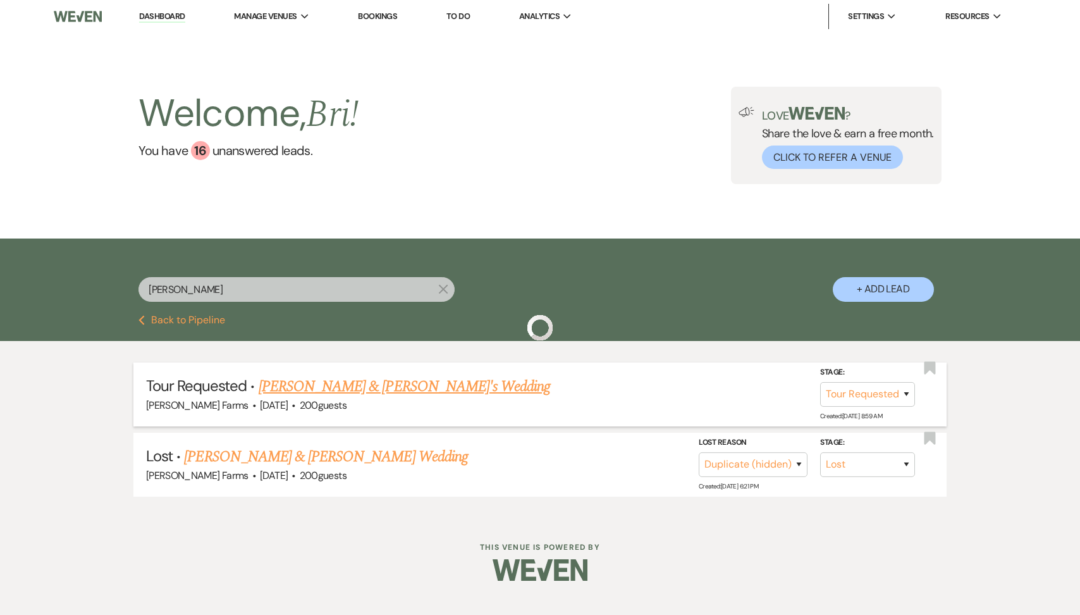
click at [292, 390] on link "[PERSON_NAME] & [PERSON_NAME]'s Wedding" at bounding box center [405, 386] width 292 height 23
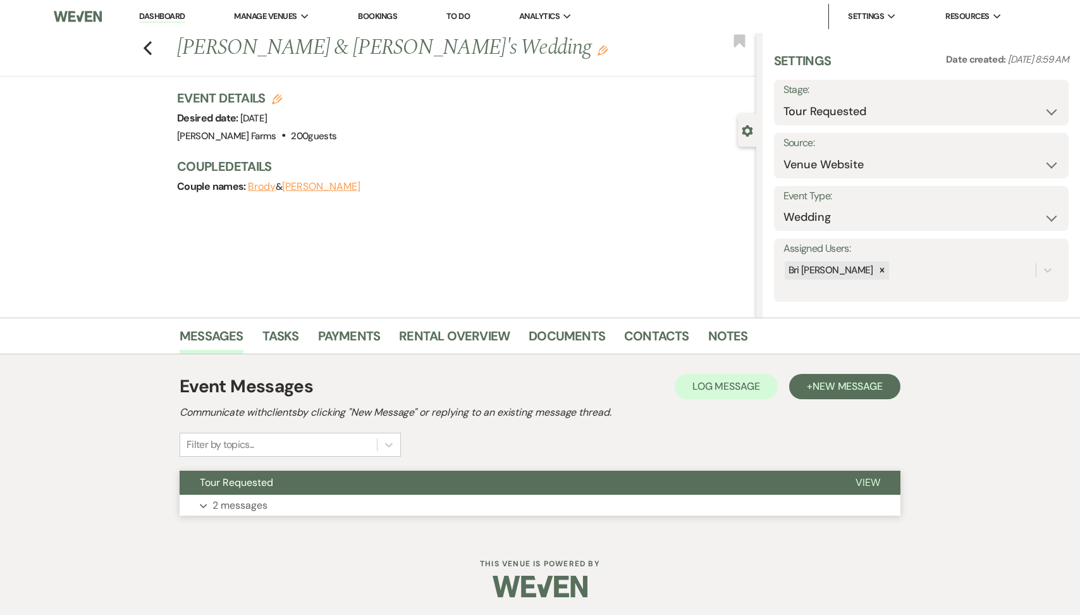
click at [355, 471] on button "Tour Requested" at bounding box center [508, 483] width 656 height 24
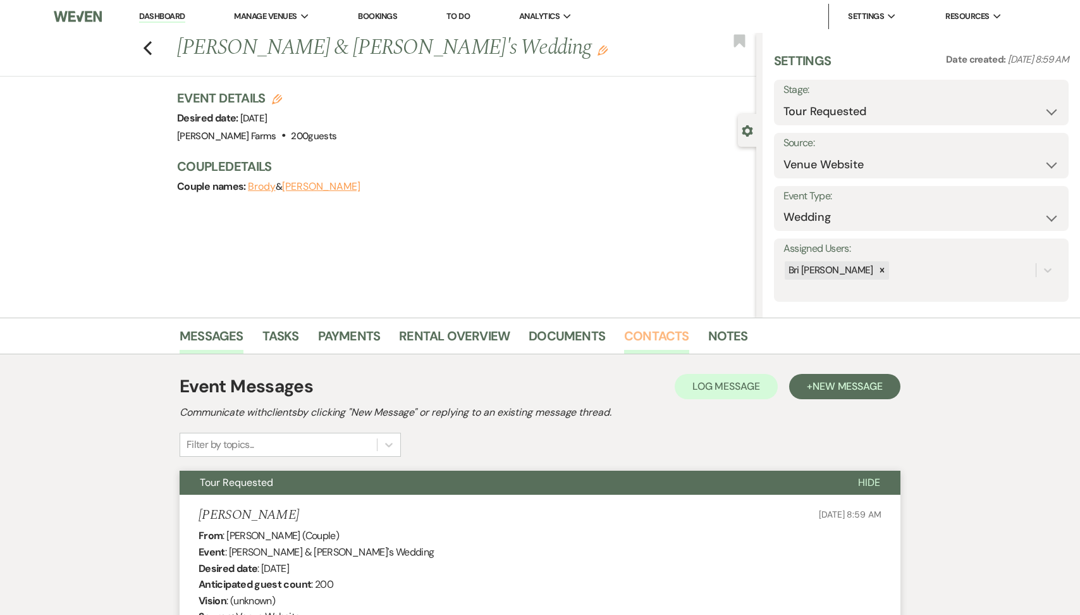
click at [658, 334] on link "Contacts" at bounding box center [656, 340] width 65 height 28
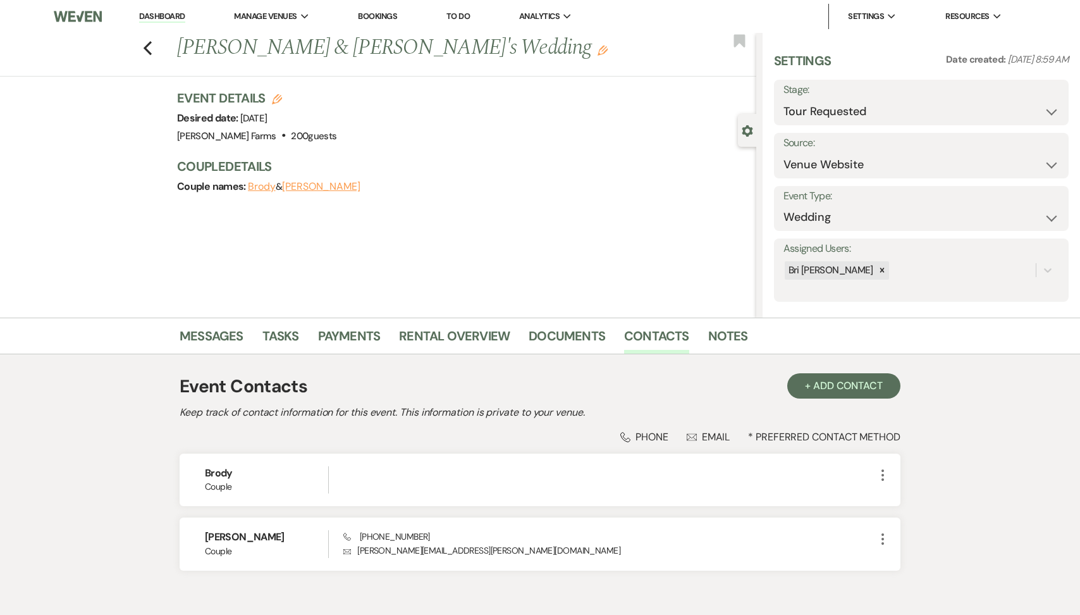
click at [151, 14] on link "Dashboard" at bounding box center [162, 17] width 46 height 12
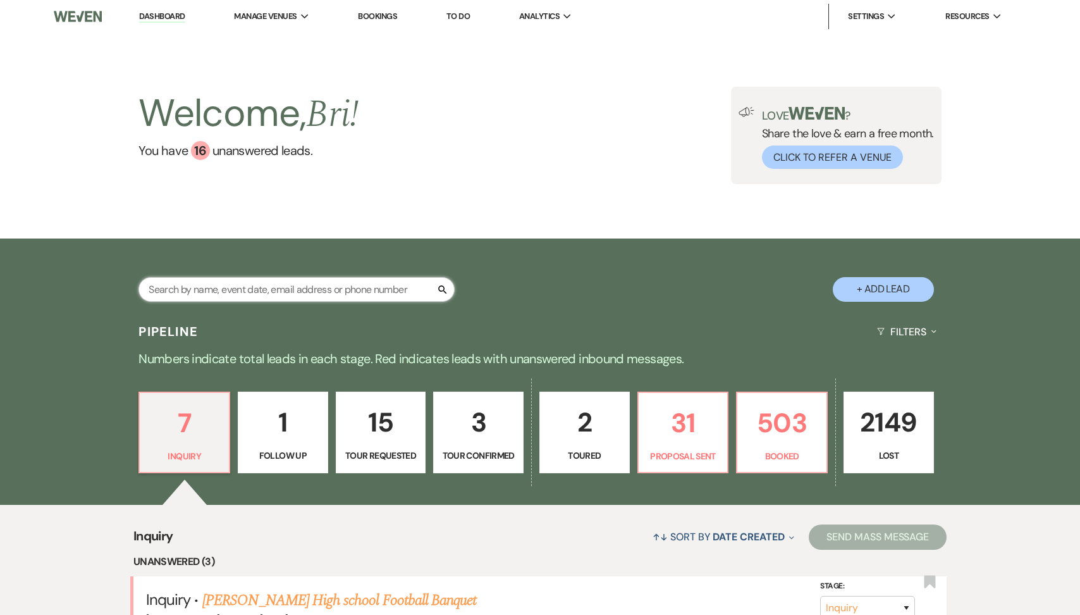
click at [210, 292] on input "text" at bounding box center [296, 289] width 316 height 25
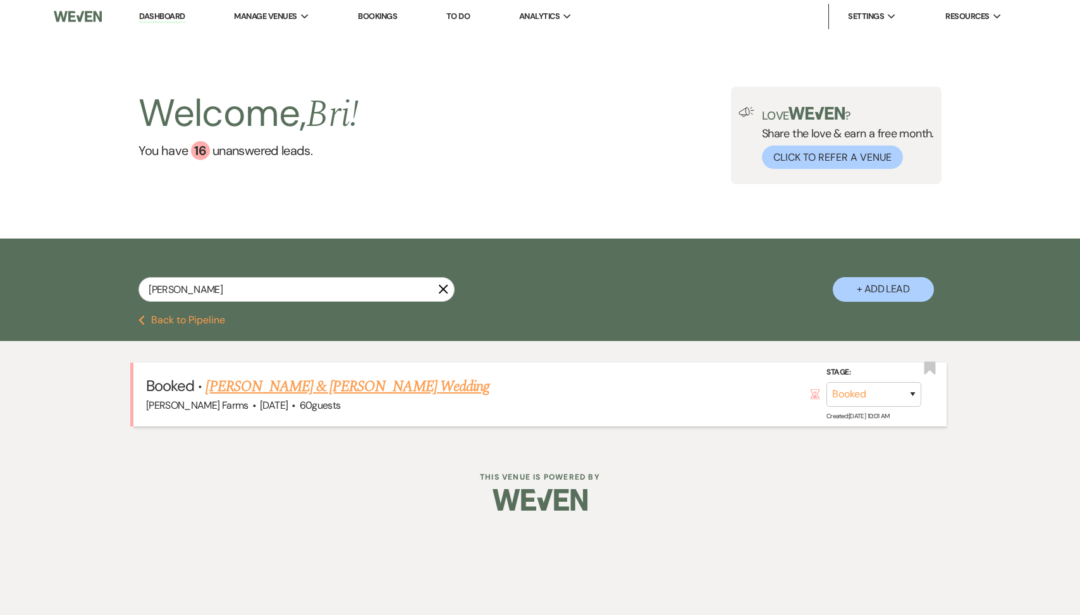
click at [309, 376] on link "[PERSON_NAME] & [PERSON_NAME] Wedding" at bounding box center [347, 386] width 283 height 23
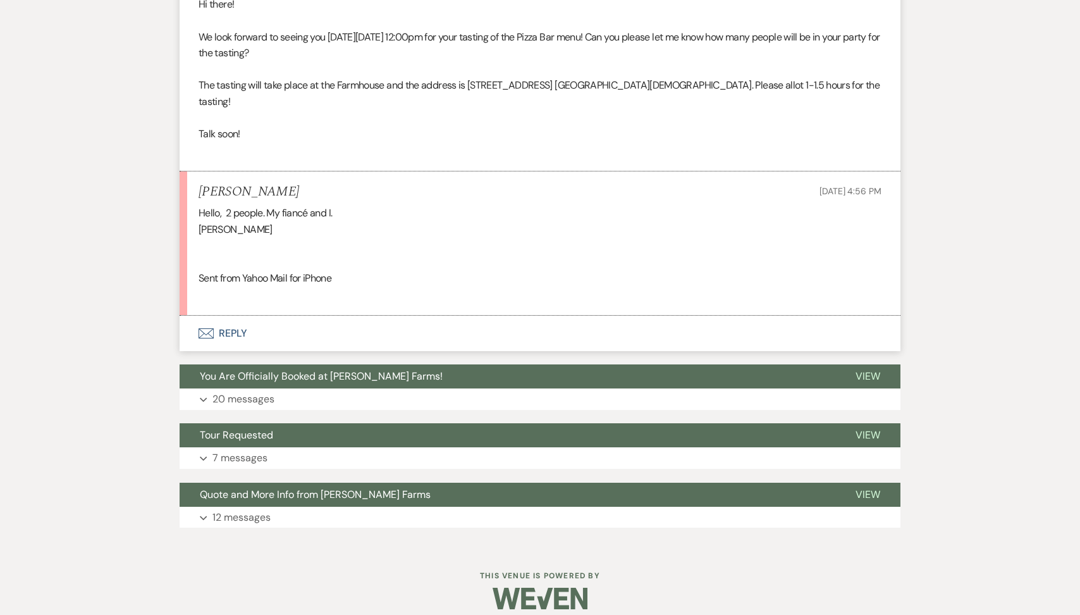
click at [316, 329] on button "Envelope Reply" at bounding box center [540, 333] width 721 height 35
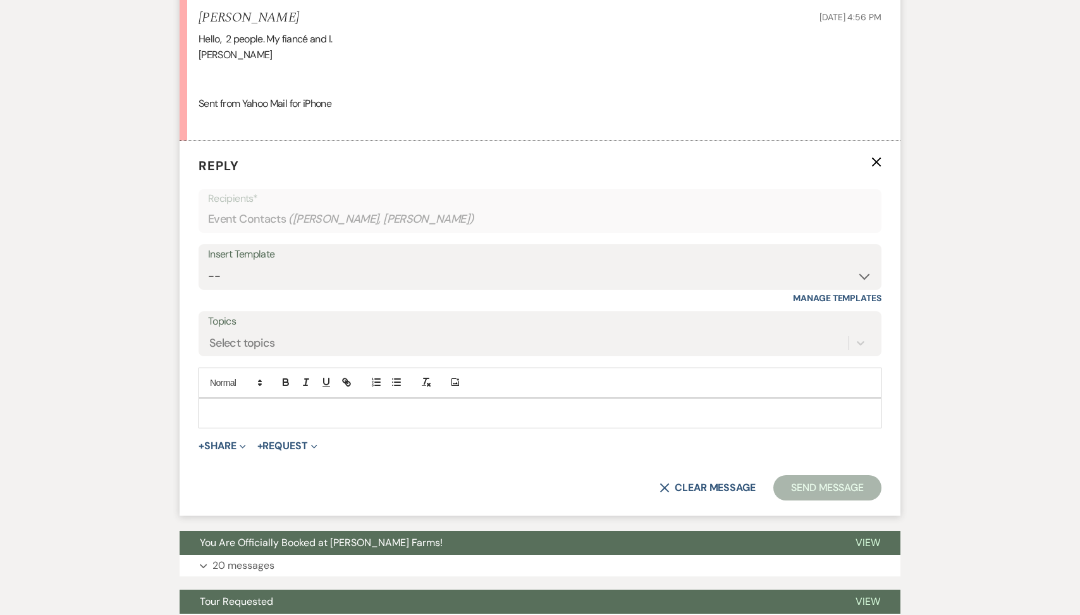
scroll to position [1914, 0]
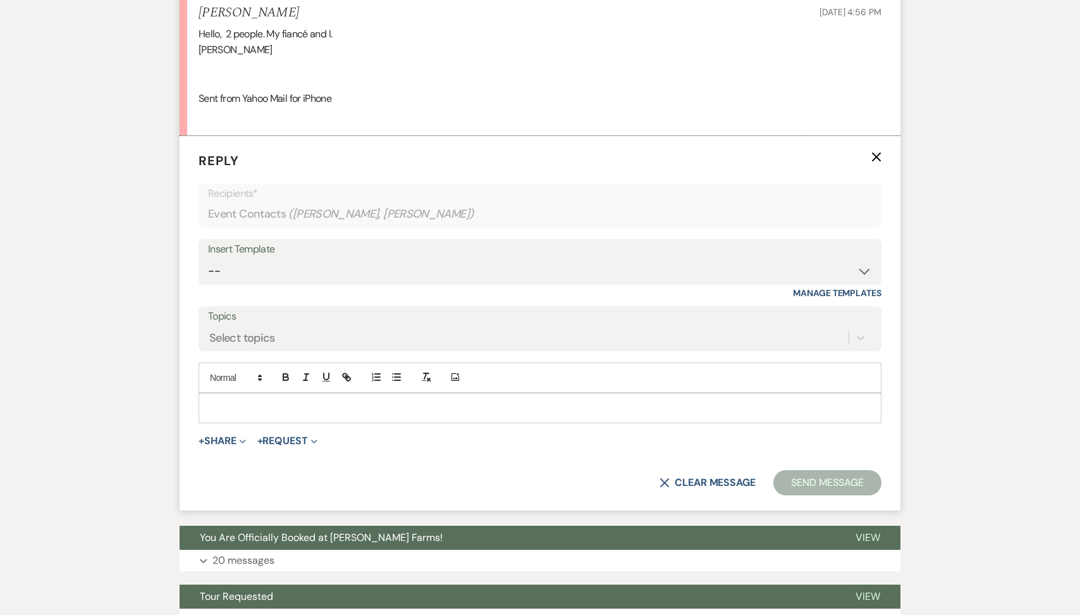
click at [278, 401] on p at bounding box center [540, 408] width 663 height 14
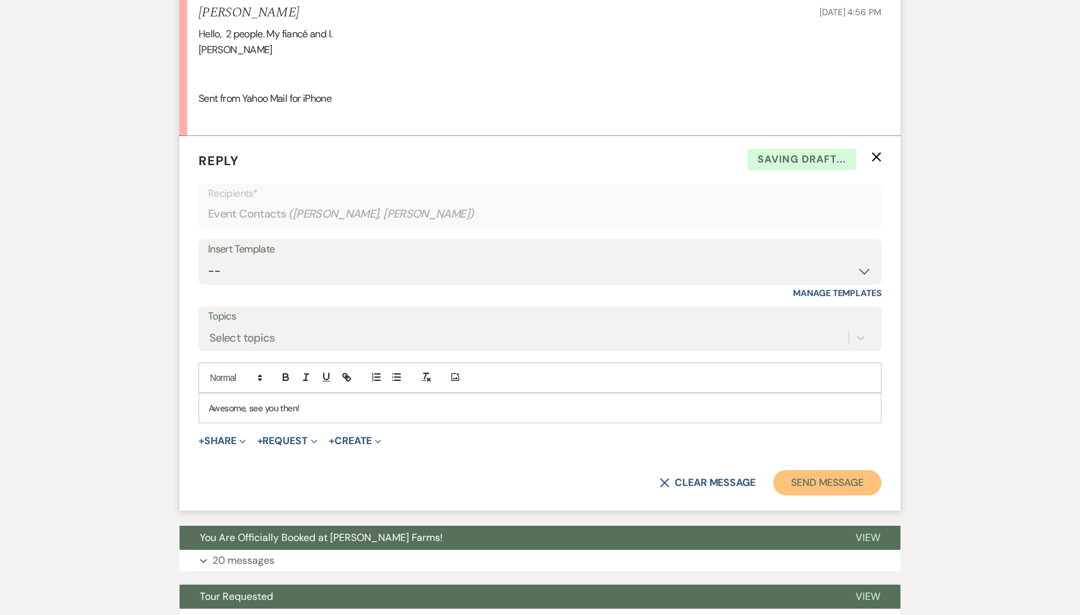
click at [844, 470] on button "Send Message" at bounding box center [827, 482] width 108 height 25
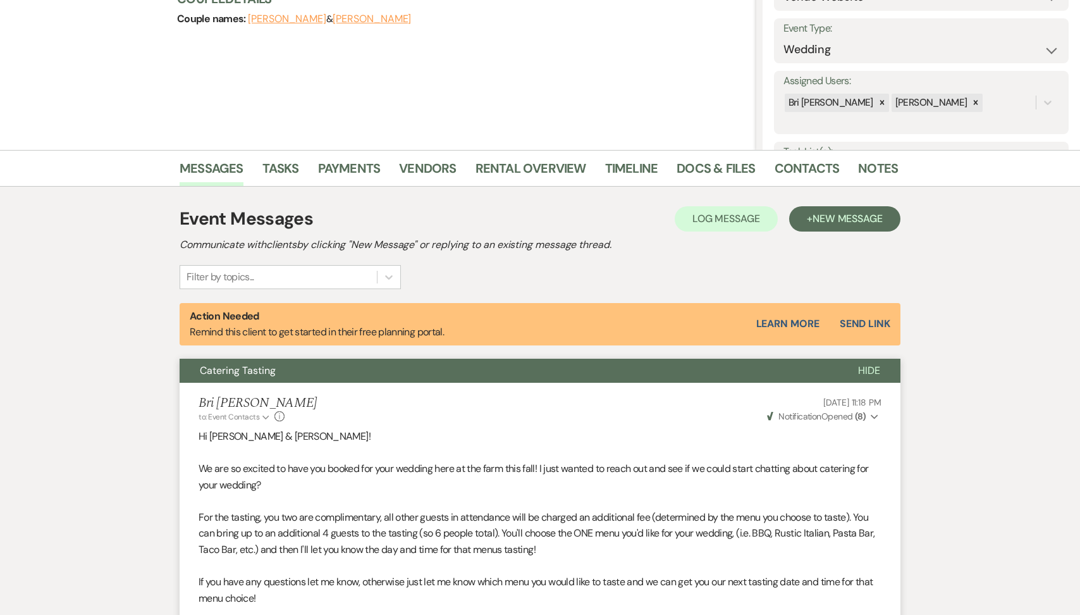
scroll to position [0, 0]
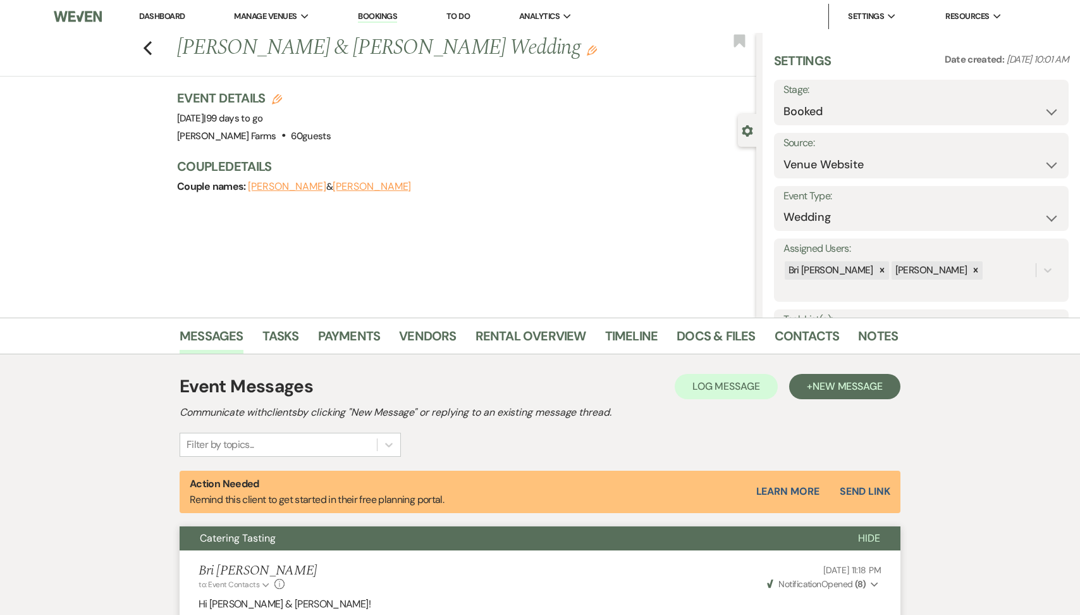
click at [147, 34] on div "Previous [PERSON_NAME] & [PERSON_NAME] Wedding Edit Bookmark" at bounding box center [375, 55] width 763 height 44
click at [147, 39] on button "Previous" at bounding box center [147, 47] width 9 height 18
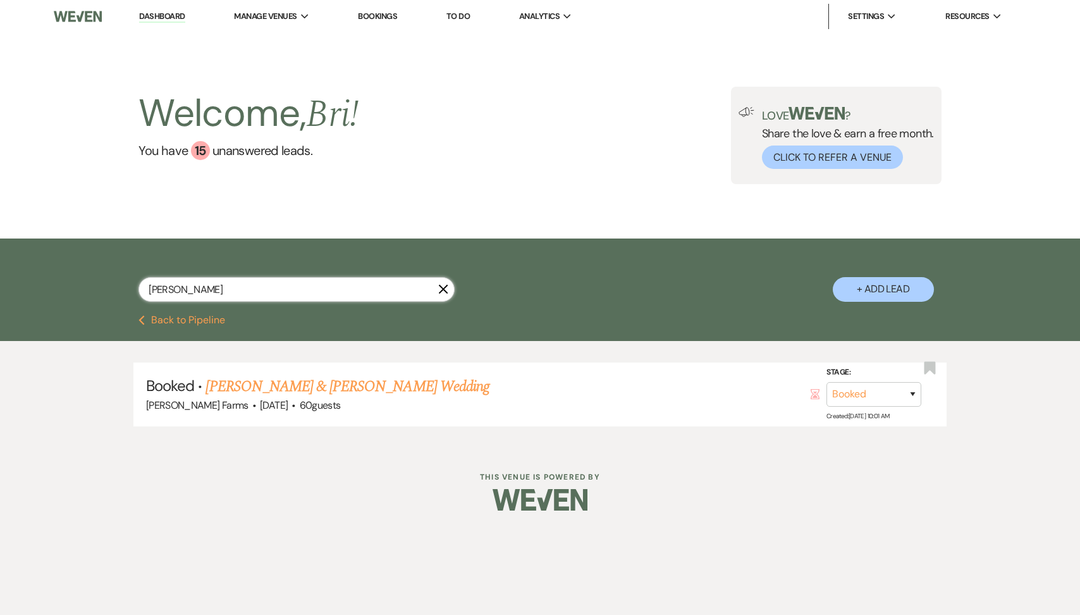
drag, startPoint x: 197, startPoint y: 294, endPoint x: 97, endPoint y: 294, distance: 99.9
click at [97, 294] on div "[PERSON_NAME] X + Add Lead" at bounding box center [540, 278] width 911 height 67
click at [289, 392] on link "FH - [PERSON_NAME] & [PERSON_NAME] Wedding" at bounding box center [363, 386] width 314 height 23
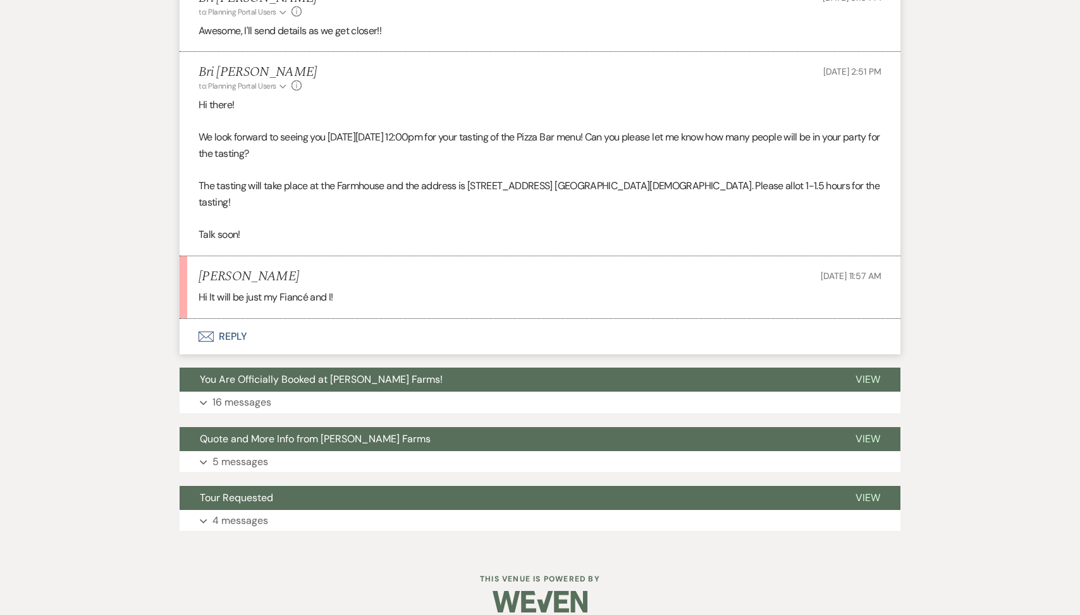
click at [299, 323] on button "Envelope Reply" at bounding box center [540, 336] width 721 height 35
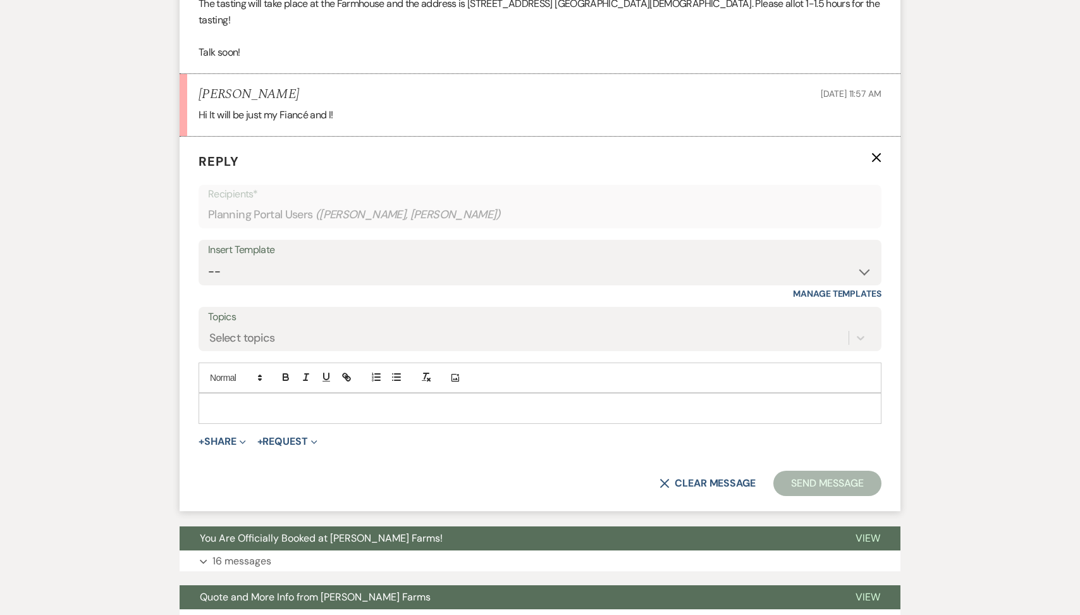
scroll to position [1823, 0]
click at [252, 406] on div at bounding box center [540, 408] width 683 height 30
click at [242, 402] on div at bounding box center [540, 407] width 682 height 29
click at [791, 471] on button "Send Message" at bounding box center [827, 483] width 108 height 25
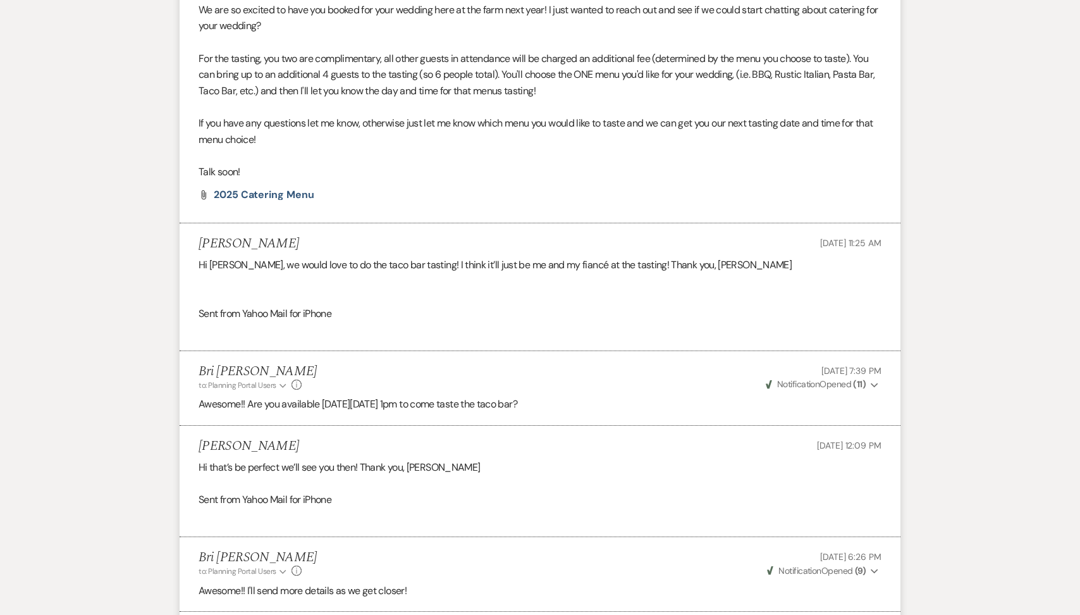
scroll to position [0, 0]
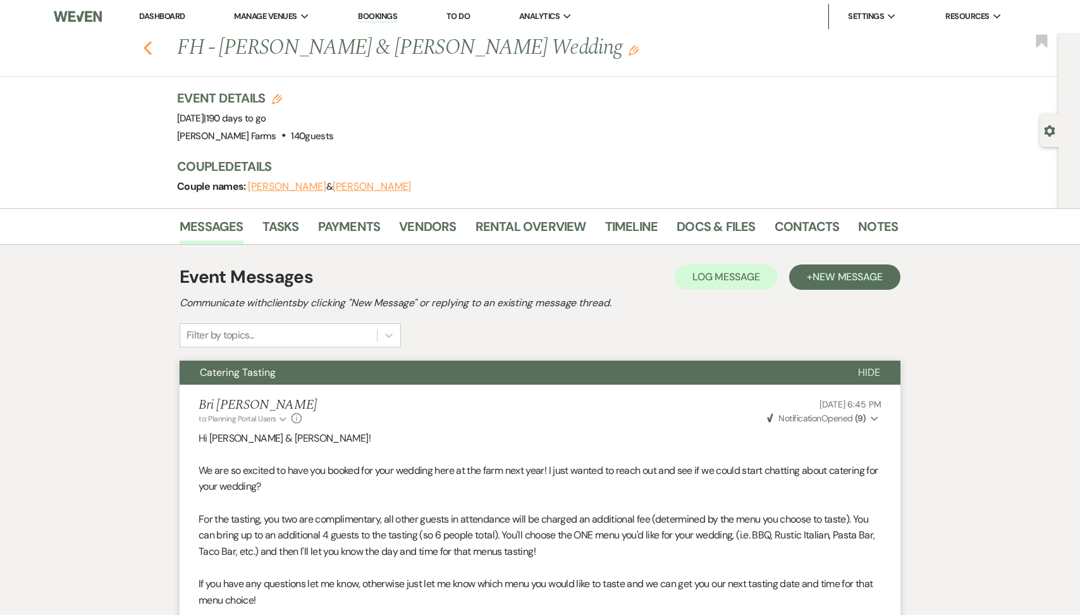
click at [147, 47] on icon "Previous" at bounding box center [147, 47] width 9 height 15
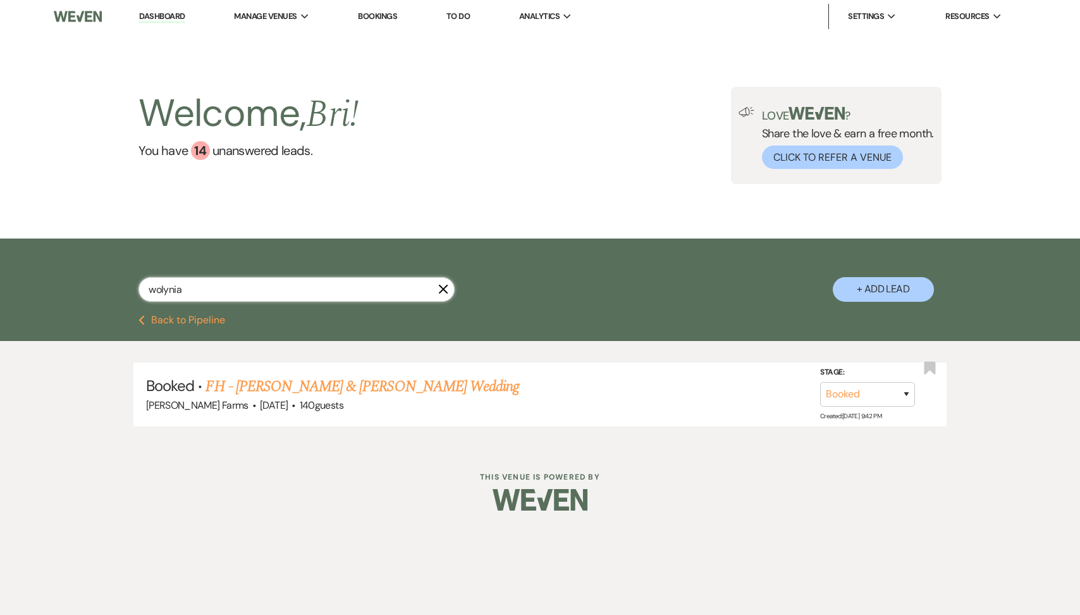
drag, startPoint x: 185, startPoint y: 291, endPoint x: 94, endPoint y: 291, distance: 91.1
click at [94, 291] on div "wolynia X + Add Lead" at bounding box center [540, 278] width 911 height 67
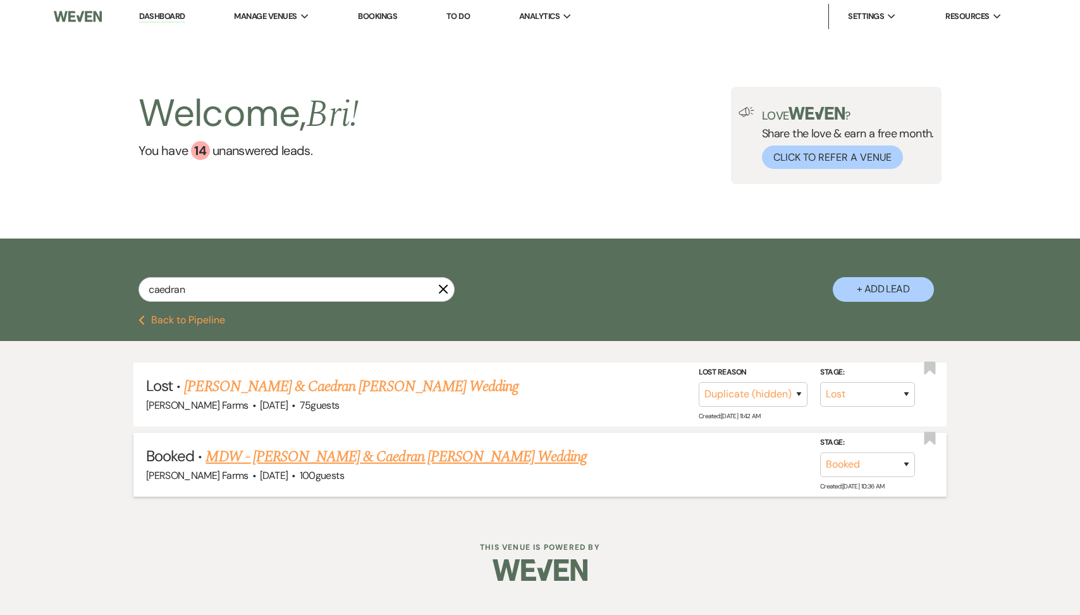
click at [295, 457] on link "MDW - [PERSON_NAME] & Caedran [PERSON_NAME] Wedding" at bounding box center [396, 456] width 381 height 23
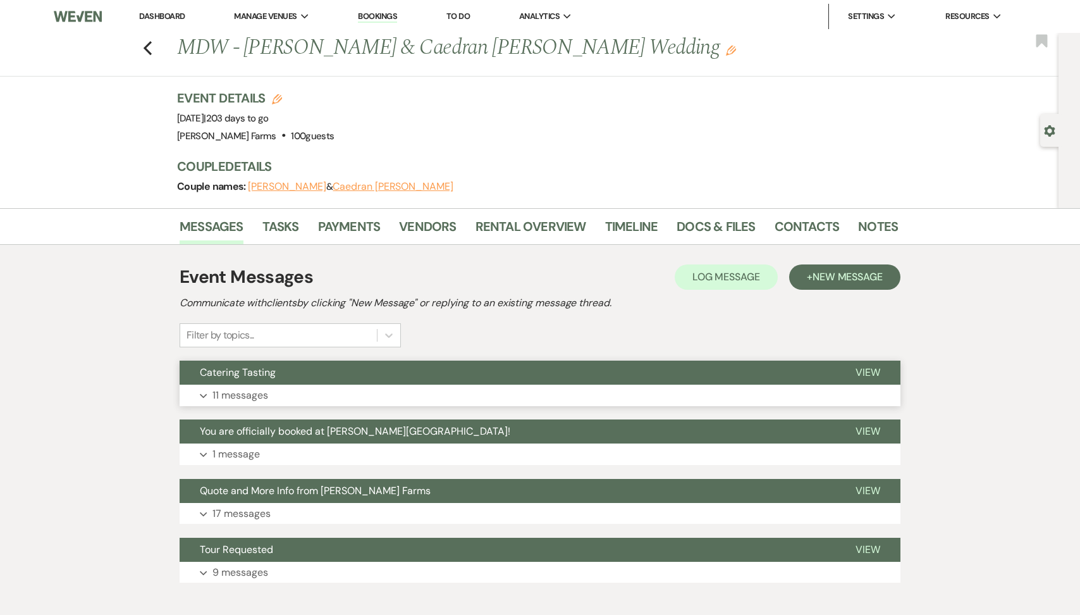
click at [257, 398] on p "11 messages" at bounding box center [240, 395] width 56 height 16
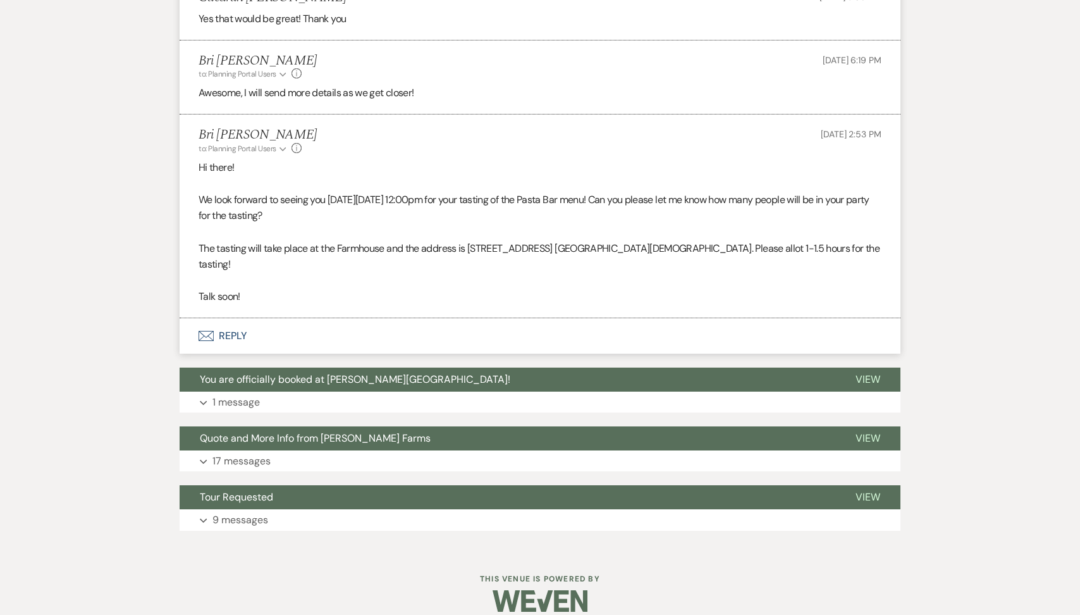
click at [305, 323] on button "Envelope Reply" at bounding box center [540, 335] width 721 height 35
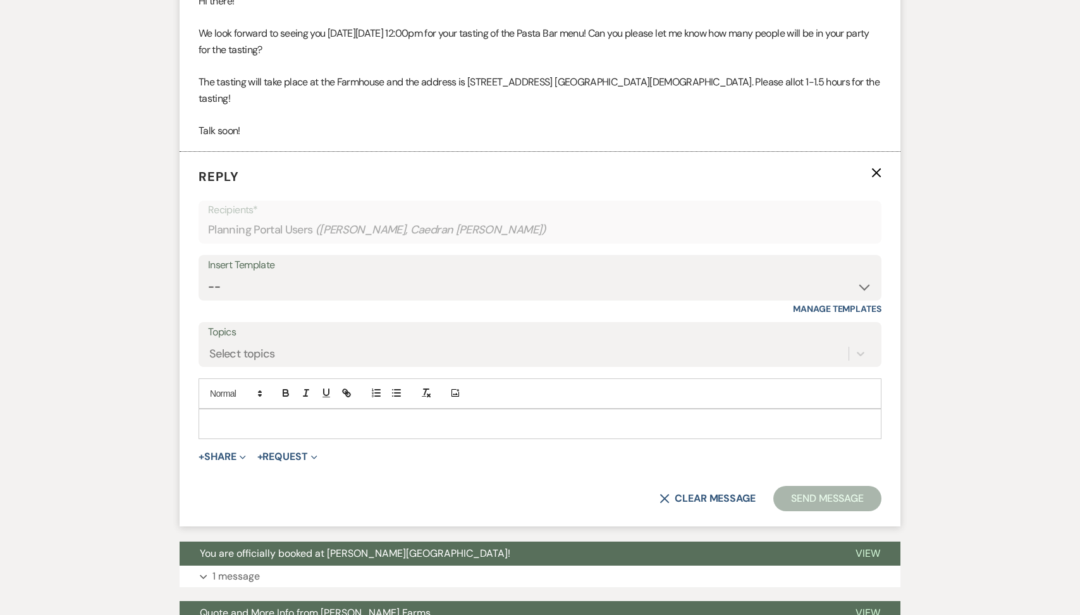
scroll to position [1489, 0]
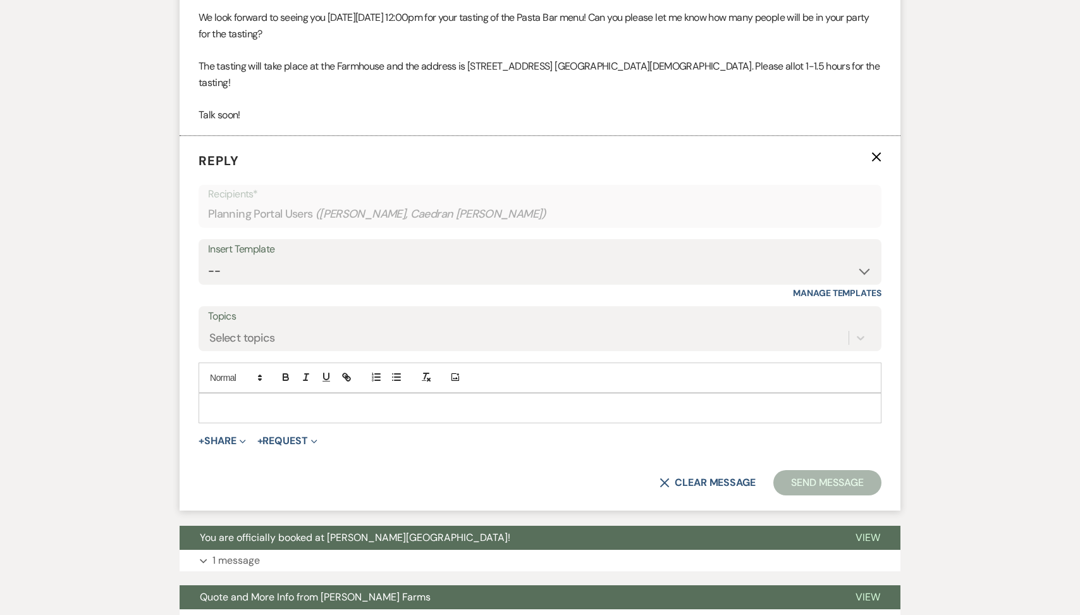
click at [304, 393] on div at bounding box center [540, 407] width 682 height 29
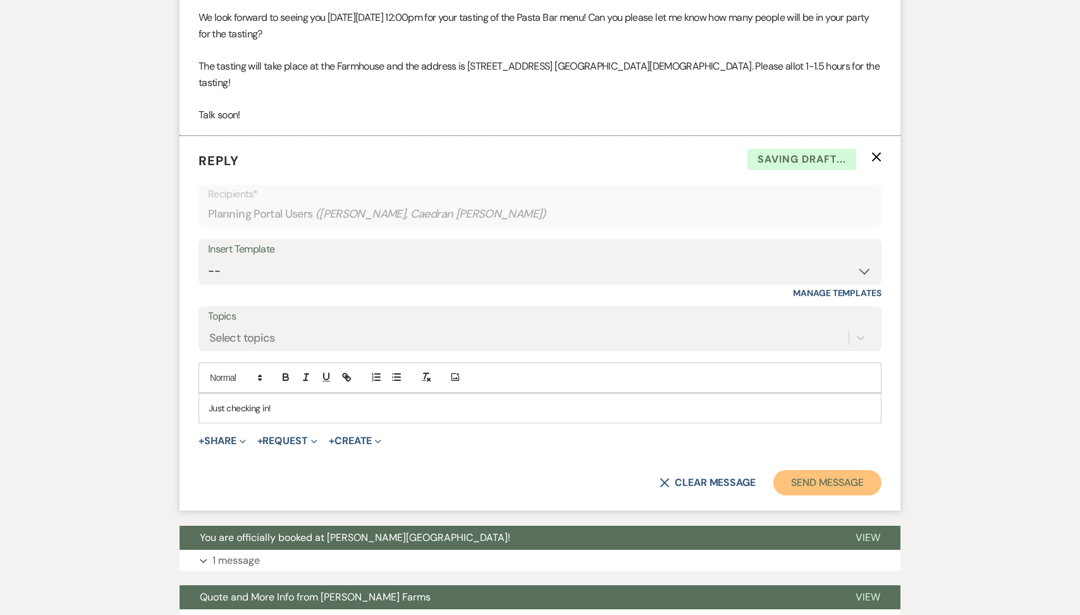
click at [834, 470] on button "Send Message" at bounding box center [827, 482] width 108 height 25
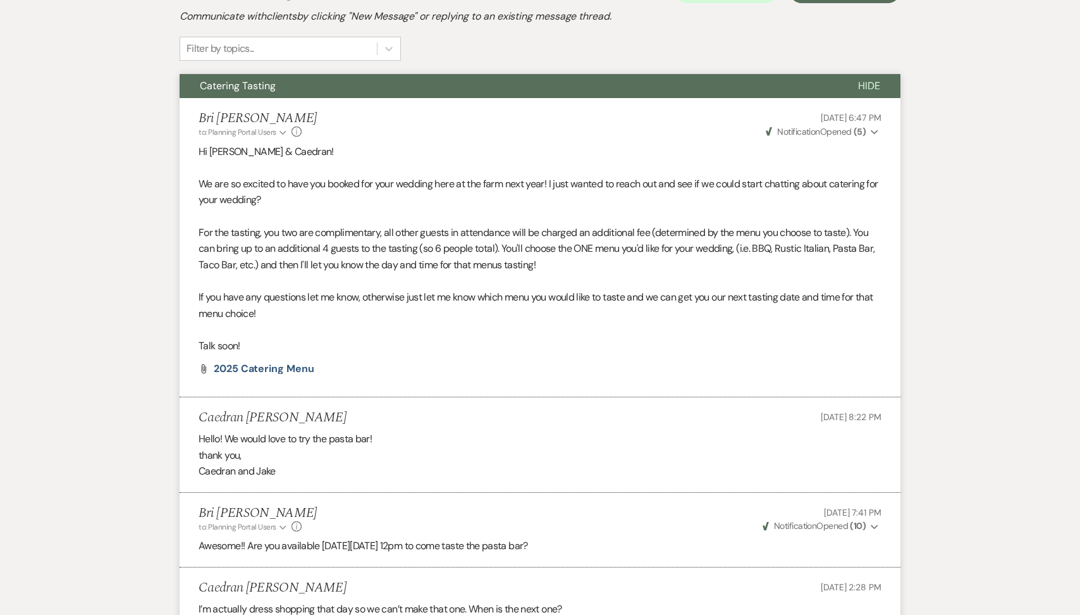
scroll to position [0, 0]
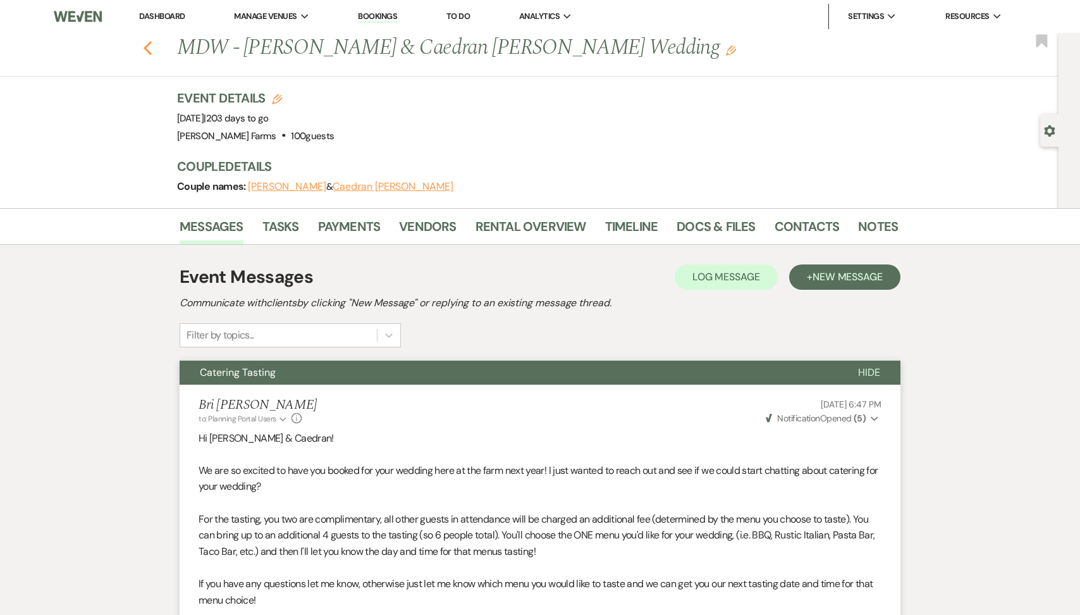
click at [145, 44] on icon "Previous" at bounding box center [147, 47] width 9 height 15
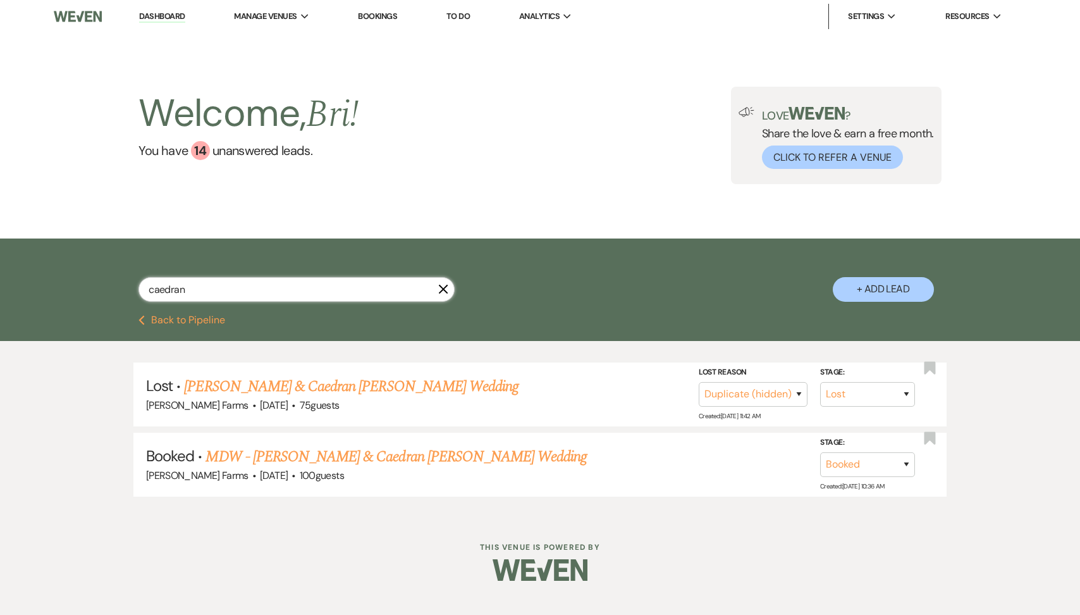
drag, startPoint x: 185, startPoint y: 284, endPoint x: 56, endPoint y: 284, distance: 128.4
click at [56, 284] on div "caedran X + Add Lead" at bounding box center [540, 276] width 1080 height 77
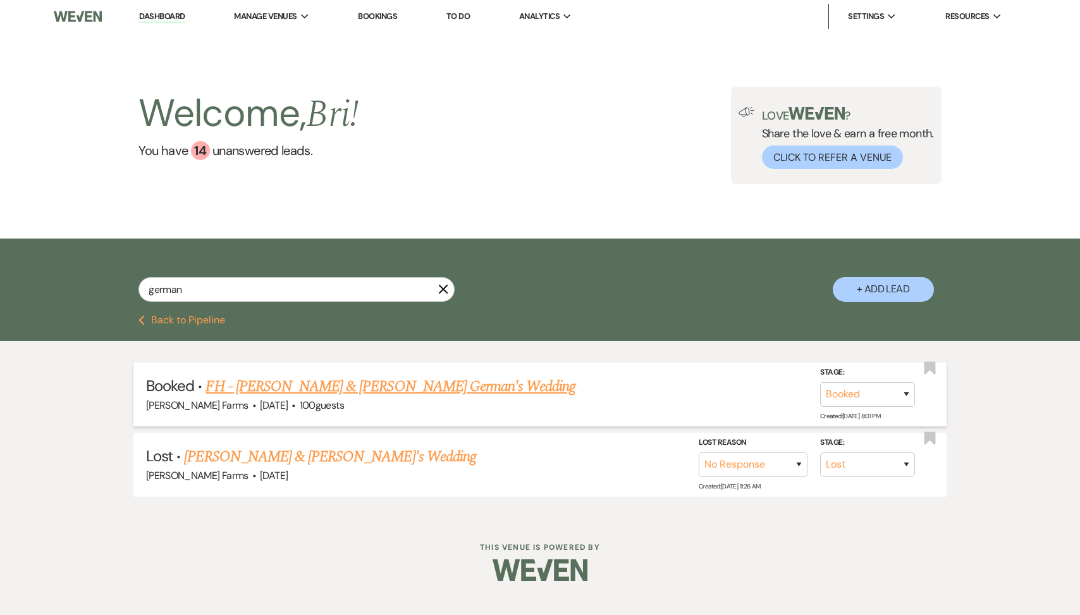
click at [340, 393] on link "FH - [PERSON_NAME] & [PERSON_NAME] German's Wedding" at bounding box center [391, 386] width 370 height 23
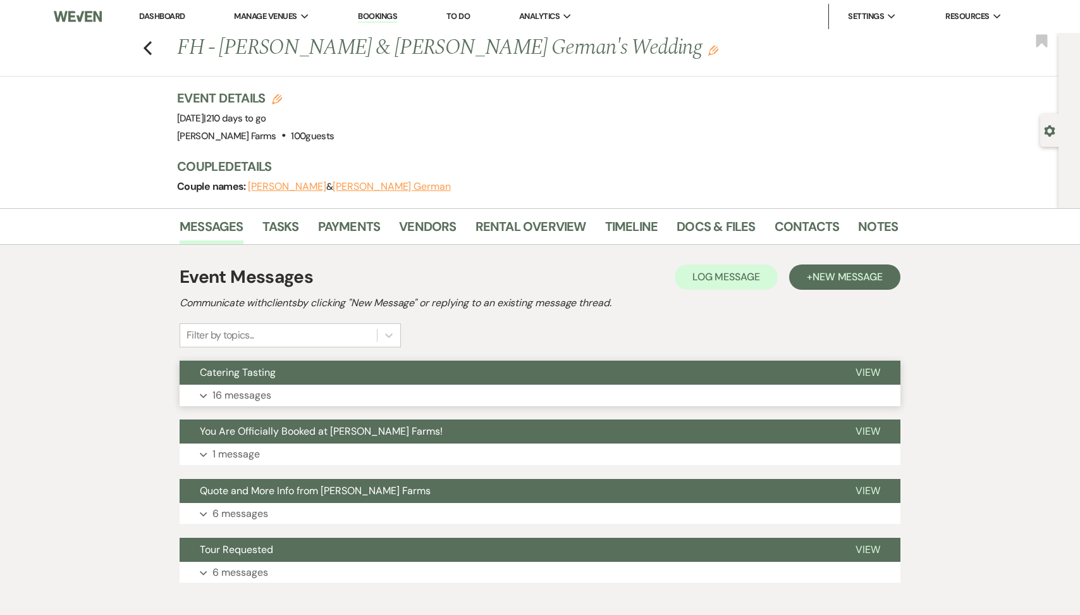
click at [242, 389] on p "16 messages" at bounding box center [241, 395] width 59 height 16
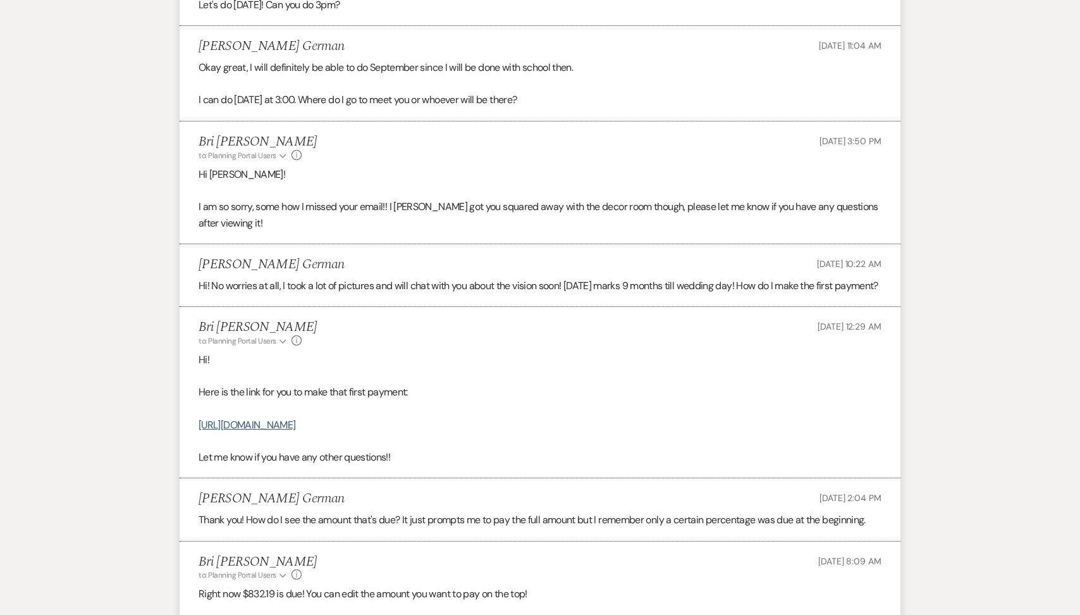
scroll to position [2003, 0]
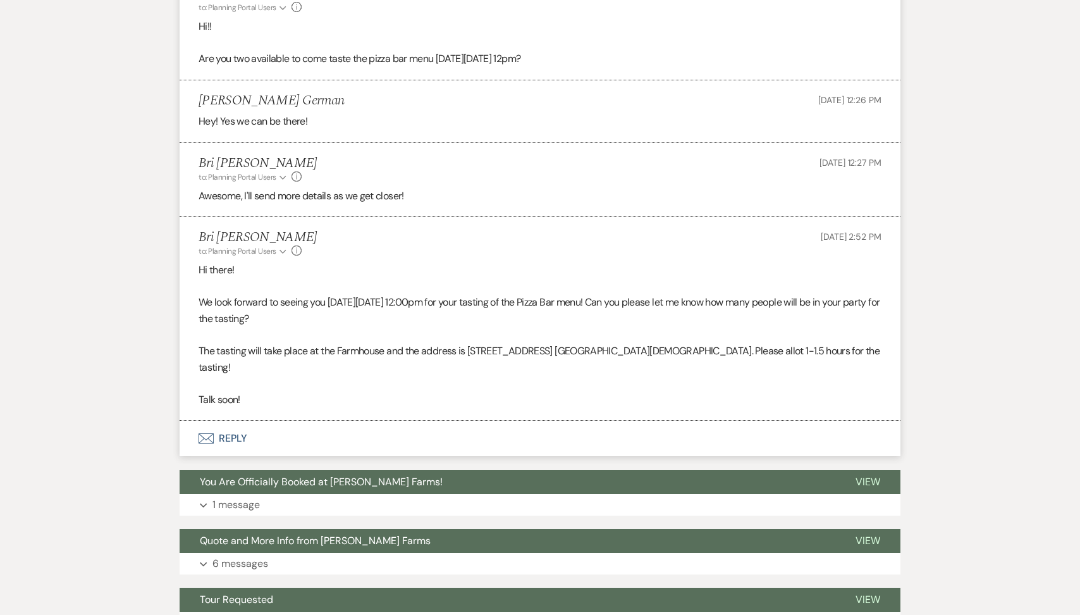
click at [253, 452] on button "Envelope Reply" at bounding box center [540, 438] width 721 height 35
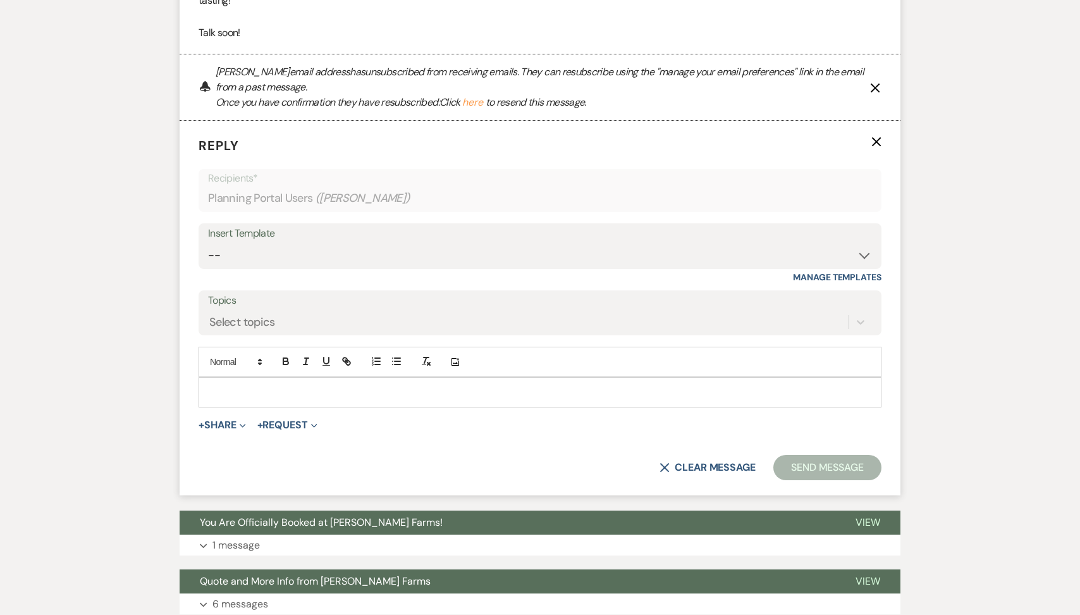
scroll to position [2416, 0]
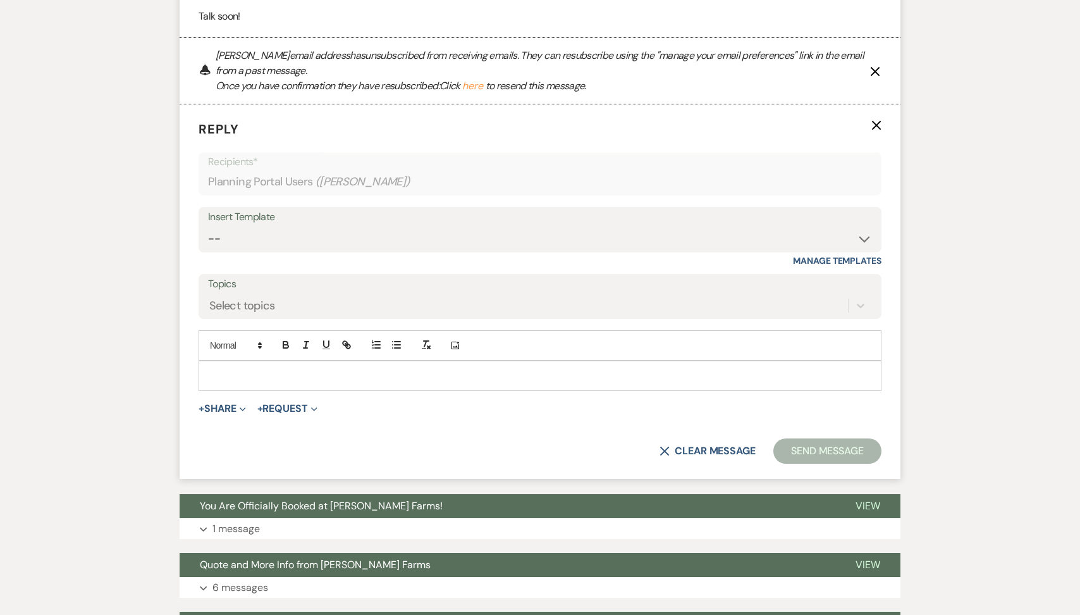
click at [271, 383] on p at bounding box center [540, 376] width 663 height 14
click at [799, 464] on button "Send Message" at bounding box center [827, 450] width 108 height 25
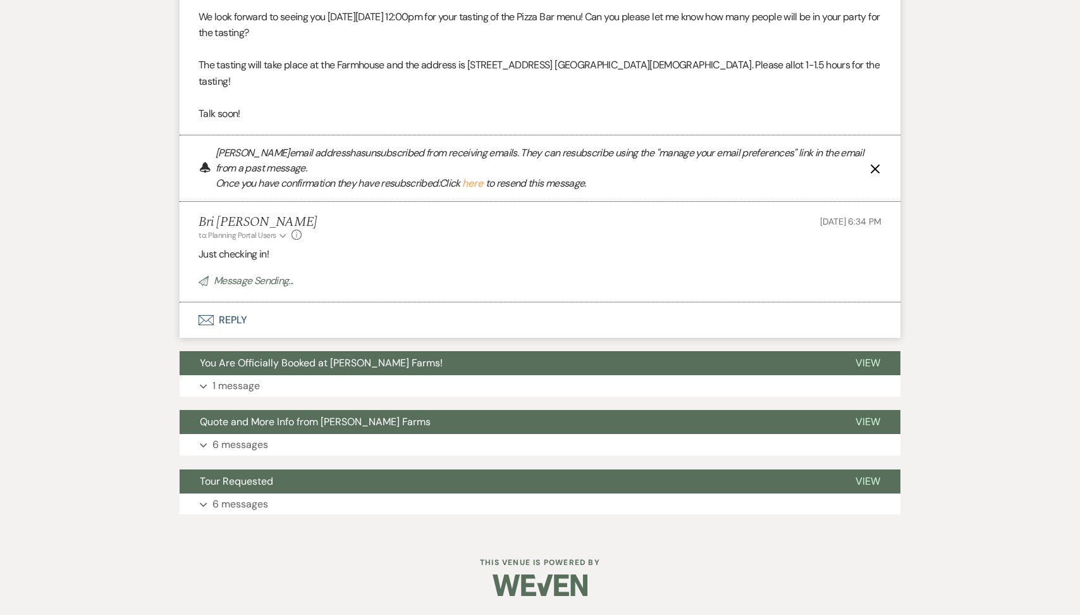
scroll to position [2334, 0]
click at [474, 187] on button "here" at bounding box center [472, 183] width 21 height 10
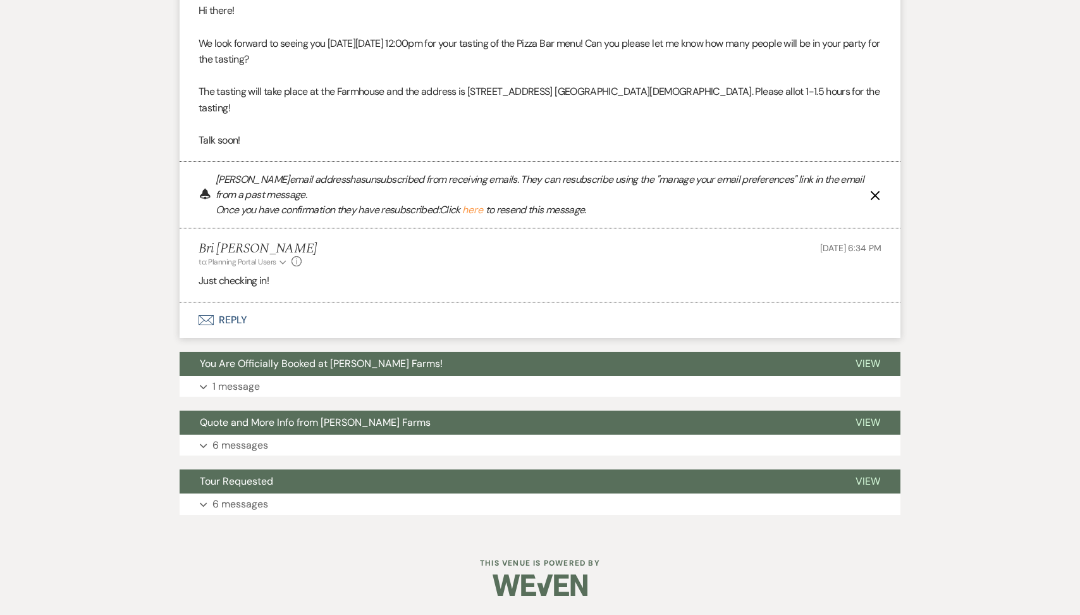
scroll to position [2308, 0]
click at [876, 203] on div "Bell [PERSON_NAME] email address has unsubscribed from receiving emails. They c…" at bounding box center [540, 195] width 721 height 66
click at [876, 198] on icon "X" at bounding box center [875, 195] width 10 height 10
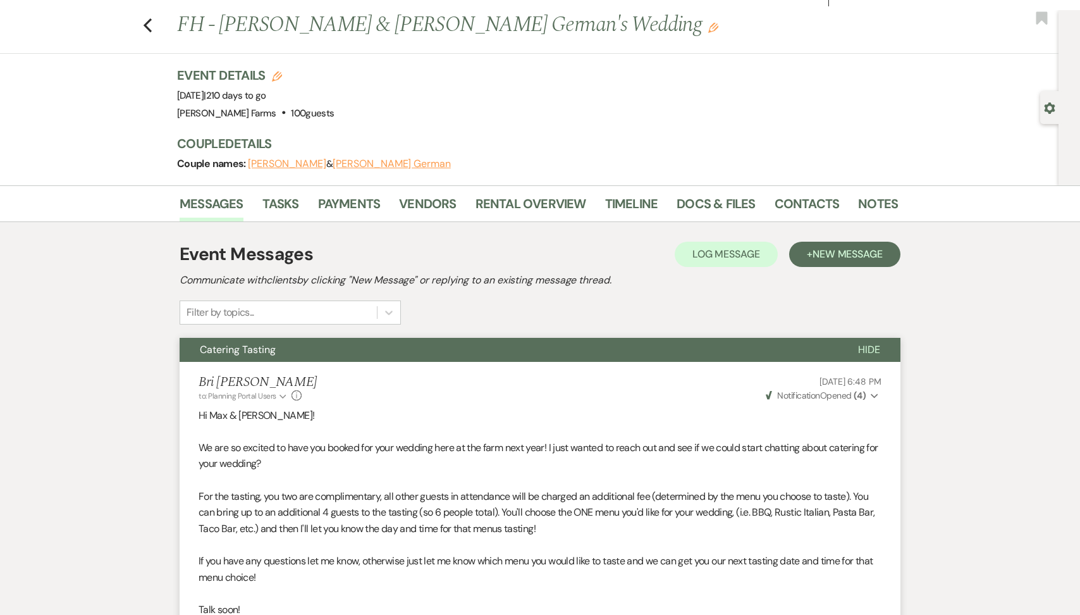
scroll to position [0, 0]
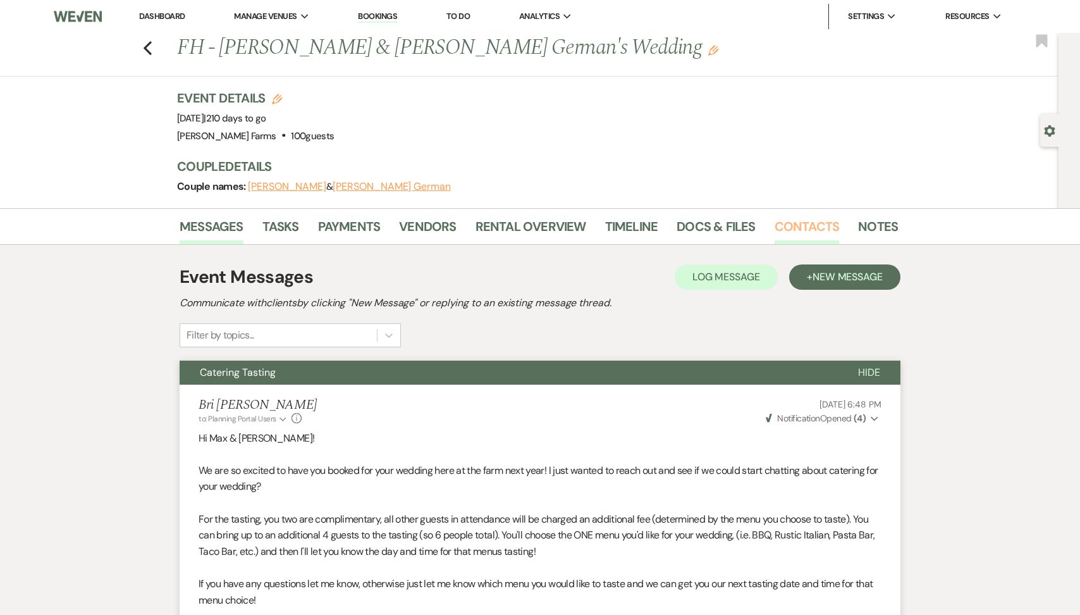
click at [789, 226] on link "Contacts" at bounding box center [807, 230] width 65 height 28
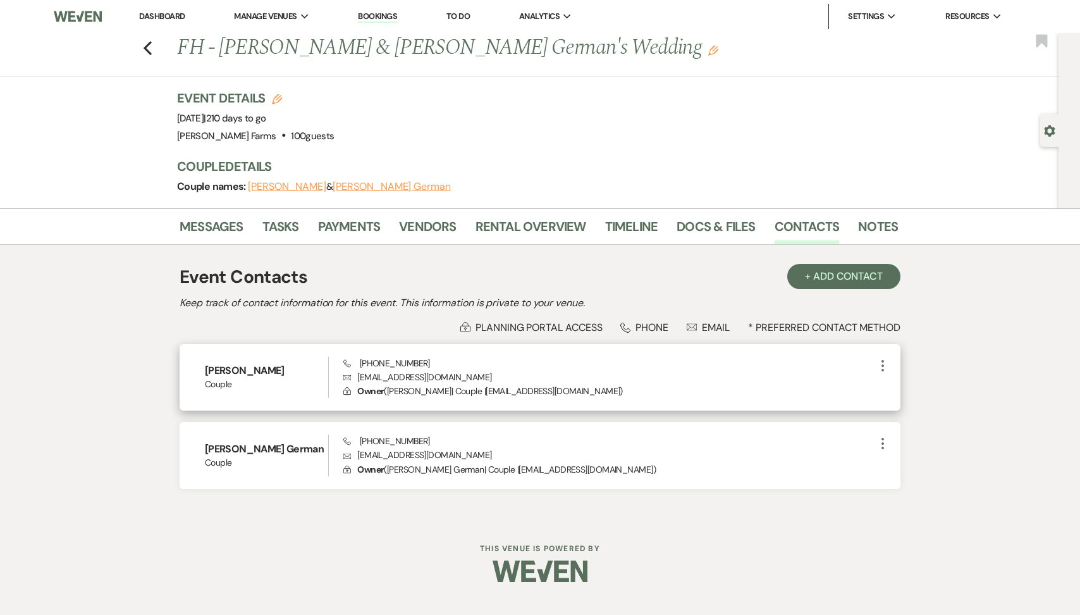
click at [885, 362] on icon "More" at bounding box center [882, 365] width 15 height 15
click at [894, 390] on use "button" at bounding box center [895, 389] width 9 height 9
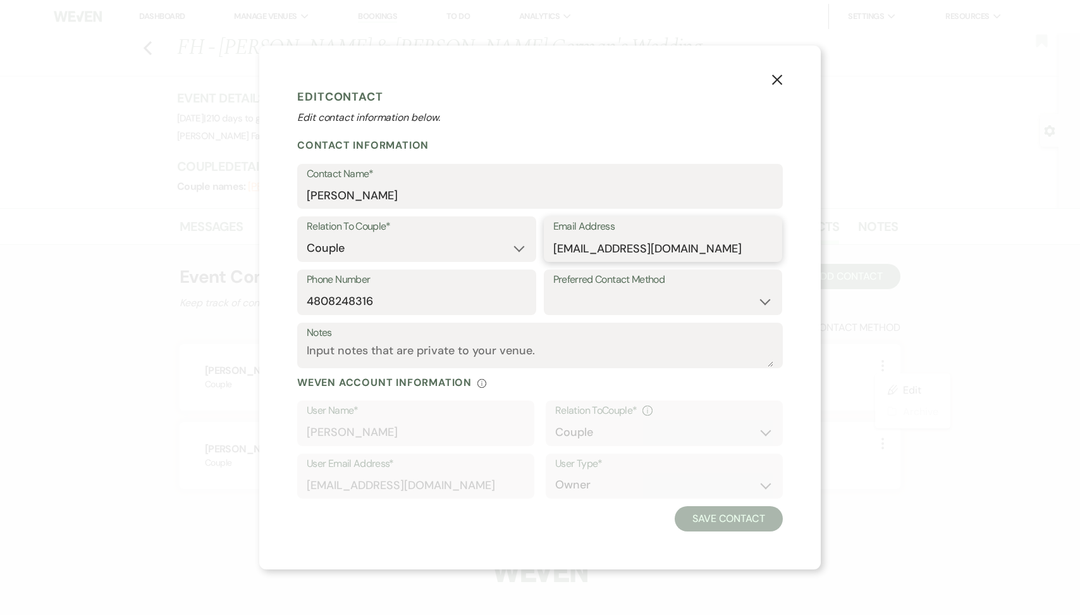
drag, startPoint x: 680, startPoint y: 249, endPoint x: 554, endPoint y: 248, distance: 125.9
click at [554, 248] on input "[EMAIL_ADDRESS][DOMAIN_NAME]" at bounding box center [663, 248] width 220 height 25
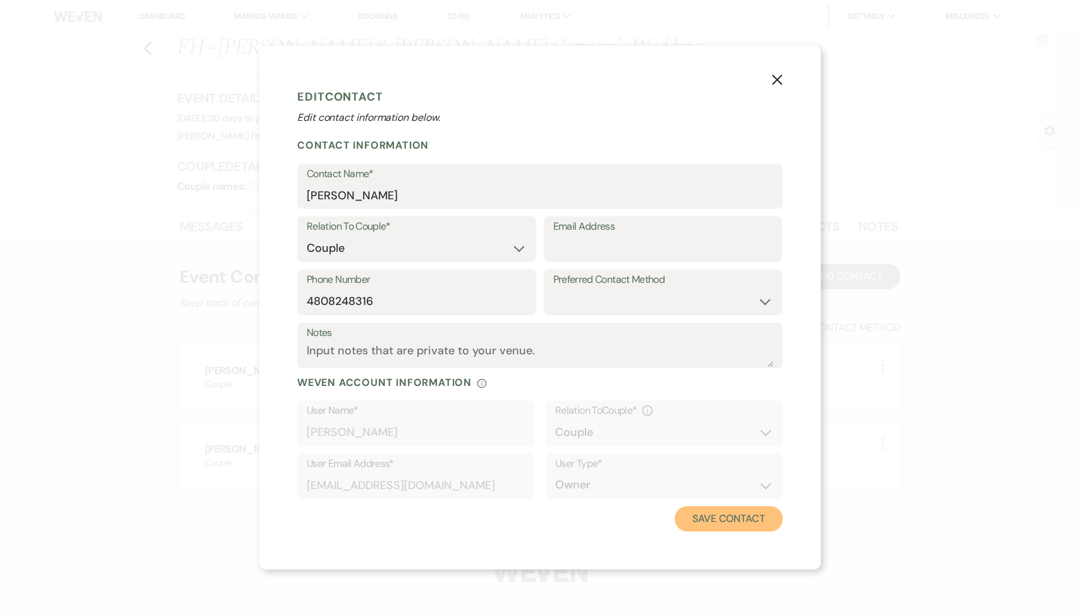
click at [698, 516] on button "Save Contact" at bounding box center [729, 518] width 108 height 25
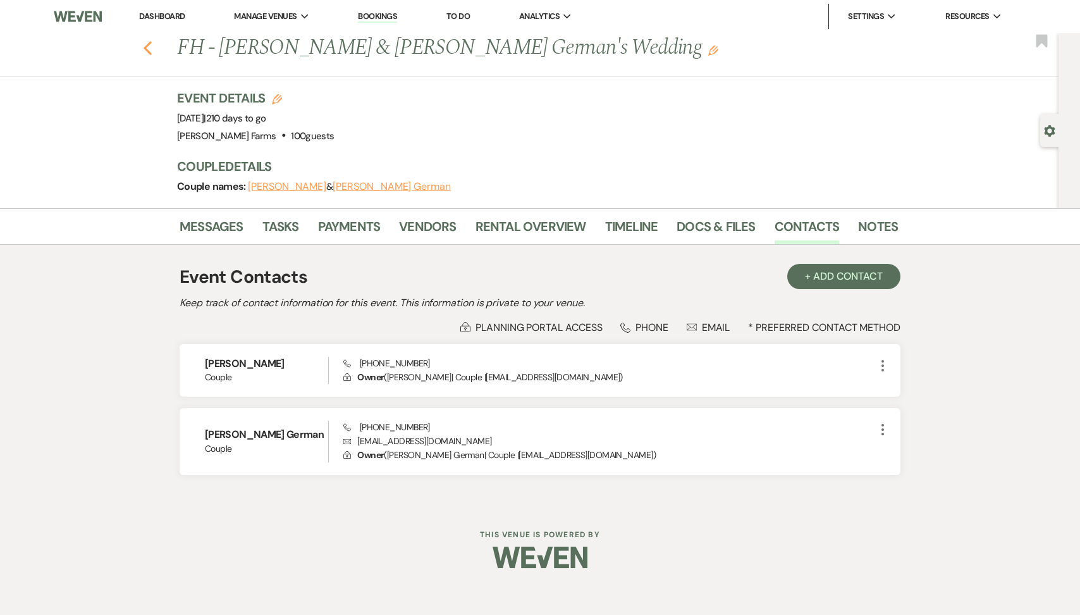
click at [151, 47] on icon "Previous" at bounding box center [147, 47] width 9 height 15
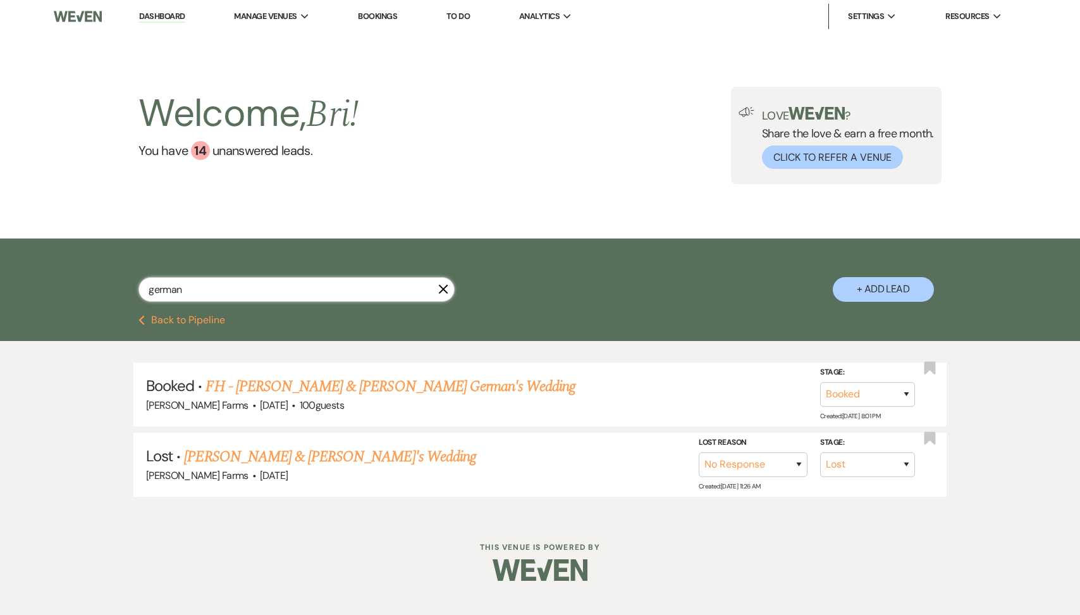
drag, startPoint x: 188, startPoint y: 287, endPoint x: 77, endPoint y: 286, distance: 111.9
click at [77, 286] on div "german X + Add Lead" at bounding box center [540, 276] width 1080 height 77
click at [311, 390] on link "FH - [PERSON_NAME] & [PERSON_NAME] Wedding" at bounding box center [363, 386] width 314 height 23
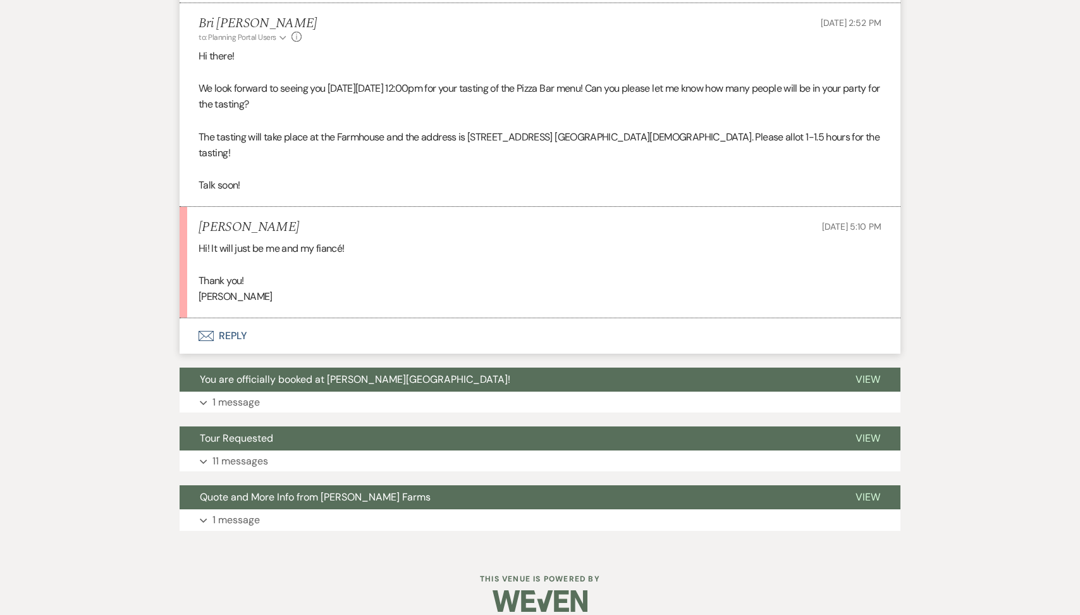
click at [289, 318] on button "Envelope Reply" at bounding box center [540, 335] width 721 height 35
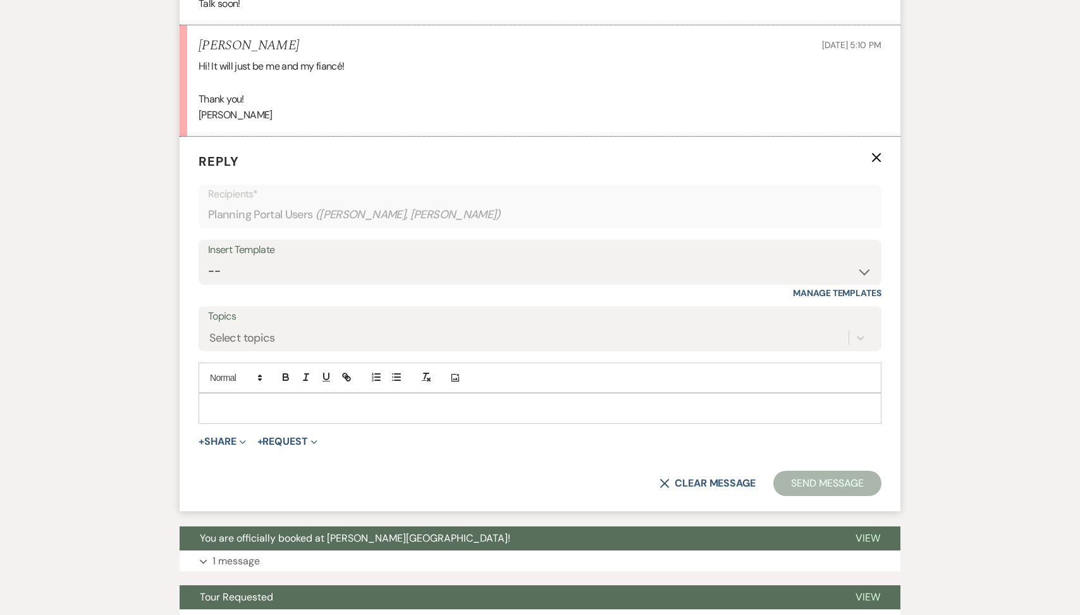
scroll to position [1560, 0]
click at [273, 401] on p at bounding box center [540, 408] width 663 height 14
click at [221, 401] on p "Aweosme, see you then!" at bounding box center [540, 408] width 663 height 14
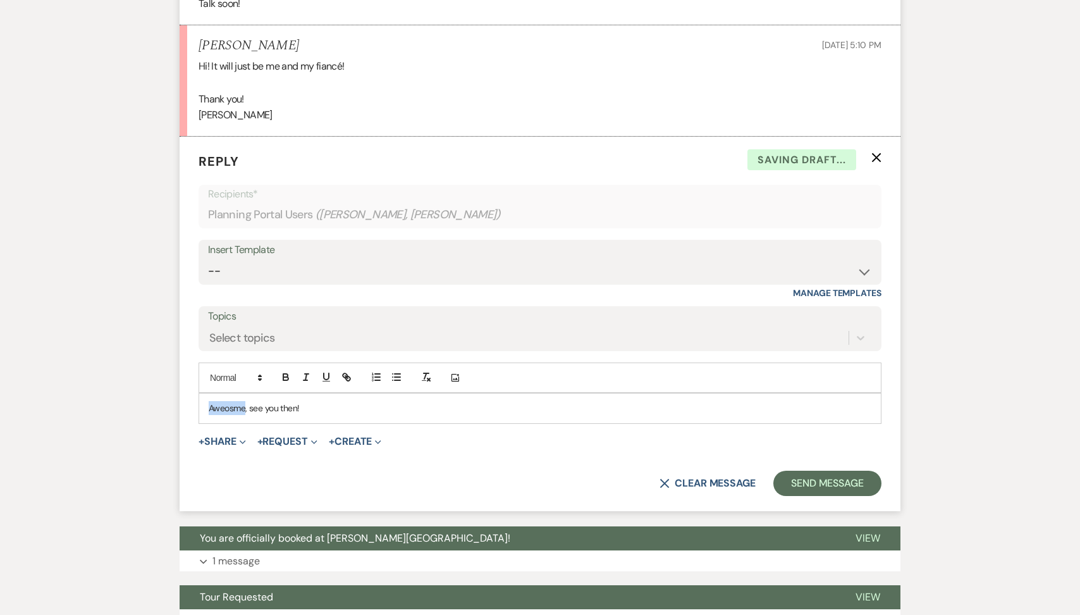
click at [221, 401] on p "Aweosme, see you then!" at bounding box center [540, 408] width 663 height 14
click at [230, 401] on p "Aweosme, see you then!" at bounding box center [540, 408] width 663 height 14
click at [785, 471] on button "Send Message" at bounding box center [827, 483] width 108 height 25
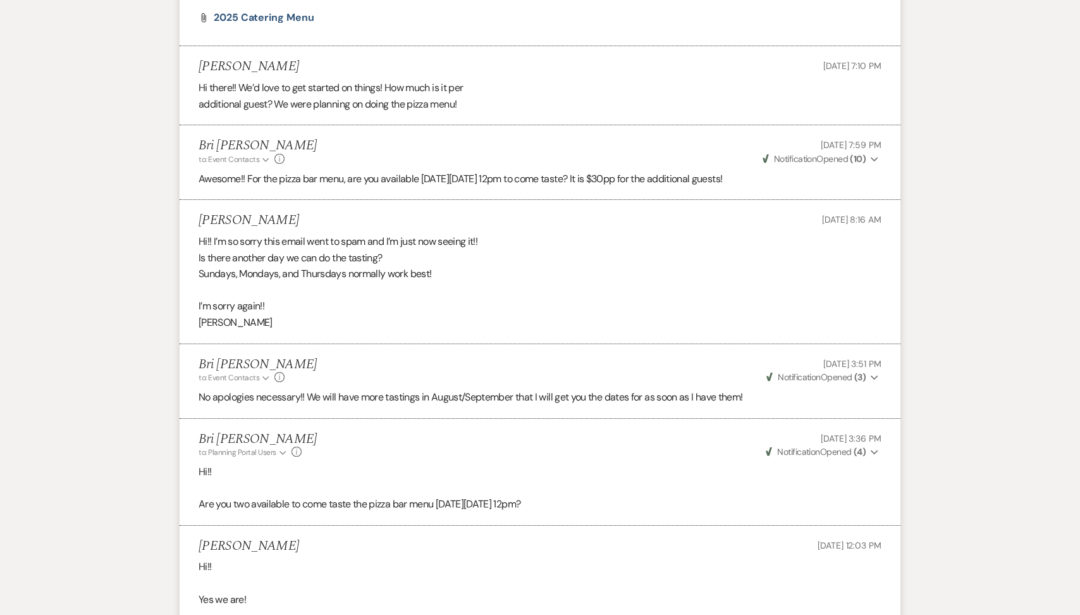
scroll to position [0, 0]
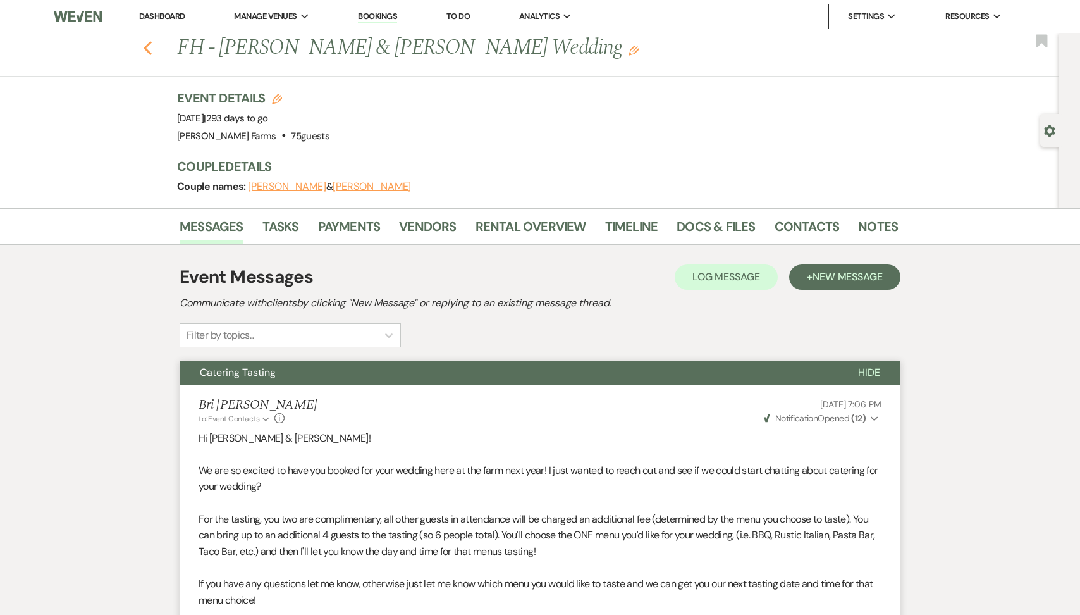
click at [149, 43] on use "button" at bounding box center [148, 48] width 8 height 14
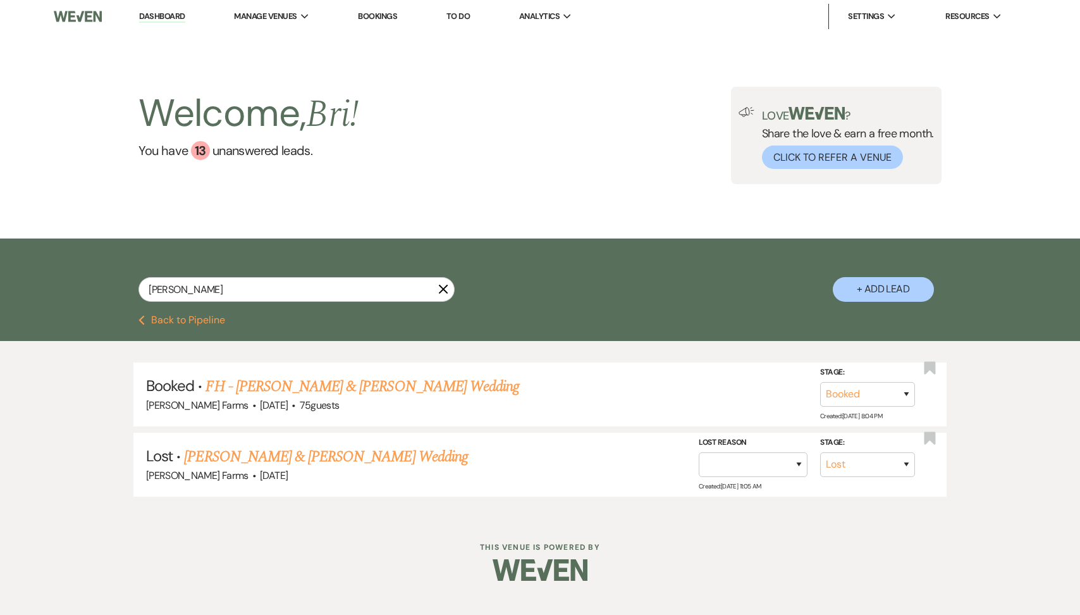
click at [185, 318] on button "Previous Back to Pipeline" at bounding box center [181, 320] width 87 height 10
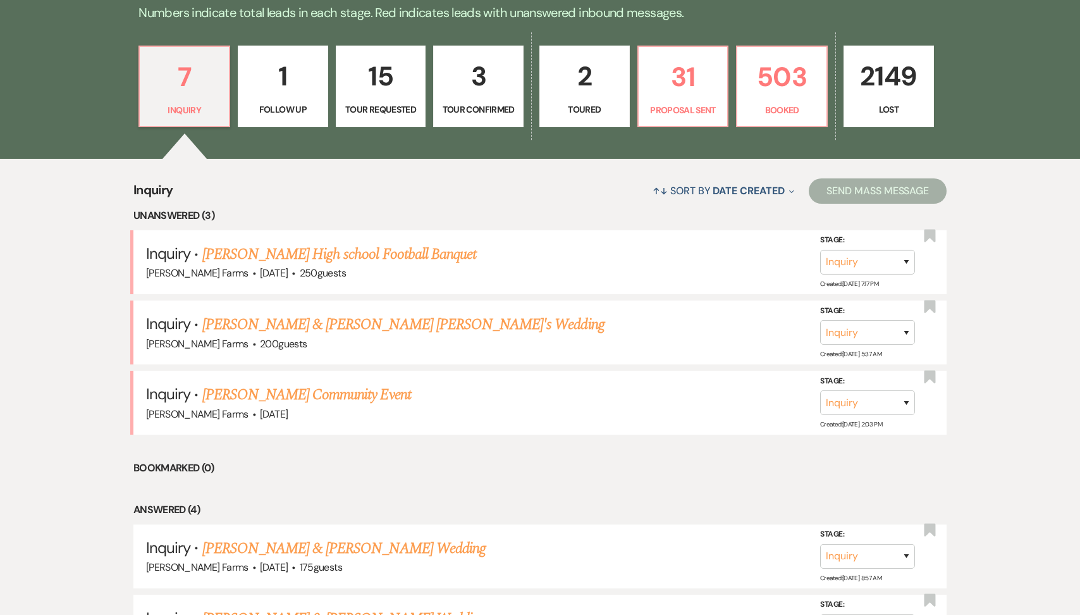
scroll to position [354, 0]
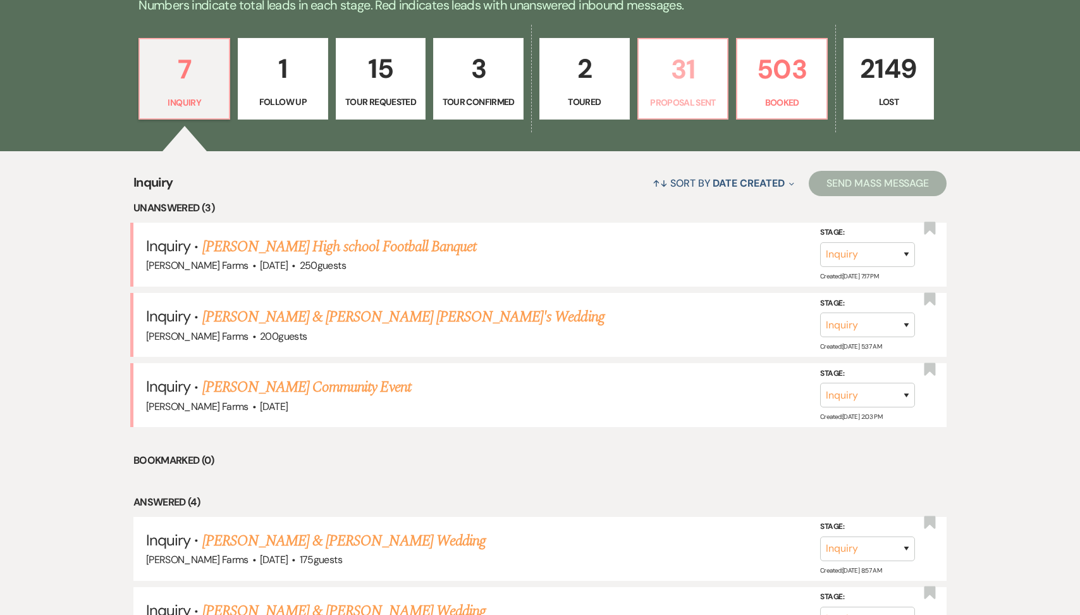
click at [674, 98] on p "Proposal Sent" at bounding box center [683, 102] width 74 height 14
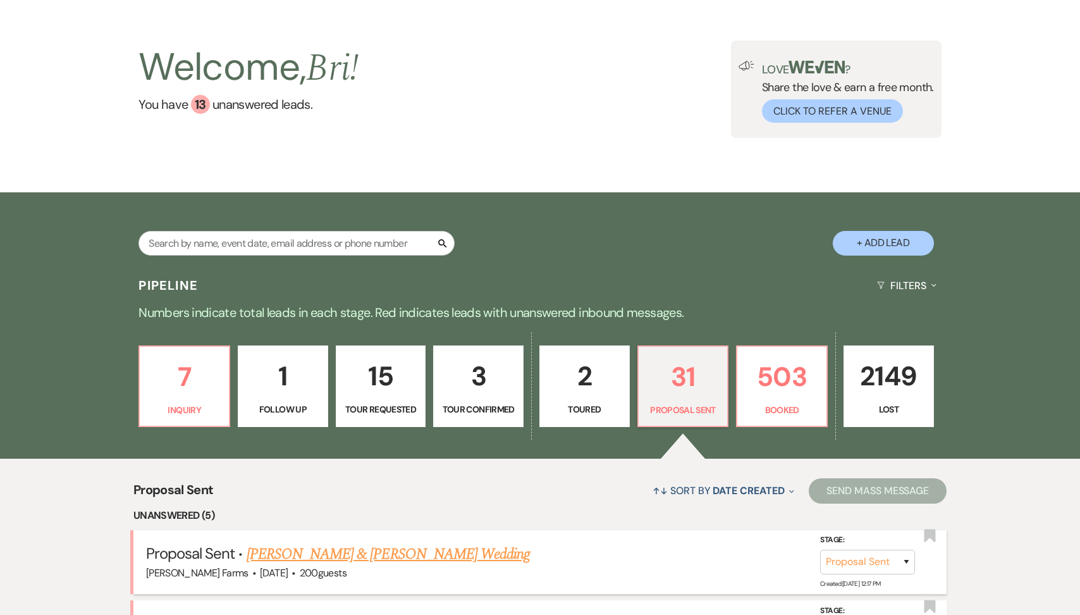
scroll to position [354, 0]
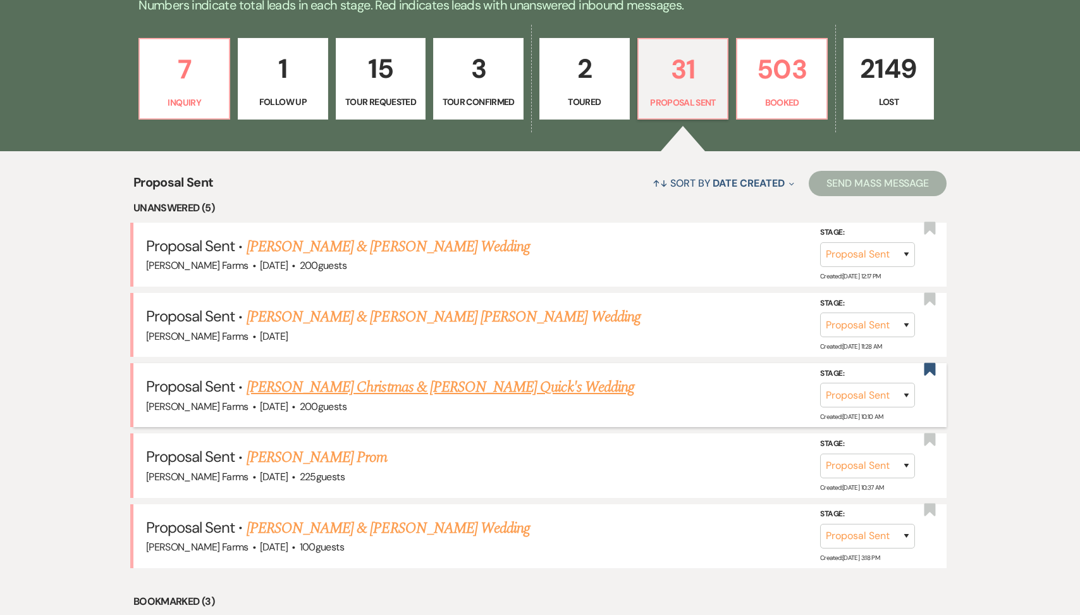
click at [385, 381] on link "[PERSON_NAME] Christmas & [PERSON_NAME] Quick's Wedding" at bounding box center [441, 387] width 388 height 23
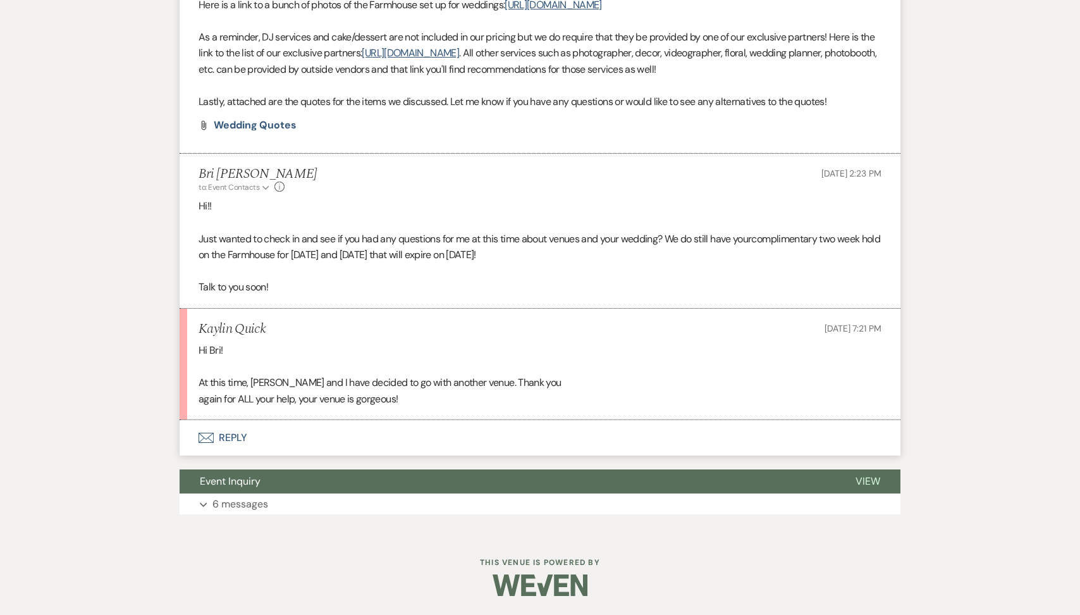
click at [283, 434] on button "Envelope Reply" at bounding box center [540, 437] width 721 height 35
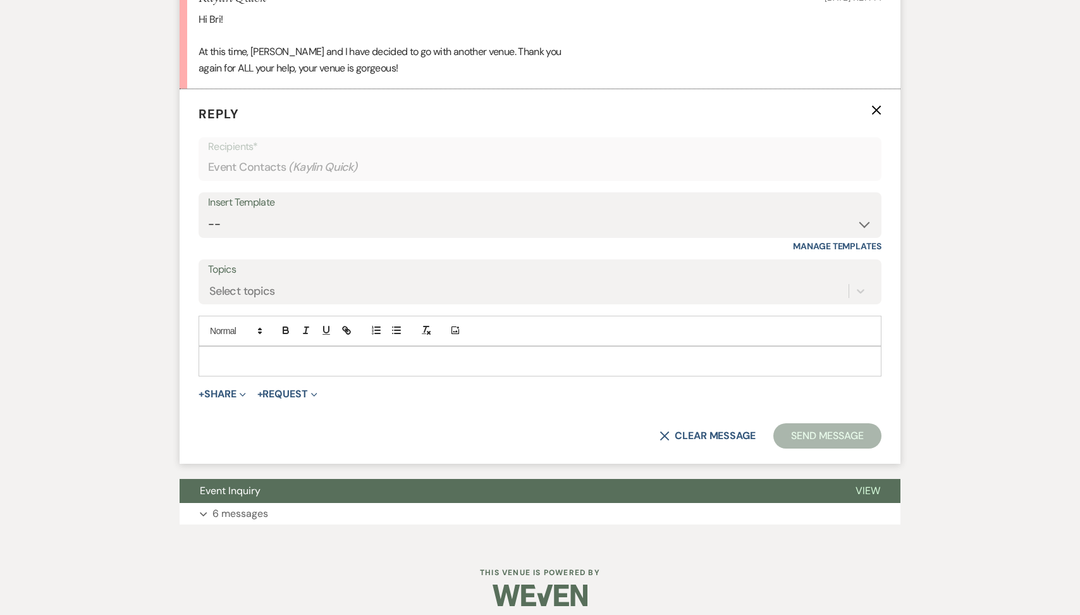
scroll to position [988, 0]
click at [264, 375] on div at bounding box center [540, 360] width 682 height 29
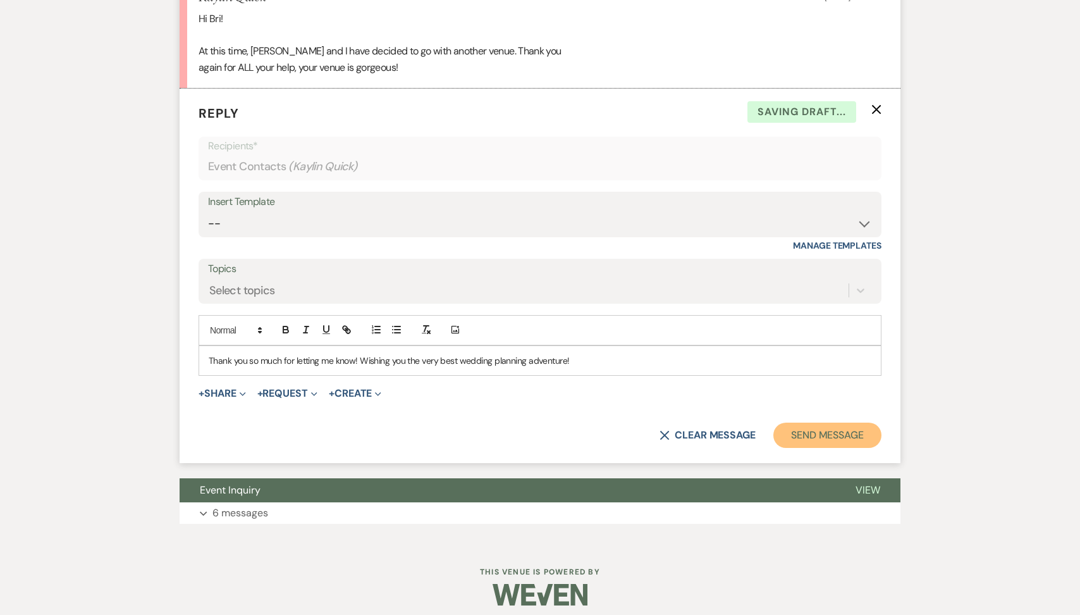
click at [780, 448] on button "Send Message" at bounding box center [827, 434] width 108 height 25
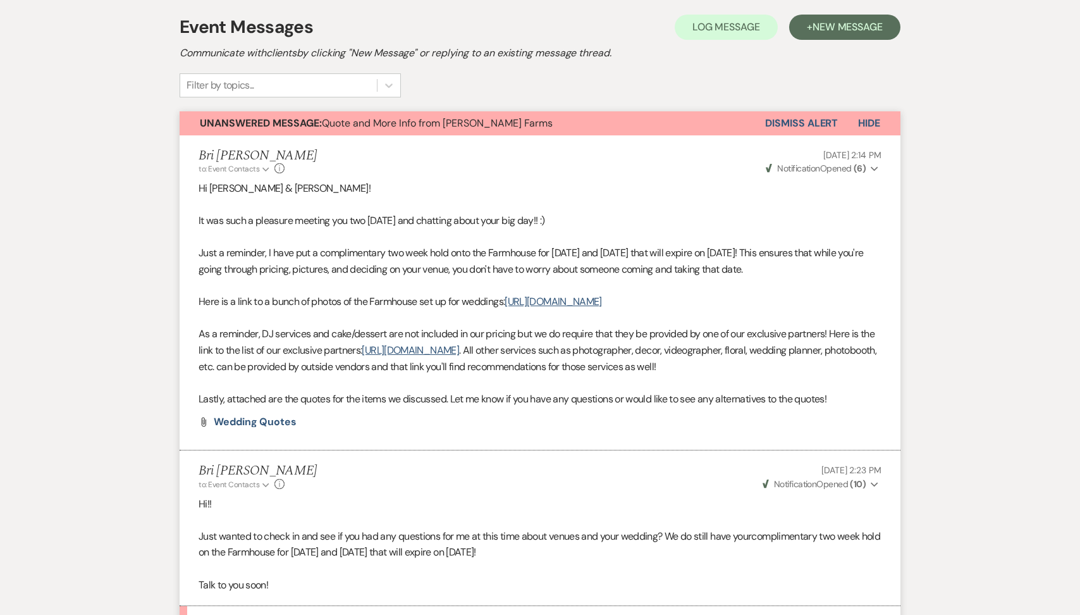
scroll to position [0, 0]
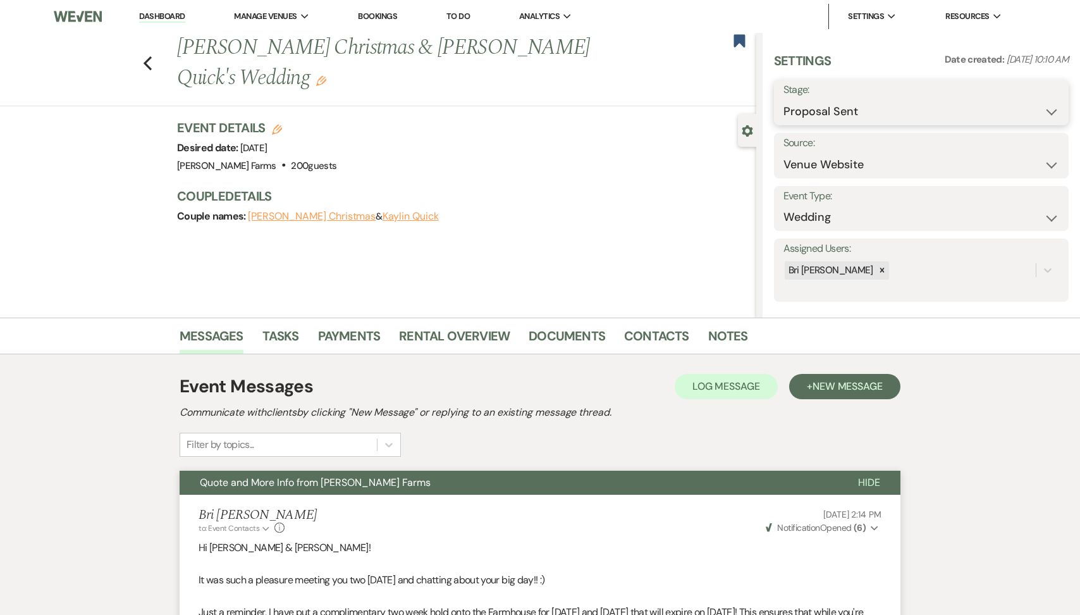
click at [875, 104] on select "Inquiry Follow Up Tour Requested Tour Confirmed Toured Proposal Sent Booked Lost" at bounding box center [922, 111] width 276 height 25
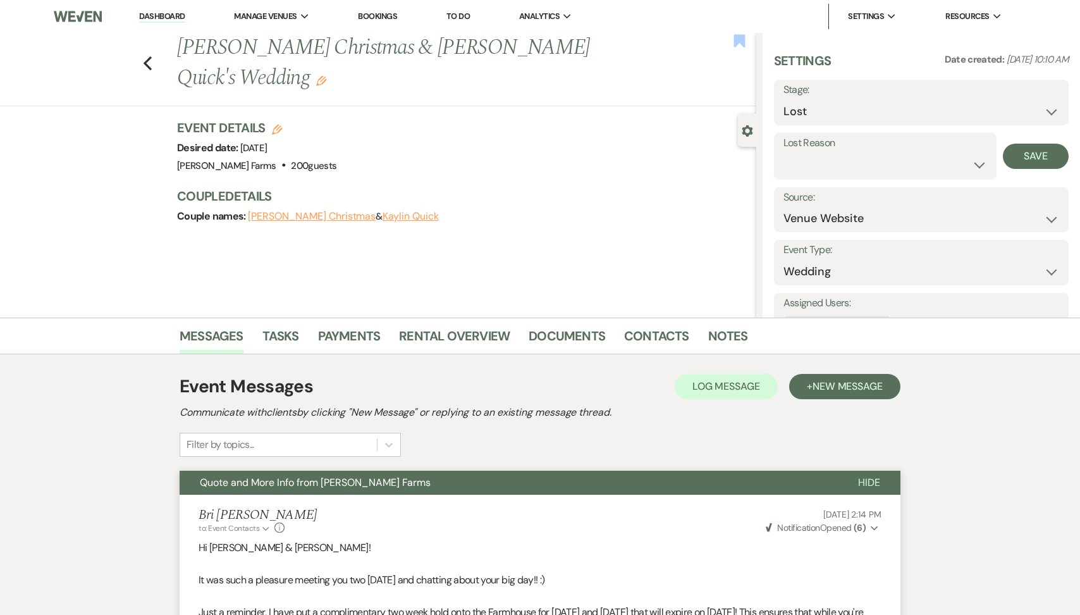
click at [742, 42] on use "button" at bounding box center [739, 40] width 11 height 13
click at [830, 157] on select "Booked Elsewhere Budget Date Unavailable No Response Not a Good Match Capacity …" at bounding box center [886, 164] width 204 height 25
click at [1018, 160] on button "Save" at bounding box center [1036, 156] width 66 height 25
click at [147, 56] on icon "Previous" at bounding box center [147, 63] width 9 height 15
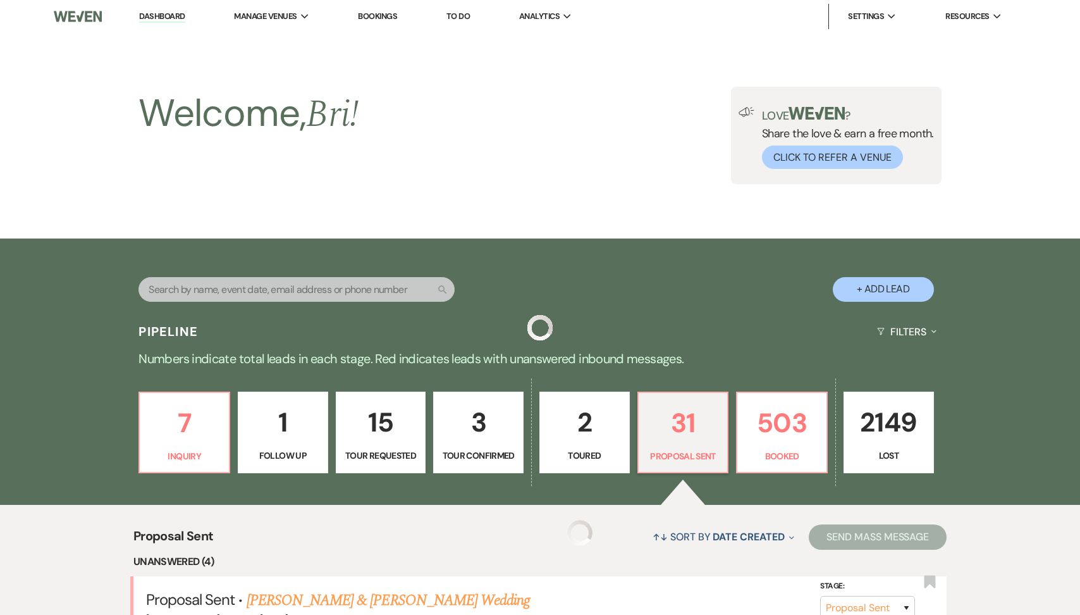
scroll to position [354, 0]
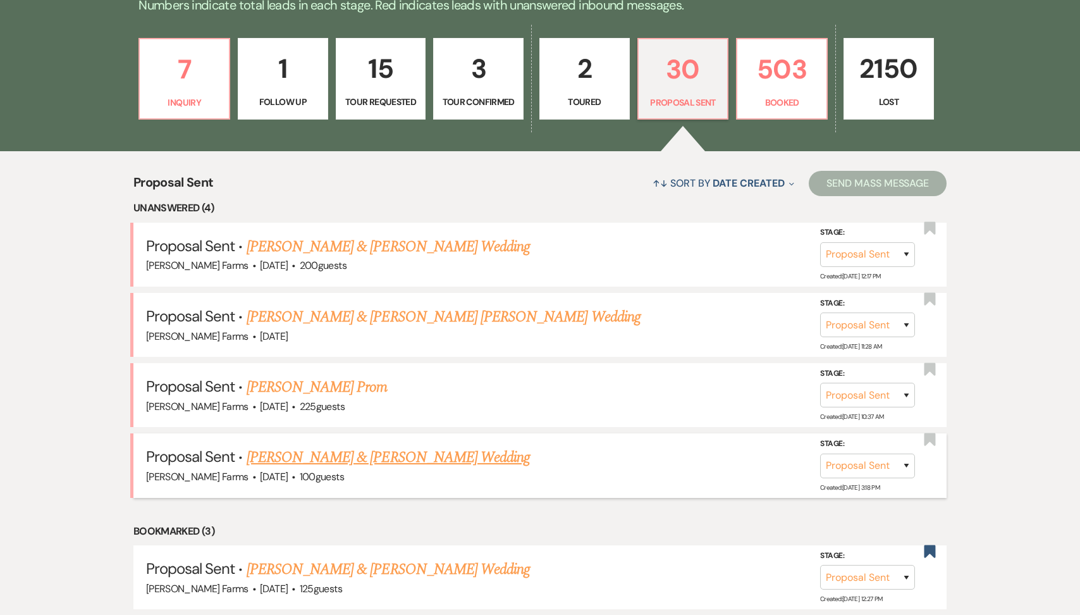
click at [388, 455] on link "[PERSON_NAME] & [PERSON_NAME] Wedding" at bounding box center [388, 457] width 283 height 23
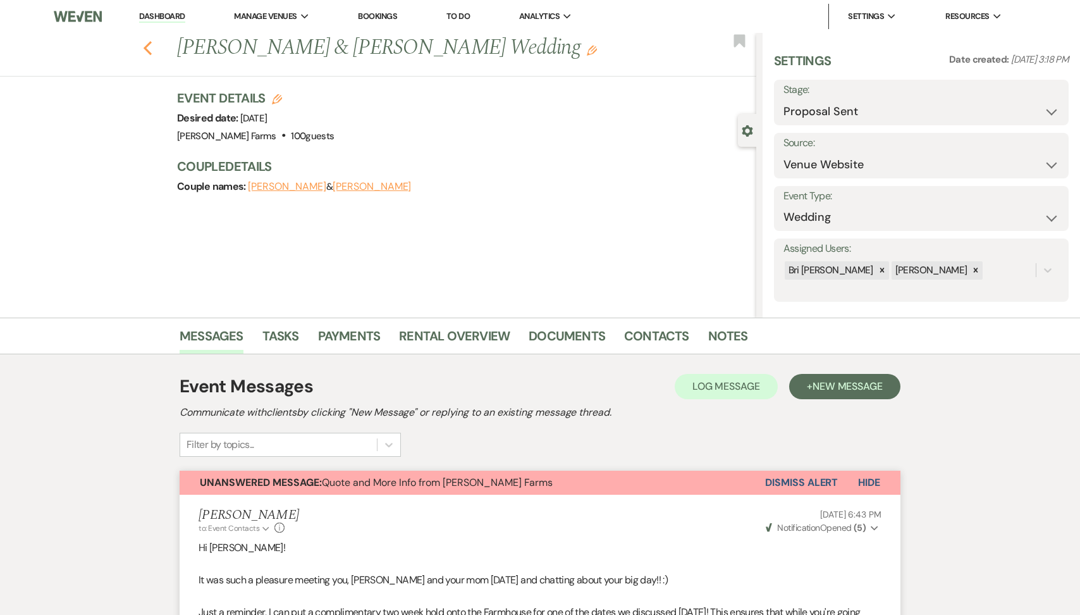
click at [146, 51] on icon "Previous" at bounding box center [147, 47] width 9 height 15
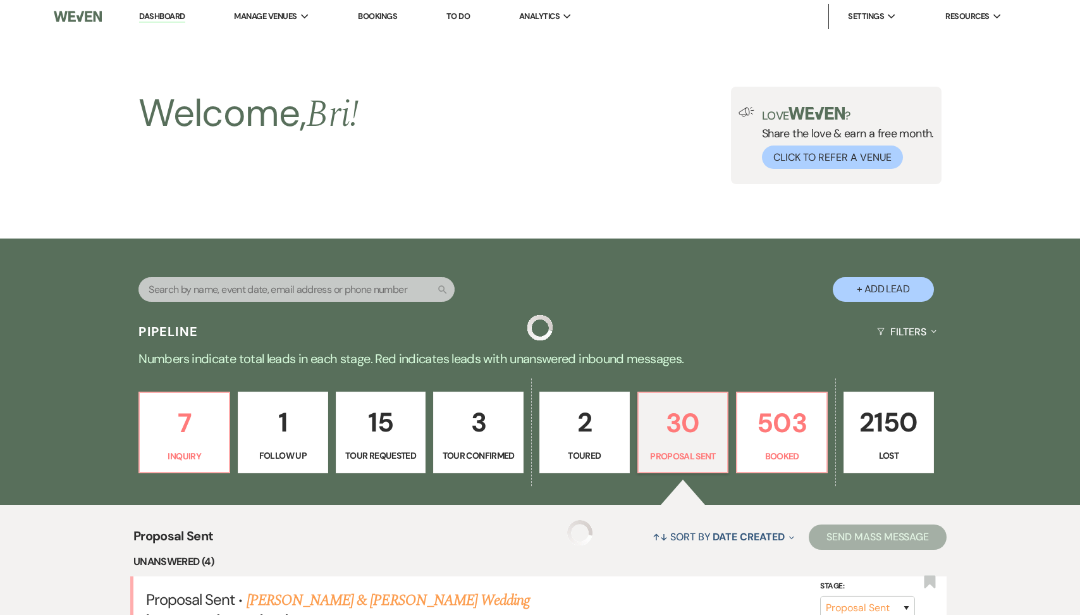
scroll to position [354, 0]
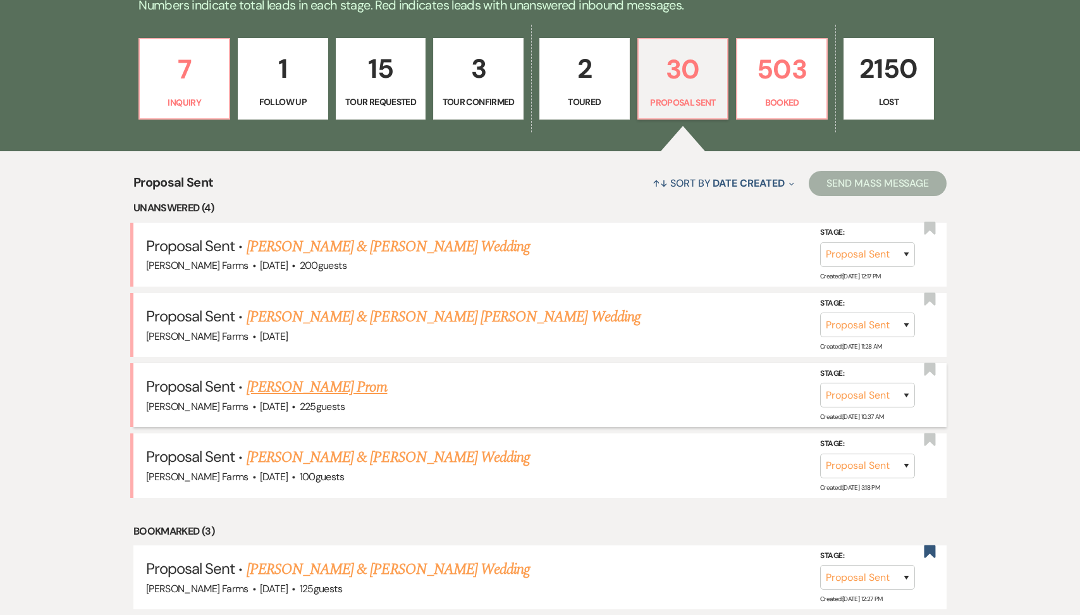
click at [347, 380] on link "[PERSON_NAME] Prom" at bounding box center [317, 387] width 141 height 23
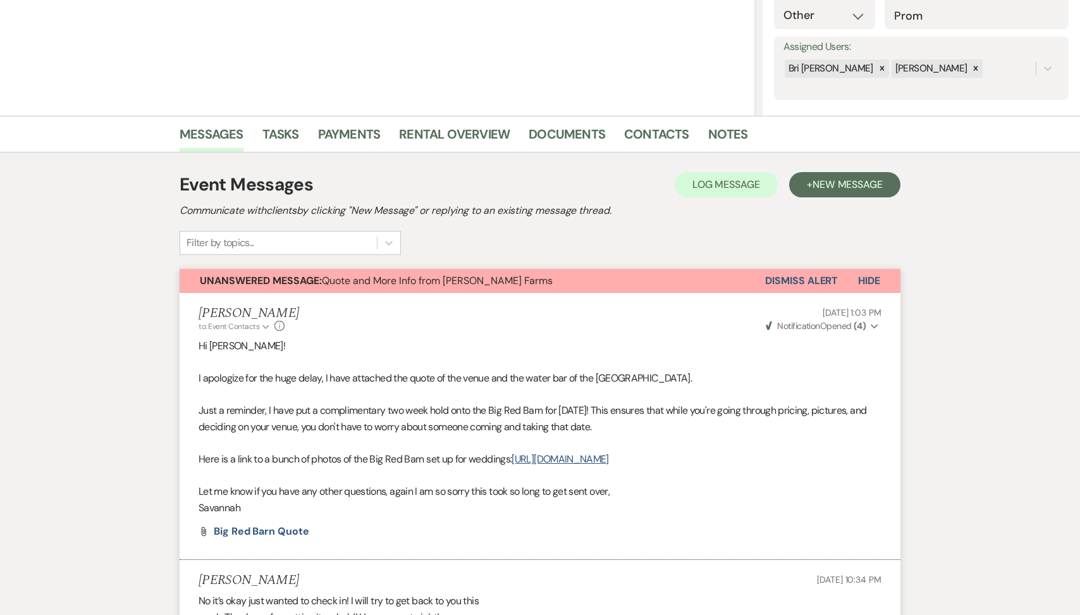
scroll to position [46, 0]
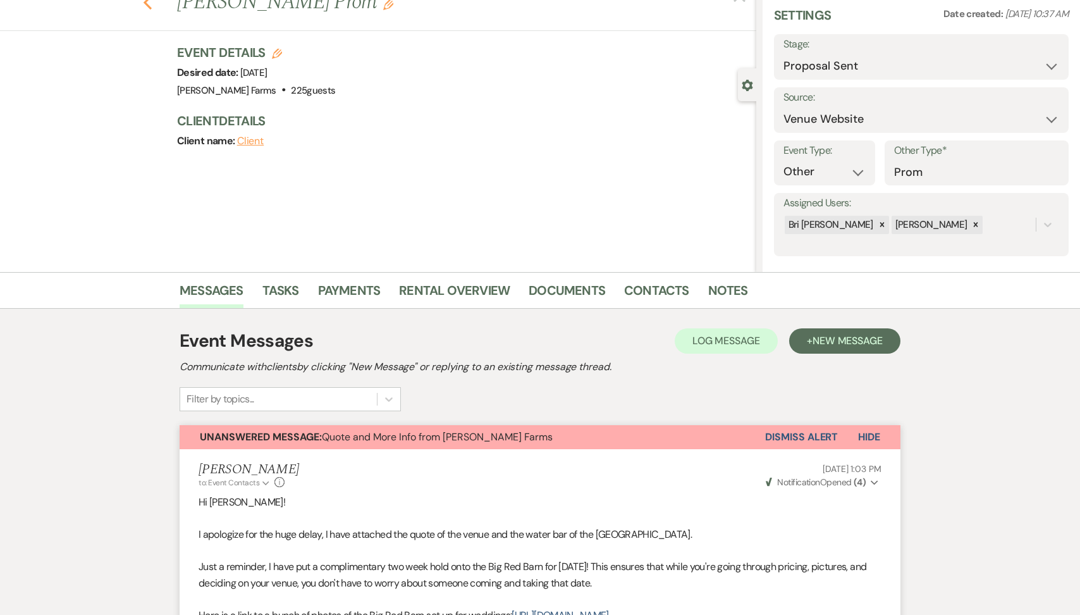
click at [147, 1] on use "button" at bounding box center [148, 3] width 8 height 14
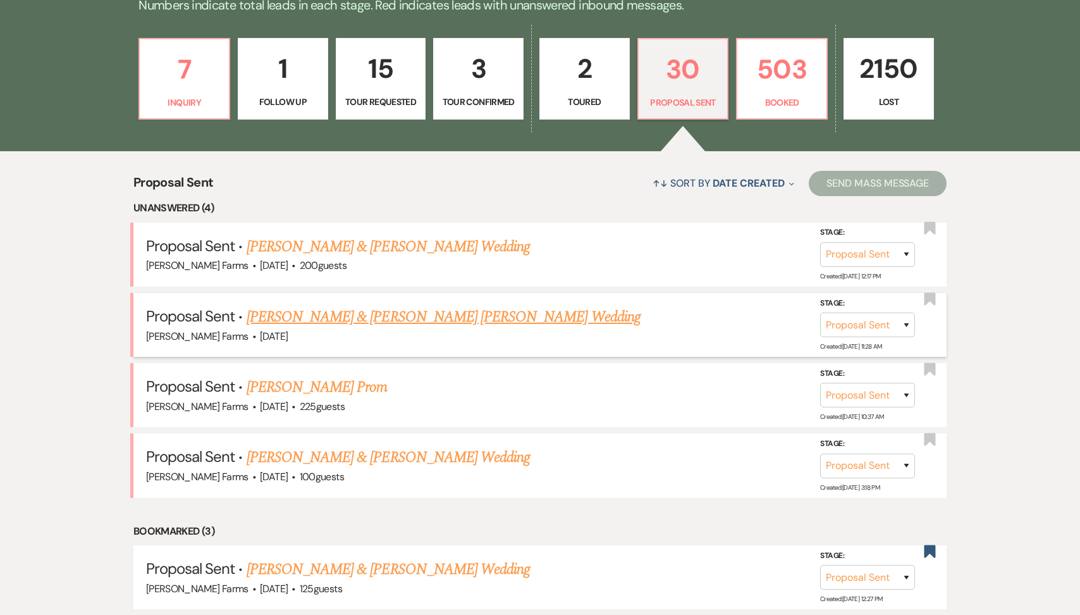
click at [328, 319] on link "[PERSON_NAME] & [PERSON_NAME] [PERSON_NAME] Wedding" at bounding box center [444, 316] width 394 height 23
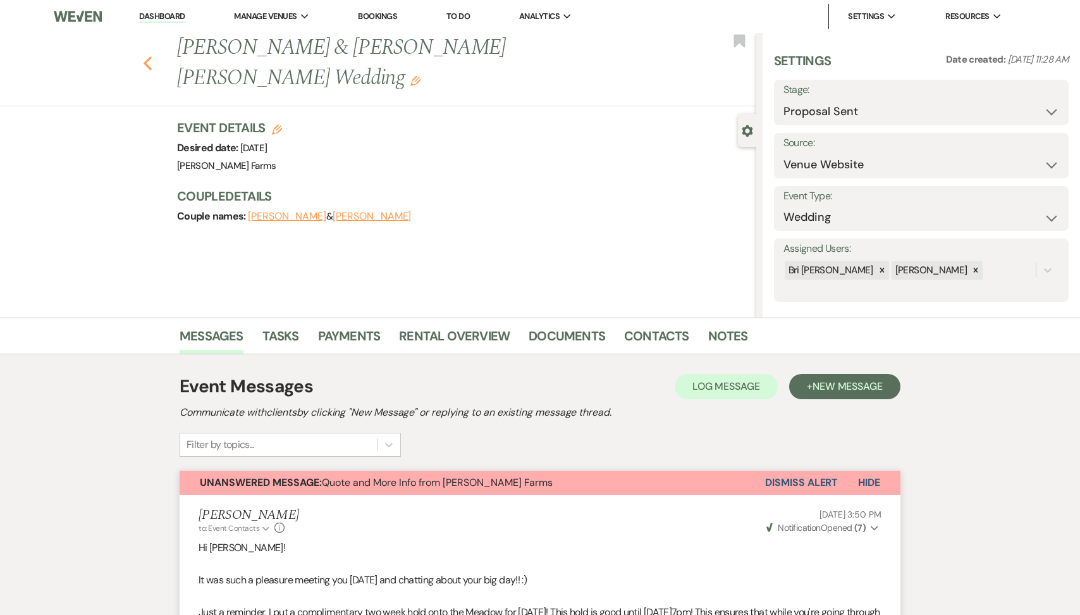
click at [146, 56] on icon "Previous" at bounding box center [147, 63] width 9 height 15
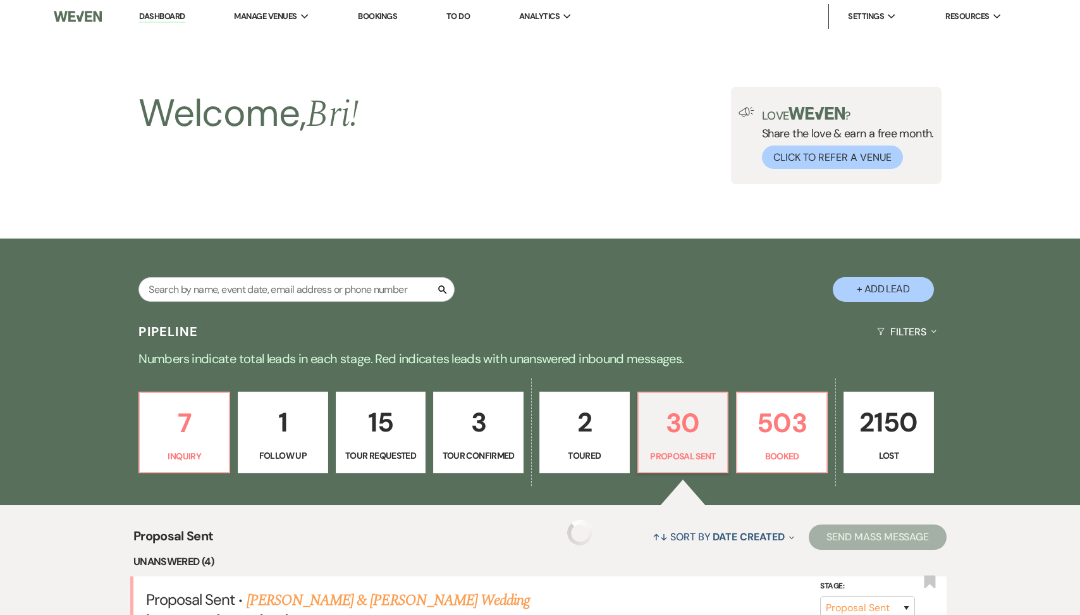
scroll to position [354, 0]
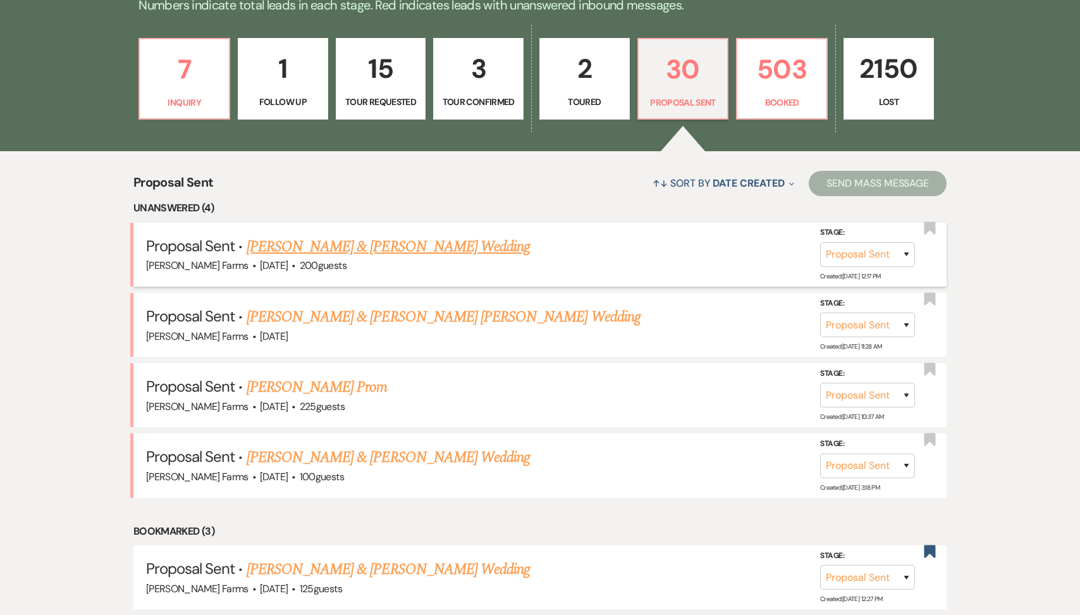
click at [355, 250] on link "[PERSON_NAME] & [PERSON_NAME] Wedding" at bounding box center [388, 246] width 283 height 23
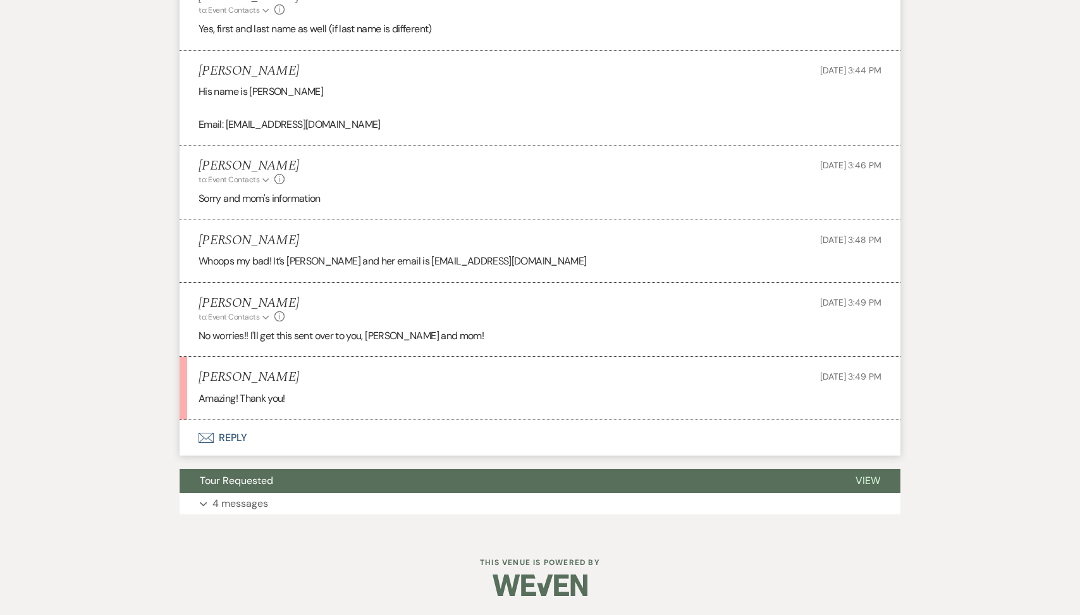
scroll to position [2181, 0]
drag, startPoint x: 263, startPoint y: 240, endPoint x: 221, endPoint y: 239, distance: 42.4
click at [221, 239] on div "[PERSON_NAME] [DATE] 3:48 PM" at bounding box center [540, 240] width 683 height 16
copy h5 "[PERSON_NAME]"
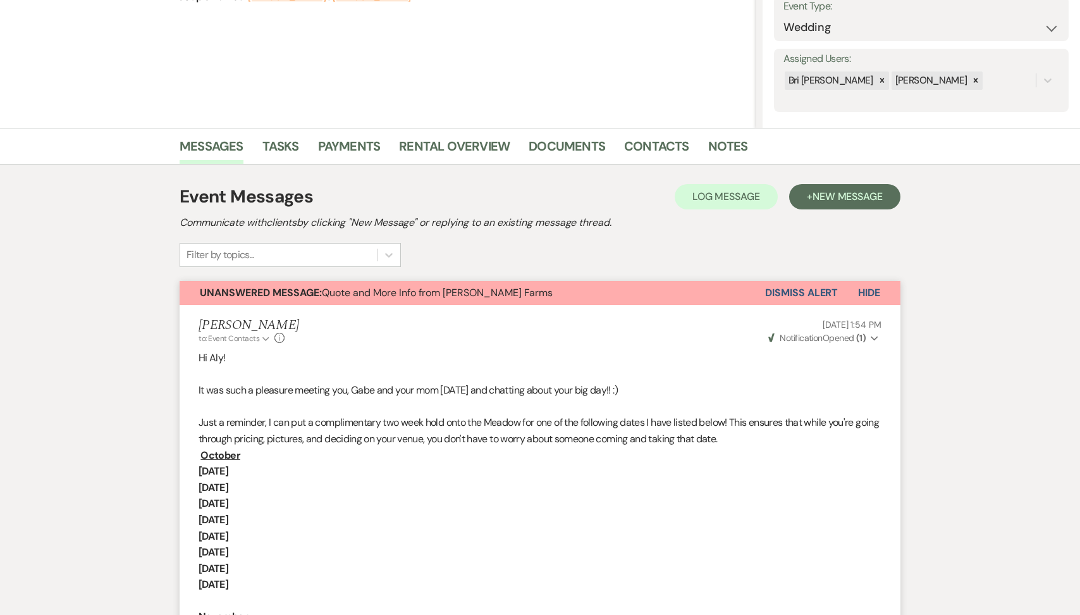
scroll to position [0, 0]
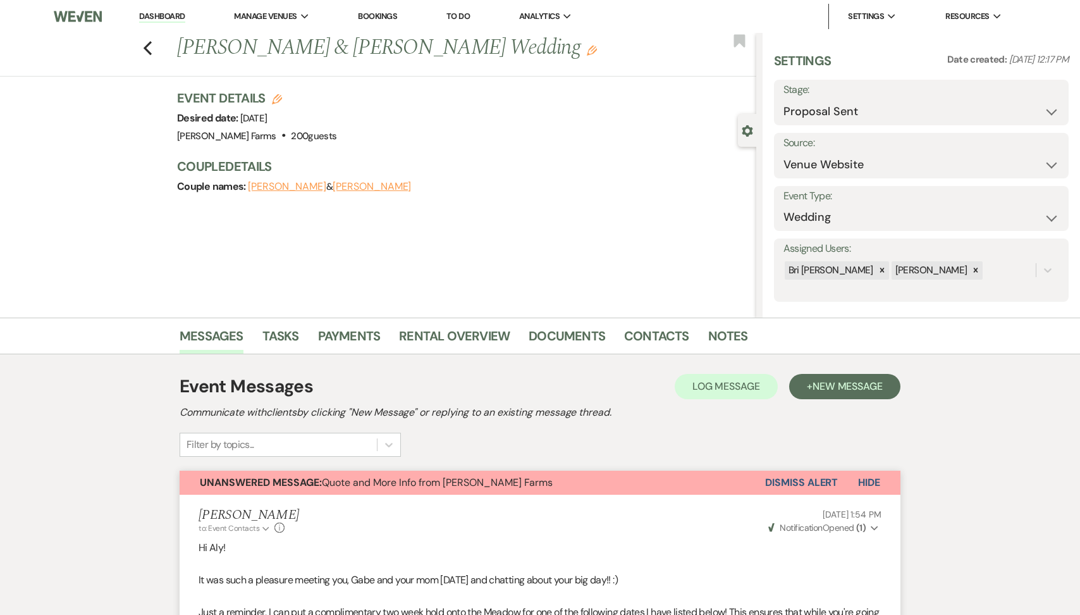
click at [789, 486] on button "Dismiss Alert" at bounding box center [801, 483] width 73 height 24
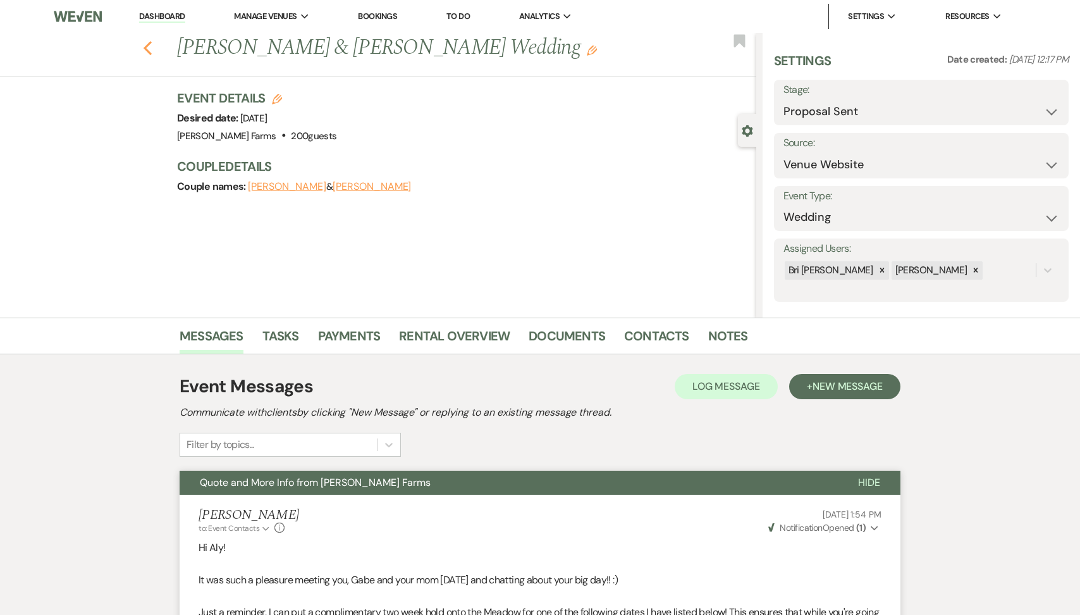
click at [151, 40] on icon "Previous" at bounding box center [147, 47] width 9 height 15
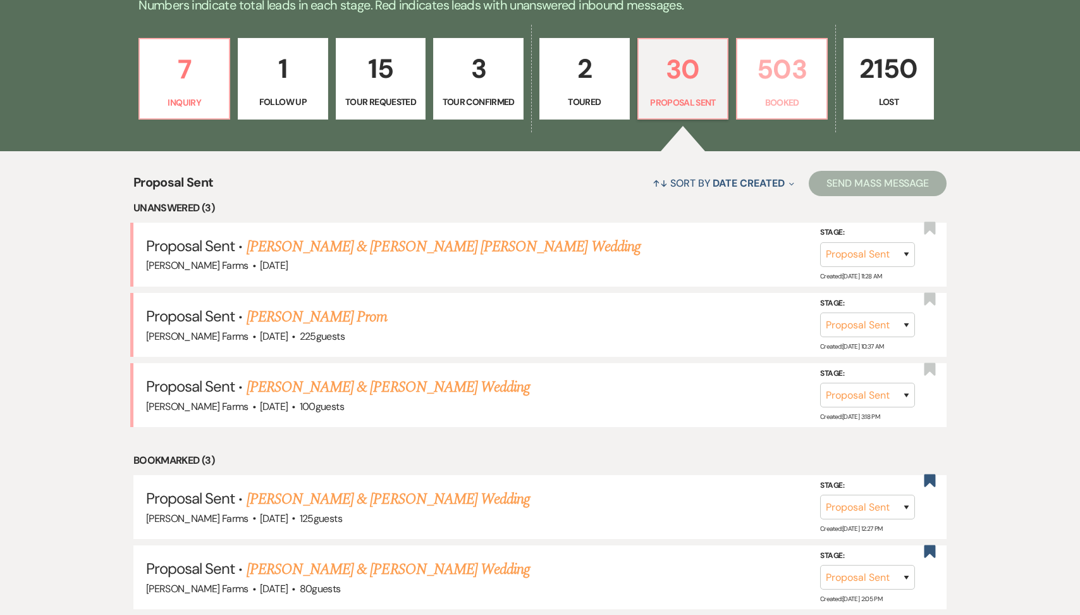
click at [765, 95] on p "Booked" at bounding box center [782, 102] width 74 height 14
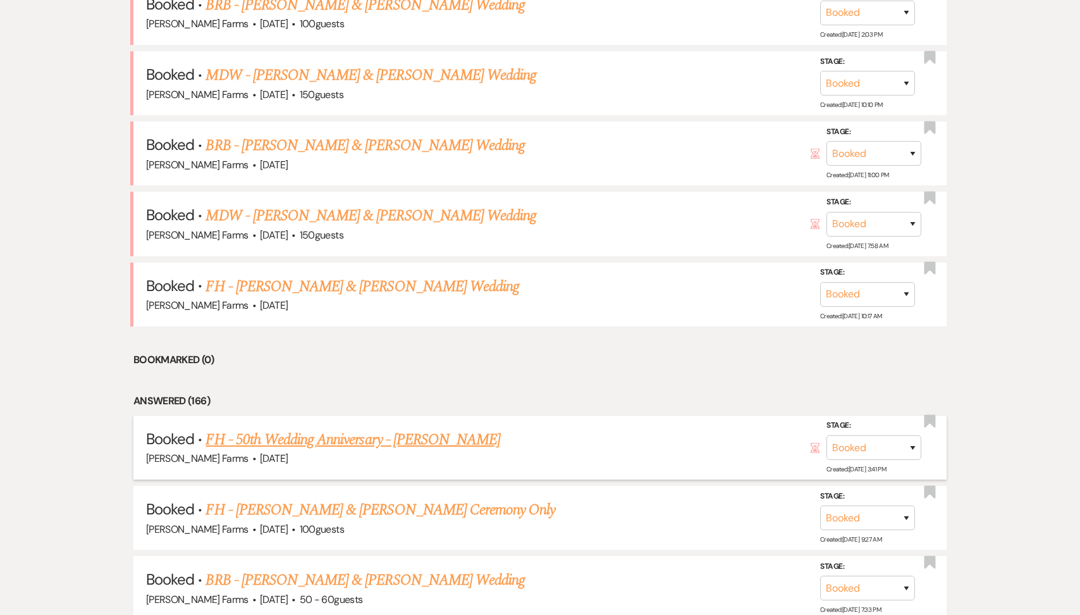
scroll to position [409, 0]
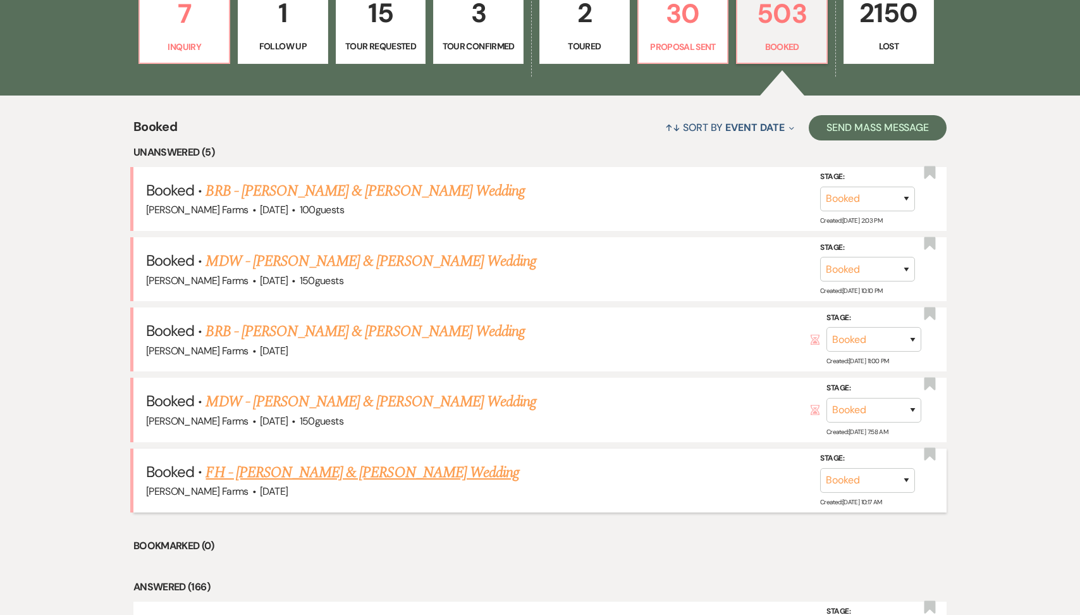
click at [359, 476] on link "FH - [PERSON_NAME] & [PERSON_NAME] Wedding" at bounding box center [363, 472] width 314 height 23
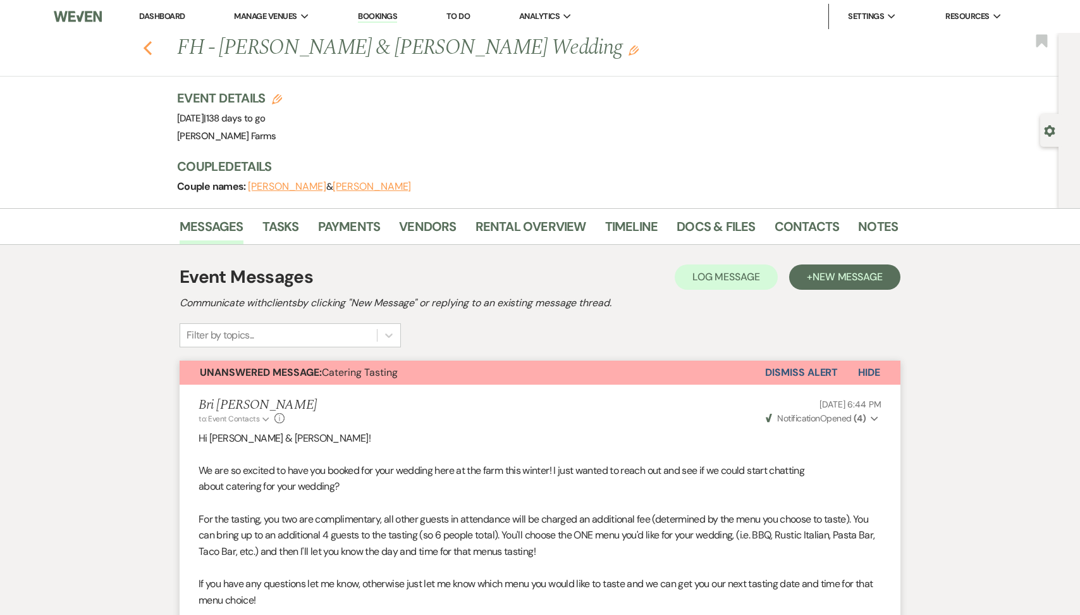
click at [145, 49] on icon "Previous" at bounding box center [147, 47] width 9 height 15
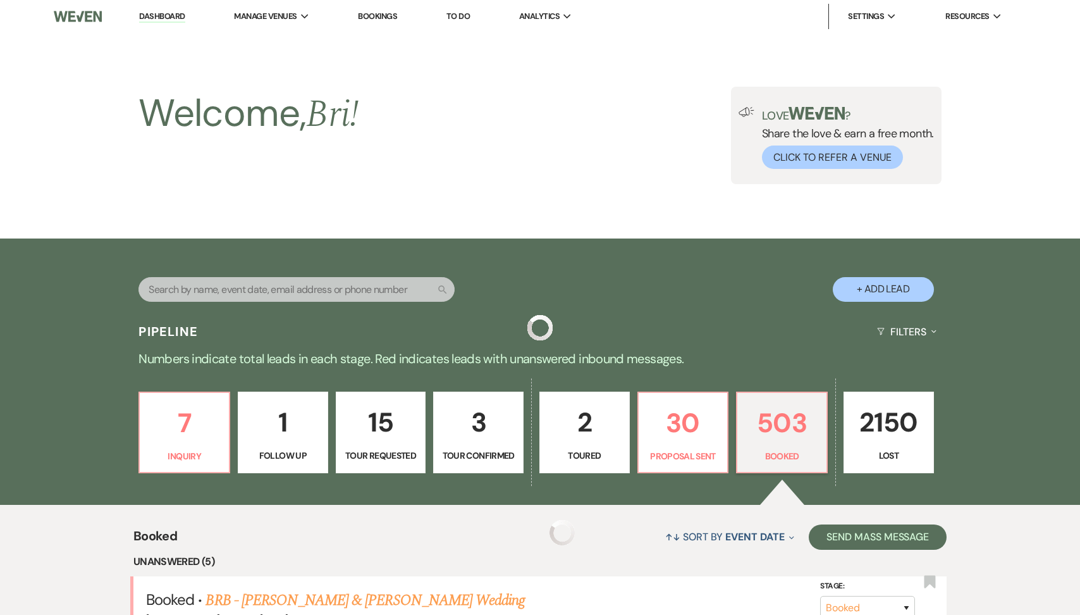
scroll to position [409, 0]
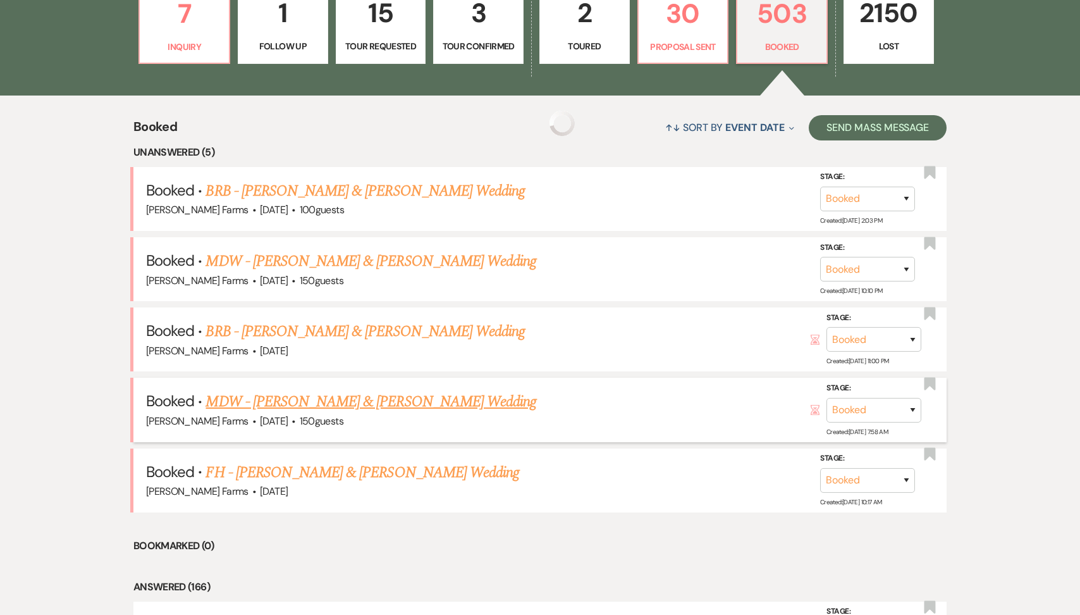
click at [414, 402] on link "MDW - [PERSON_NAME] & [PERSON_NAME] Wedding" at bounding box center [371, 401] width 331 height 23
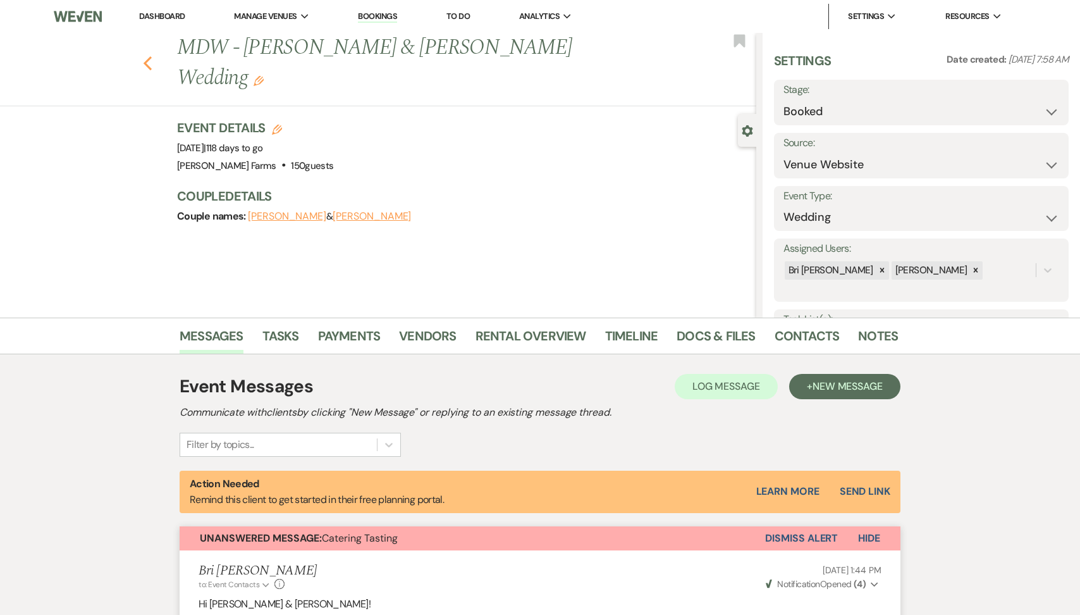
click at [146, 61] on use "button" at bounding box center [148, 63] width 8 height 14
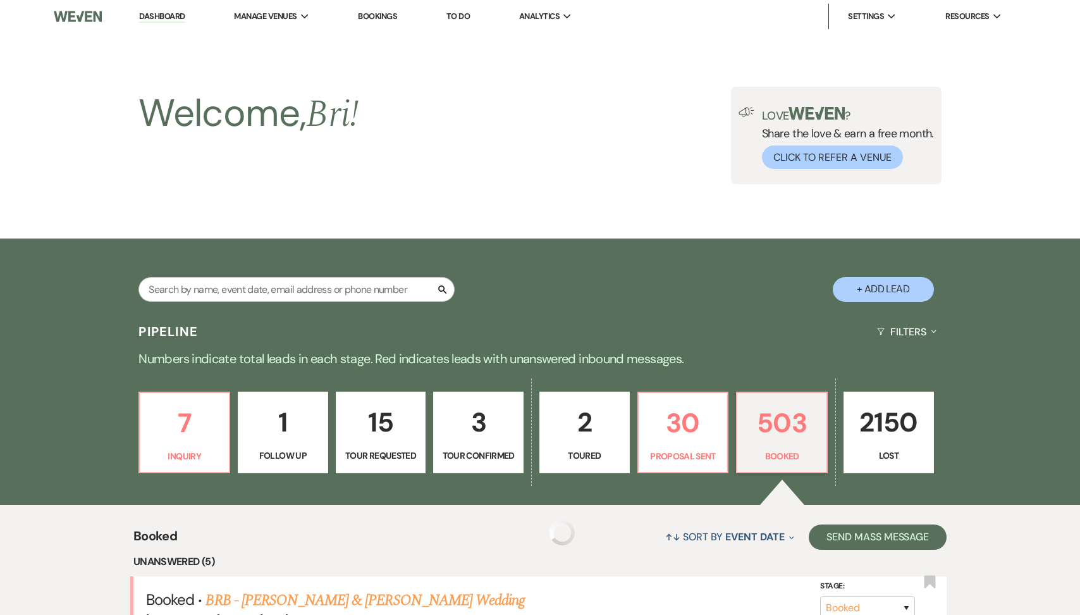
scroll to position [409, 0]
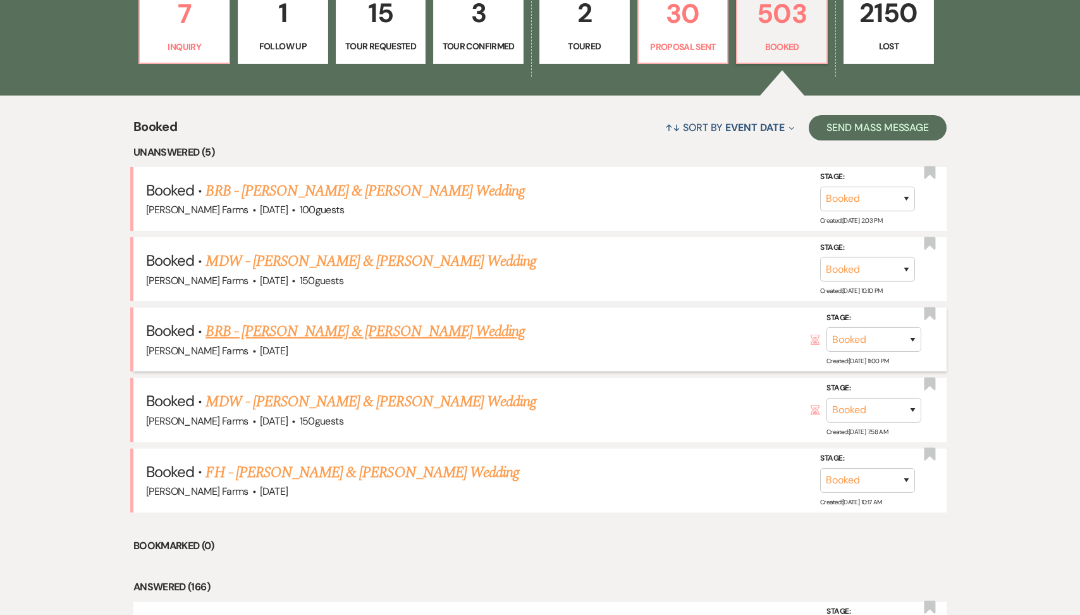
click at [419, 331] on link "BRB - [PERSON_NAME] & [PERSON_NAME] Wedding" at bounding box center [365, 331] width 319 height 23
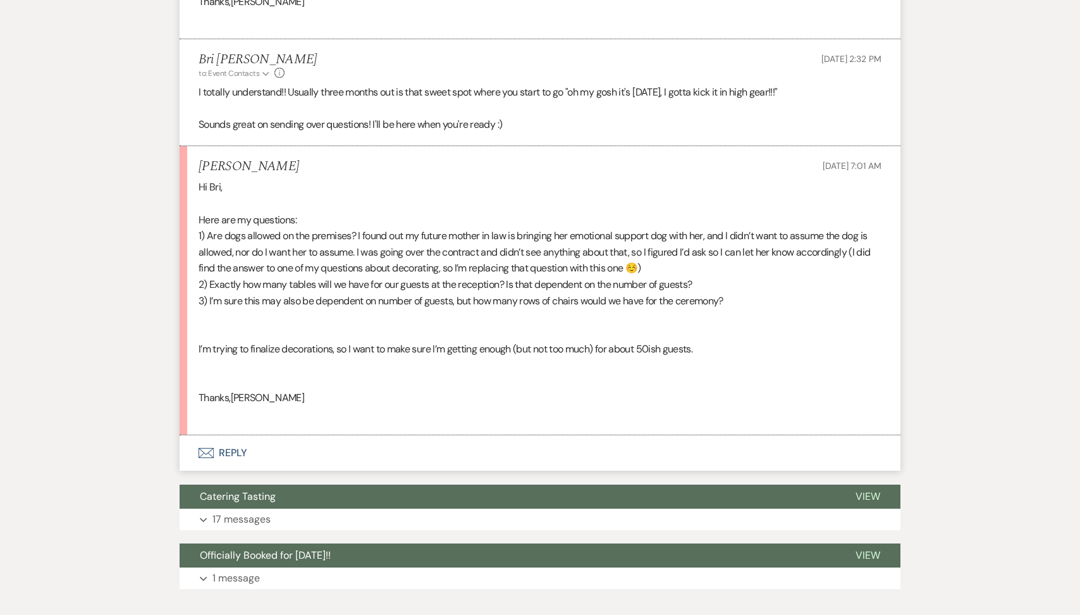
scroll to position [997, 0]
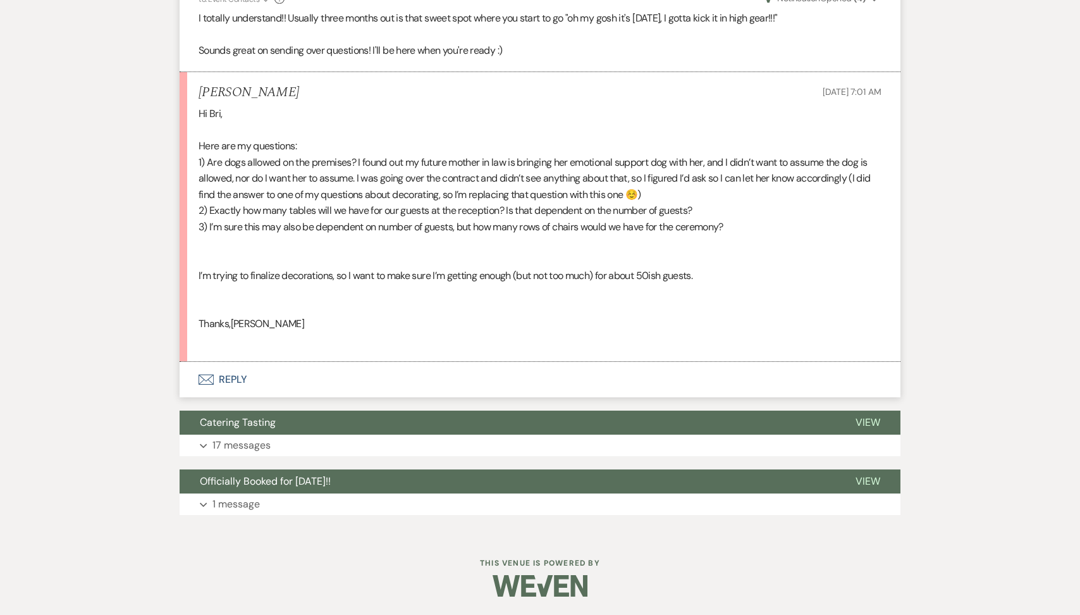
click at [293, 387] on button "Envelope Reply" at bounding box center [540, 379] width 721 height 35
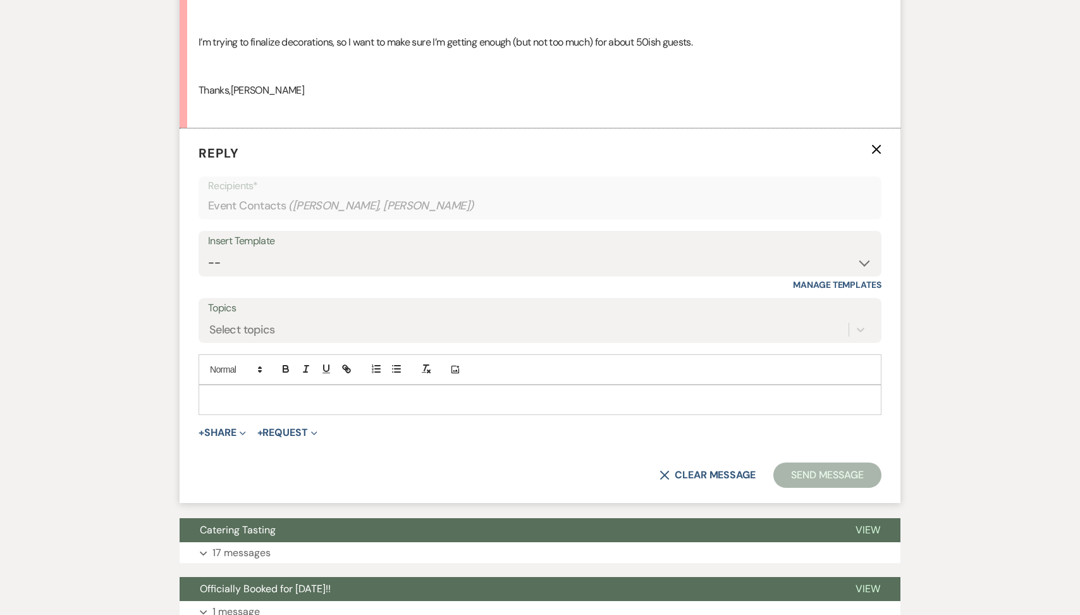
scroll to position [1240, 0]
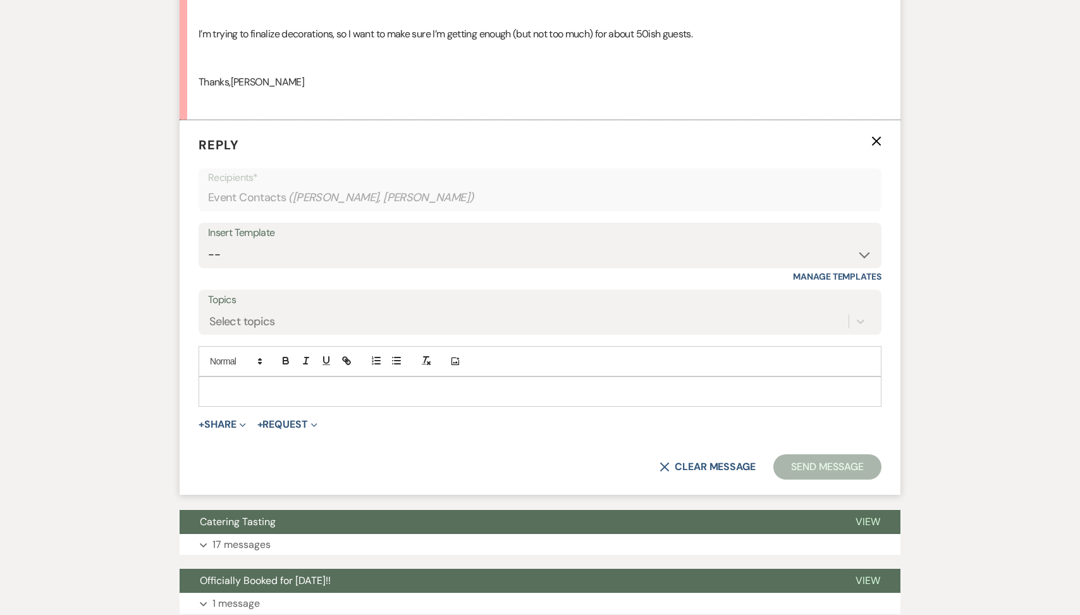
click at [271, 398] on div at bounding box center [540, 391] width 682 height 29
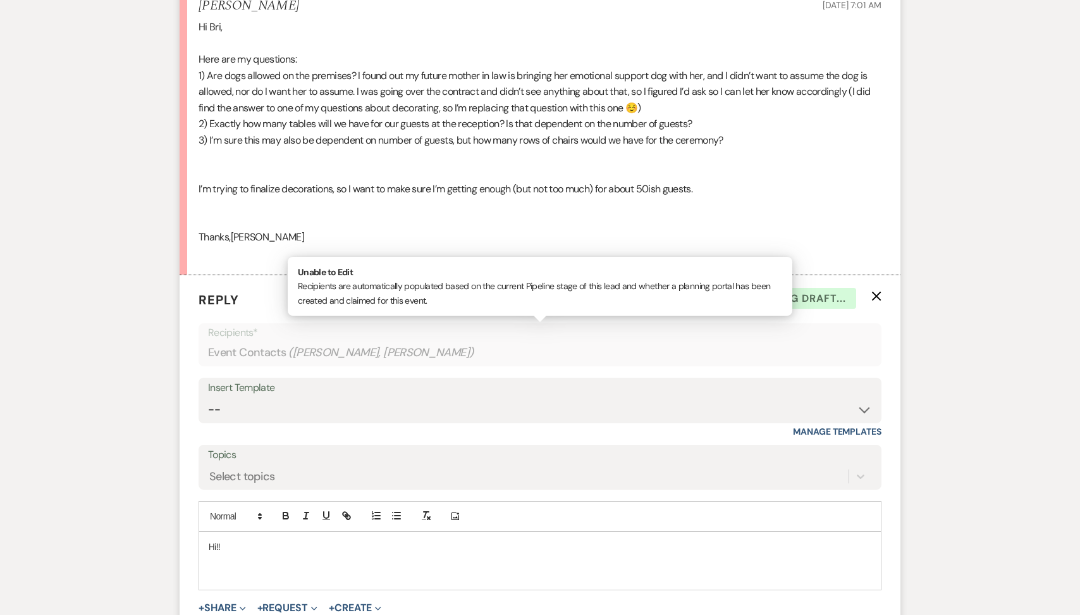
scroll to position [1111, 0]
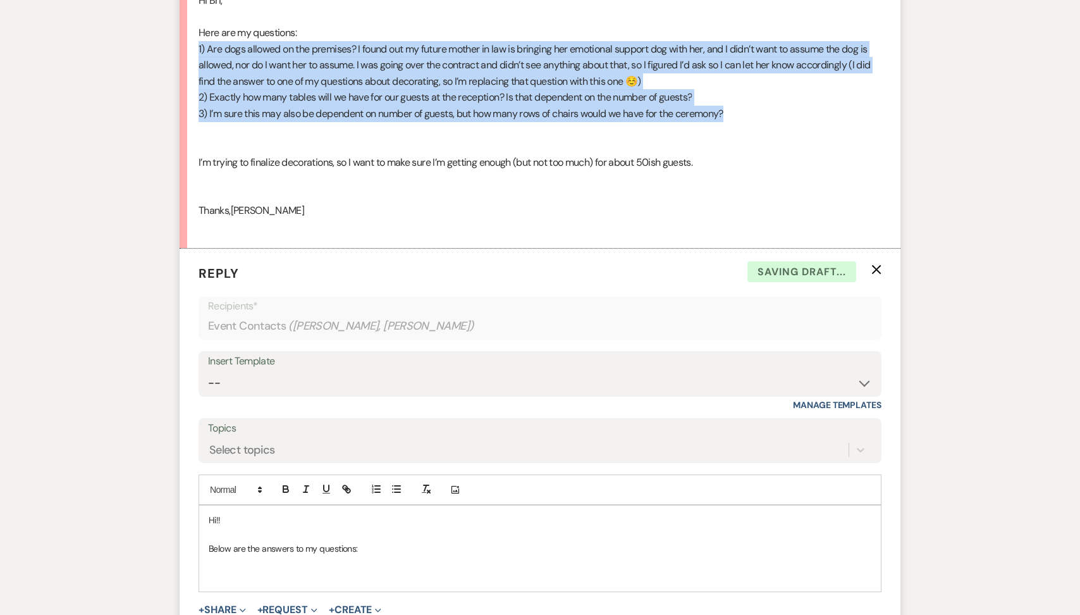
drag, startPoint x: 733, startPoint y: 116, endPoint x: 169, endPoint y: 48, distance: 568.2
click at [169, 48] on div "Messages Tasks Payments Vendors Rental Overview Timeline Docs & Files Contacts …" at bounding box center [540, 11] width 1080 height 1611
copy div "1) Are dogs allowed on the premises? I found out my future mother in law is bri…"
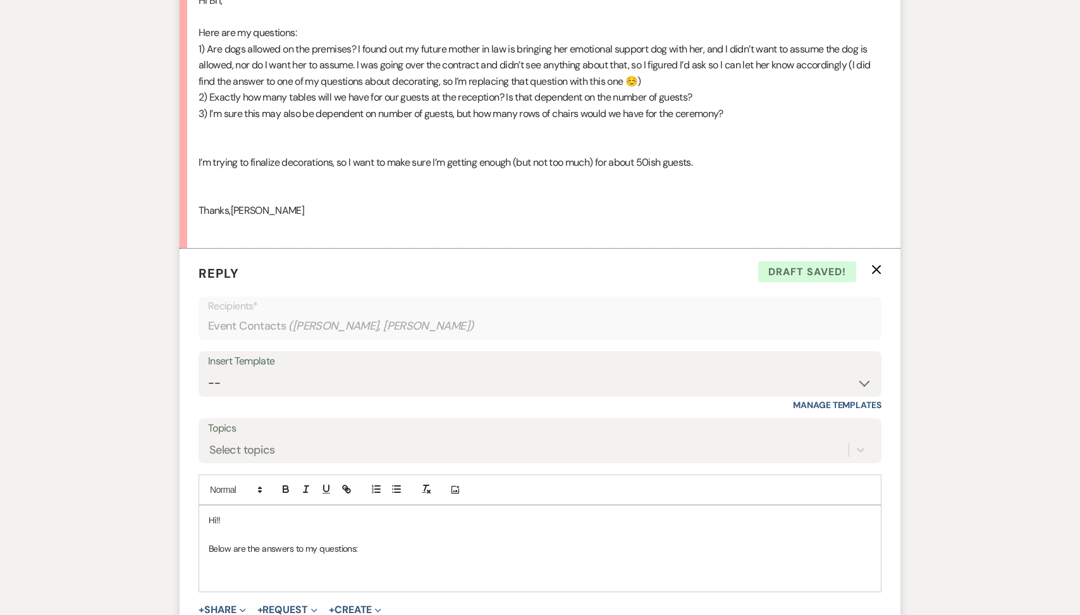
click at [237, 576] on p at bounding box center [540, 577] width 663 height 14
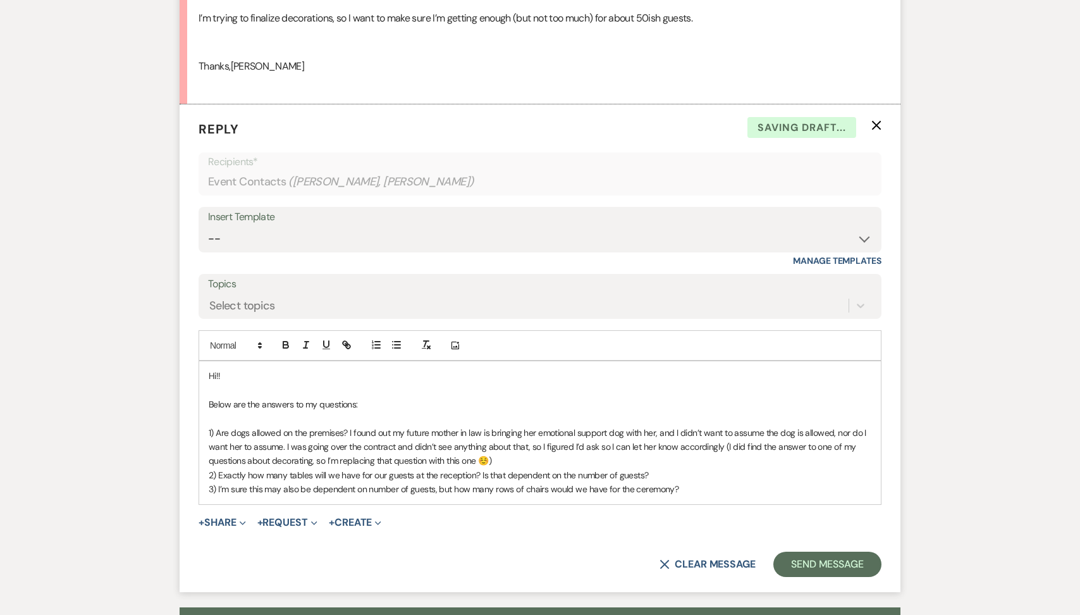
scroll to position [1271, 0]
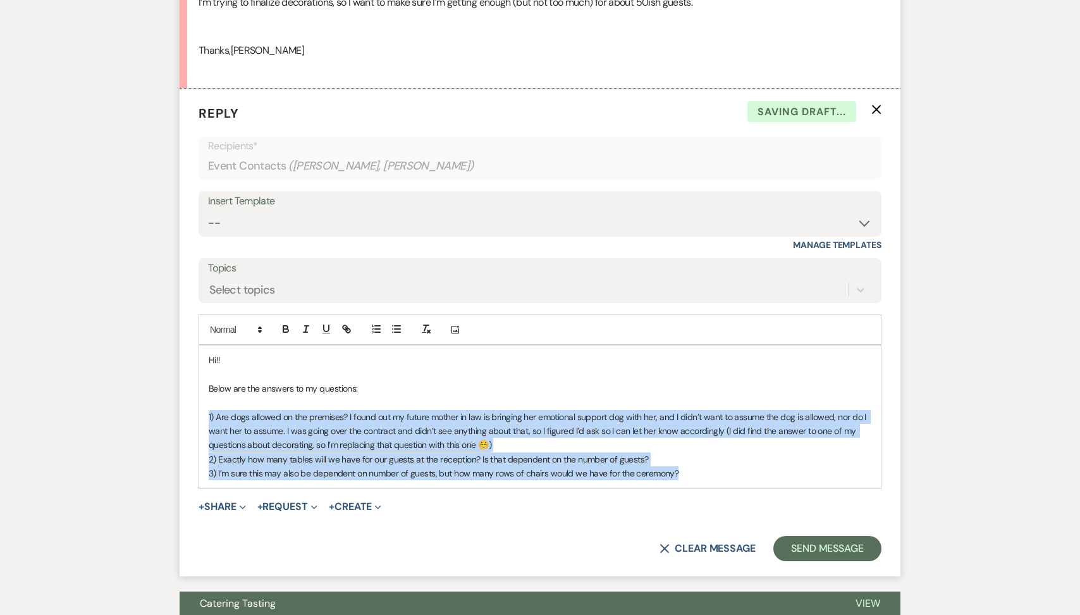
drag, startPoint x: 679, startPoint y: 476, endPoint x: 194, endPoint y: 411, distance: 489.3
click at [194, 411] on form "Reply X Saving draft... Recipients* Event Contacts ( [PERSON_NAME], [PERSON_NAM…" at bounding box center [540, 333] width 721 height 488
click at [283, 333] on icon "button" at bounding box center [285, 328] width 11 height 11
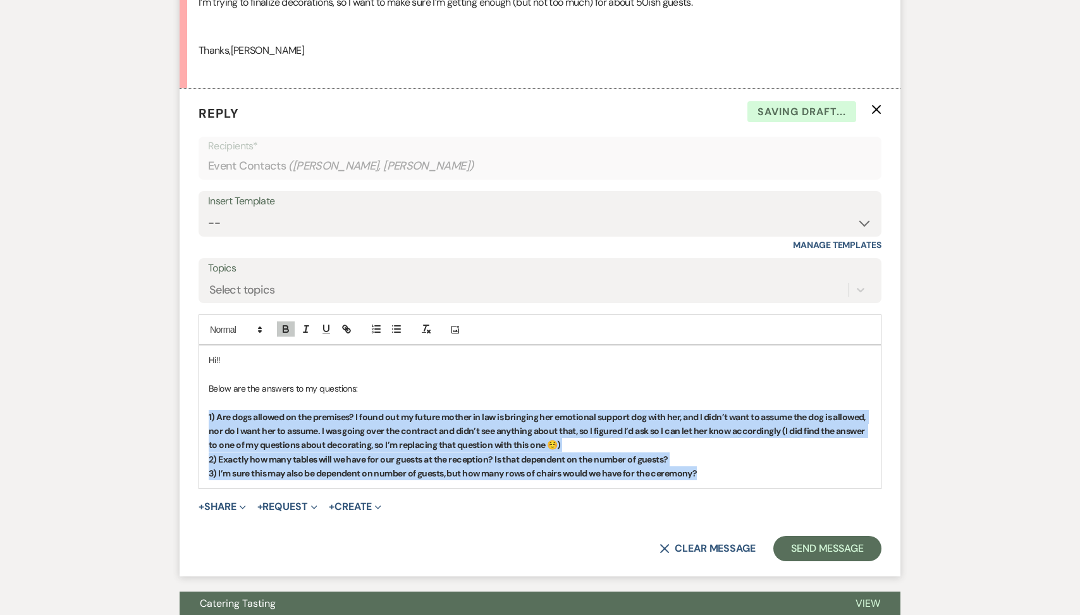
click at [565, 440] on p "1) Are dogs allowed on the premises? I found out my future mother in law is bri…" at bounding box center [540, 431] width 663 height 42
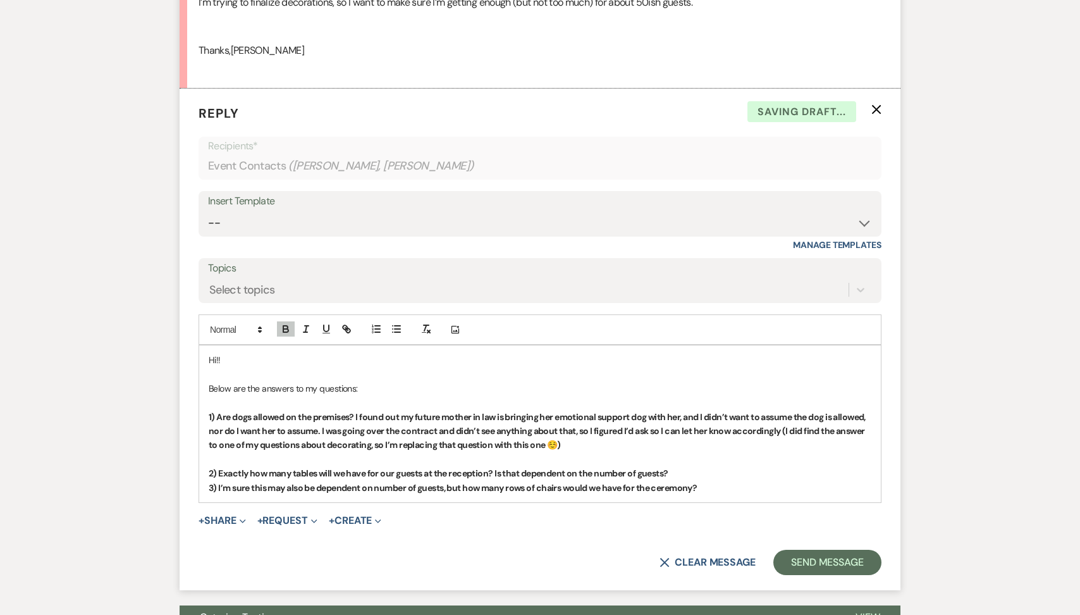
click at [689, 476] on p "2) Exactly how many tables will we have for our guests at the reception? Is tha…" at bounding box center [540, 473] width 663 height 14
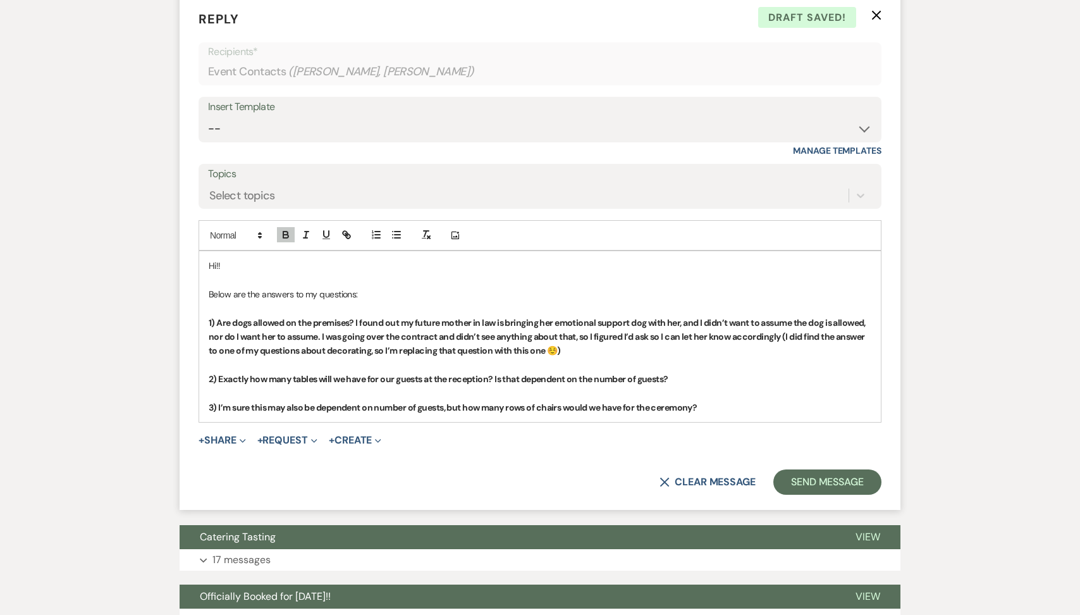
scroll to position [1393, 0]
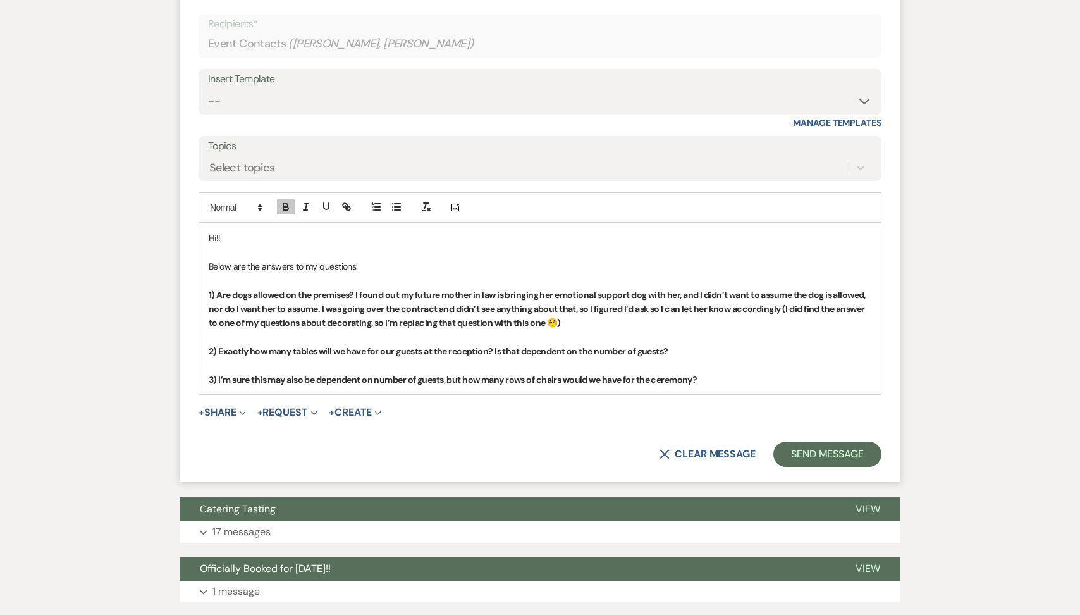
click at [328, 312] on strong "1) Are dogs allowed on the premises? I found out my future mother in law is bri…" at bounding box center [538, 309] width 658 height 40
click at [579, 325] on p "1) Are dogs allowed on the premises? I found out my future mother in law is bri…" at bounding box center [540, 309] width 663 height 42
click at [290, 206] on icon "button" at bounding box center [285, 206] width 11 height 11
click at [691, 352] on p "2) Exactly how many tables will we have for our guests at the reception? Is tha…" at bounding box center [540, 351] width 663 height 14
drag, startPoint x: 868, startPoint y: 354, endPoint x: 674, endPoint y: 354, distance: 194.2
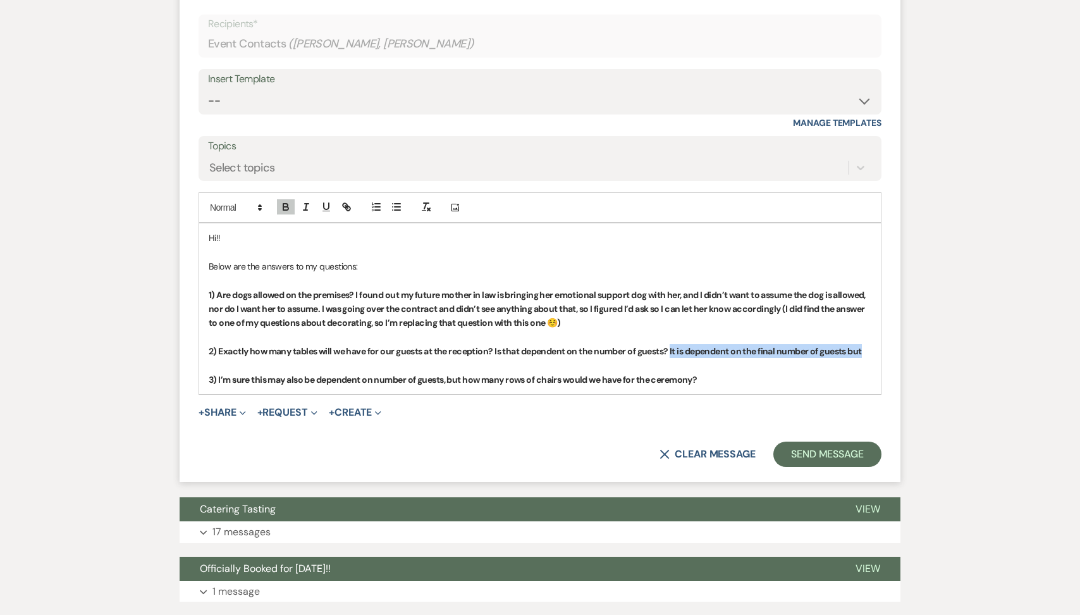
click at [674, 354] on strong "2) Exactly how many tables will we have for our guests at the reception? Is tha…" at bounding box center [535, 350] width 653 height 11
click at [296, 203] on div at bounding box center [316, 207] width 81 height 19
click at [293, 207] on button "button" at bounding box center [286, 206] width 18 height 15
click at [853, 352] on strong at bounding box center [852, 350] width 1 height 11
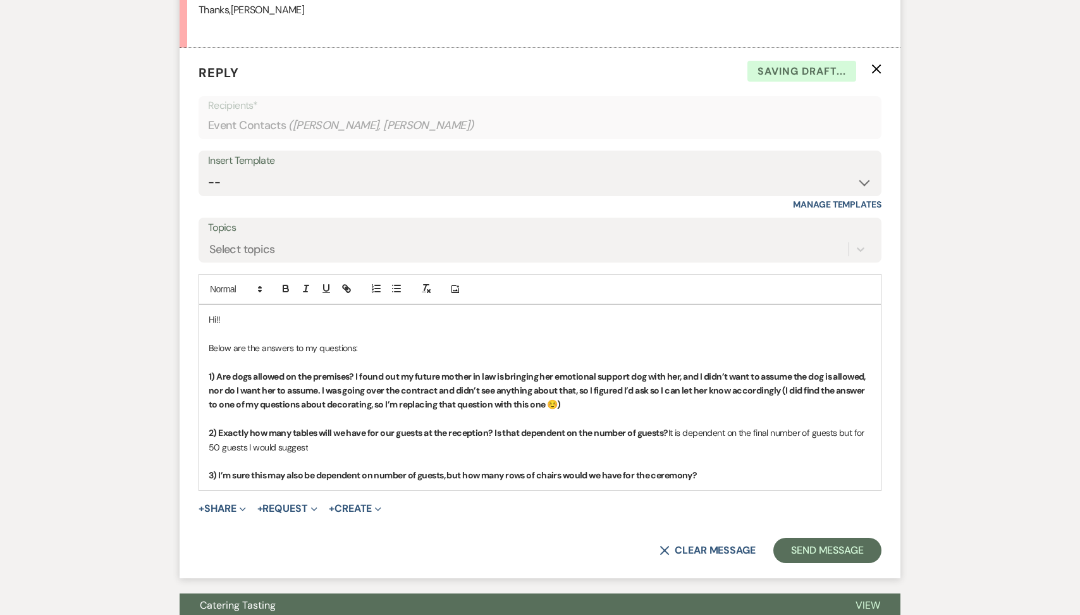
scroll to position [1311, 0]
click at [378, 450] on span "It is dependent on the final number of guests but for 50 guests I would suggest…" at bounding box center [538, 440] width 658 height 25
click at [335, 448] on span "It is dependent on the final number of guests but for 50 guests I would suggest…" at bounding box center [538, 440] width 658 height 25
click at [406, 448] on span "It is dependent on the final number of guests but for 50 guests I would suggest…" at bounding box center [538, 440] width 658 height 25
click at [246, 446] on span "It is dependent on the final number of guests but for 50 guests I would suggest…" at bounding box center [538, 440] width 658 height 25
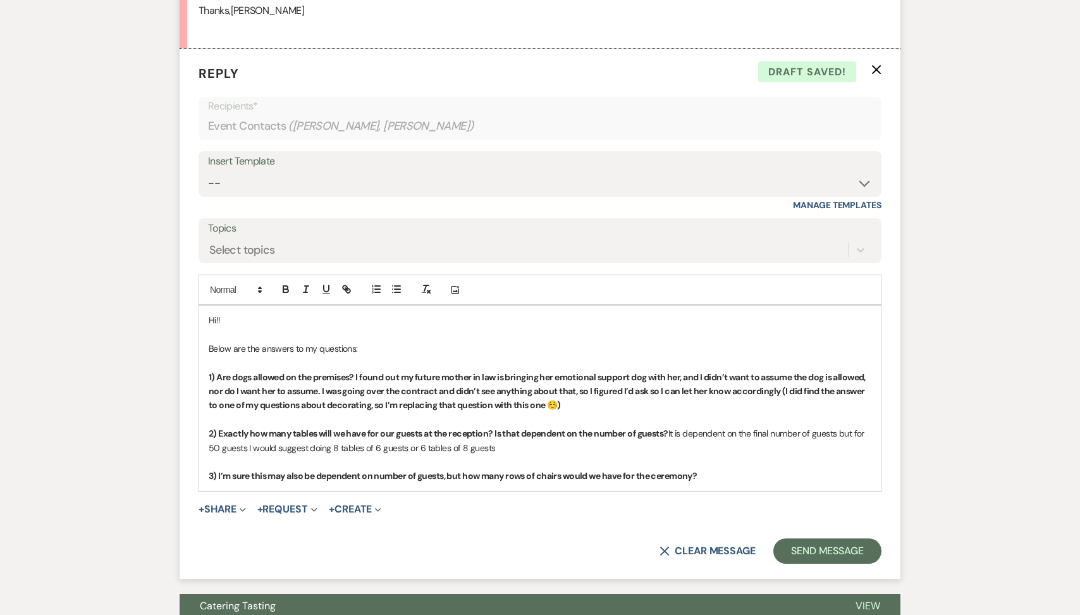
click at [494, 443] on span "It is dependent on the final number of guests but for 50 guests I would suggest…" at bounding box center [538, 440] width 658 height 25
click at [555, 446] on span "It is dependent on the final number of guests but for 50 guests I would suggest…" at bounding box center [538, 440] width 658 height 25
click at [382, 445] on span "It is dependent on the final number of guests but for 50 guests I would suggest…" at bounding box center [538, 440] width 658 height 25
click at [339, 447] on span "It is dependent on the final number of guests but for 50 guests I would suggest…" at bounding box center [538, 440] width 658 height 25
click at [449, 445] on span "It is dependent on the final number of guests but for 50 guests I would suggest…" at bounding box center [538, 440] width 658 height 25
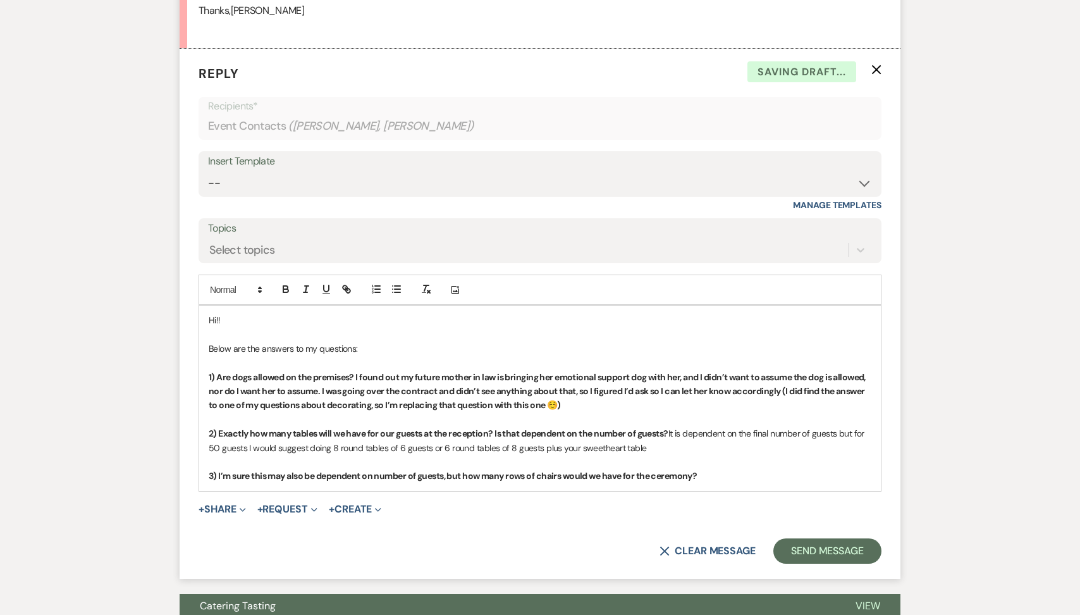
click at [656, 450] on p "2) Exactly how many tables will we have for our guests at the reception? Is tha…" at bounding box center [540, 440] width 663 height 28
drag, startPoint x: 837, startPoint y: 445, endPoint x: 706, endPoint y: 452, distance: 131.1
click at [706, 452] on p "2) Exactly how many tables will we have for our guests at the reception? Is tha…" at bounding box center [540, 440] width 663 height 28
drag, startPoint x: 718, startPoint y: 457, endPoint x: 642, endPoint y: 445, distance: 76.9
click at [642, 445] on div "Hi!! Below are the answers to my questions: 1) Are dogs allowed on the premises…" at bounding box center [540, 397] width 682 height 185
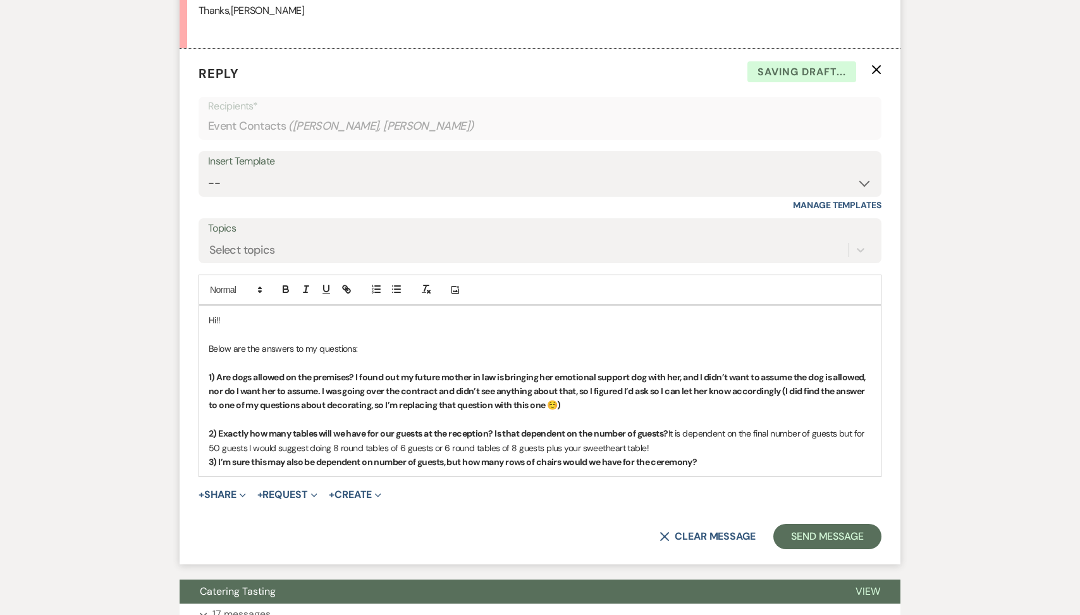
click at [394, 445] on span "It is dependent on the final number of guests but for 50 guests I would suggest…" at bounding box center [538, 440] width 658 height 25
click at [359, 450] on span "It is dependent on the final number of guests but for 50 guests I would suggest…" at bounding box center [538, 440] width 658 height 25
click at [446, 446] on span "It is dependent on the final number of guests but for 50 guests I would suggest…" at bounding box center [538, 440] width 658 height 25
click at [601, 446] on p "2) Exactly how many tables will we have for our guests at the reception? Is tha…" at bounding box center [540, 440] width 663 height 28
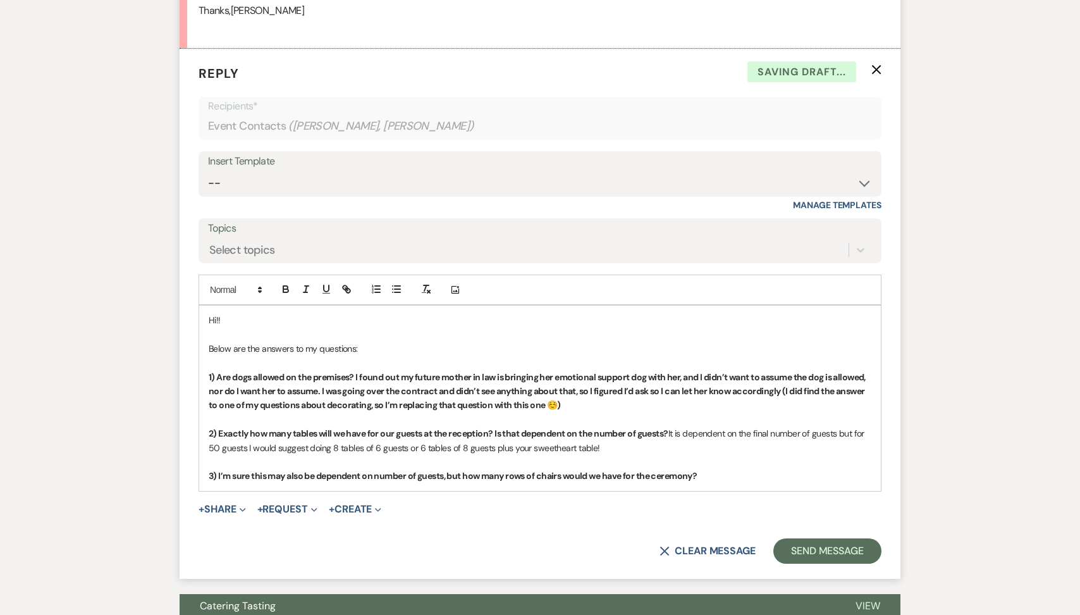
click at [711, 476] on p "3) I’m sure this may also be dependent on number of guests, but how many rows o…" at bounding box center [540, 476] width 663 height 14
click at [289, 293] on icon "button" at bounding box center [285, 288] width 11 height 11
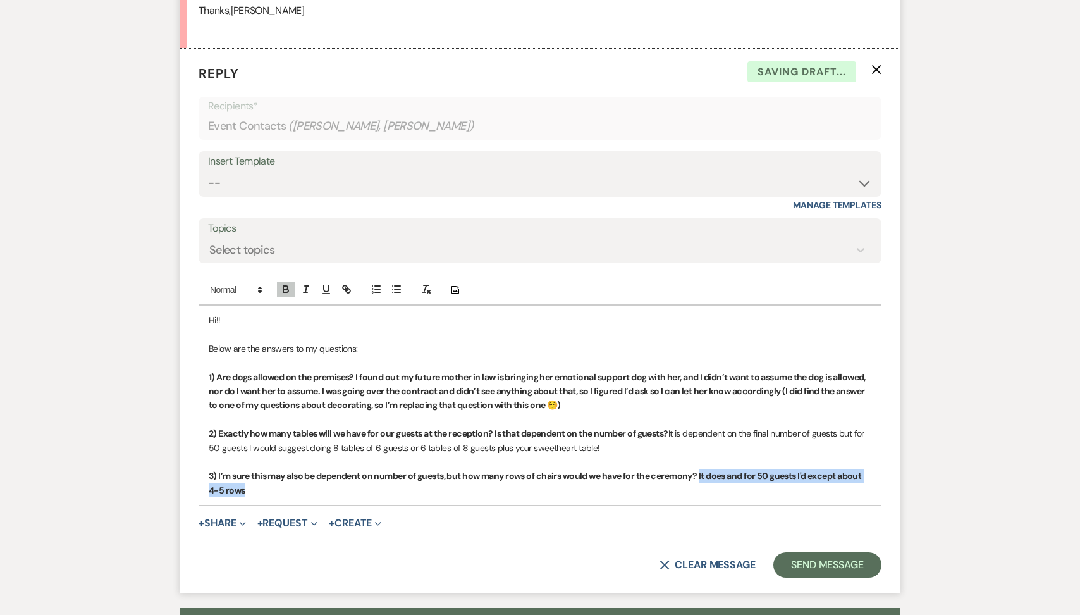
drag, startPoint x: 696, startPoint y: 497, endPoint x: 702, endPoint y: 479, distance: 19.4
click at [702, 479] on div "Hi!! Below are the answers to my questions: 1) Are dogs allowed on the premises…" at bounding box center [540, 404] width 682 height 199
click at [284, 292] on icon "button" at bounding box center [285, 288] width 11 height 11
click at [242, 493] on p "3) I’m sure this may also be dependent on number of guests, but how many rows o…" at bounding box center [540, 483] width 663 height 28
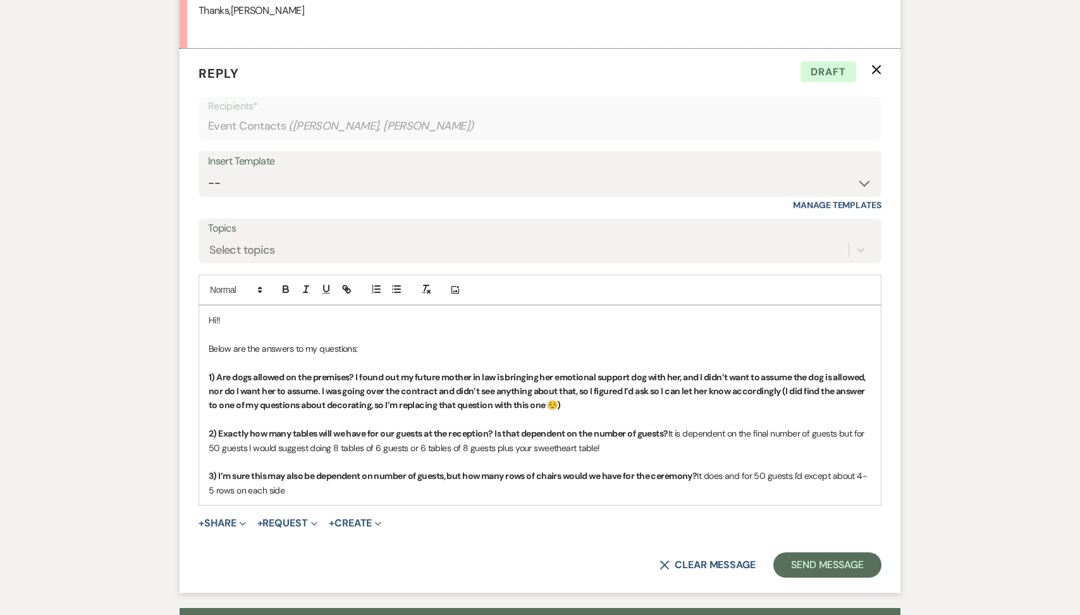
click at [593, 402] on p "1) Are dogs allowed on the premises? I found out my future mother in law is bri…" at bounding box center [540, 391] width 663 height 42
click at [290, 293] on icon "button" at bounding box center [285, 288] width 11 height 11
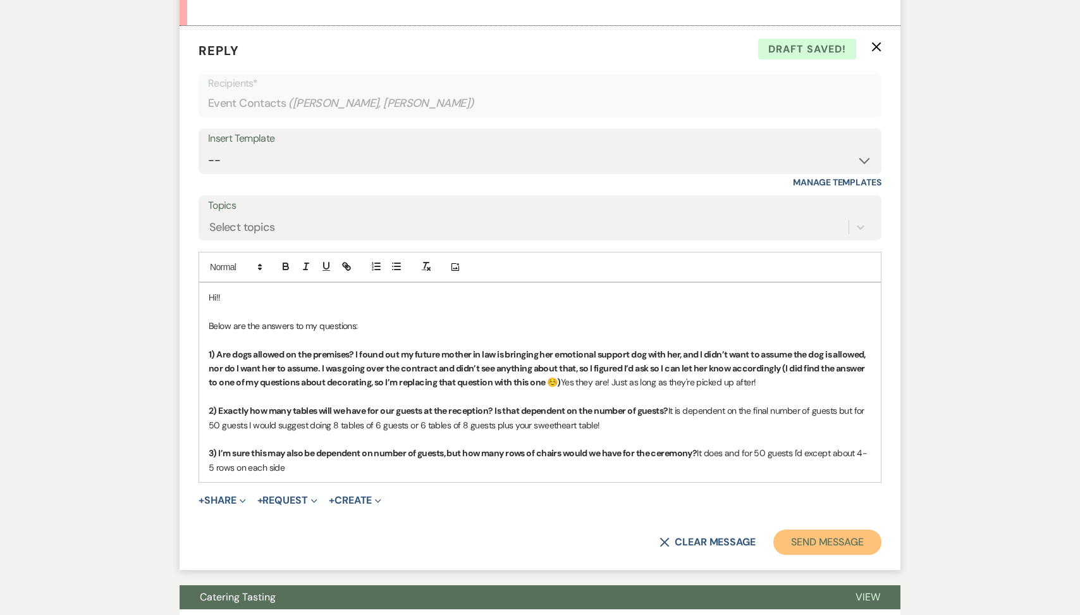
click at [809, 532] on button "Send Message" at bounding box center [827, 541] width 108 height 25
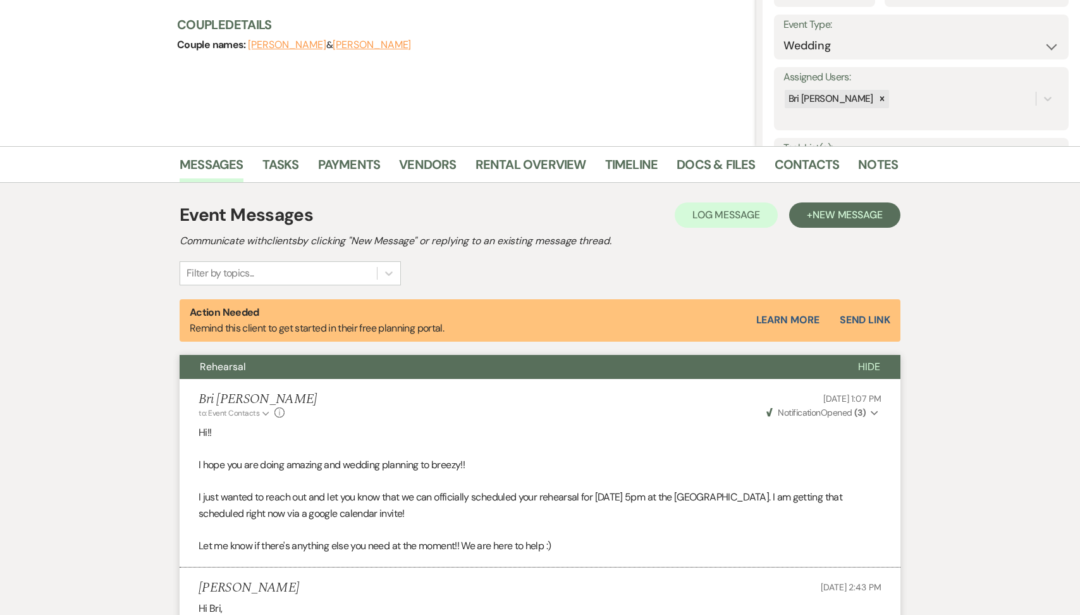
scroll to position [0, 0]
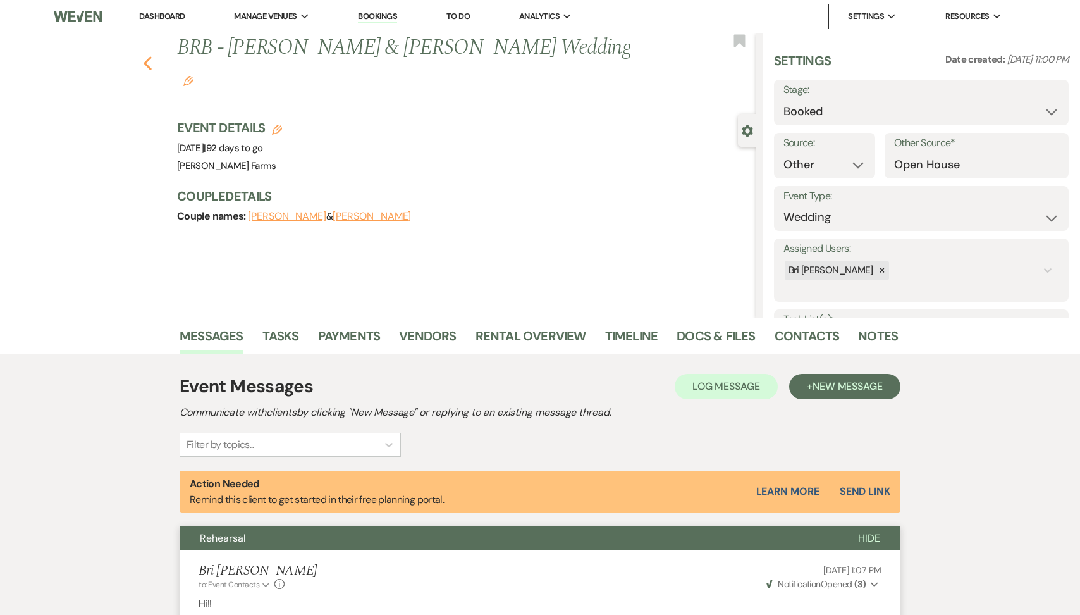
click at [147, 56] on icon "Previous" at bounding box center [147, 63] width 9 height 15
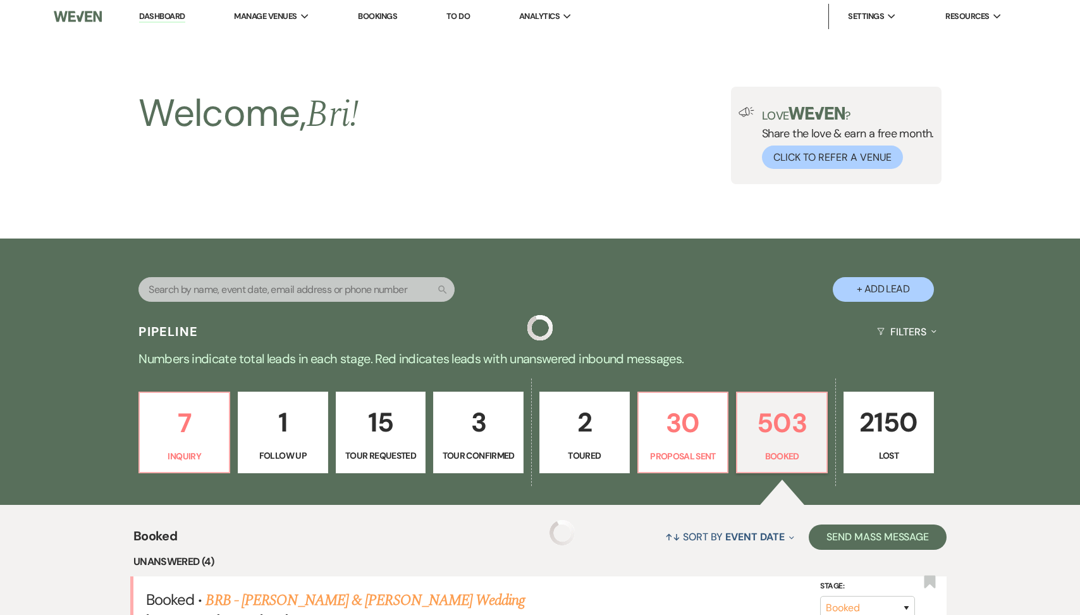
scroll to position [409, 0]
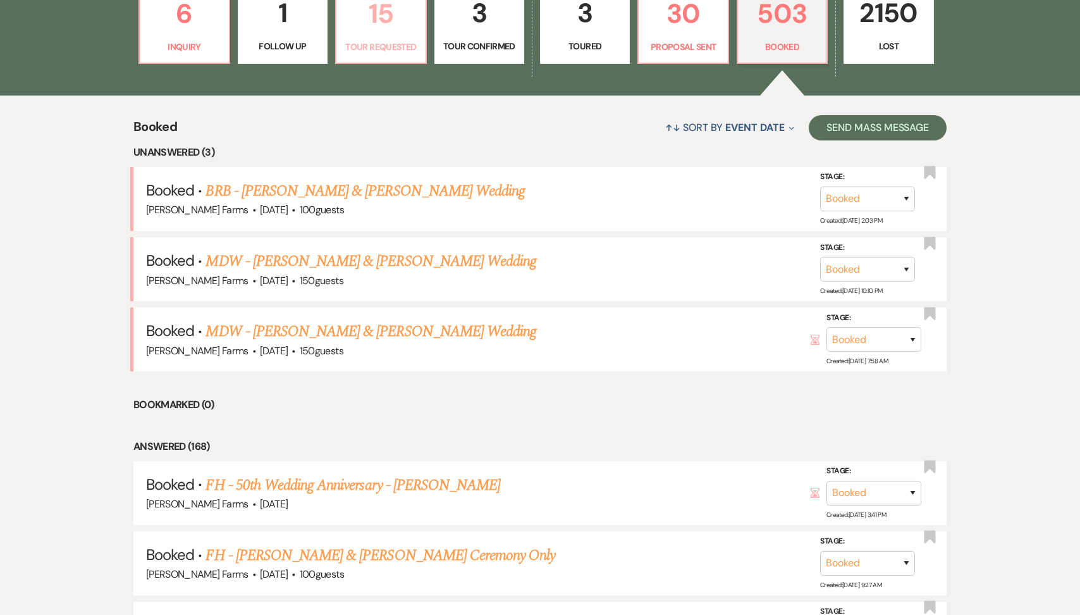
click at [375, 47] on p "Tour Requested" at bounding box center [380, 47] width 73 height 14
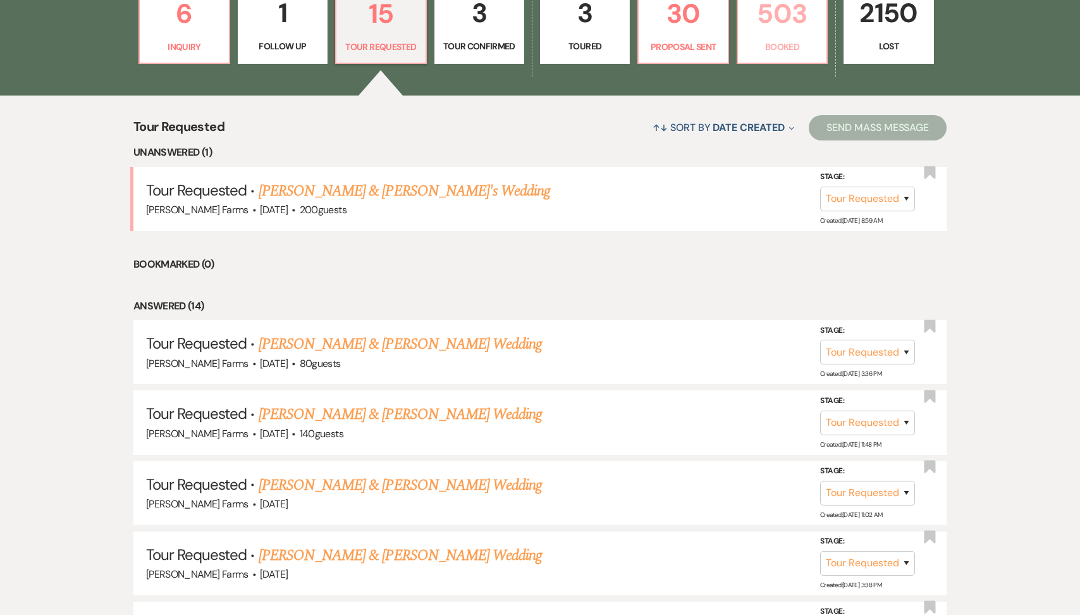
click at [769, 47] on p "Booked" at bounding box center [782, 47] width 73 height 14
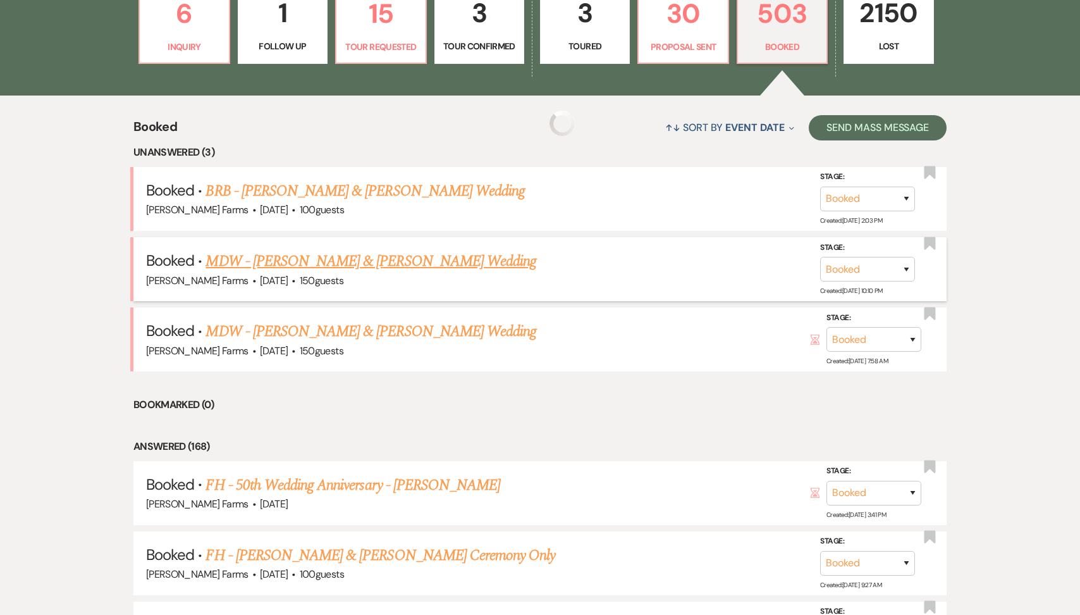
click at [404, 262] on link "MDW - [PERSON_NAME] & [PERSON_NAME] Wedding" at bounding box center [371, 261] width 331 height 23
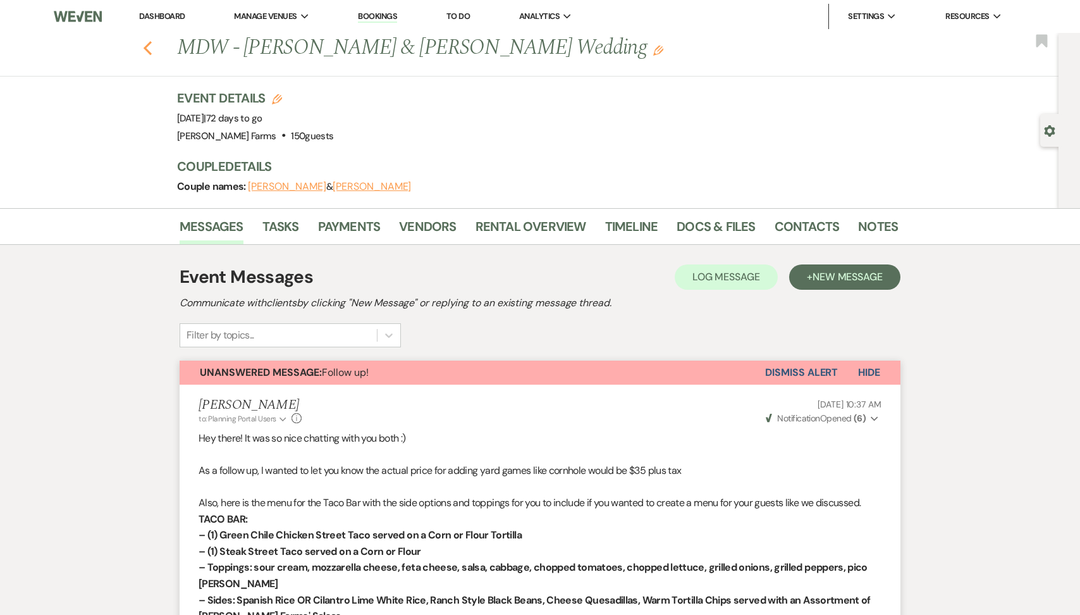
click at [145, 46] on icon "Previous" at bounding box center [147, 47] width 9 height 15
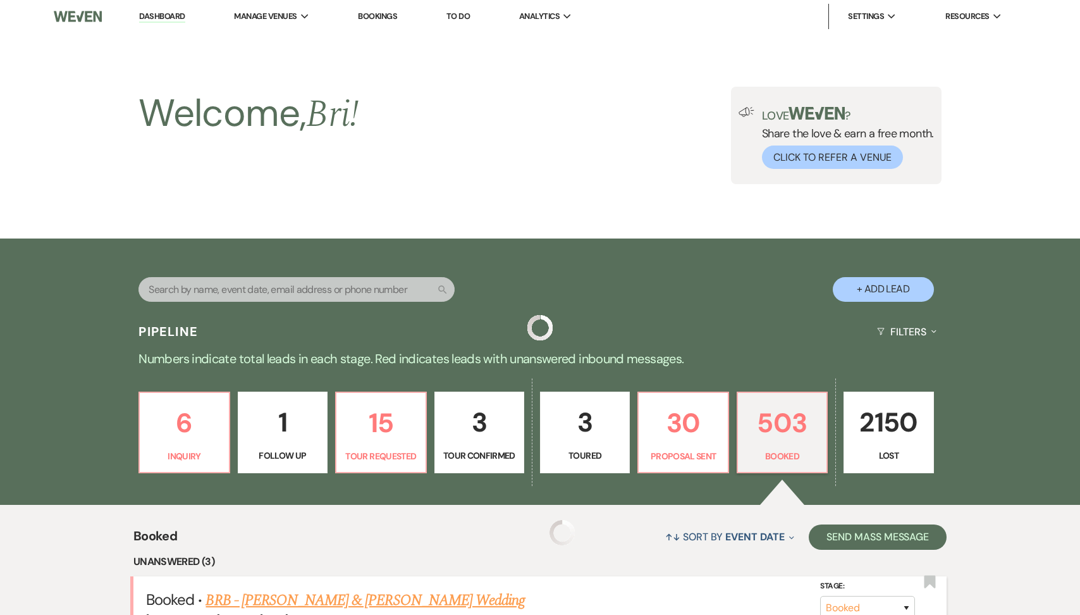
scroll to position [409, 0]
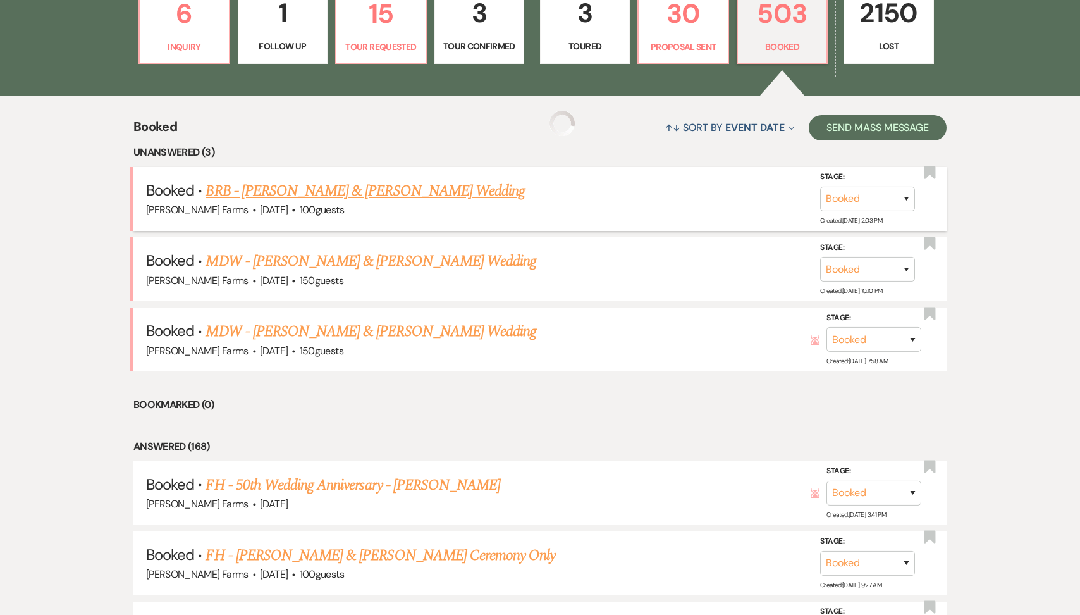
click at [420, 194] on link "BRB - [PERSON_NAME] & [PERSON_NAME] Wedding" at bounding box center [365, 191] width 319 height 23
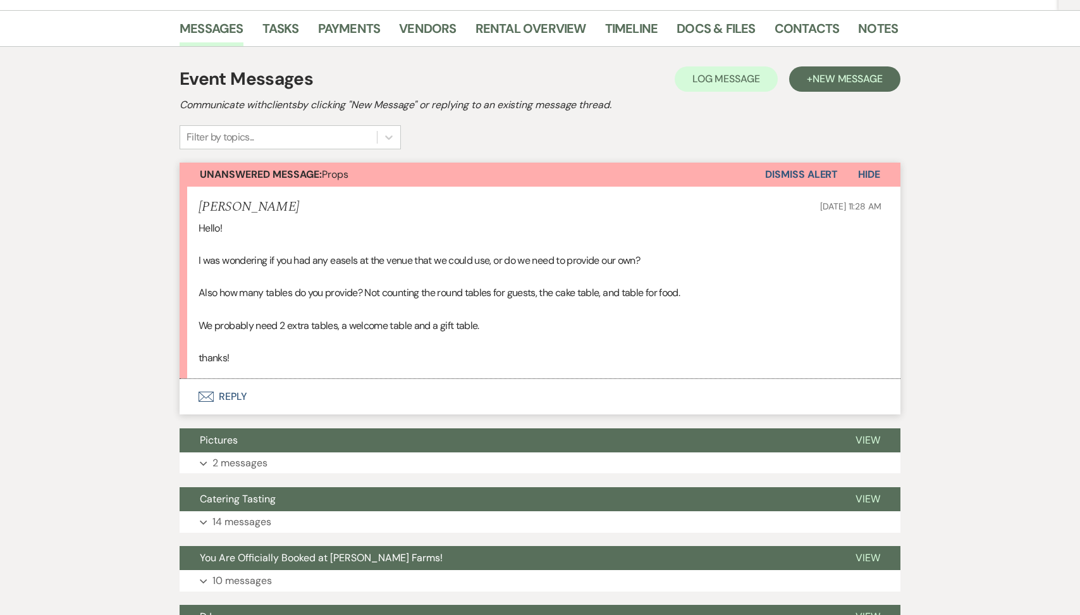
scroll to position [190, 0]
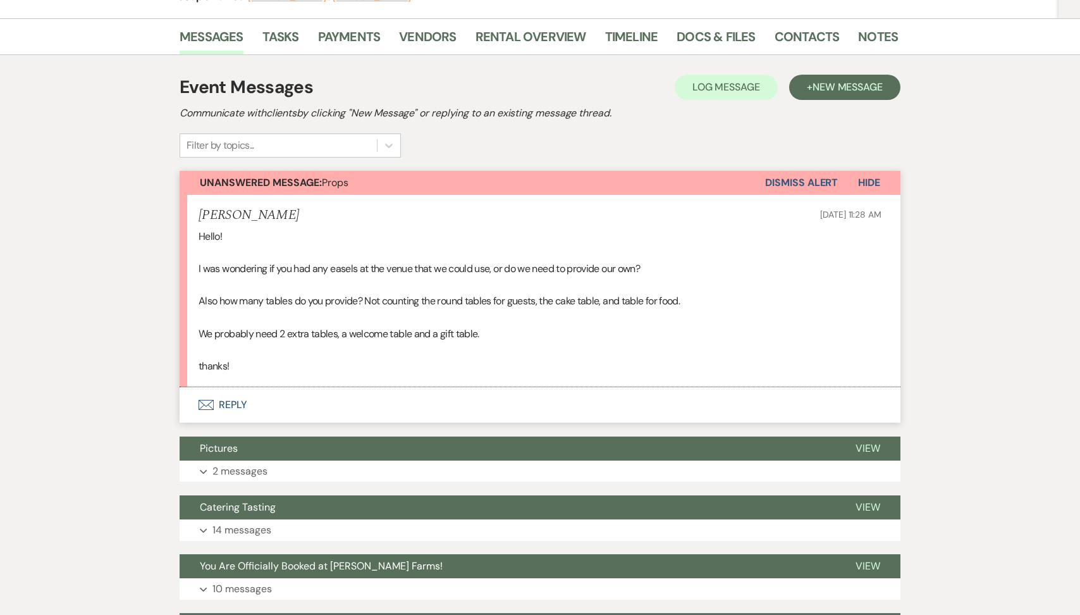
click at [301, 411] on button "Envelope Reply" at bounding box center [540, 404] width 721 height 35
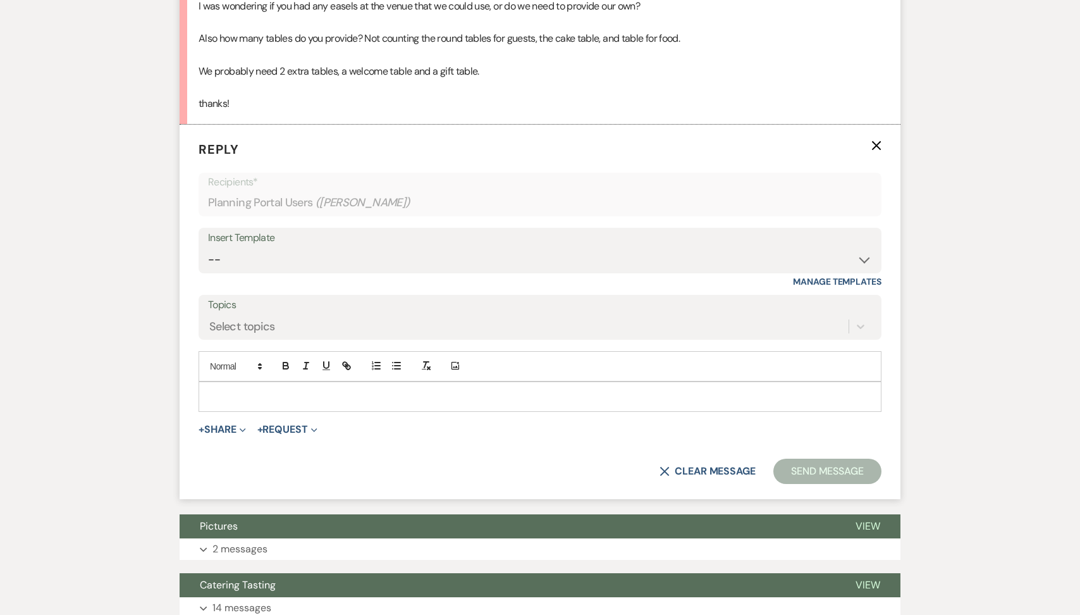
scroll to position [457, 0]
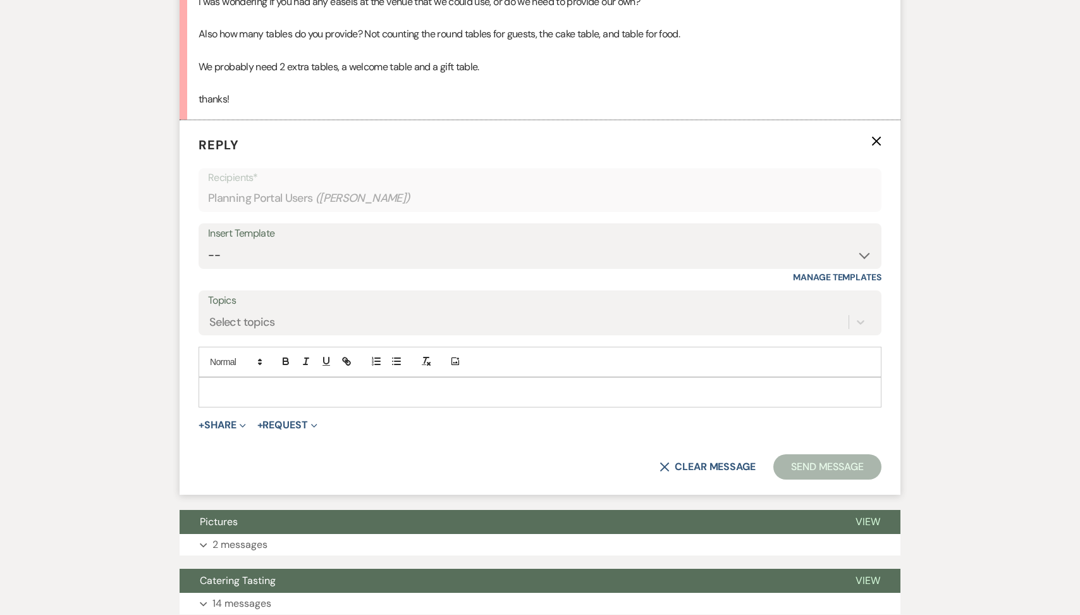
click at [273, 378] on div at bounding box center [540, 392] width 682 height 29
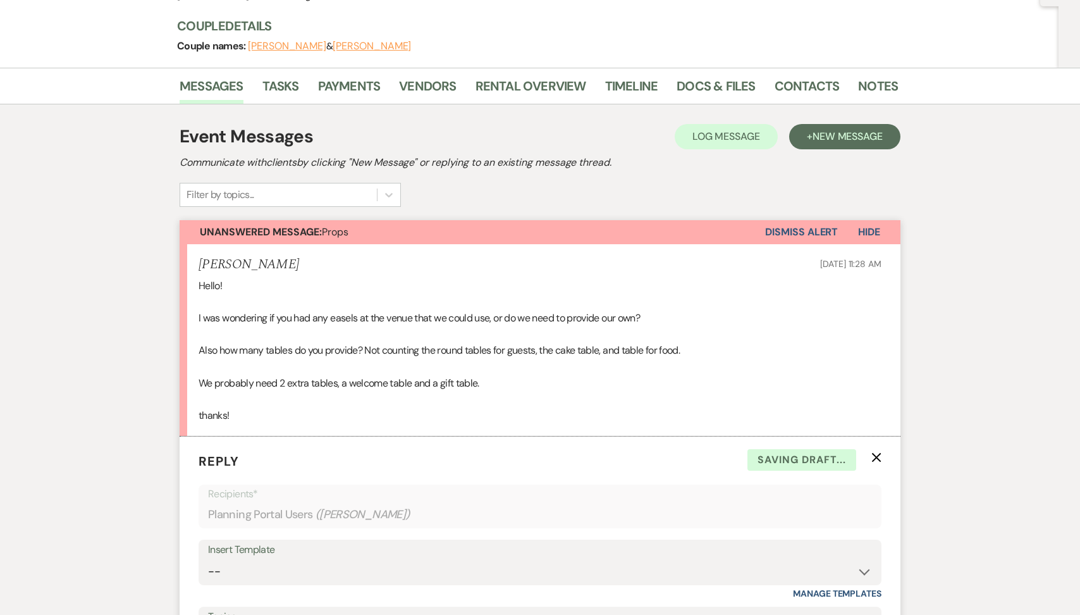
scroll to position [102, 0]
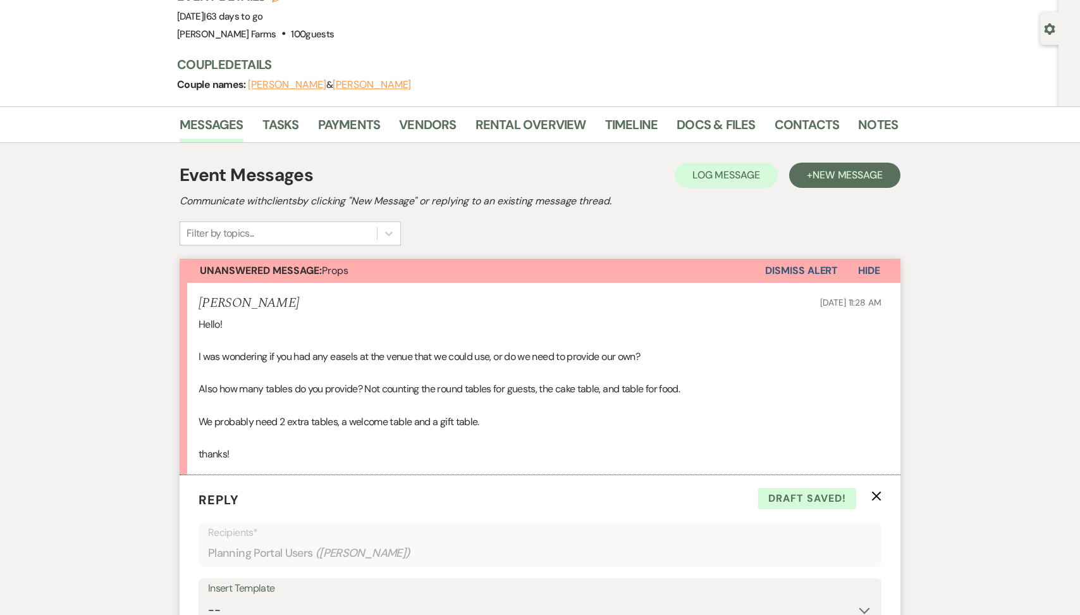
click at [1047, 28] on use "button" at bounding box center [1050, 28] width 11 height 11
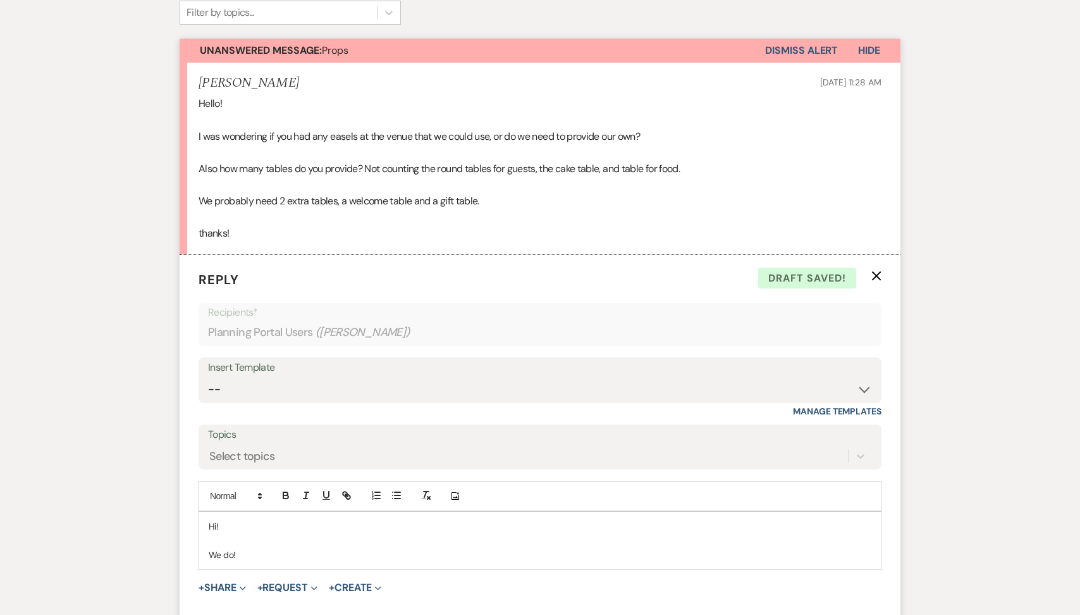
scroll to position [601, 0]
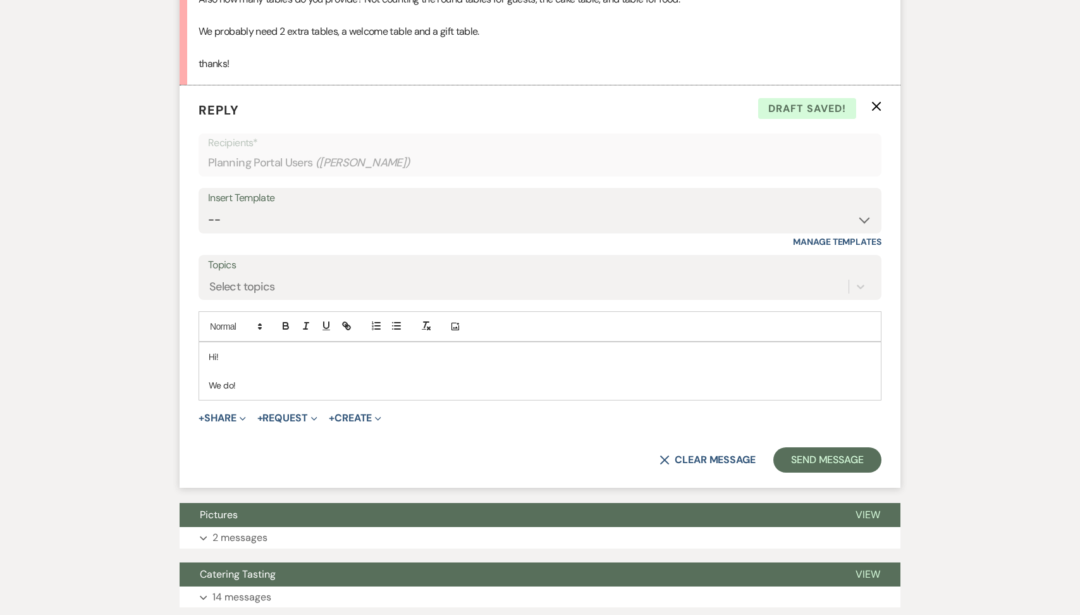
click at [880, 103] on icon "X" at bounding box center [876, 106] width 10 height 10
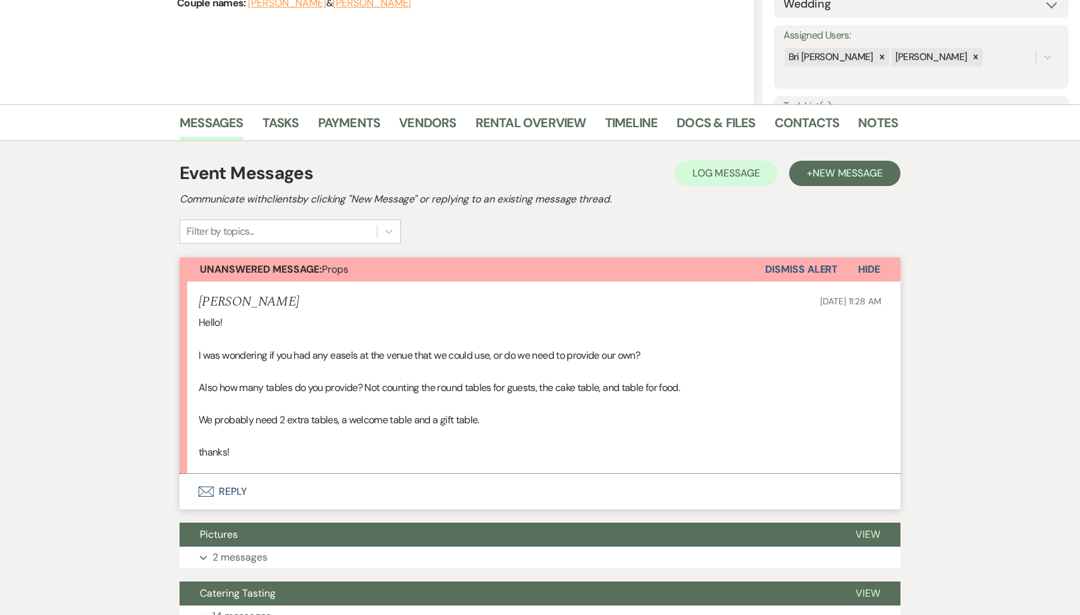
scroll to position [0, 0]
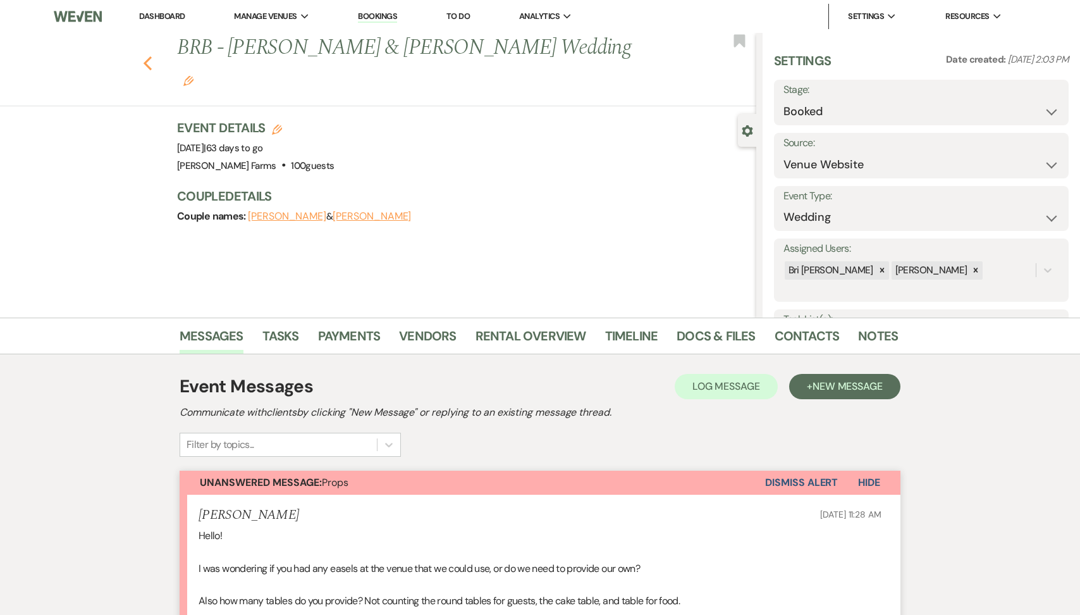
click at [147, 56] on use "button" at bounding box center [148, 63] width 8 height 14
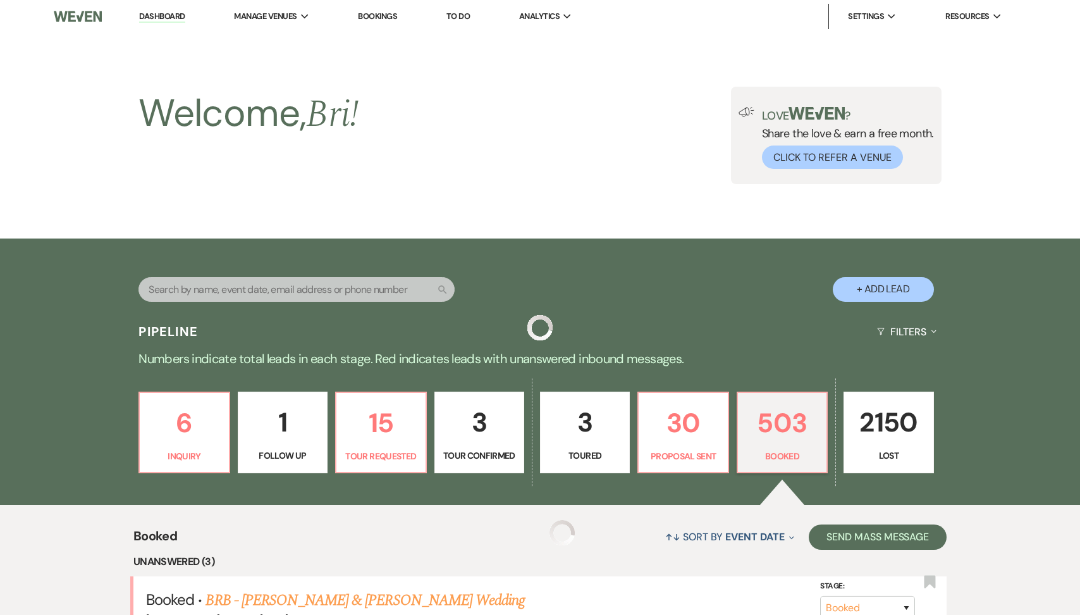
scroll to position [409, 0]
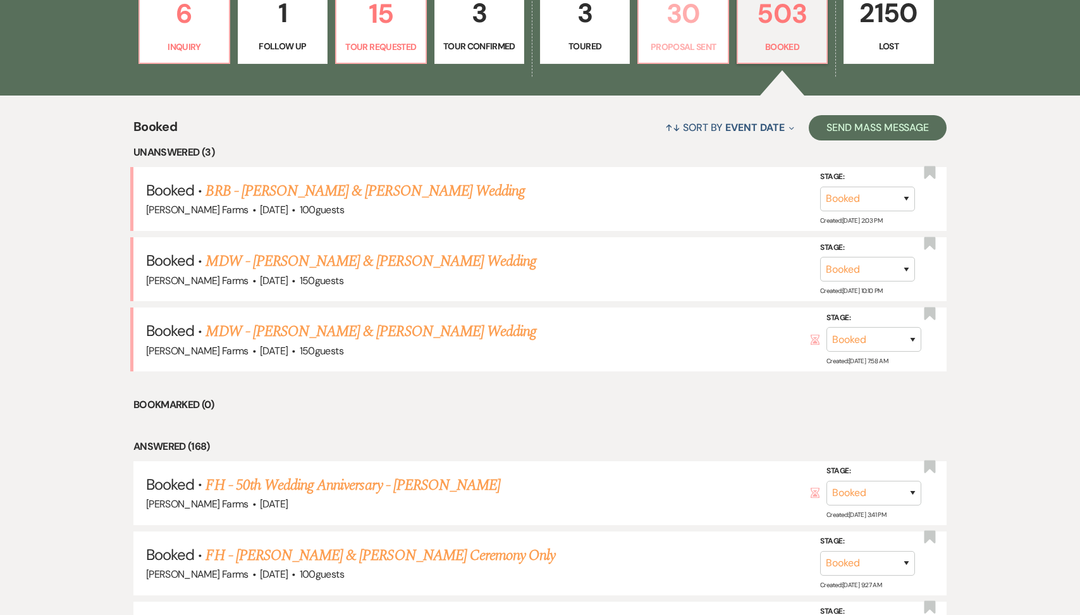
click at [692, 39] on link "30 Proposal Sent" at bounding box center [682, 23] width 91 height 82
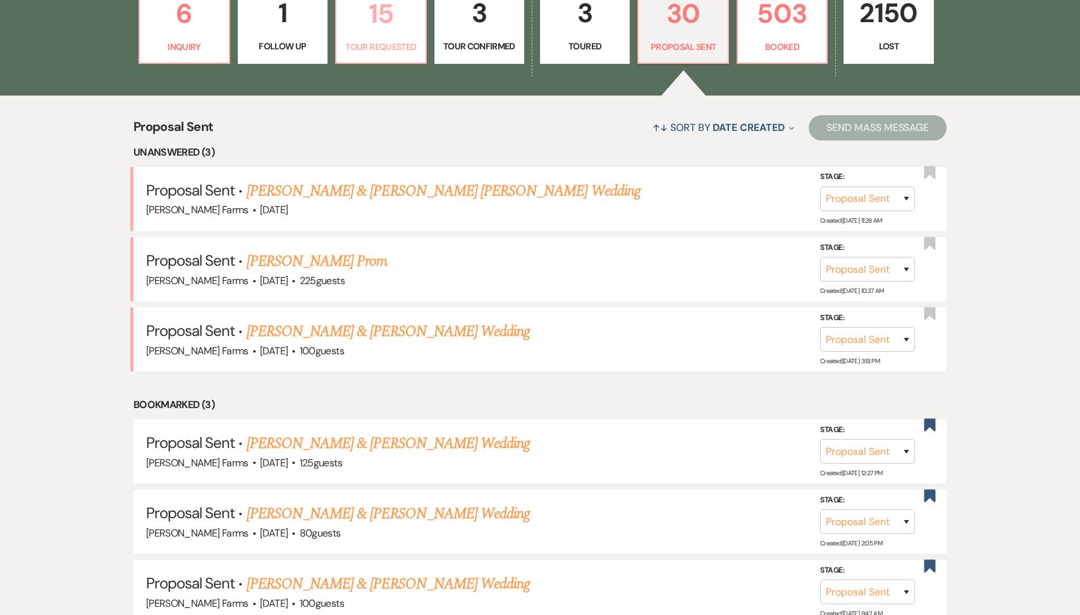
click at [374, 37] on link "15 Tour Requested" at bounding box center [380, 23] width 91 height 82
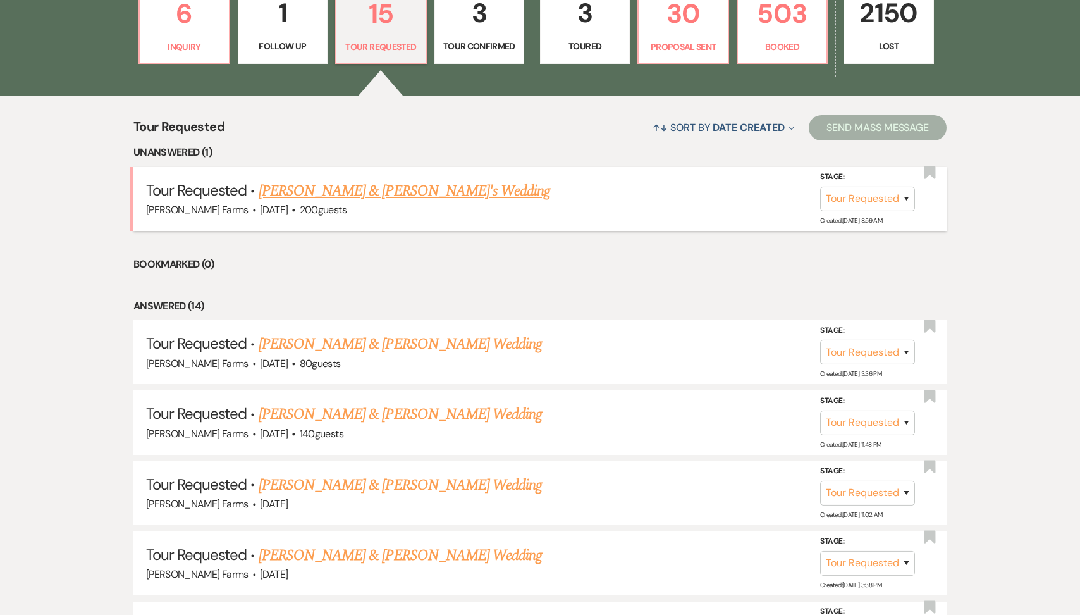
click at [352, 191] on link "[PERSON_NAME] & [PERSON_NAME]'s Wedding" at bounding box center [405, 191] width 292 height 23
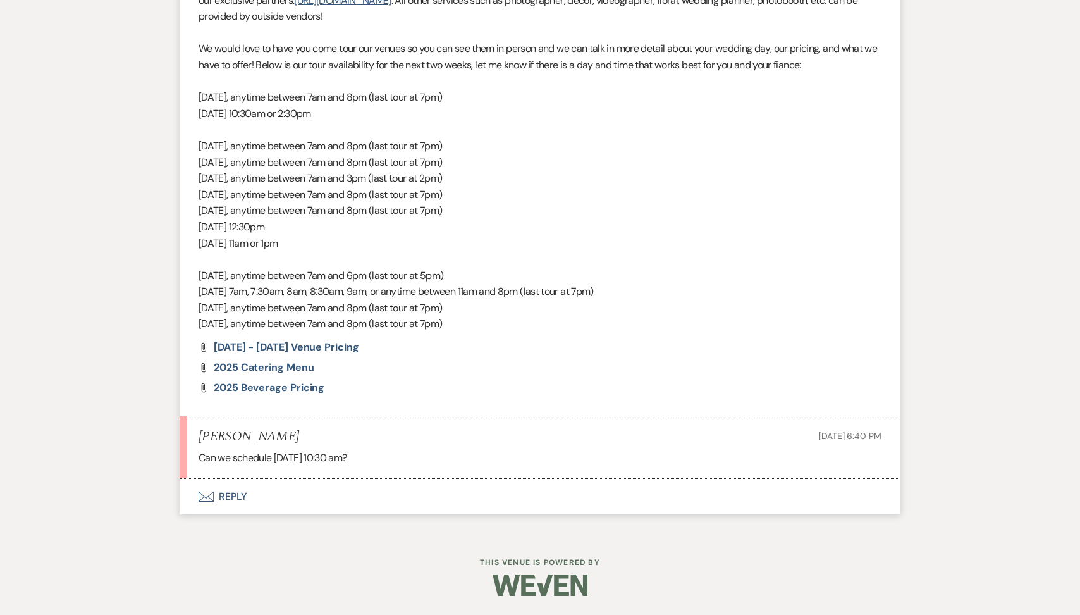
click at [263, 500] on button "Envelope Reply" at bounding box center [540, 496] width 721 height 35
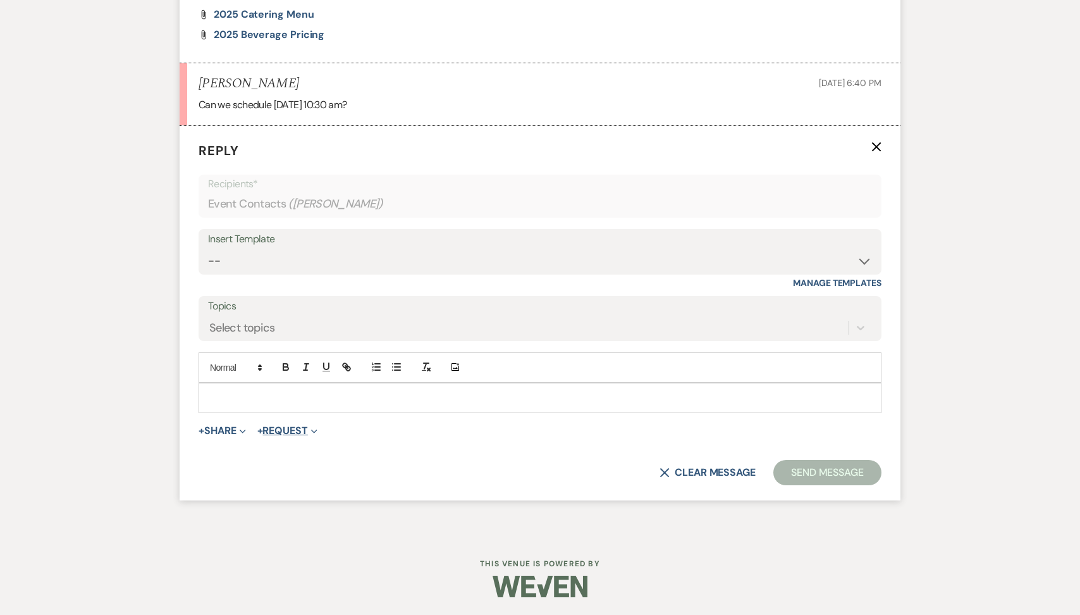
scroll to position [1271, 0]
click at [257, 402] on p at bounding box center [540, 397] width 663 height 14
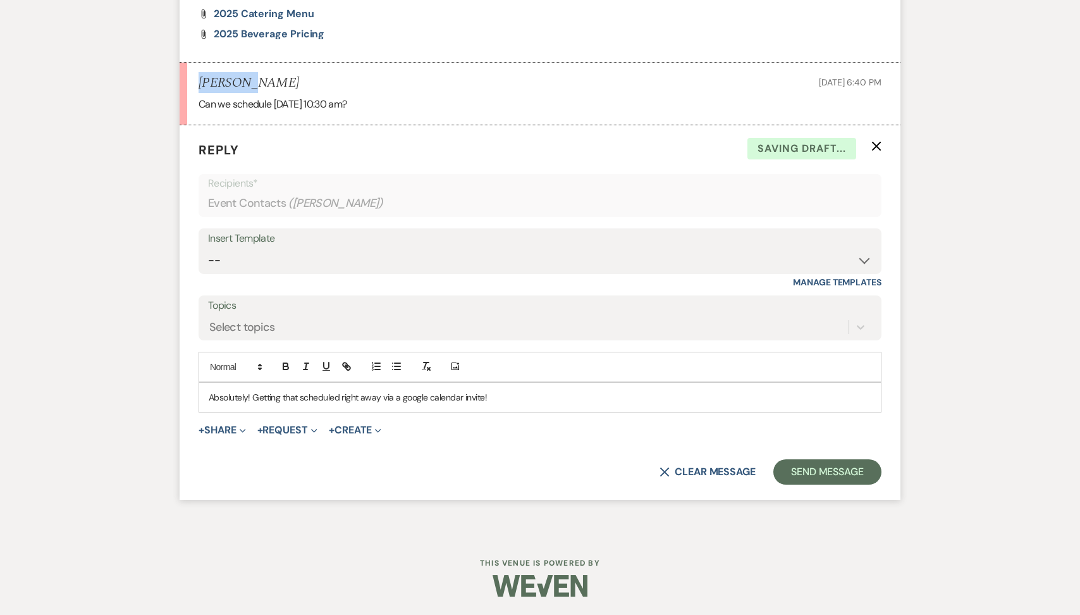
drag, startPoint x: 245, startPoint y: 81, endPoint x: 180, endPoint y: 81, distance: 65.1
click at [180, 81] on li "[PERSON_NAME] [DATE] 6:40 PM Can we schedule [DATE] 10:30 am?" at bounding box center [540, 94] width 721 height 63
copy h5 "[PERSON_NAME]"
click at [785, 463] on button "Send Message" at bounding box center [827, 471] width 108 height 25
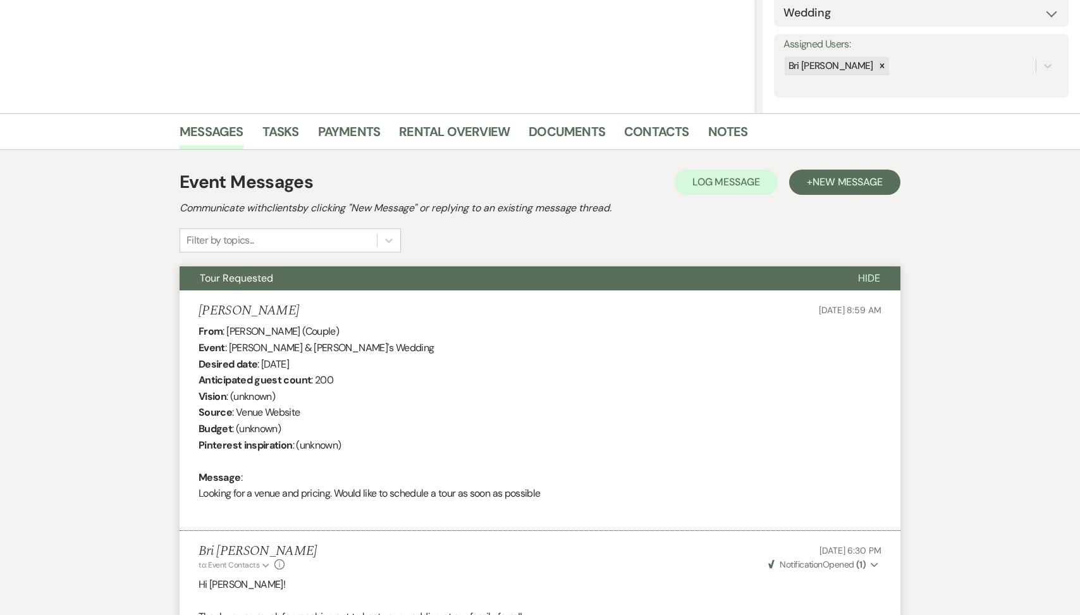
scroll to position [0, 0]
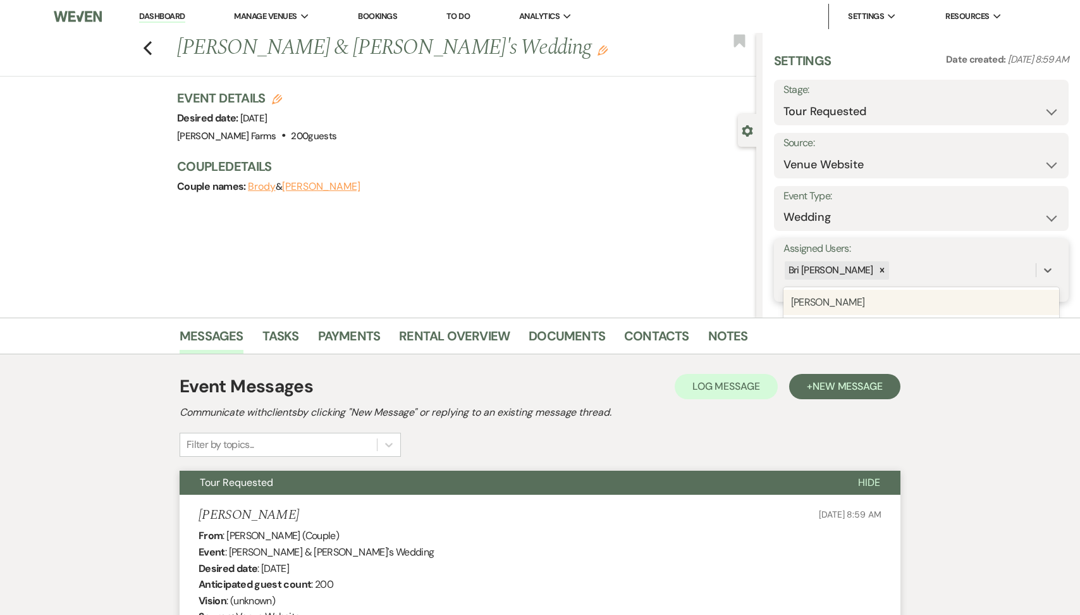
click at [882, 274] on div "Bri [PERSON_NAME]" at bounding box center [910, 270] width 252 height 22
click at [895, 293] on div "[PERSON_NAME]" at bounding box center [922, 302] width 276 height 25
click at [1049, 272] on button "Save" at bounding box center [1038, 270] width 62 height 25
click at [874, 129] on div "Settings Date created: [DATE] 8:59 AM Stage: Inquiry Follow Up Tour Requested T…" at bounding box center [921, 177] width 295 height 250
click at [869, 120] on select "Inquiry Follow Up Tour Requested Tour Confirmed Toured Proposal Sent Booked Lost" at bounding box center [922, 111] width 276 height 25
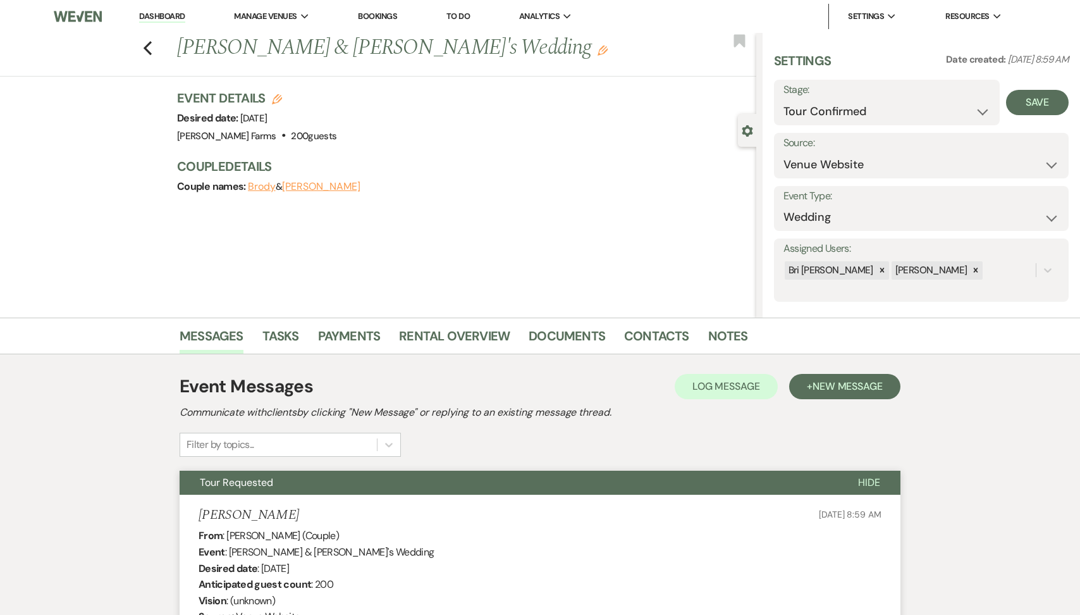
click at [1057, 78] on div "Settings Date created: [DATE] 8:59 AM" at bounding box center [921, 66] width 295 height 28
click at [1034, 106] on button "Save" at bounding box center [1037, 102] width 63 height 25
click at [651, 342] on link "Contacts" at bounding box center [656, 340] width 65 height 28
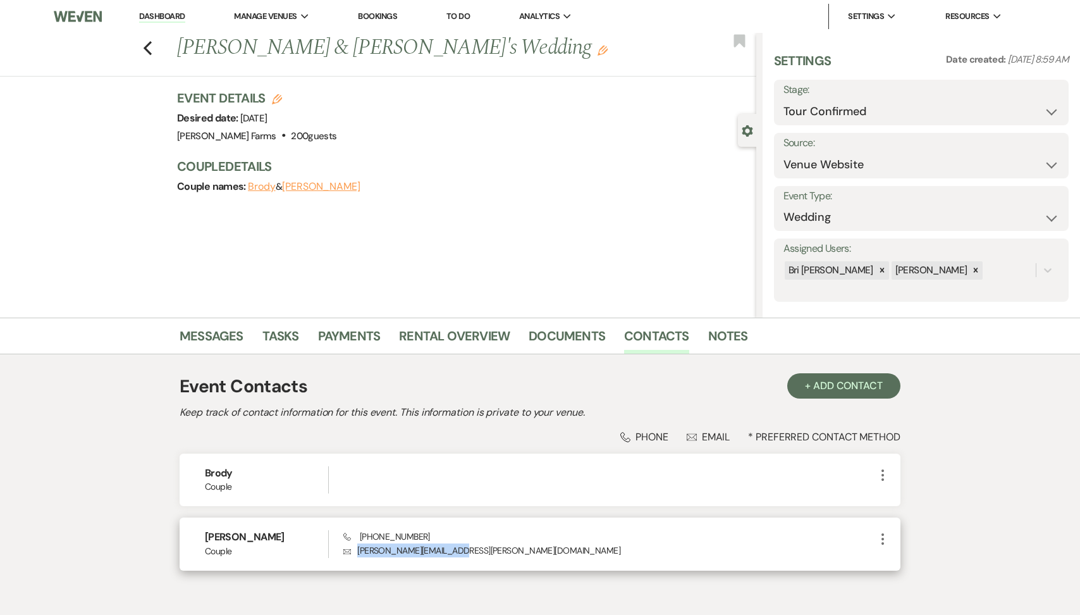
drag, startPoint x: 460, startPoint y: 554, endPoint x: 355, endPoint y: 551, distance: 104.4
click at [355, 551] on p "Envelope [PERSON_NAME][EMAIL_ADDRESS][PERSON_NAME][DOMAIN_NAME]" at bounding box center [609, 550] width 532 height 14
copy p "[PERSON_NAME][EMAIL_ADDRESS][PERSON_NAME][DOMAIN_NAME]"
click at [143, 49] on icon "Previous" at bounding box center [147, 47] width 9 height 15
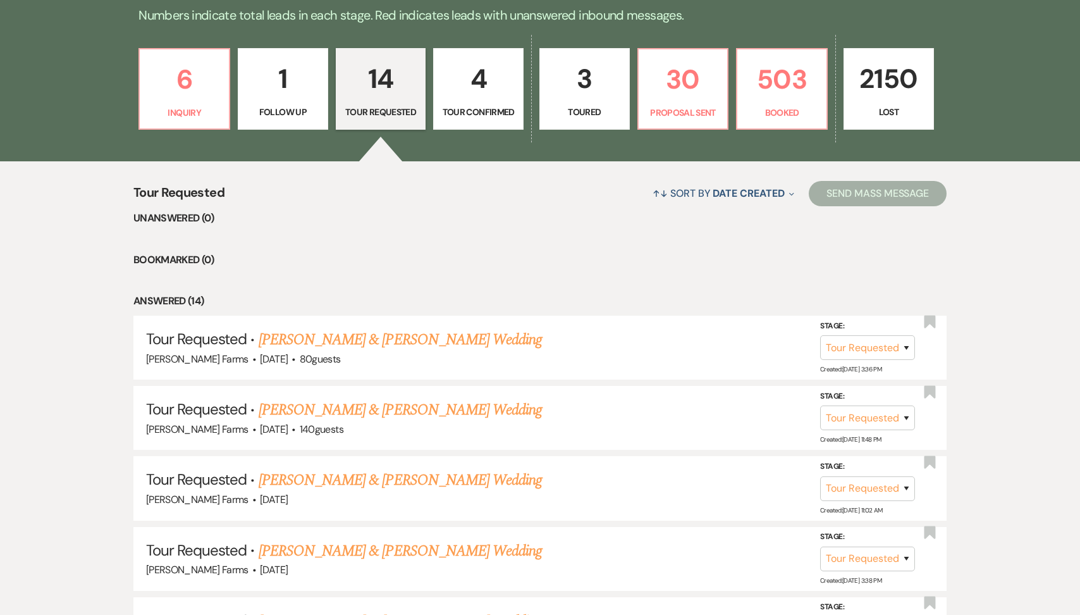
scroll to position [341, 0]
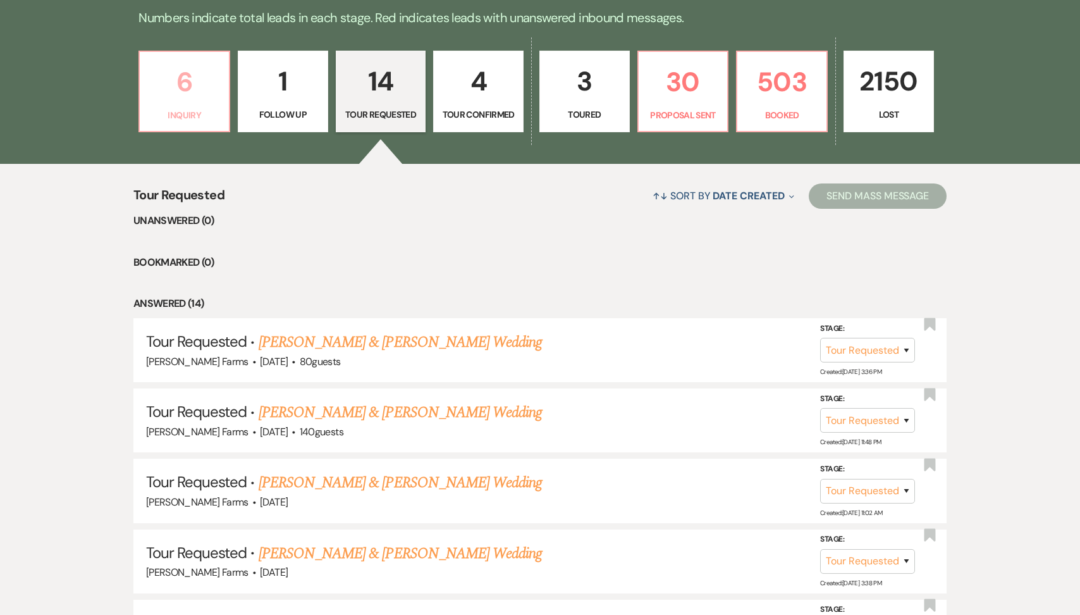
click at [182, 118] on p "Inquiry" at bounding box center [184, 115] width 74 height 14
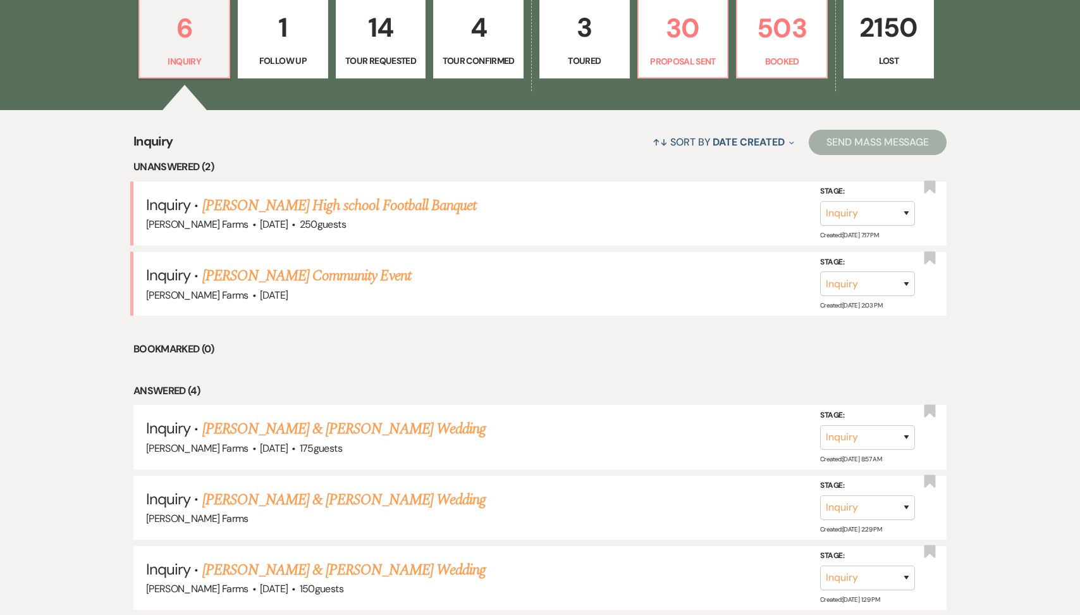
scroll to position [337, 0]
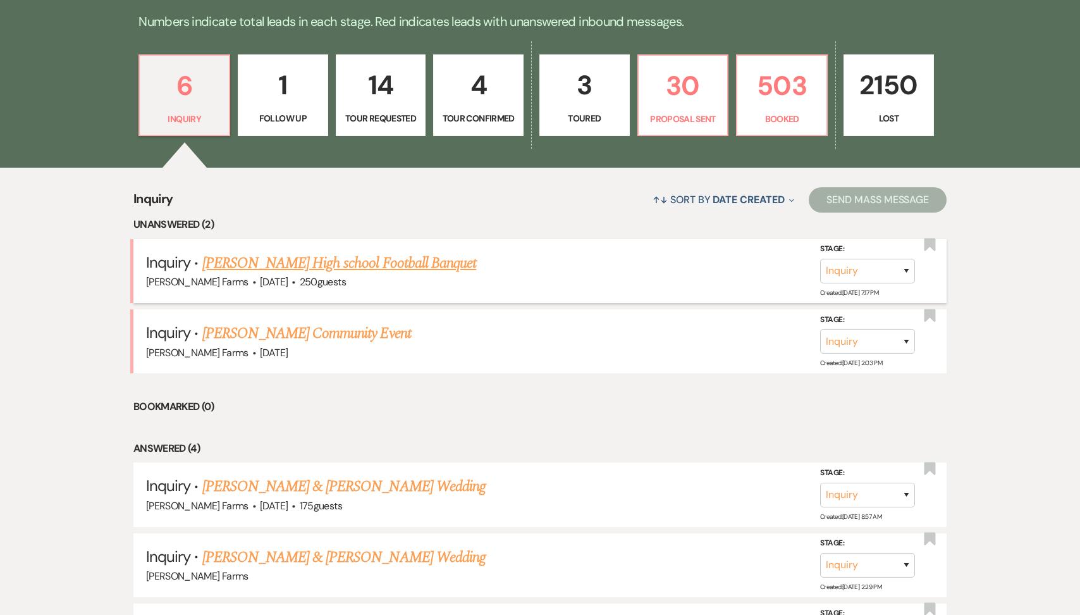
click at [410, 252] on link "[PERSON_NAME] High school Football Banquet" at bounding box center [339, 263] width 274 height 23
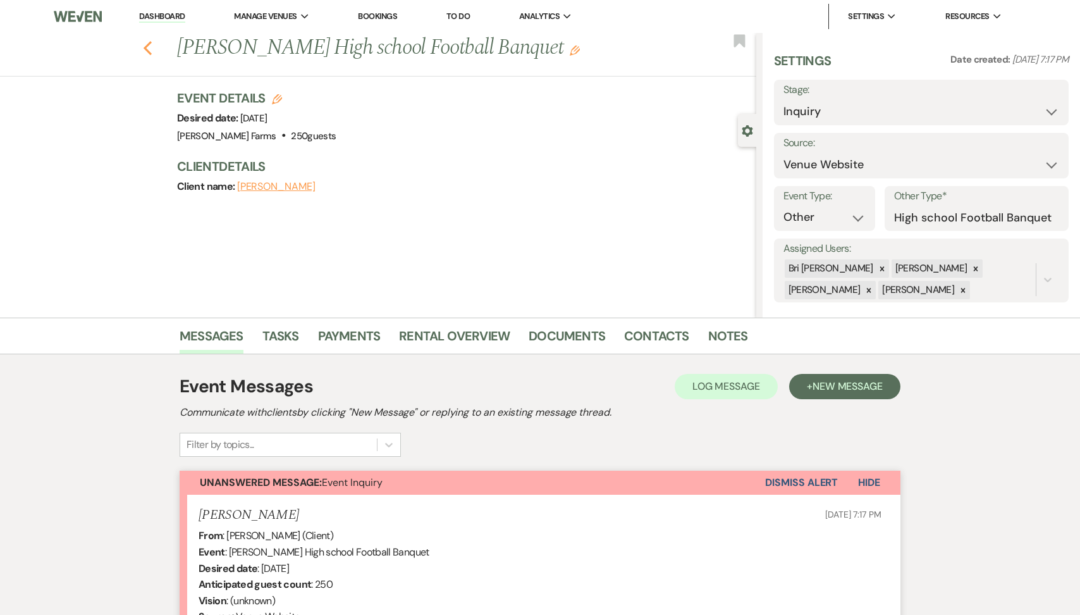
click at [151, 39] on button "Previous" at bounding box center [147, 47] width 9 height 18
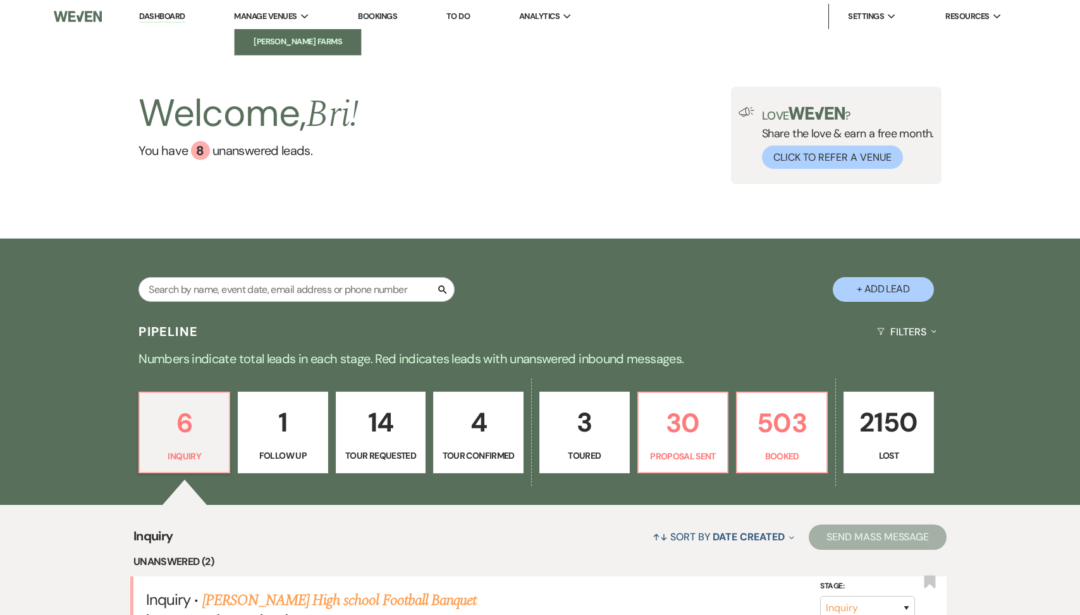
click at [293, 42] on li "[PERSON_NAME] Farms" at bounding box center [298, 41] width 114 height 13
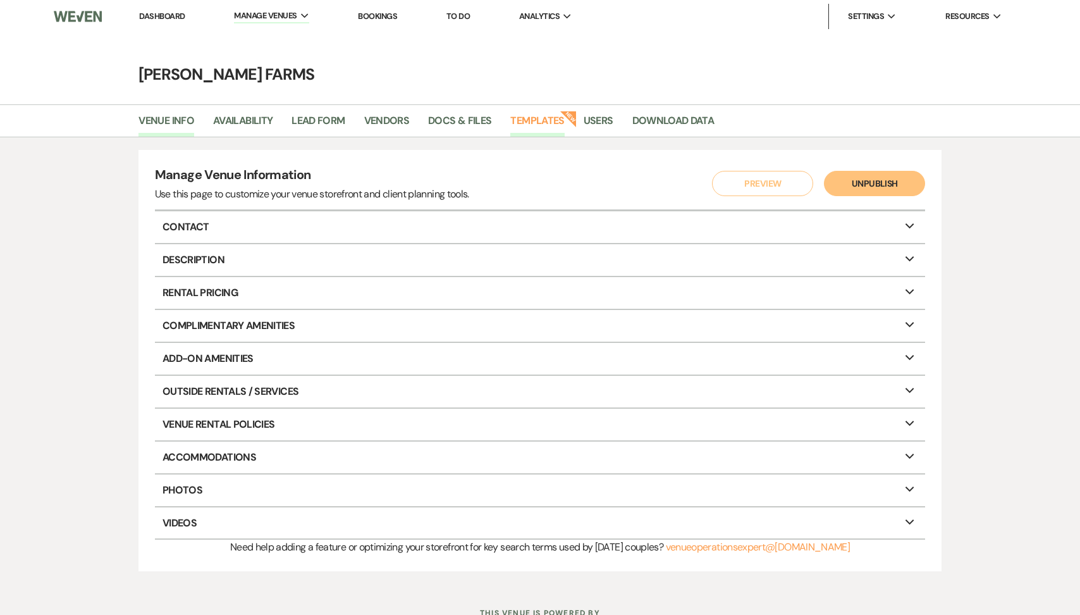
click at [546, 118] on link "Templates" at bounding box center [537, 125] width 54 height 24
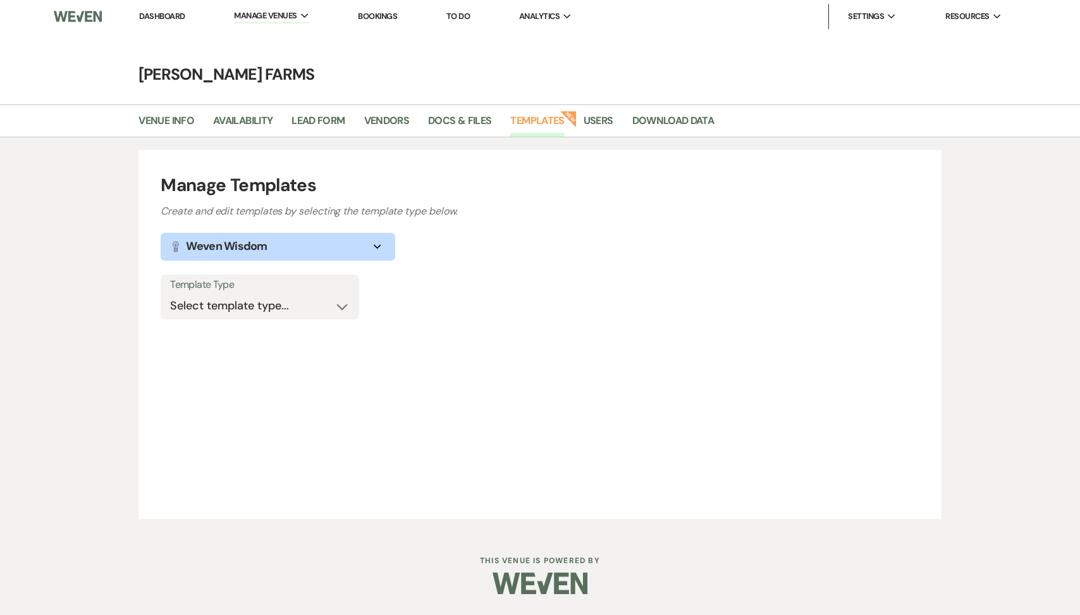
click at [305, 286] on label "Template Type" at bounding box center [260, 285] width 180 height 18
click at [301, 312] on select "Select template type... Task List Message Templates Payment Plan Inventory Item…" at bounding box center [260, 305] width 180 height 25
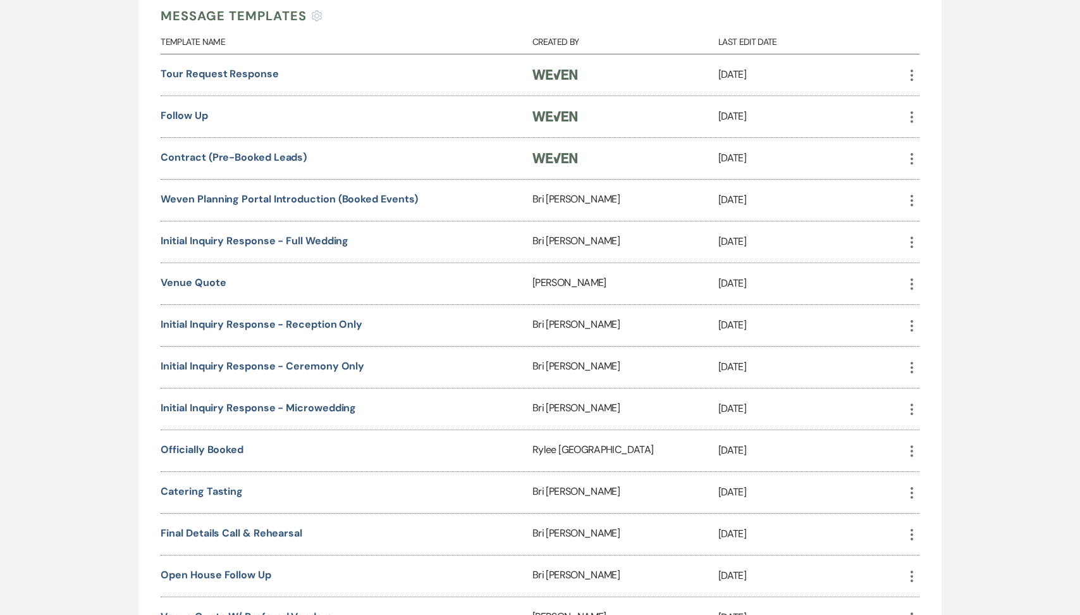
scroll to position [357, 0]
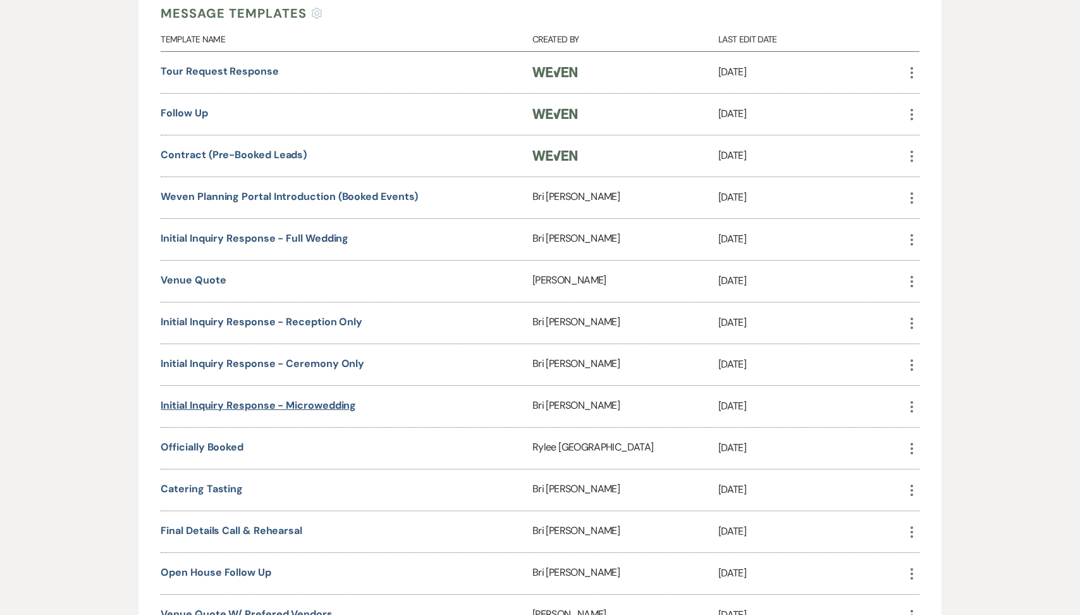
click at [292, 398] on link "Initial Inquiry Response - Microwedding" at bounding box center [258, 404] width 195 height 13
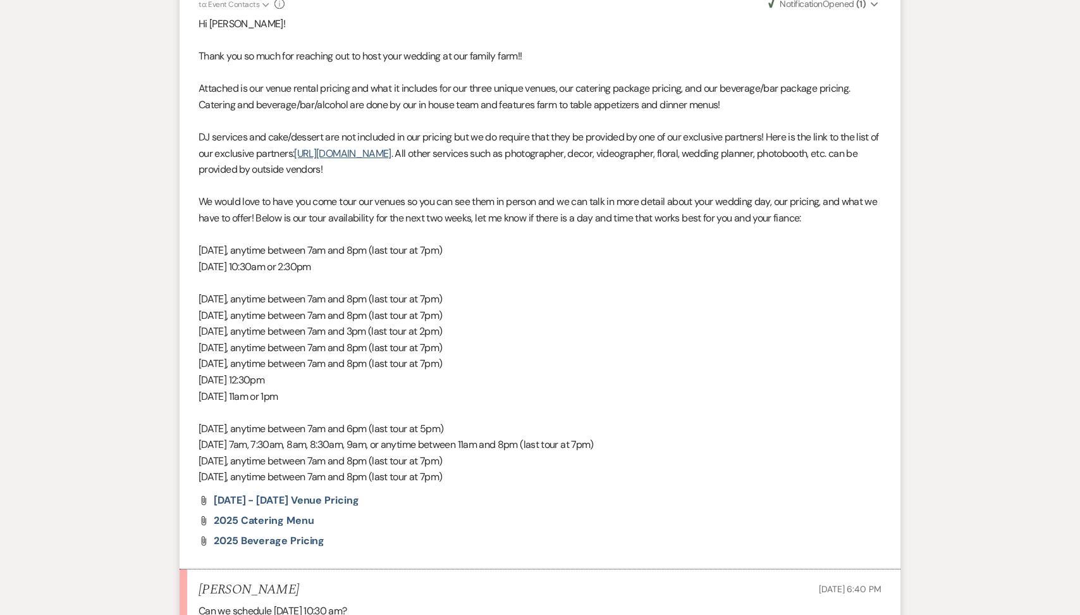
scroll to position [823, 0]
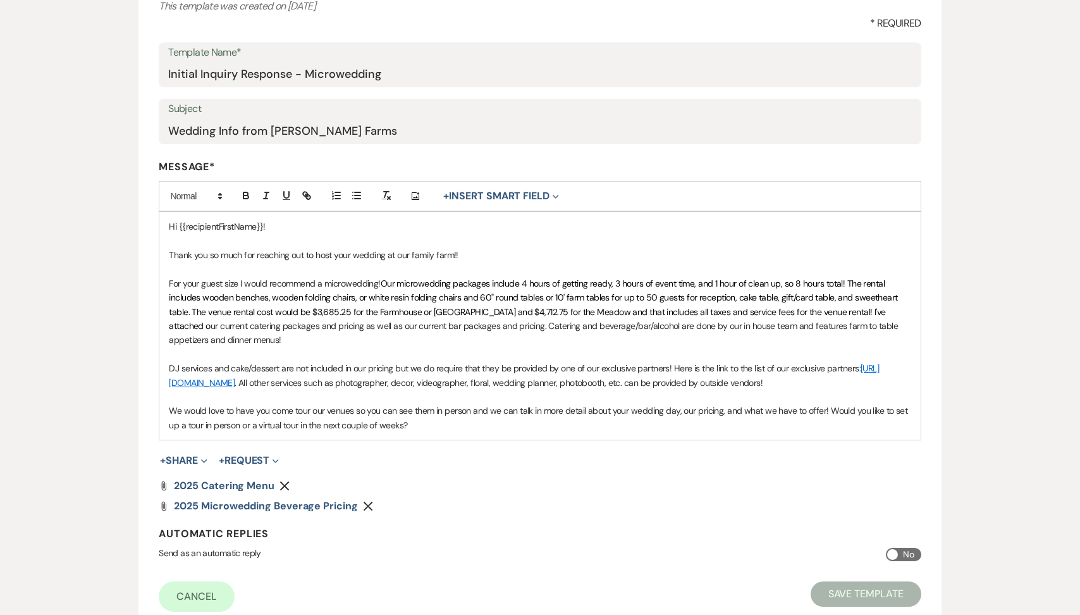
scroll to position [217, 0]
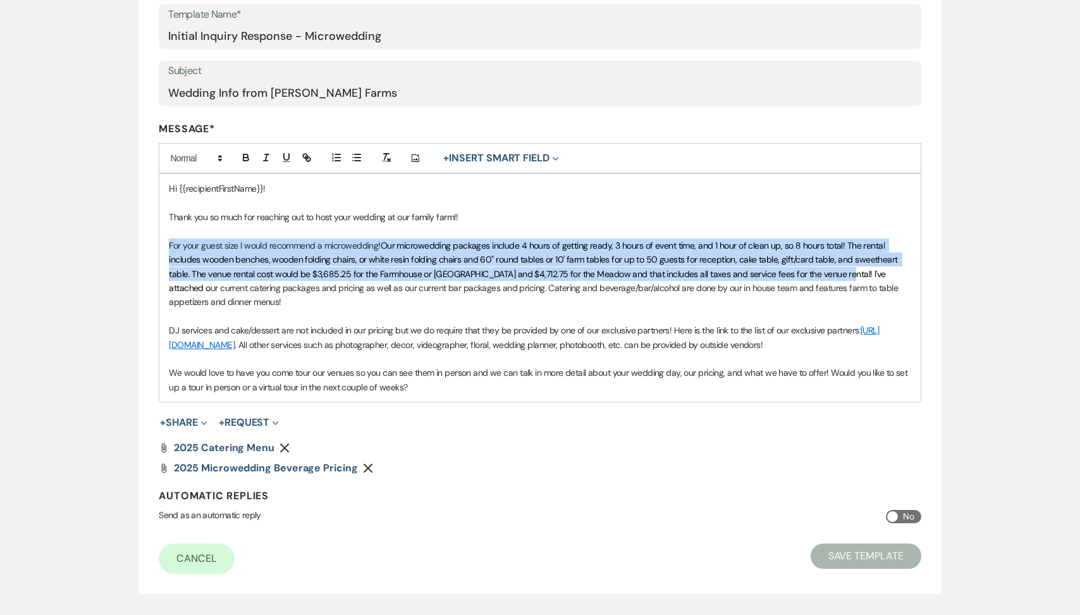
drag, startPoint x: 830, startPoint y: 272, endPoint x: 139, endPoint y: 244, distance: 691.2
click at [139, 244] on form "Edit Message Template This template was created on Jul 26, 2023 * Required Temp…" at bounding box center [539, 250] width 803 height 688
copy p "For your guest size I would recommend a microwedding! Our microwedding packages…"
